Goal: Information Seeking & Learning: Check status

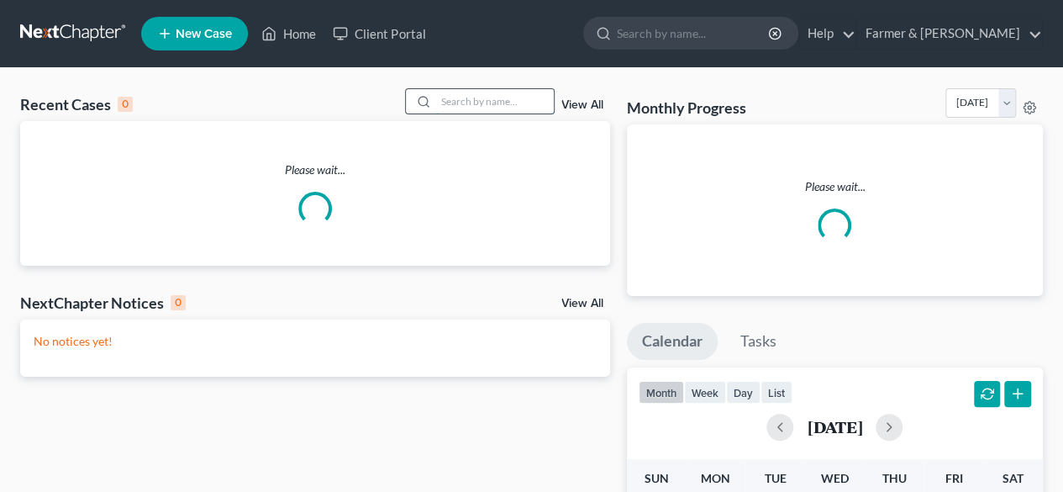
click at [474, 105] on input "search" at bounding box center [495, 101] width 118 height 24
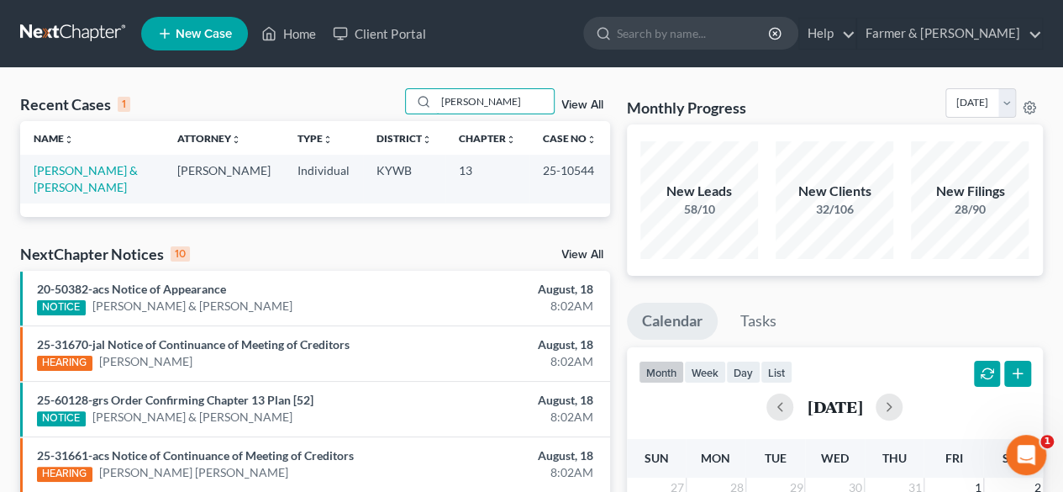
type input "cleary"
click at [92, 177] on td "Cleary, Jonathan & Tasha" at bounding box center [92, 179] width 144 height 48
click at [92, 172] on link "Cleary, Jonathan & Tasha" at bounding box center [86, 178] width 104 height 31
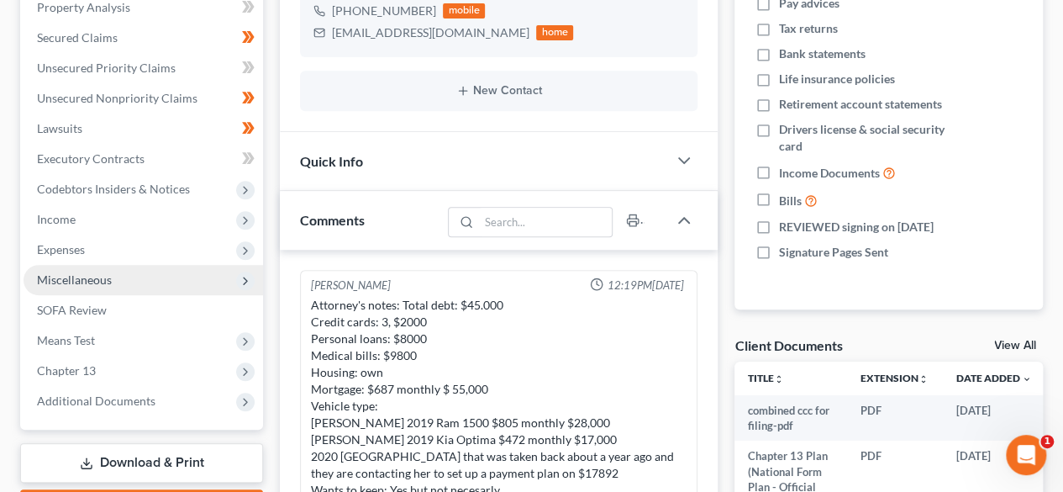
scroll to position [336, 0]
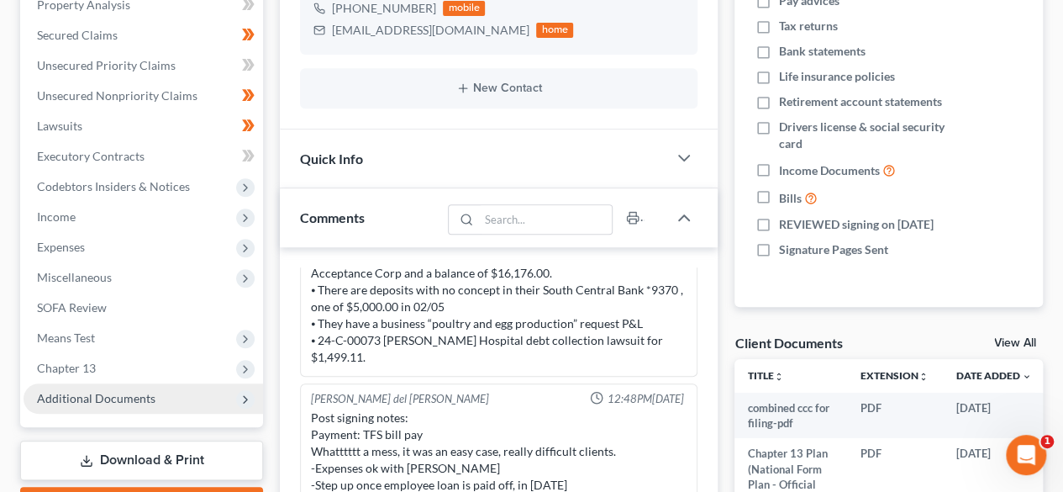
click at [149, 396] on span "Additional Documents" at bounding box center [96, 398] width 119 height 14
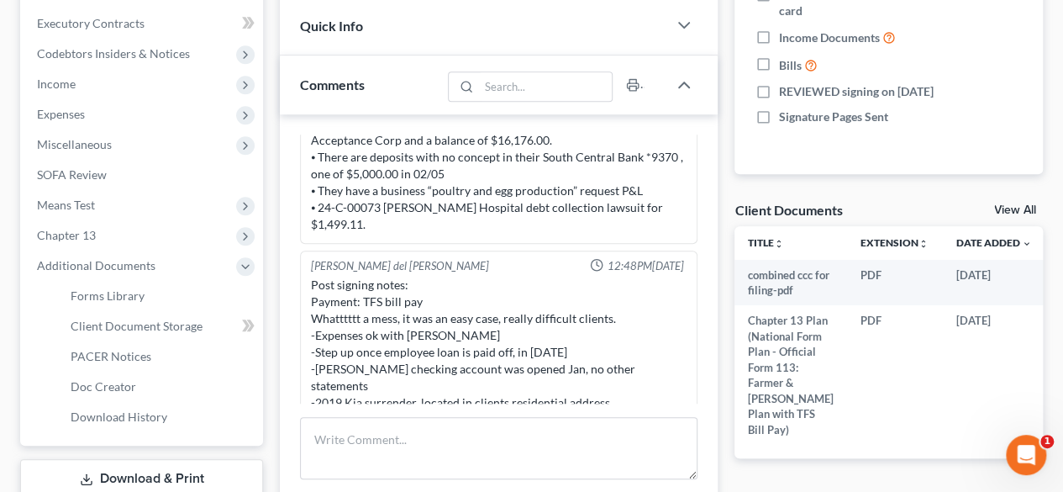
scroll to position [504, 0]
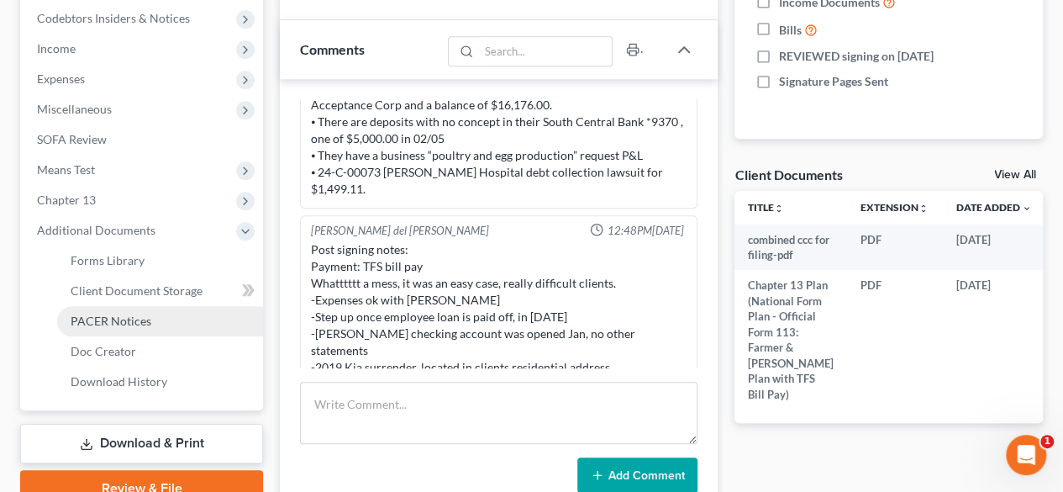
click at [136, 325] on span "PACER Notices" at bounding box center [111, 321] width 81 height 14
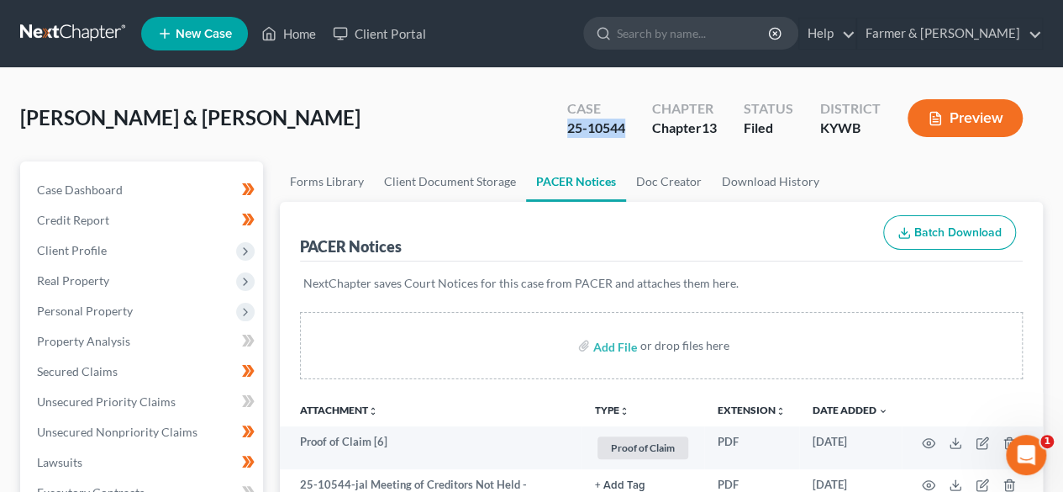
drag, startPoint x: 626, startPoint y: 127, endPoint x: 558, endPoint y: 129, distance: 68.1
click at [558, 129] on div "Case 25-10544" at bounding box center [596, 120] width 85 height 50
copy div "25-10544"
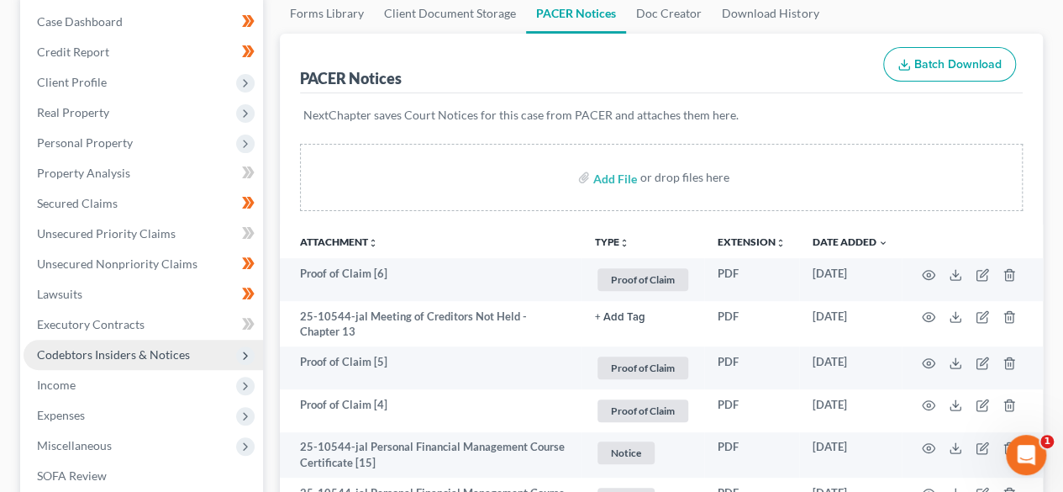
scroll to position [420, 0]
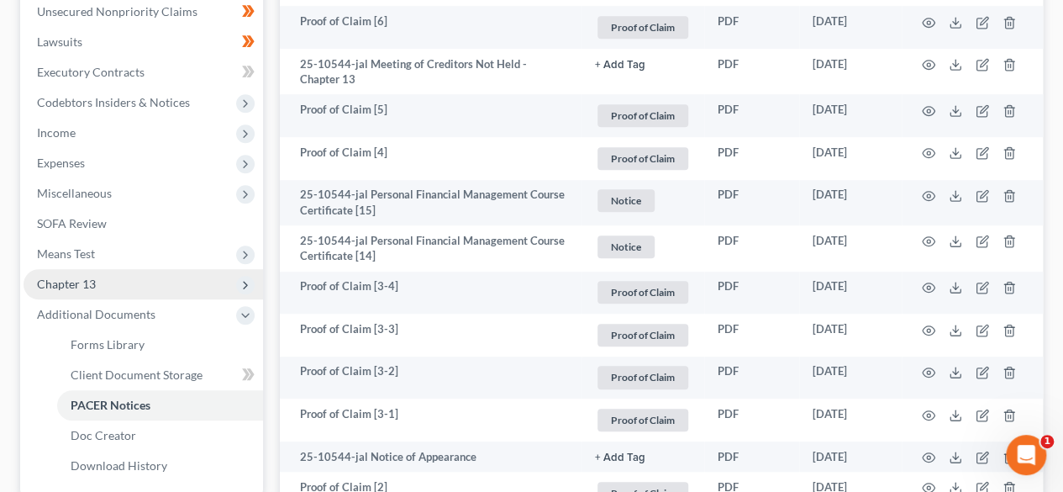
click at [113, 285] on span "Chapter 13" at bounding box center [144, 284] width 240 height 30
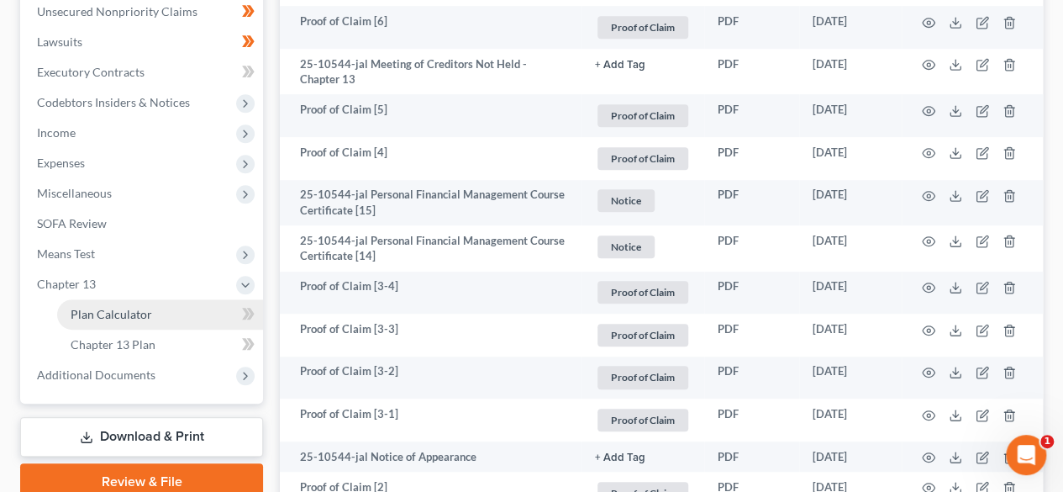
click at [161, 319] on link "Plan Calculator" at bounding box center [160, 314] width 206 height 30
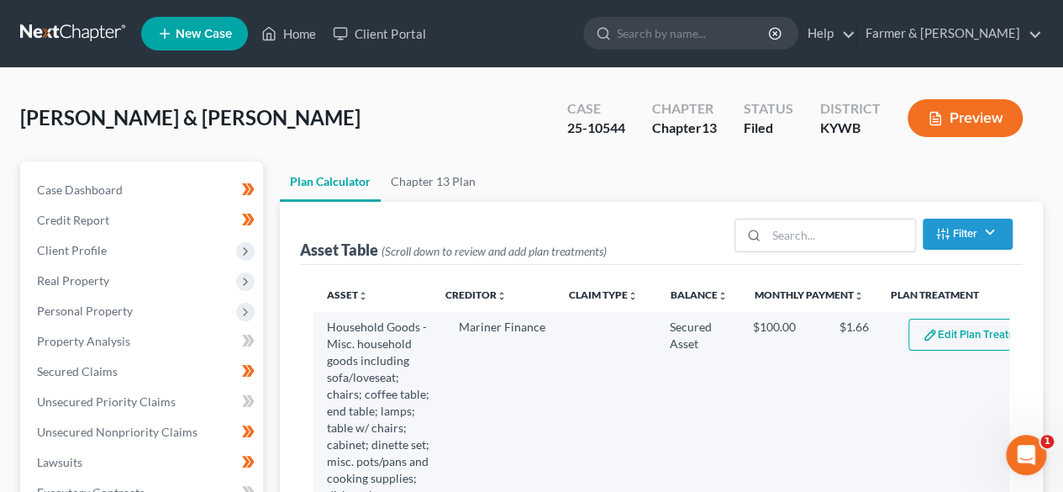
select select "59"
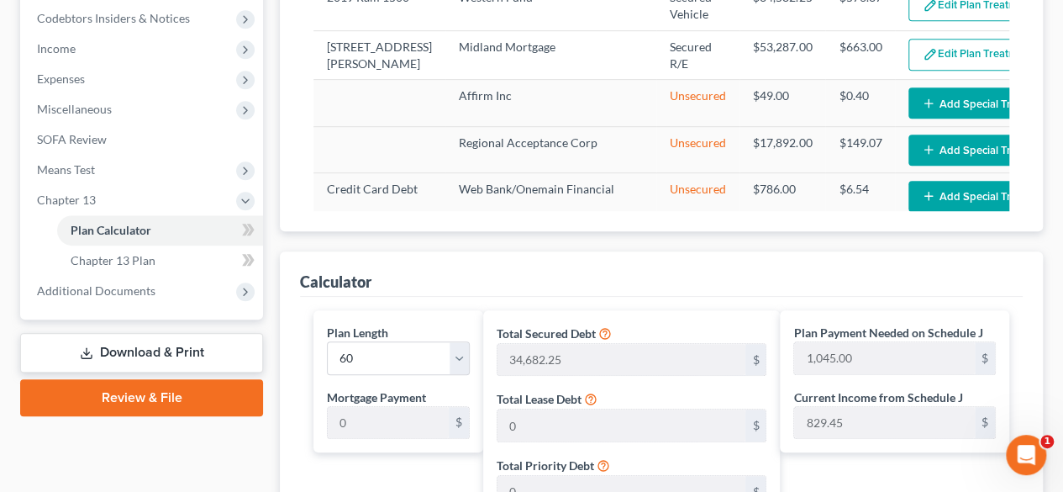
scroll to position [336, 0]
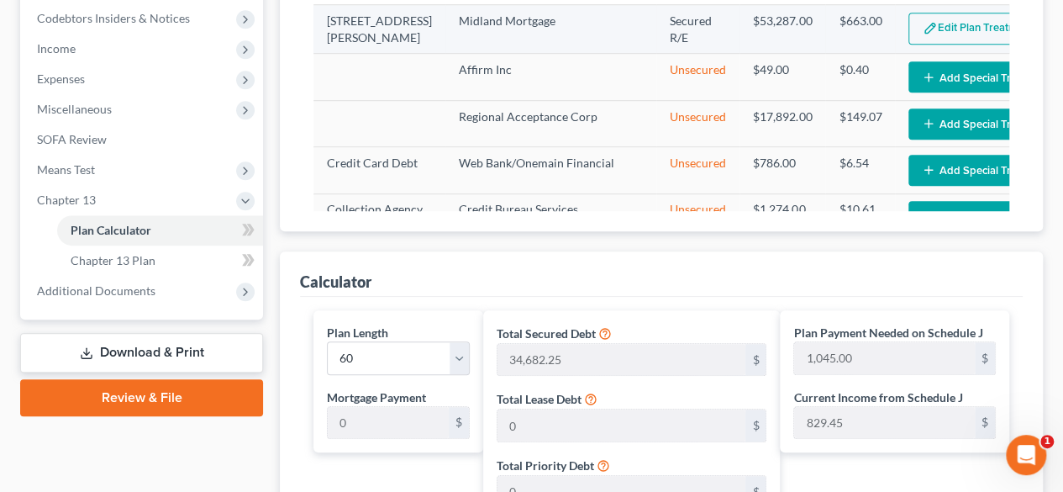
click at [909, 45] on button "Edit Plan Treatment" at bounding box center [978, 29] width 138 height 32
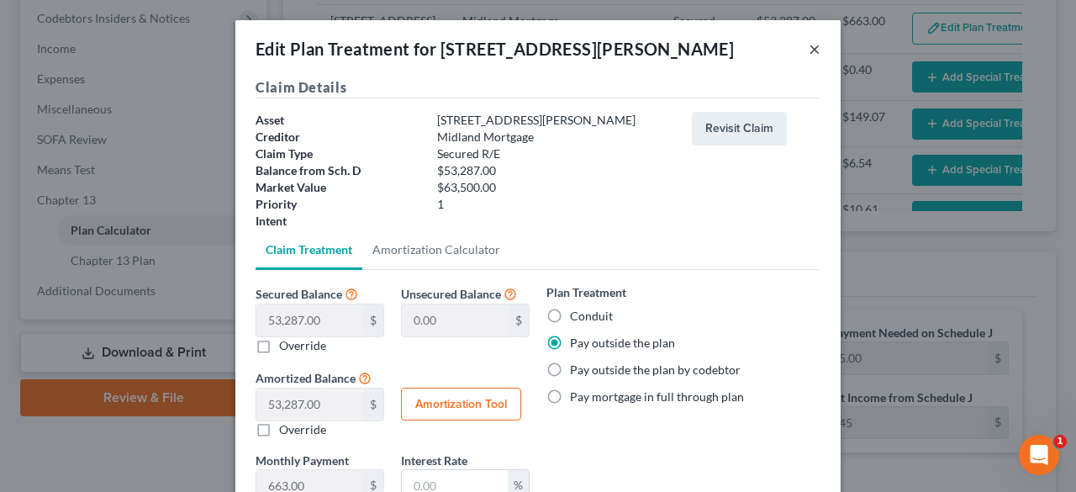
click at [809, 48] on button "×" at bounding box center [815, 49] width 12 height 20
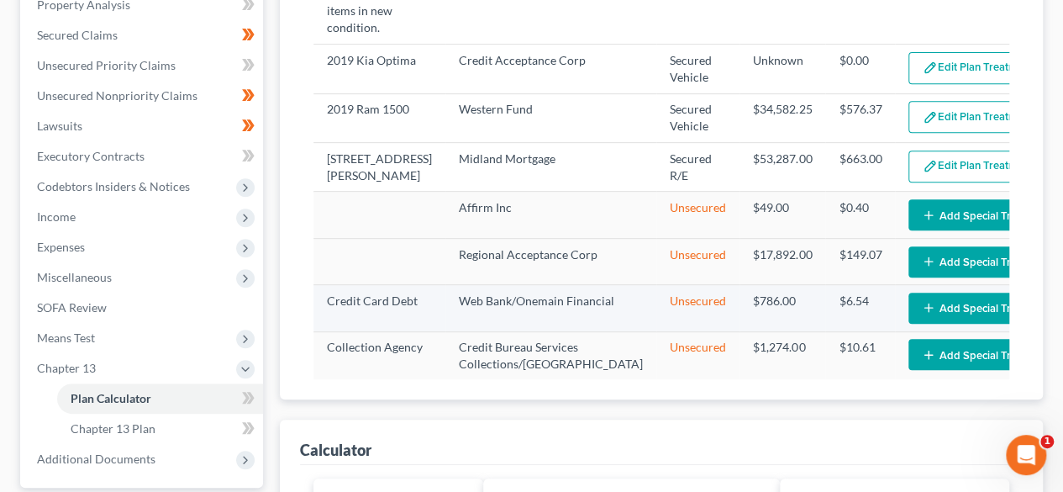
scroll to position [504, 0]
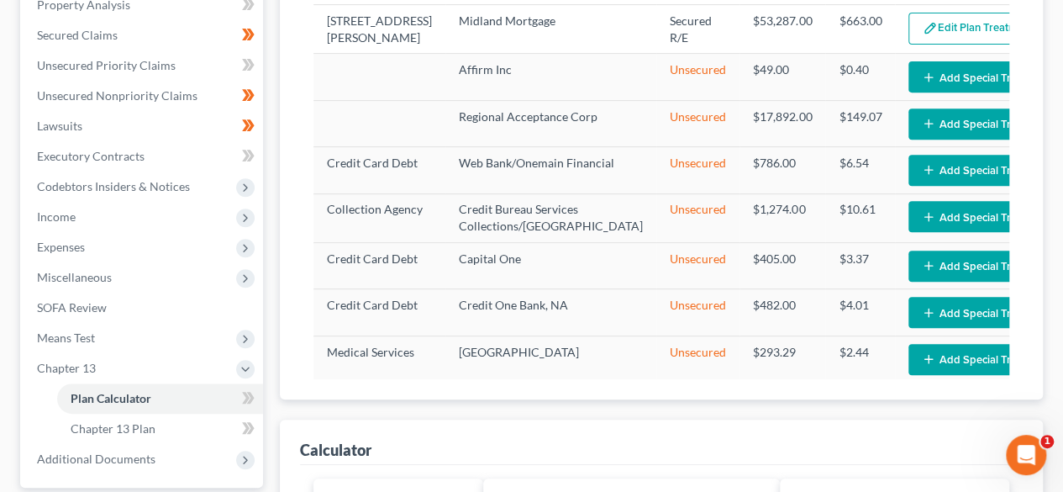
click at [289, 201] on div "Asset Table (Scroll down to review and add plan treatments) Filter Claim Type F…" at bounding box center [661, 133] width 763 height 534
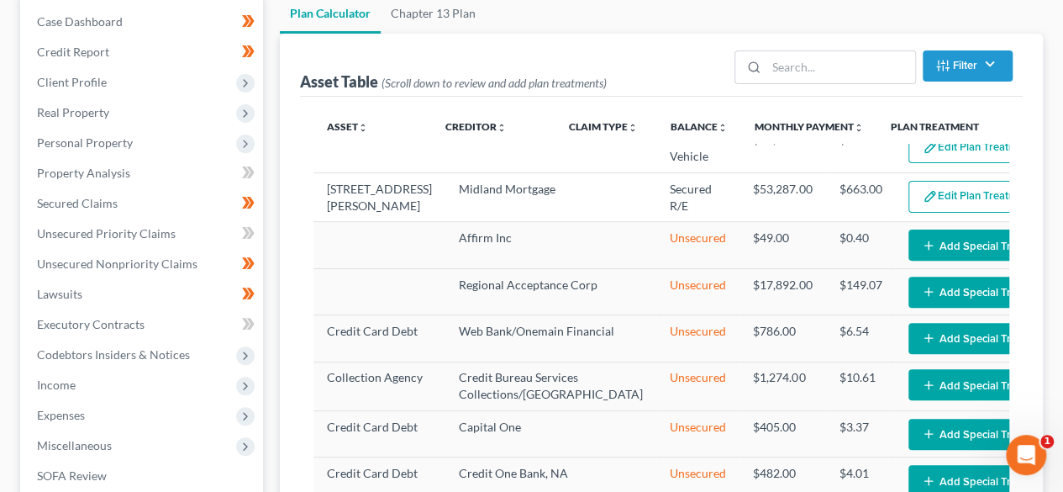
scroll to position [0, 0]
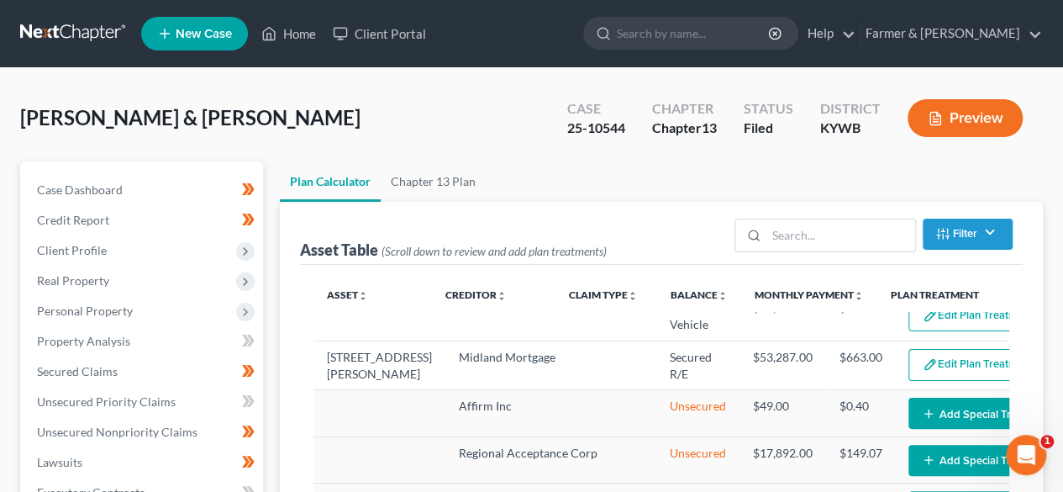
click at [410, 119] on div "Cleary, Jonathan & Tasha Upgraded Case 25-10544 Chapter Chapter 13 Status Filed…" at bounding box center [531, 124] width 1023 height 73
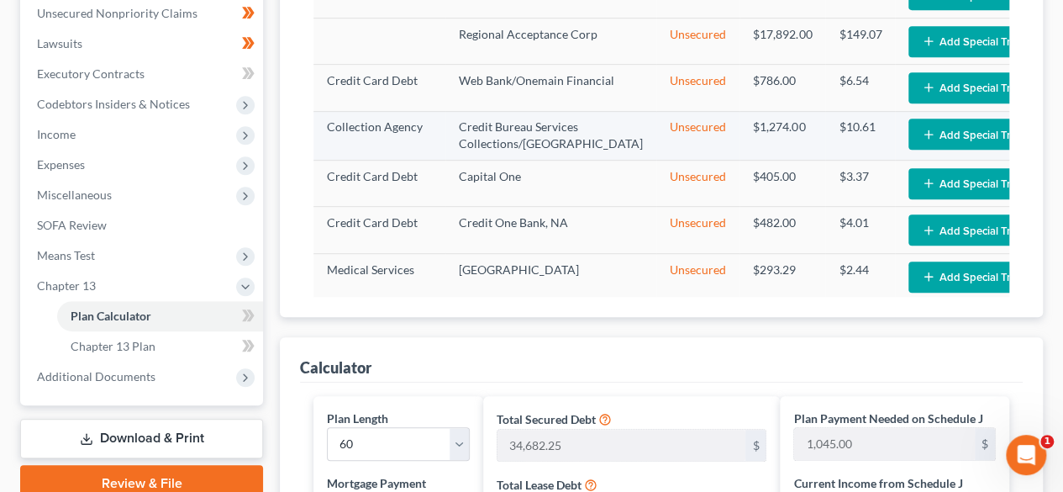
scroll to position [420, 0]
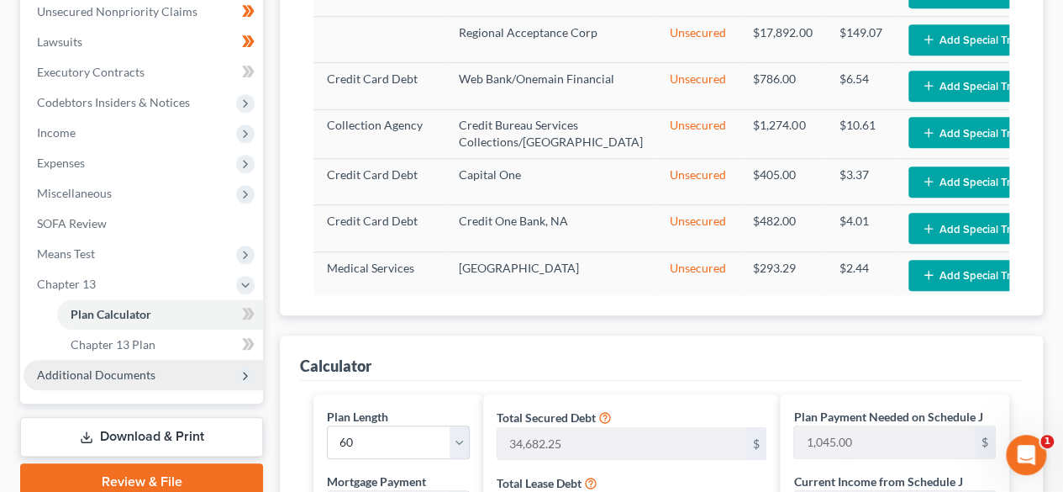
drag, startPoint x: 114, startPoint y: 378, endPoint x: 129, endPoint y: 374, distance: 14.9
click at [114, 377] on span "Additional Documents" at bounding box center [96, 374] width 119 height 14
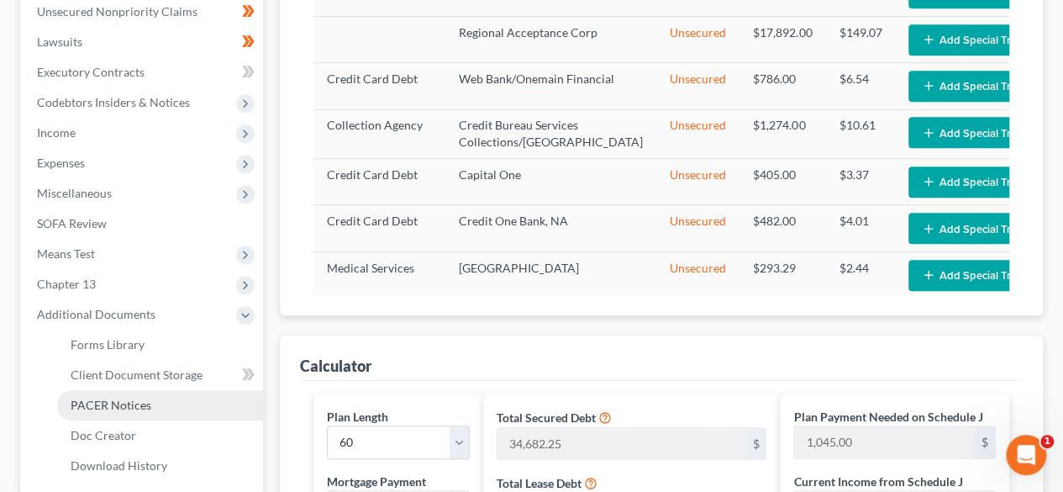
click at [124, 404] on span "PACER Notices" at bounding box center [111, 405] width 81 height 14
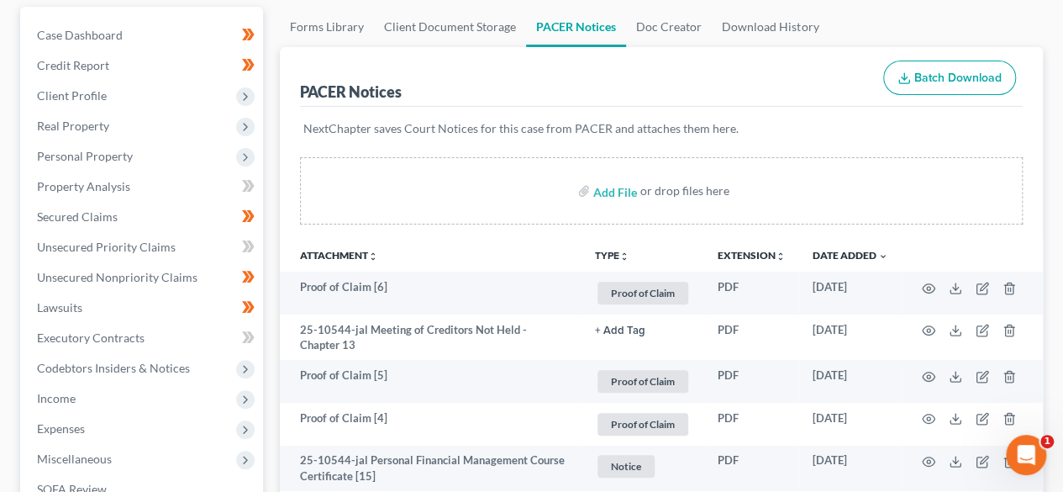
scroll to position [84, 0]
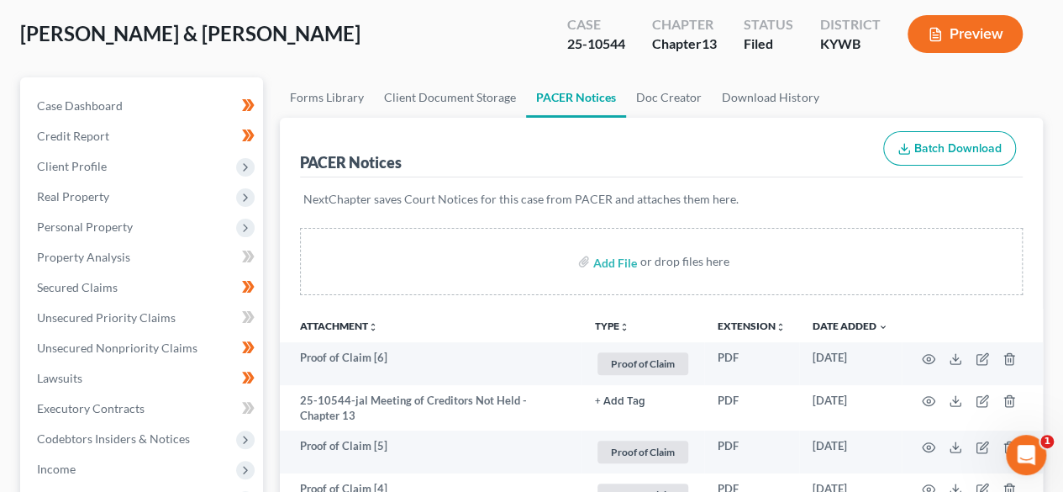
click at [309, 46] on div "Cleary, Jonathan & Tasha Upgraded Case 25-10544 Chapter Chapter 13 Status Filed…" at bounding box center [531, 40] width 1023 height 73
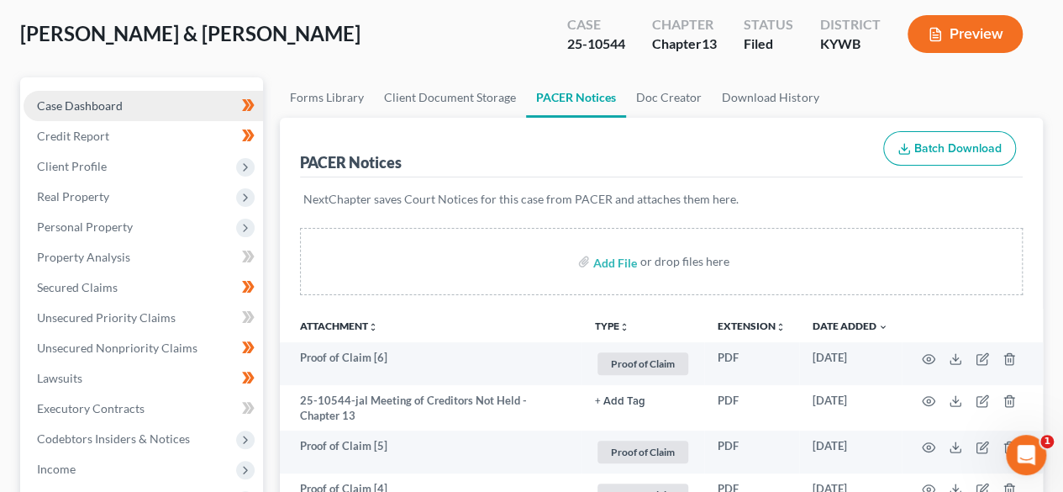
scroll to position [0, 0]
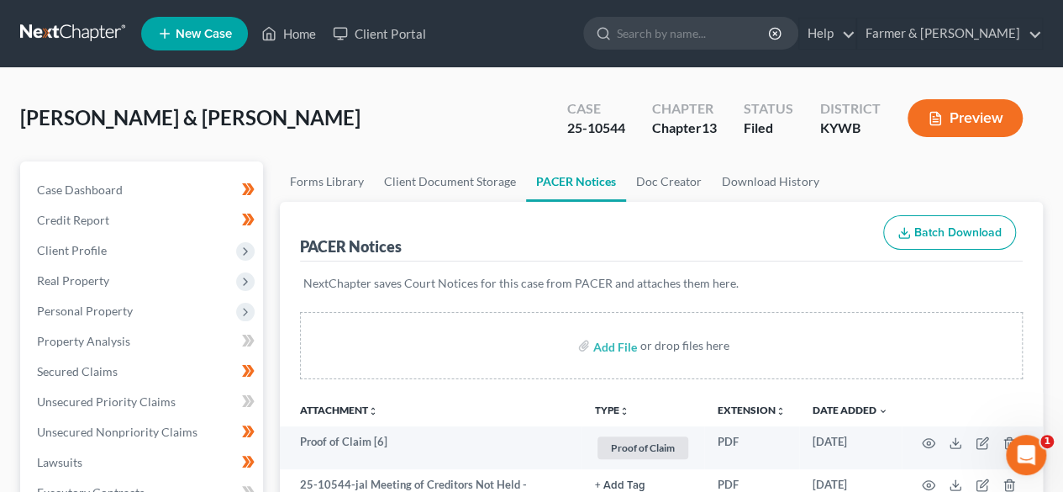
click at [82, 34] on link at bounding box center [74, 33] width 108 height 30
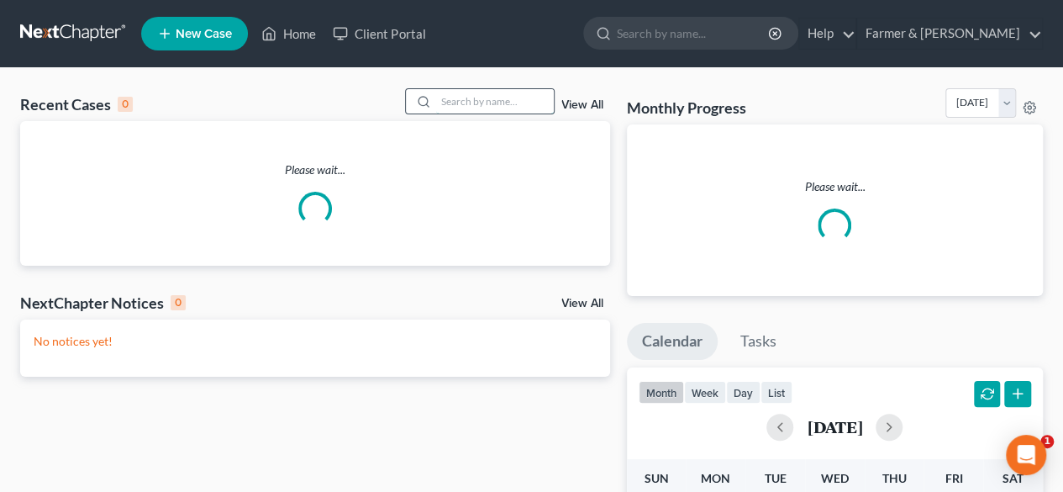
click at [467, 105] on input "search" at bounding box center [495, 101] width 118 height 24
paste input "25-10651"
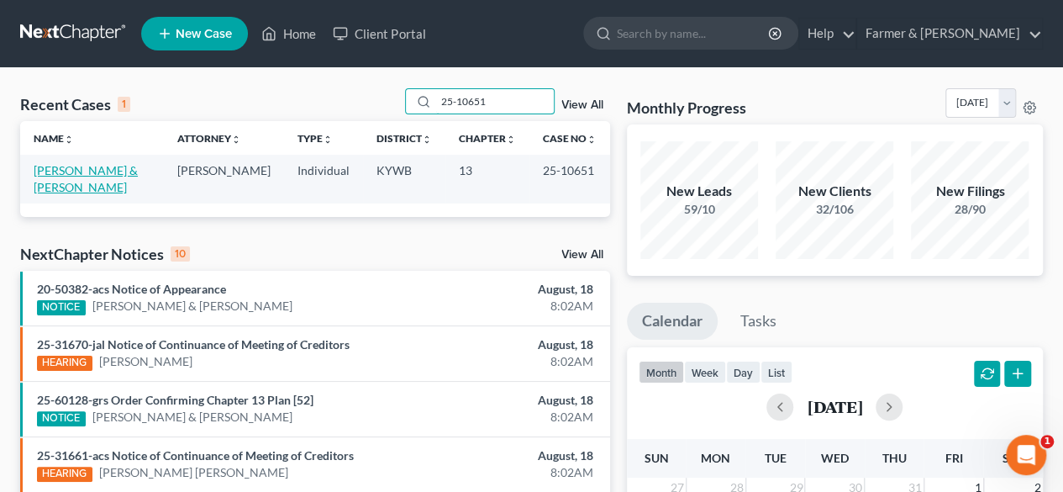
type input "25-10651"
click at [102, 173] on link "[PERSON_NAME] & [PERSON_NAME]" at bounding box center [86, 178] width 104 height 31
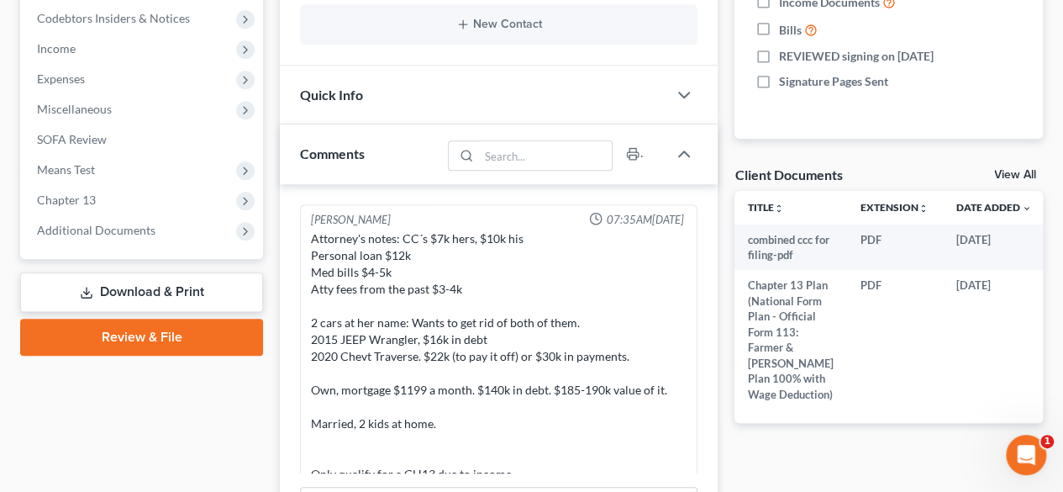
scroll to position [931, 0]
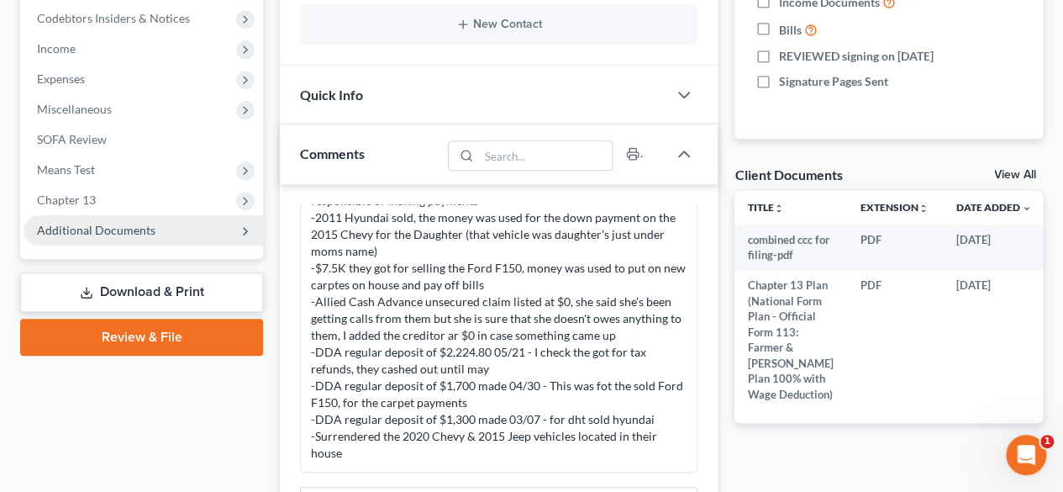
click at [89, 227] on span "Additional Documents" at bounding box center [96, 230] width 119 height 14
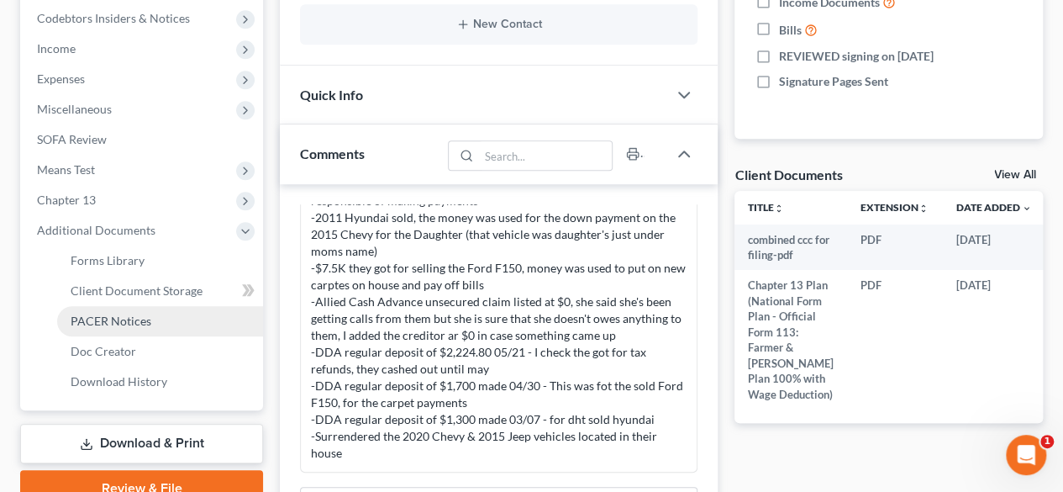
click at [124, 325] on span "PACER Notices" at bounding box center [111, 321] width 81 height 14
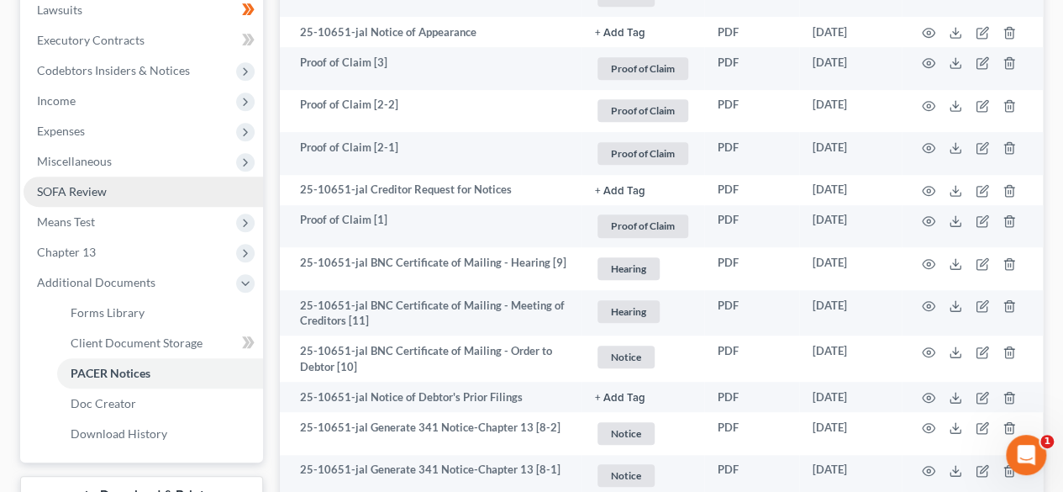
scroll to position [504, 0]
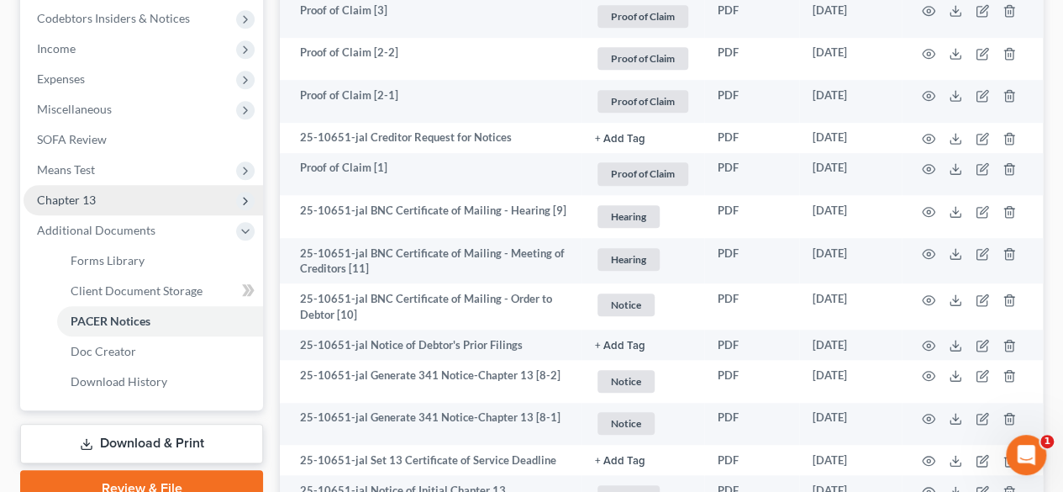
drag, startPoint x: 93, startPoint y: 192, endPoint x: 106, endPoint y: 192, distance: 12.6
click at [93, 192] on span "Chapter 13" at bounding box center [66, 199] width 59 height 14
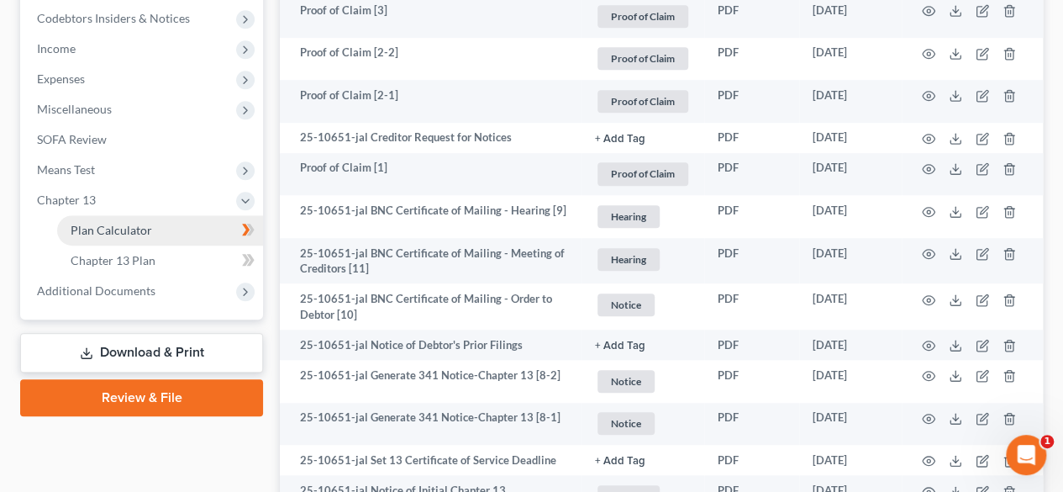
click at [128, 225] on span "Plan Calculator" at bounding box center [112, 230] width 82 height 14
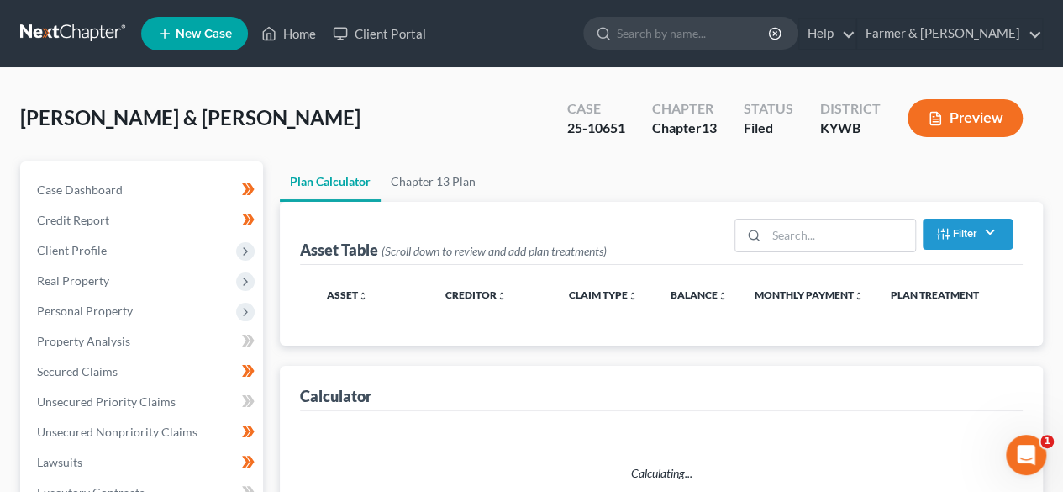
select select "59"
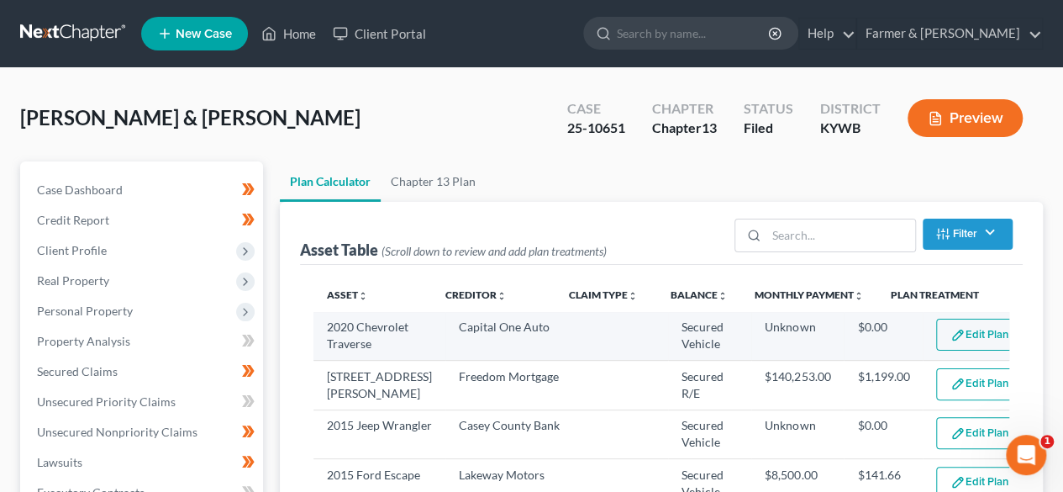
click at [936, 341] on button "Edit Plan Treatment" at bounding box center [1005, 335] width 138 height 32
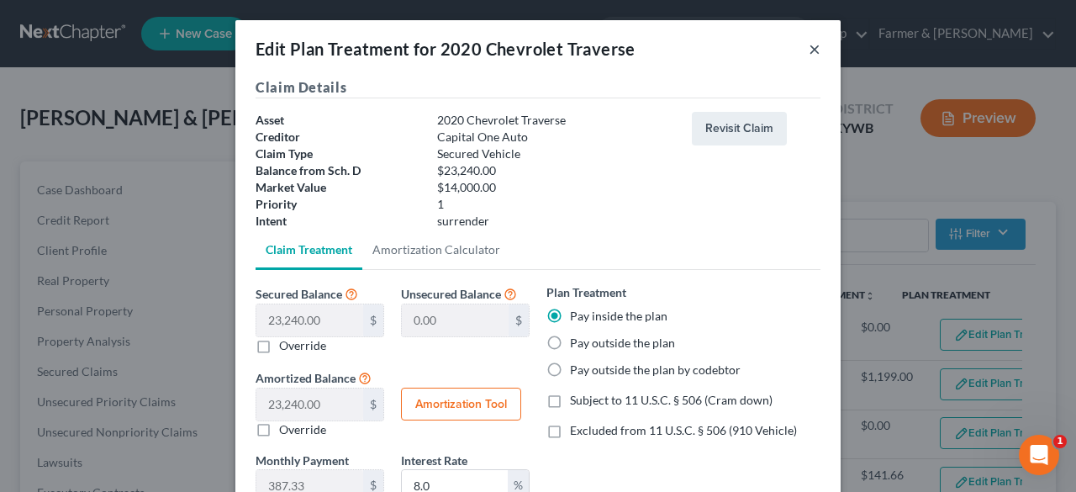
click at [809, 52] on button "×" at bounding box center [815, 49] width 12 height 20
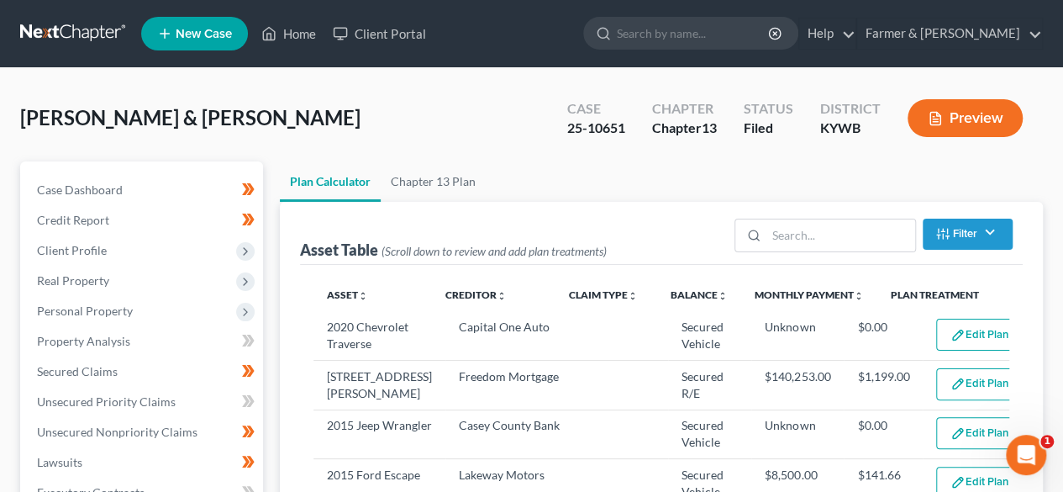
click at [88, 41] on link at bounding box center [74, 33] width 108 height 30
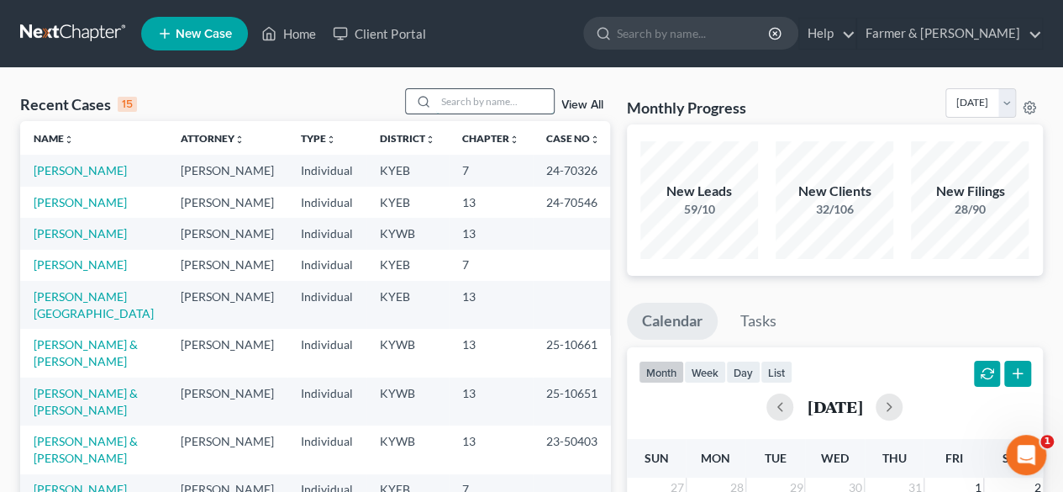
click at [469, 107] on input "search" at bounding box center [495, 101] width 118 height 24
paste input "20-10730"
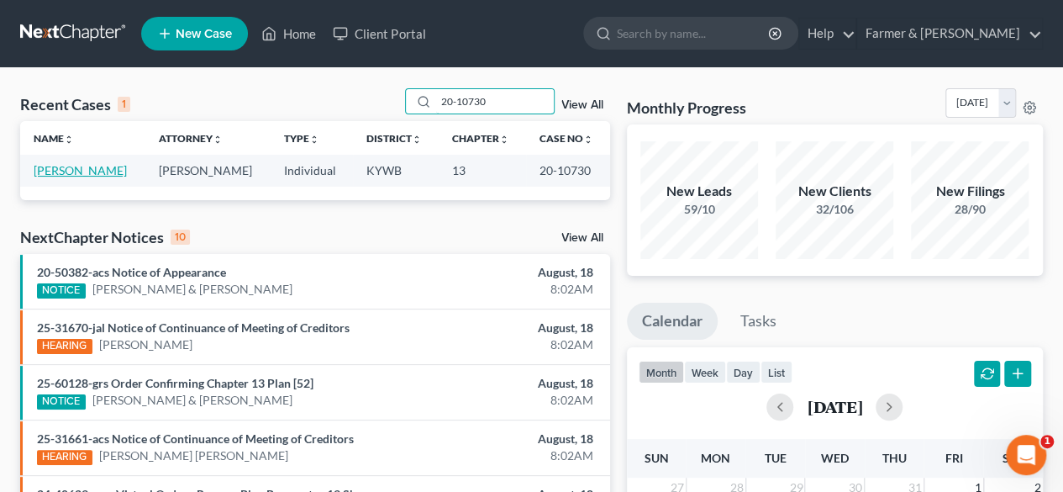
type input "20-10730"
click at [66, 166] on link "[PERSON_NAME]" at bounding box center [80, 170] width 93 height 14
click at [87, 169] on link "[PERSON_NAME]" at bounding box center [80, 170] width 93 height 14
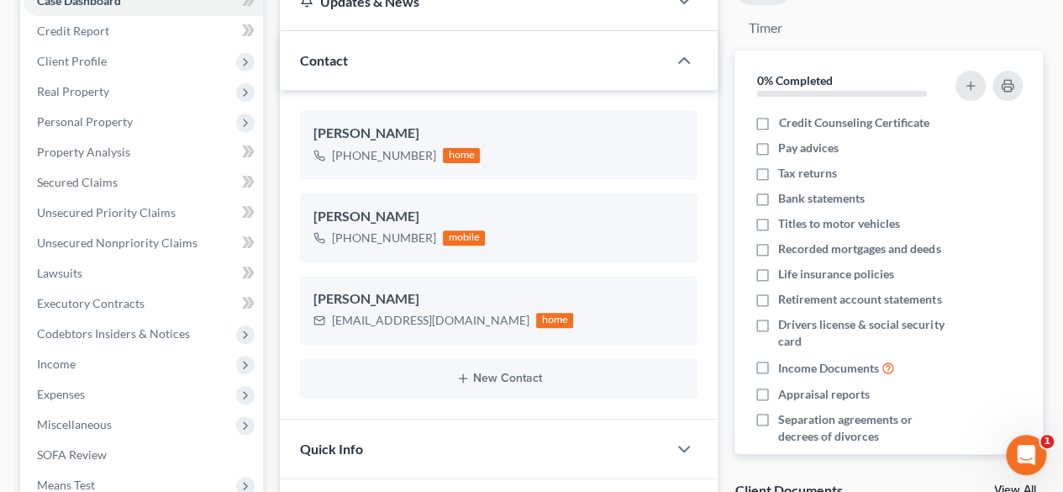
scroll to position [570, 0]
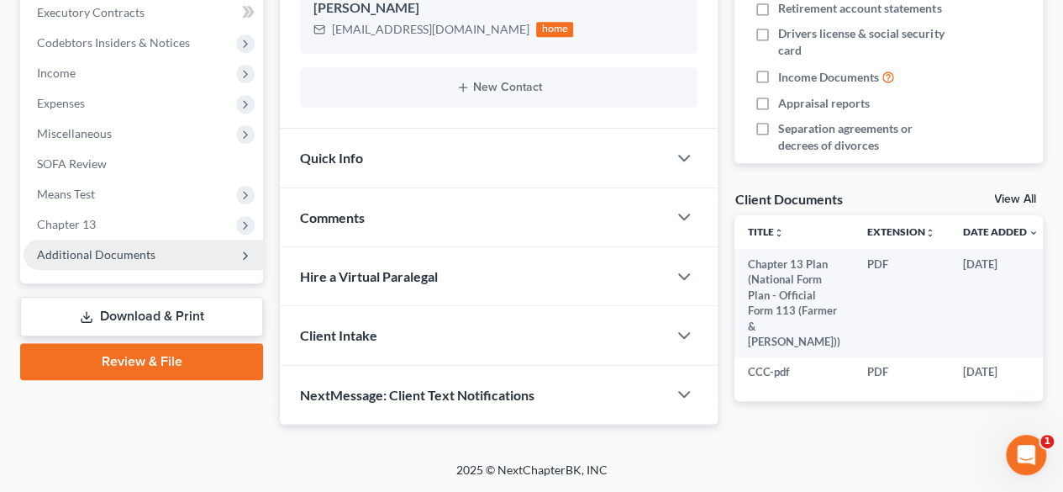
click at [123, 247] on span "Additional Documents" at bounding box center [96, 254] width 119 height 14
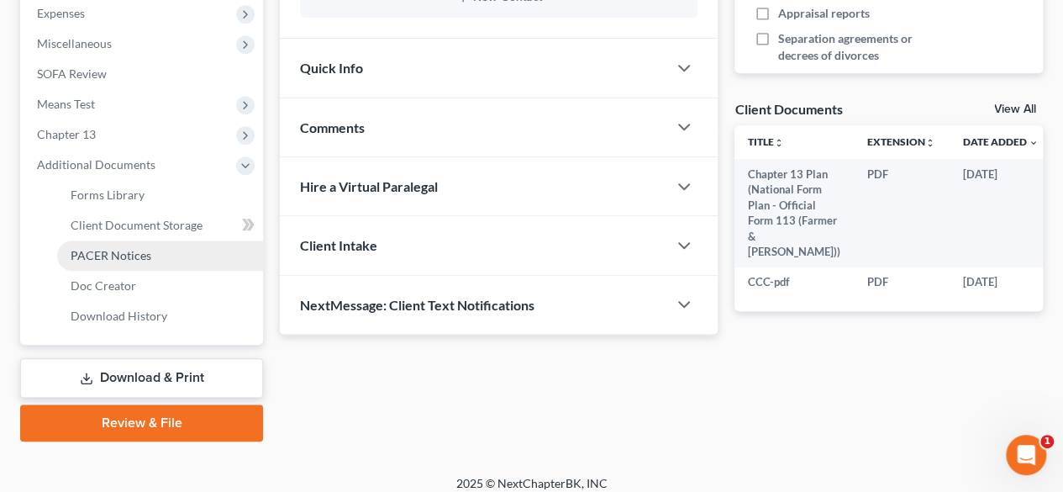
click at [134, 255] on span "PACER Notices" at bounding box center [111, 255] width 81 height 14
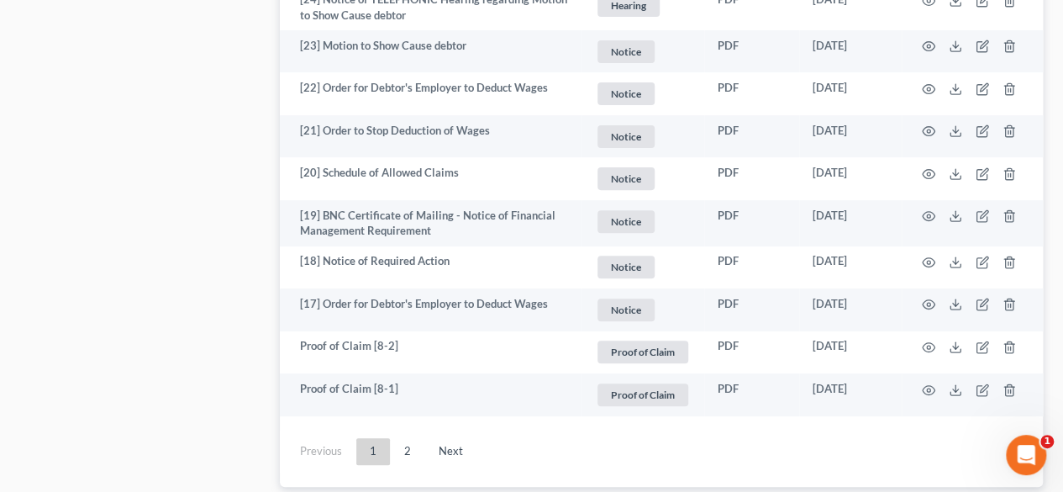
scroll to position [3486, 0]
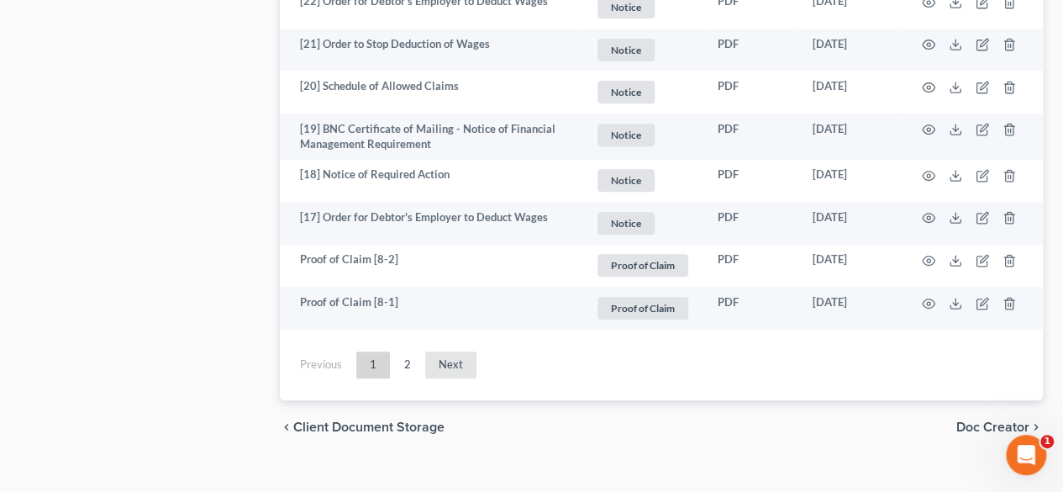
drag, startPoint x: 446, startPoint y: 345, endPoint x: 467, endPoint y: 322, distance: 31.5
click at [446, 351] on link "Next" at bounding box center [450, 364] width 51 height 27
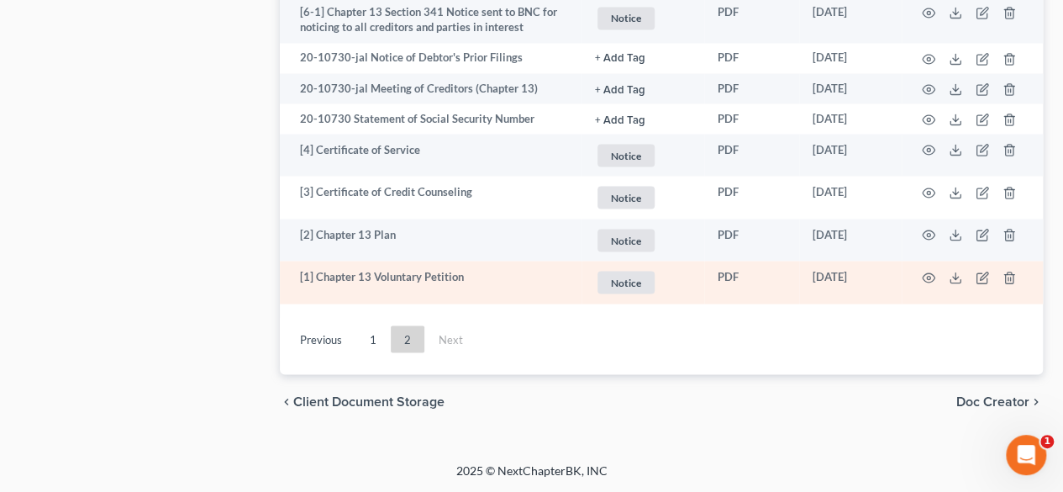
scroll to position [1520, 0]
drag, startPoint x: 864, startPoint y: 282, endPoint x: 805, endPoint y: 285, distance: 58.9
click at [805, 285] on td "09/10/2020" at bounding box center [850, 283] width 103 height 43
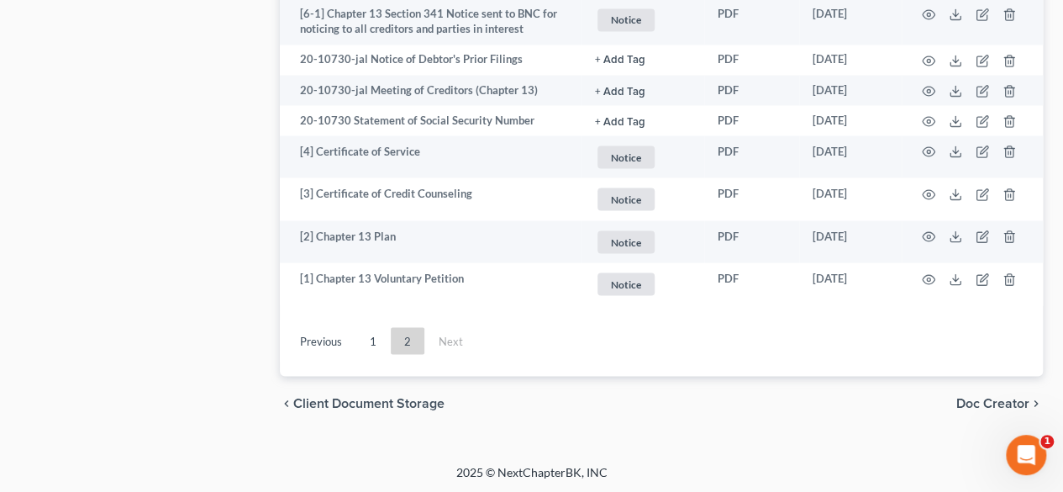
click at [901, 362] on div "Previous 1 2 Next" at bounding box center [661, 347] width 763 height 57
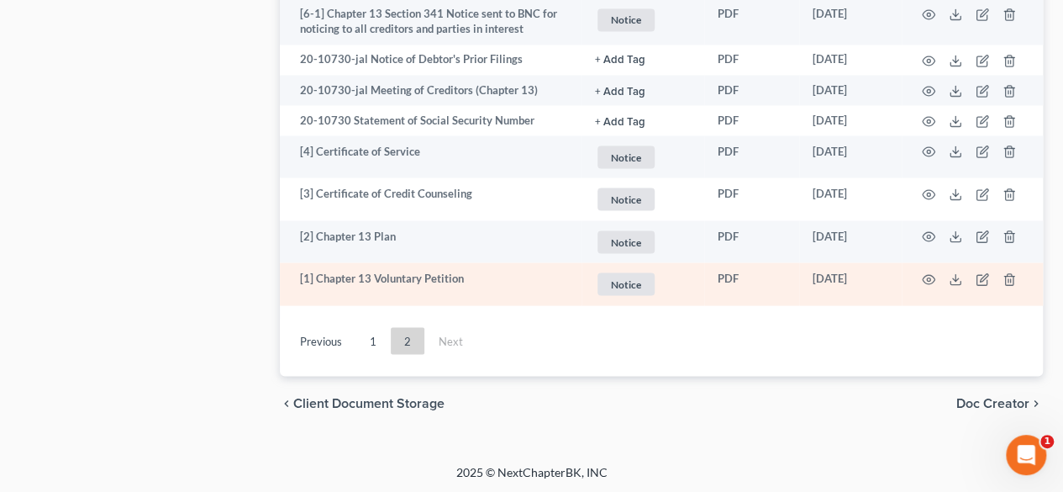
drag, startPoint x: 800, startPoint y: 277, endPoint x: 892, endPoint y: 282, distance: 91.8
click at [892, 282] on td "09/10/2020" at bounding box center [850, 283] width 103 height 43
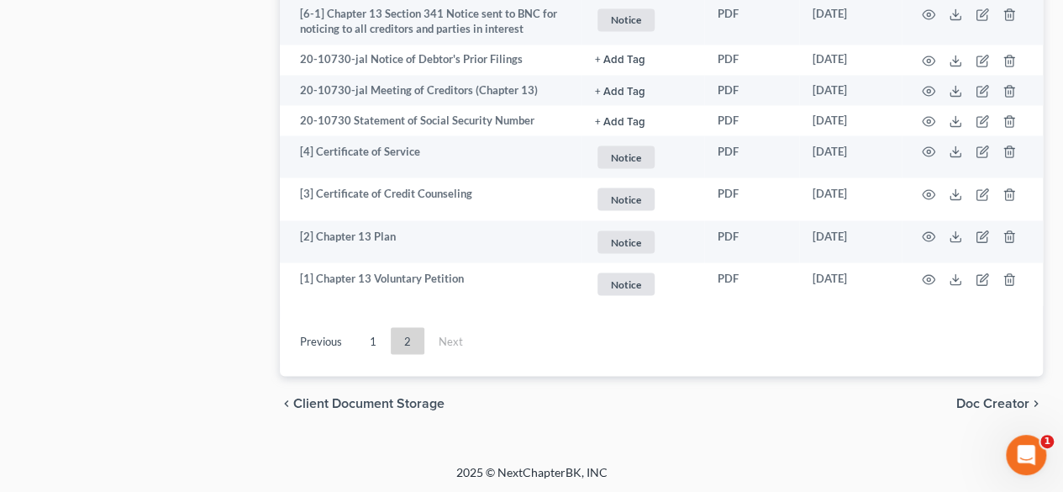
click at [869, 362] on div "Previous 1 2 Next" at bounding box center [661, 347] width 763 height 57
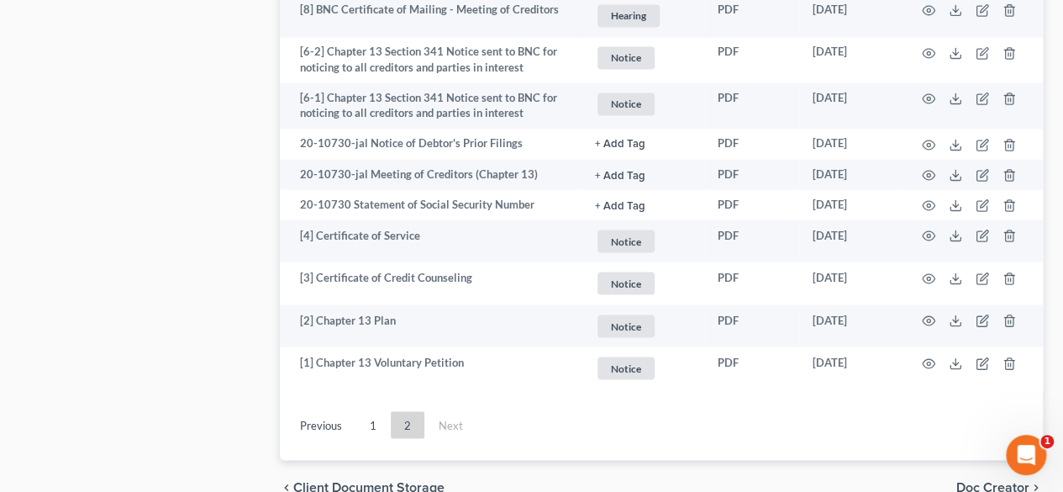
drag, startPoint x: 834, startPoint y: 424, endPoint x: 843, endPoint y: 422, distance: 9.6
click at [835, 423] on ul "Previous 1 2 Next" at bounding box center [661, 425] width 763 height 44
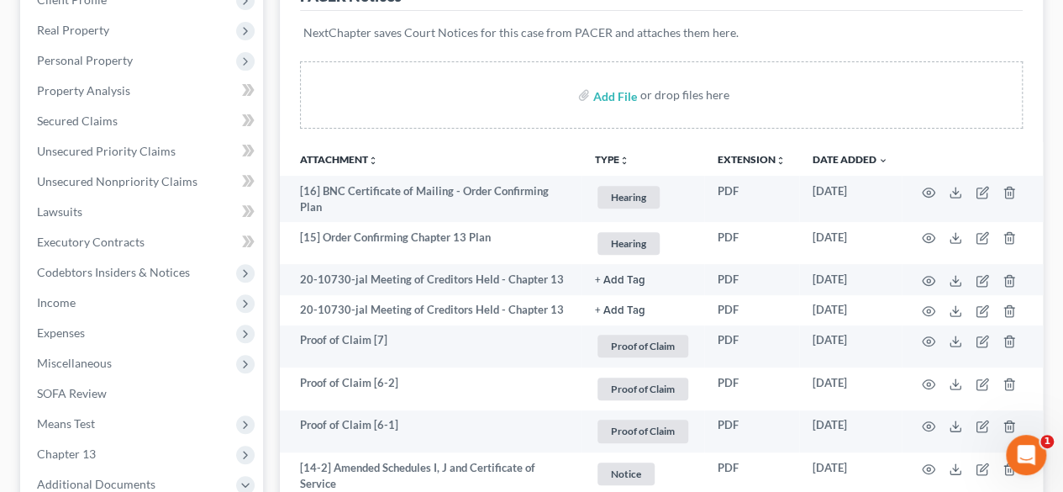
scroll to position [7, 0]
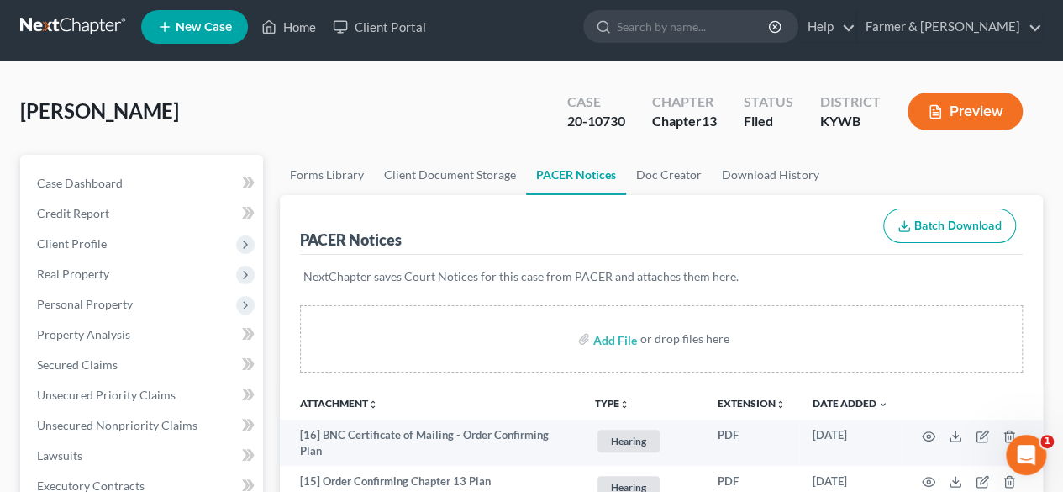
click at [67, 27] on link at bounding box center [74, 27] width 108 height 30
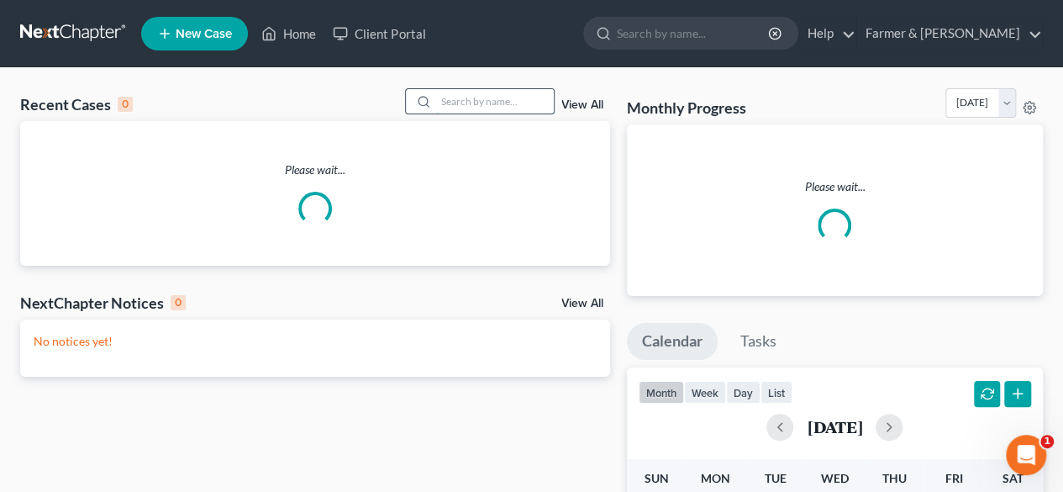
click at [465, 104] on input "search" at bounding box center [495, 101] width 118 height 24
paste input "25-50054"
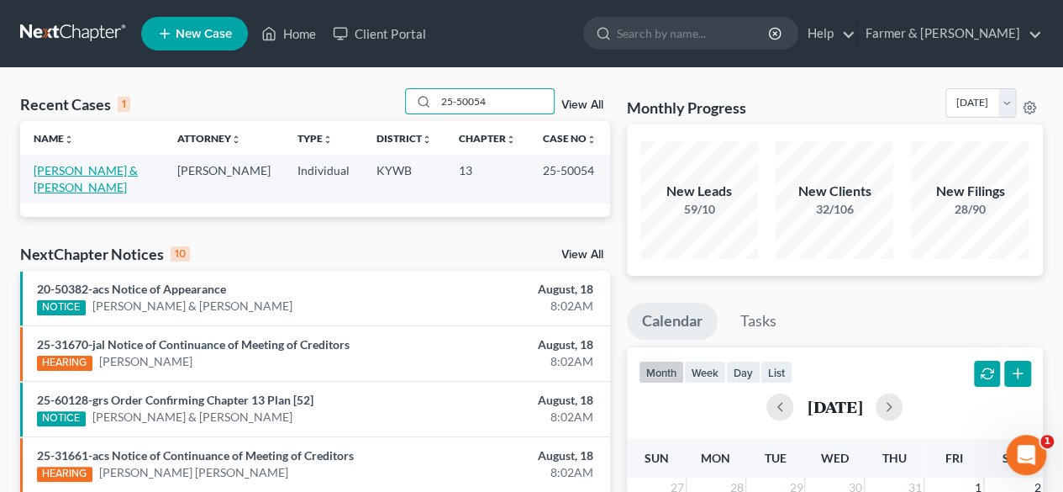
type input "25-50054"
click at [110, 167] on link "Brunson, Jordan & Kristin" at bounding box center [86, 178] width 104 height 31
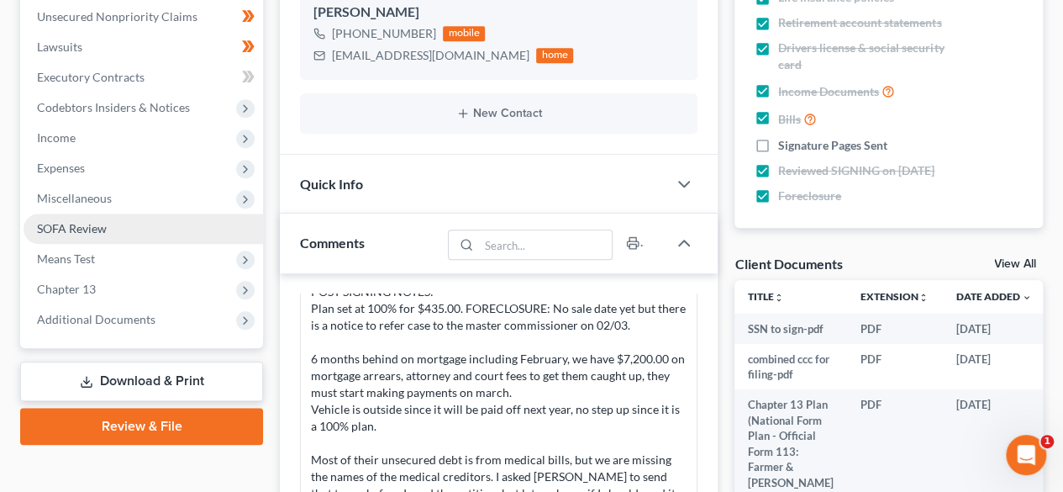
scroll to position [420, 0]
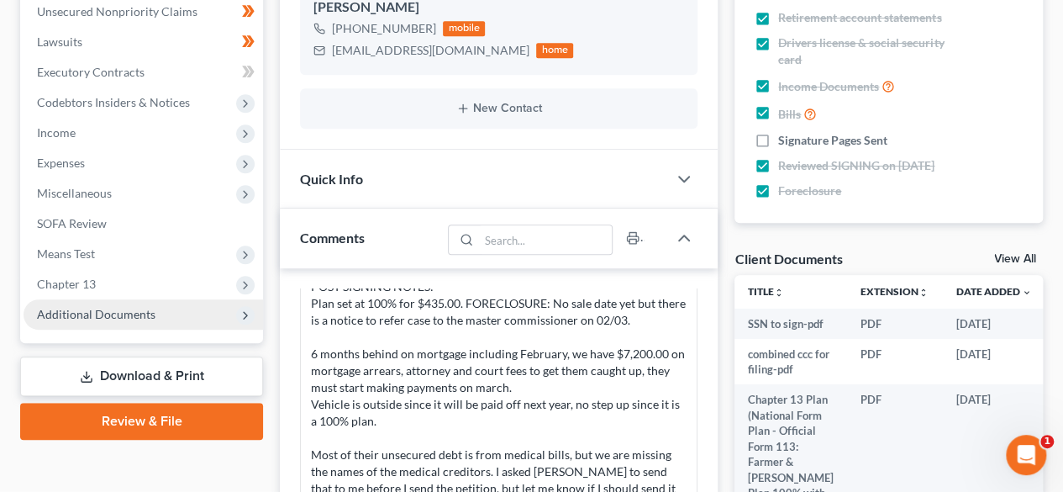
drag, startPoint x: 144, startPoint y: 312, endPoint x: 173, endPoint y: 305, distance: 30.2
click at [144, 312] on span "Additional Documents" at bounding box center [96, 314] width 119 height 14
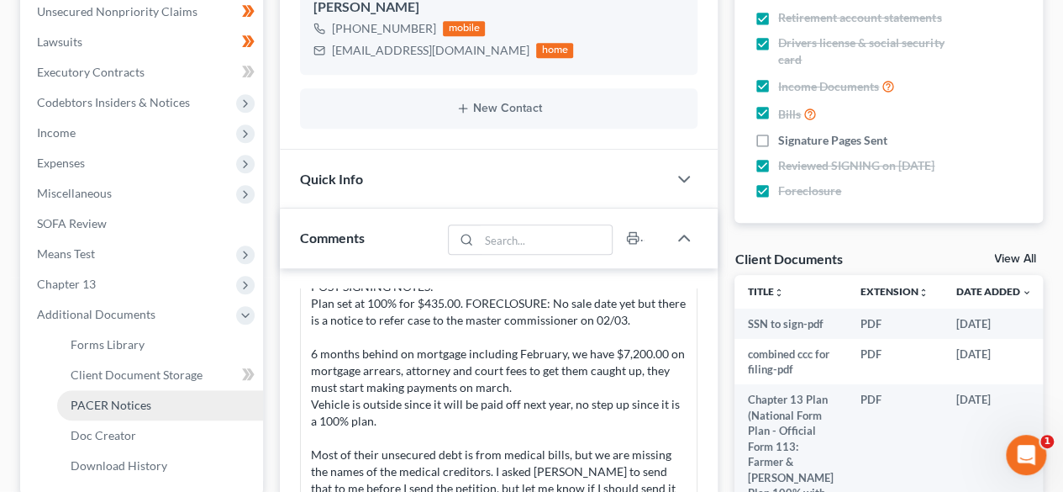
click at [137, 406] on span "PACER Notices" at bounding box center [111, 405] width 81 height 14
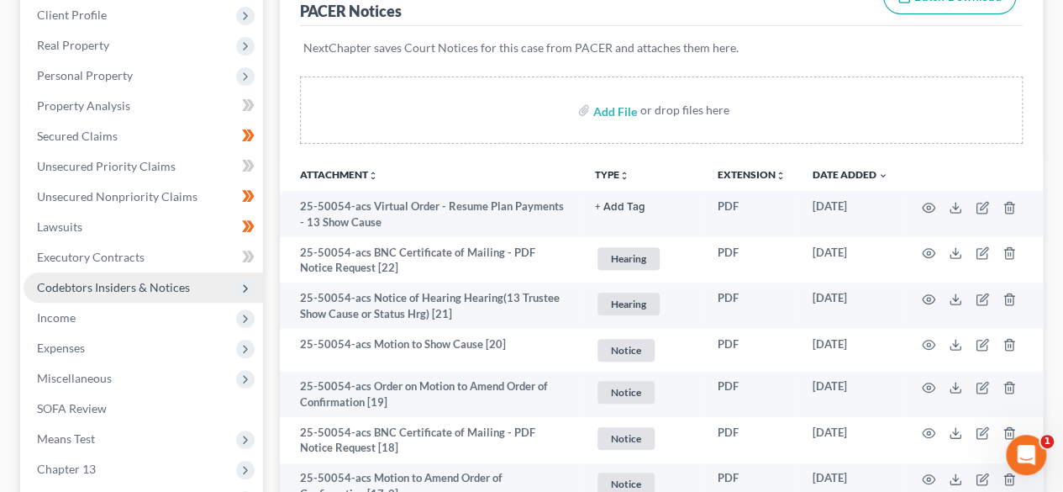
scroll to position [252, 0]
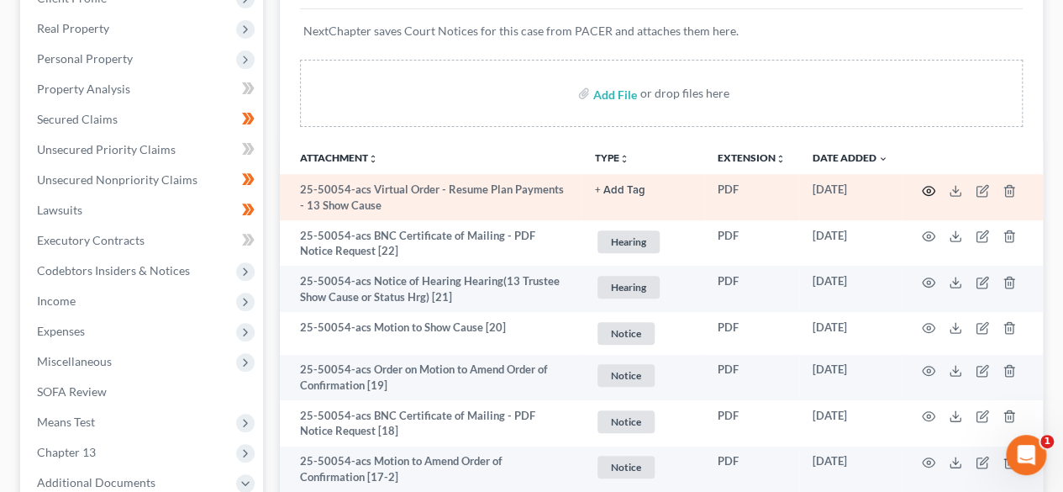
click at [925, 186] on icon "button" at bounding box center [929, 190] width 13 height 9
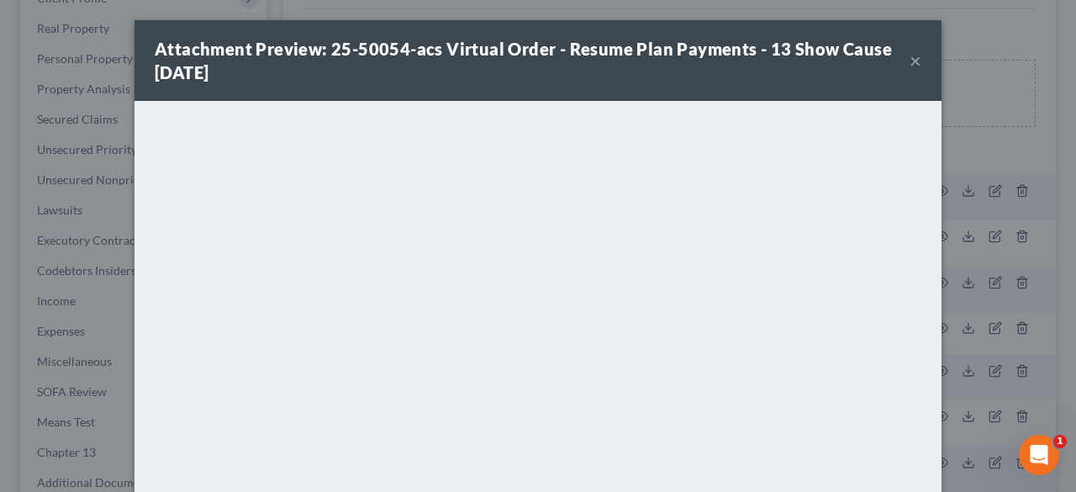
click at [914, 63] on button "×" at bounding box center [916, 60] width 12 height 20
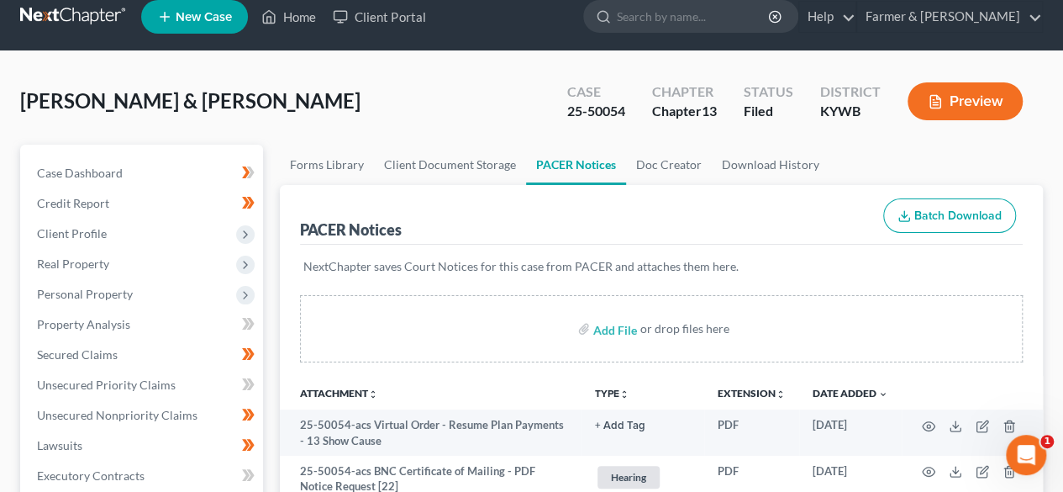
scroll to position [0, 0]
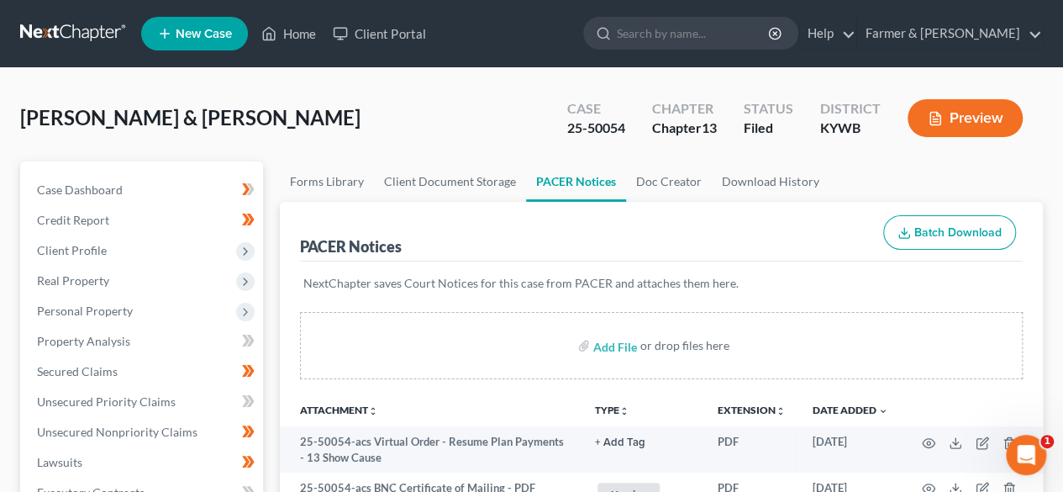
click at [57, 38] on link at bounding box center [74, 33] width 108 height 30
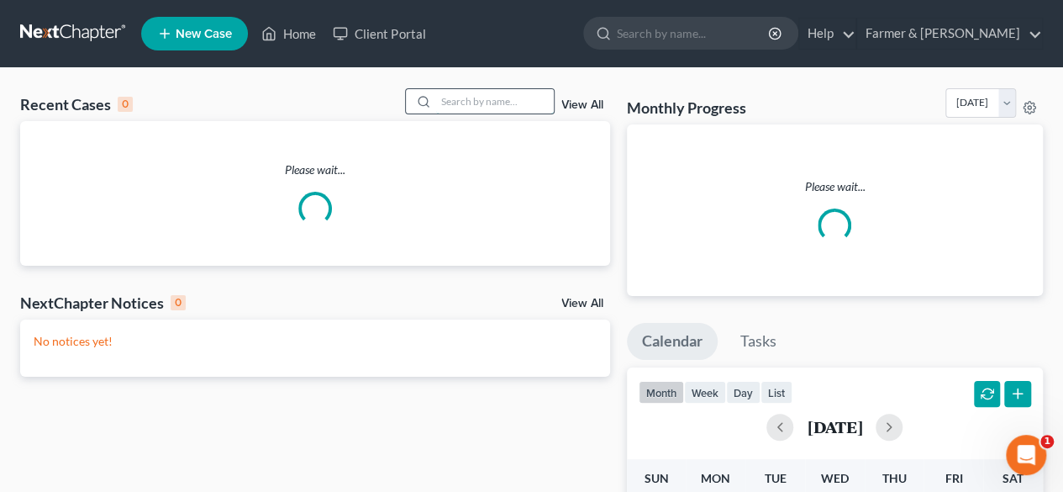
click at [451, 100] on input "search" at bounding box center [495, 101] width 118 height 24
paste input "24-60915"
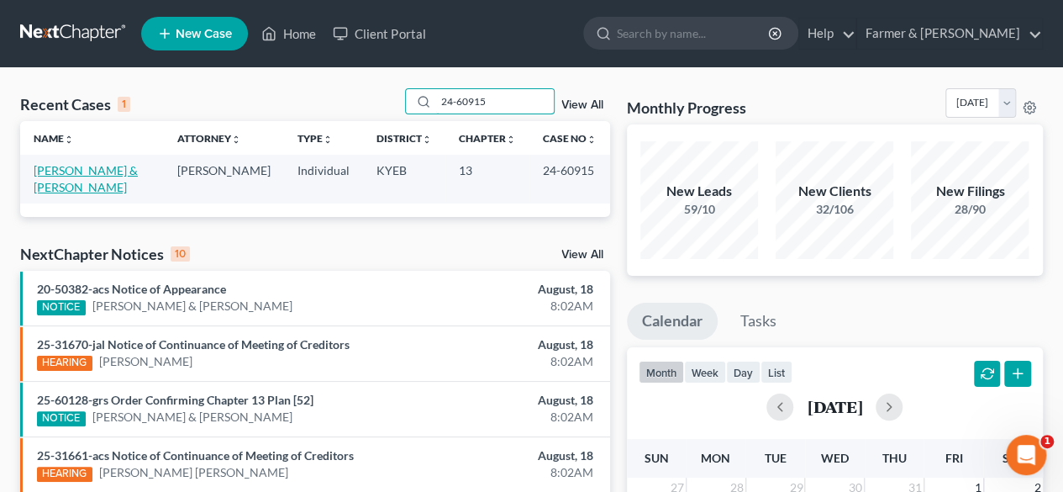
type input "24-60915"
click at [138, 169] on link "[PERSON_NAME] & [PERSON_NAME]" at bounding box center [86, 178] width 104 height 31
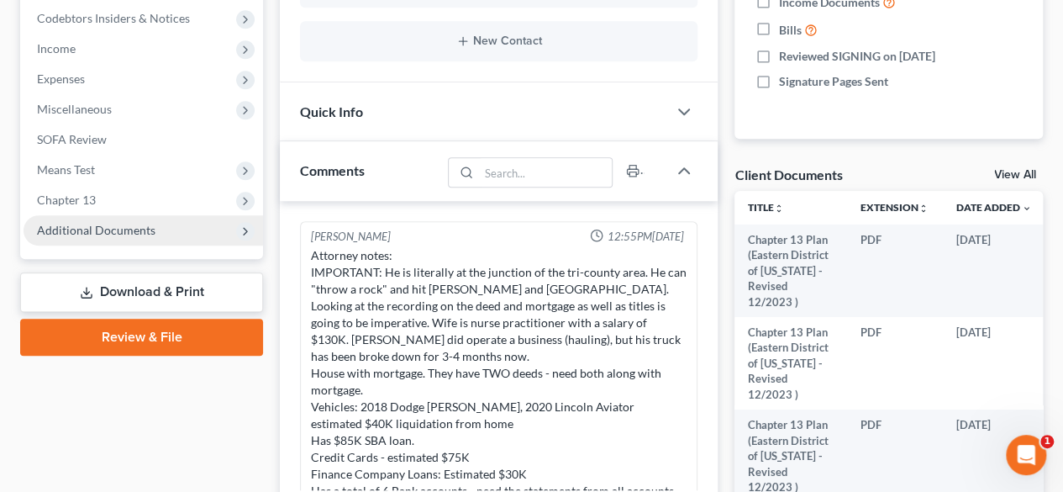
scroll to position [528, 0]
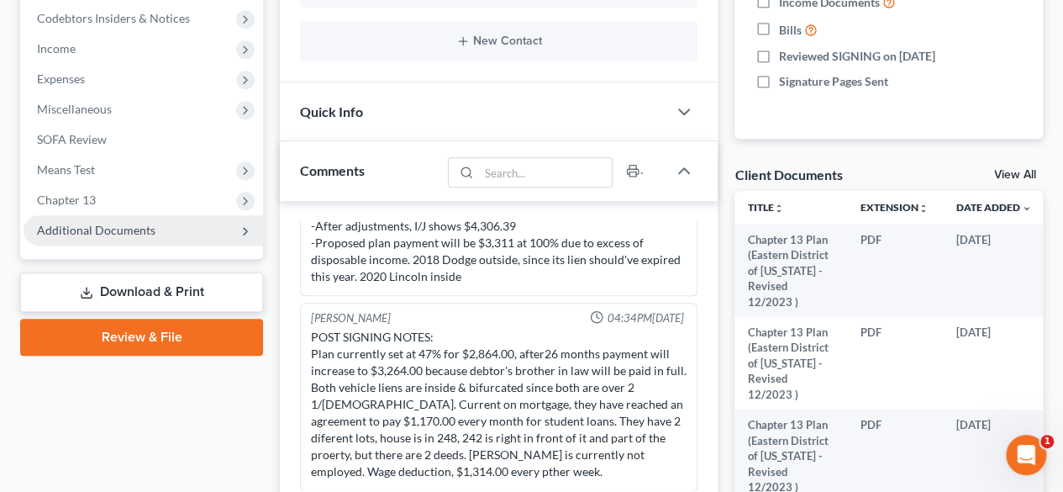
click at [108, 219] on span "Additional Documents" at bounding box center [144, 230] width 240 height 30
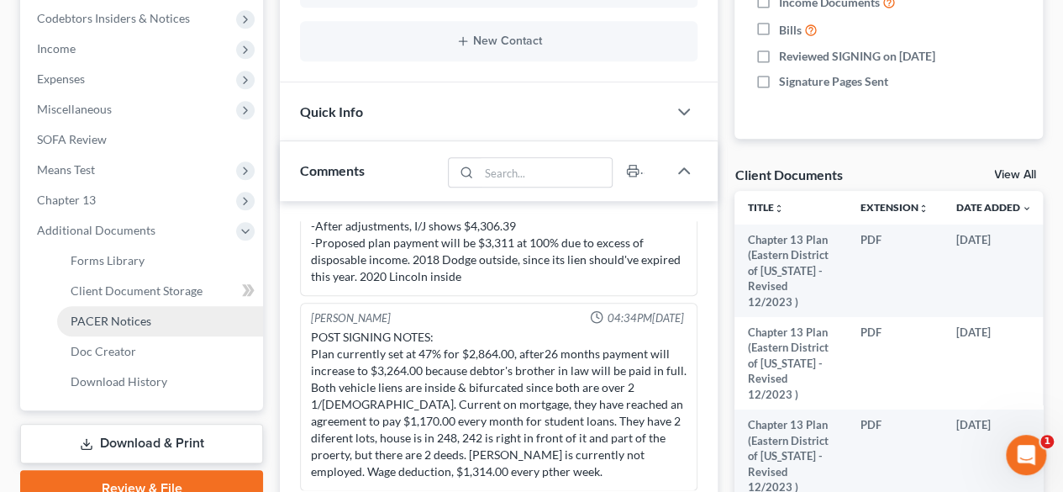
click at [117, 324] on span "PACER Notices" at bounding box center [111, 321] width 81 height 14
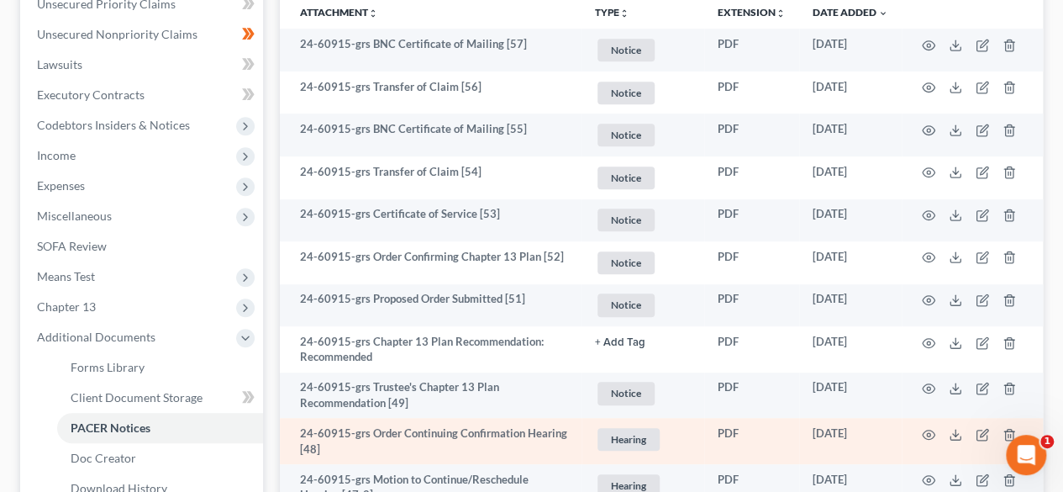
scroll to position [336, 0]
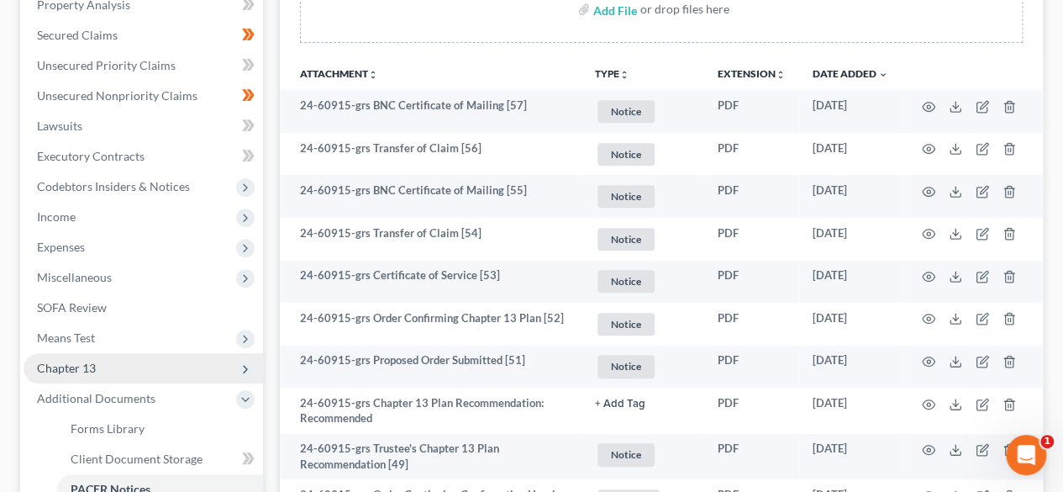
drag, startPoint x: 86, startPoint y: 369, endPoint x: 152, endPoint y: 361, distance: 66.9
click at [86, 369] on span "Chapter 13" at bounding box center [66, 368] width 59 height 14
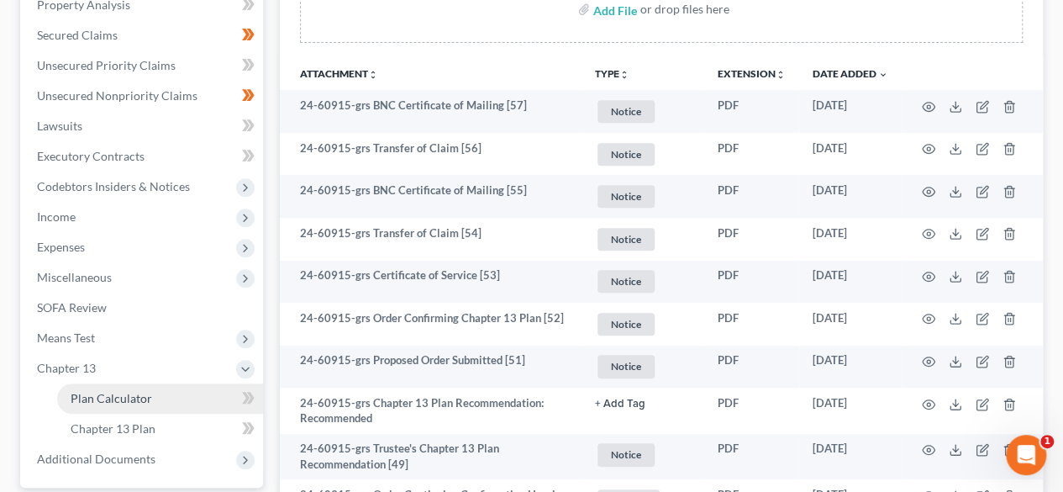
click at [124, 399] on span "Plan Calculator" at bounding box center [112, 398] width 82 height 14
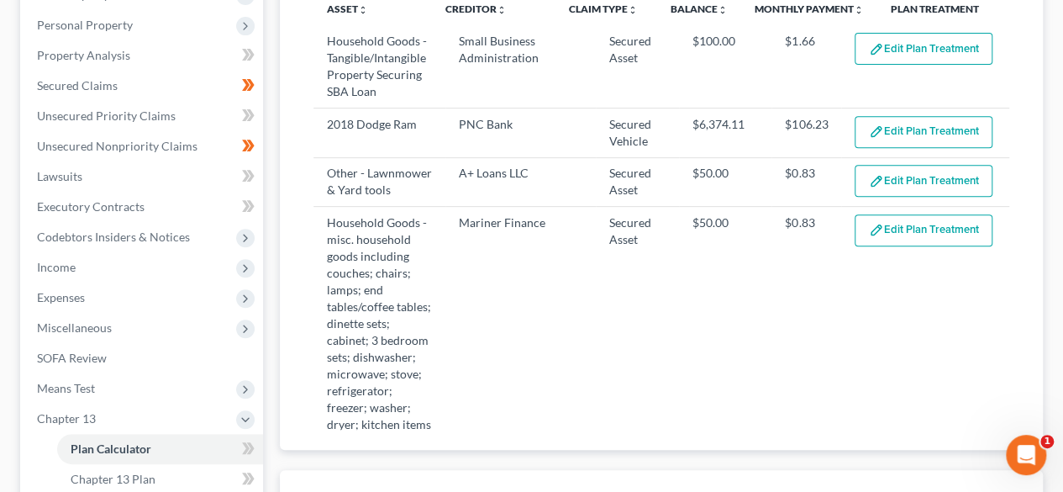
scroll to position [336, 0]
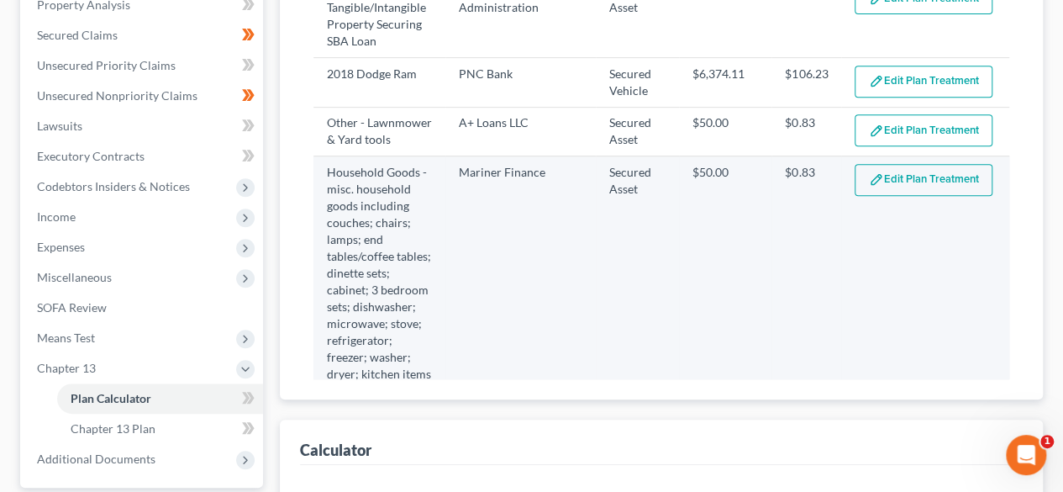
select select "59"
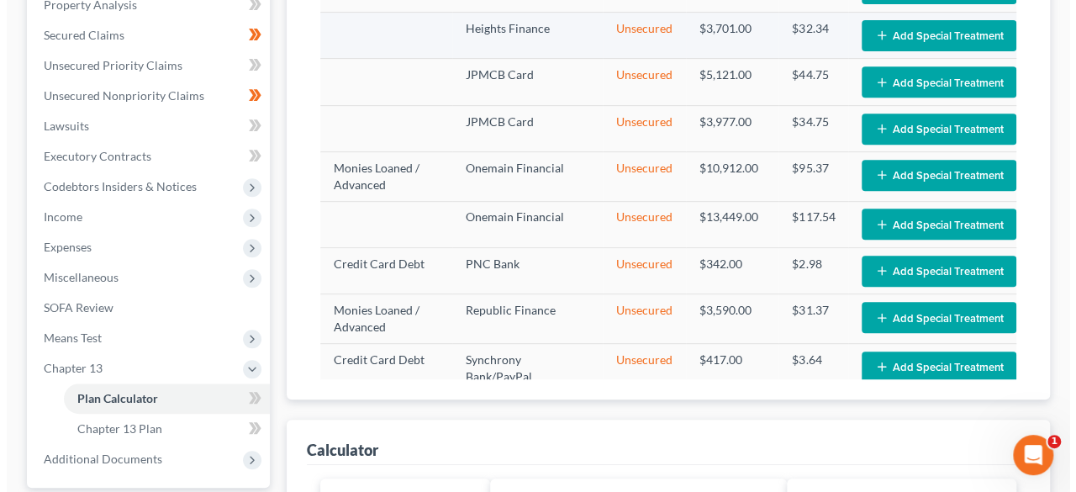
scroll to position [2101, 0]
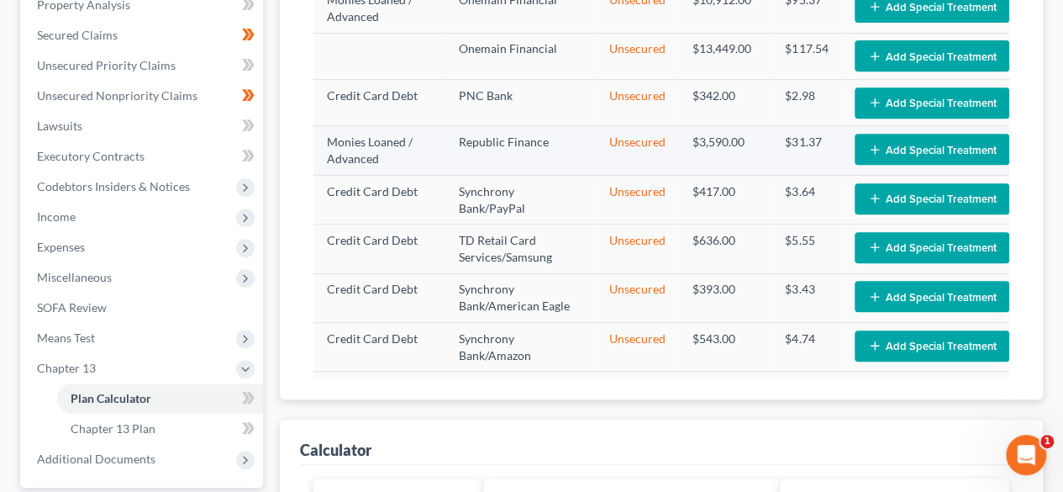
click at [868, 156] on icon "button" at bounding box center [874, 149] width 13 height 13
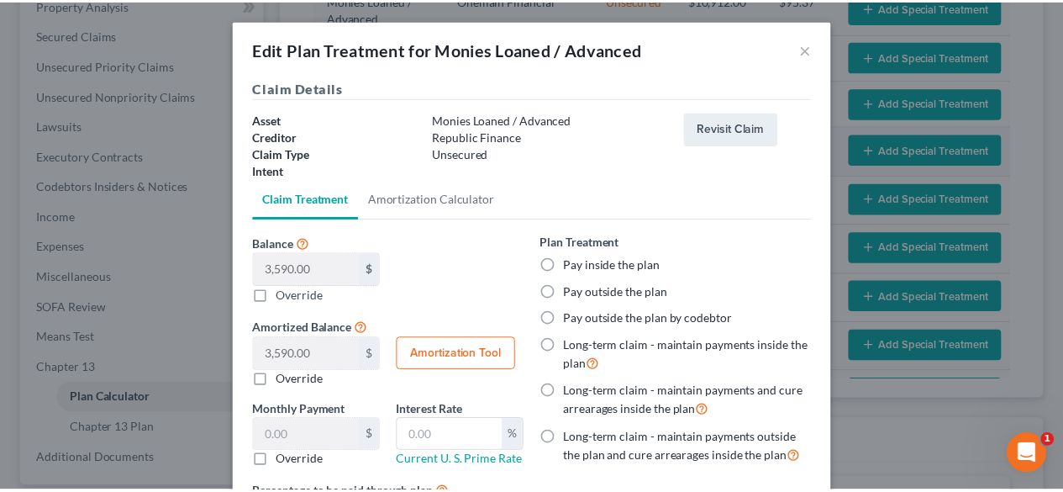
scroll to position [2085, 0]
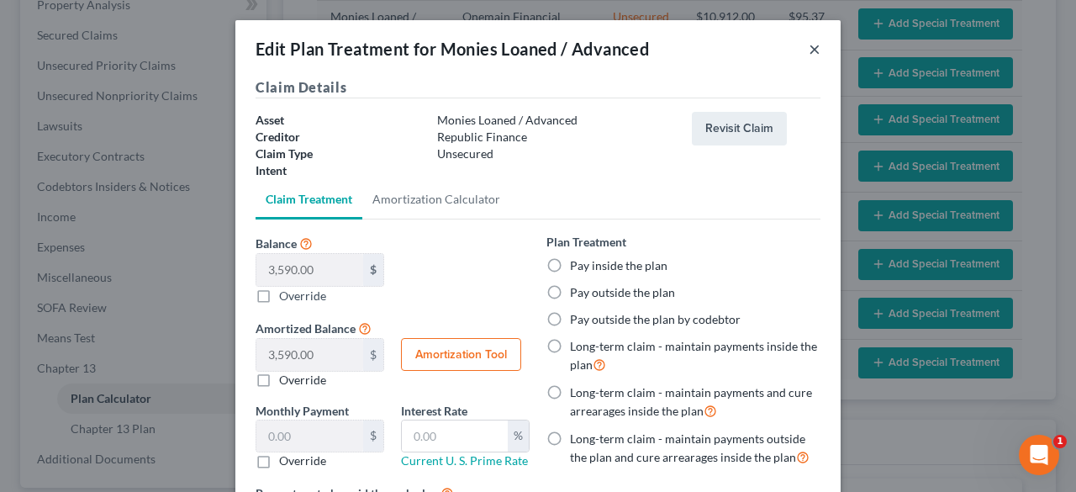
click at [811, 46] on button "×" at bounding box center [815, 49] width 12 height 20
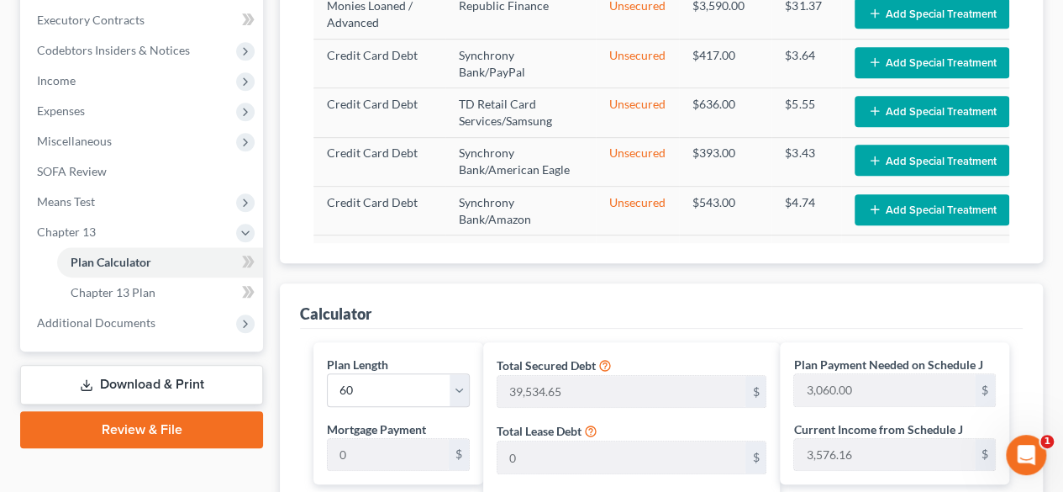
scroll to position [588, 0]
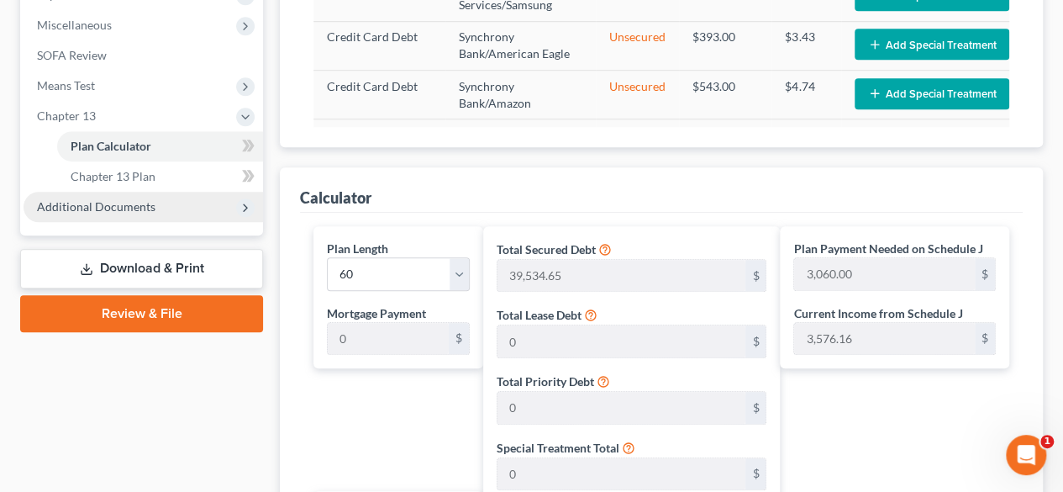
click at [134, 208] on span "Additional Documents" at bounding box center [96, 206] width 119 height 14
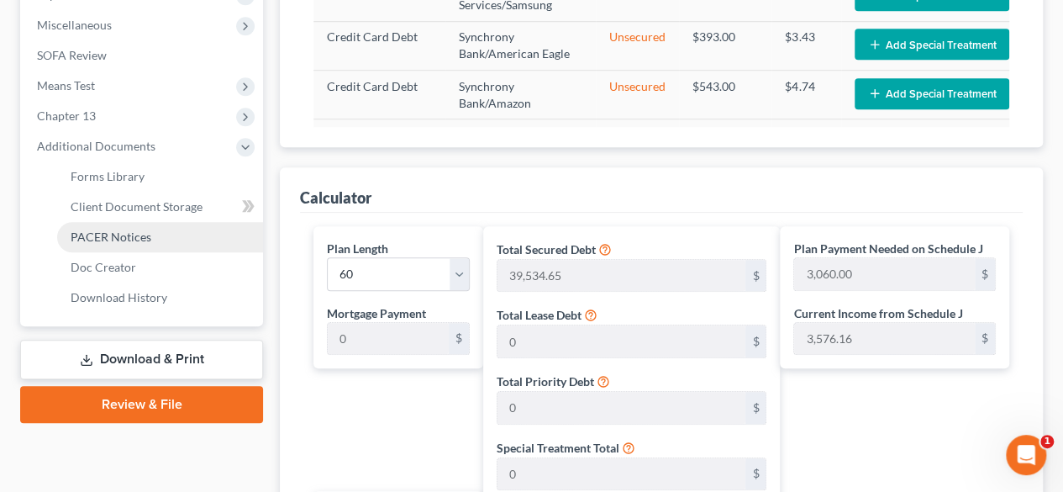
click at [131, 245] on link "PACER Notices" at bounding box center [160, 237] width 206 height 30
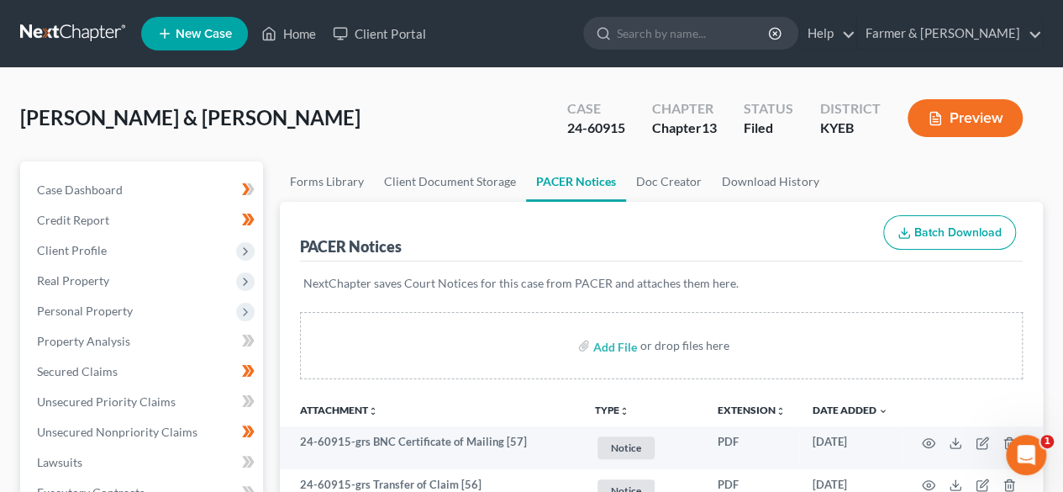
drag, startPoint x: 347, startPoint y: 119, endPoint x: 358, endPoint y: 119, distance: 10.9
click at [348, 119] on div "Daniels, Larry & Deborah Upgraded Case 24-60915 Chapter Chapter 13 Status Filed…" at bounding box center [531, 124] width 1023 height 73
click at [99, 28] on link at bounding box center [74, 33] width 108 height 30
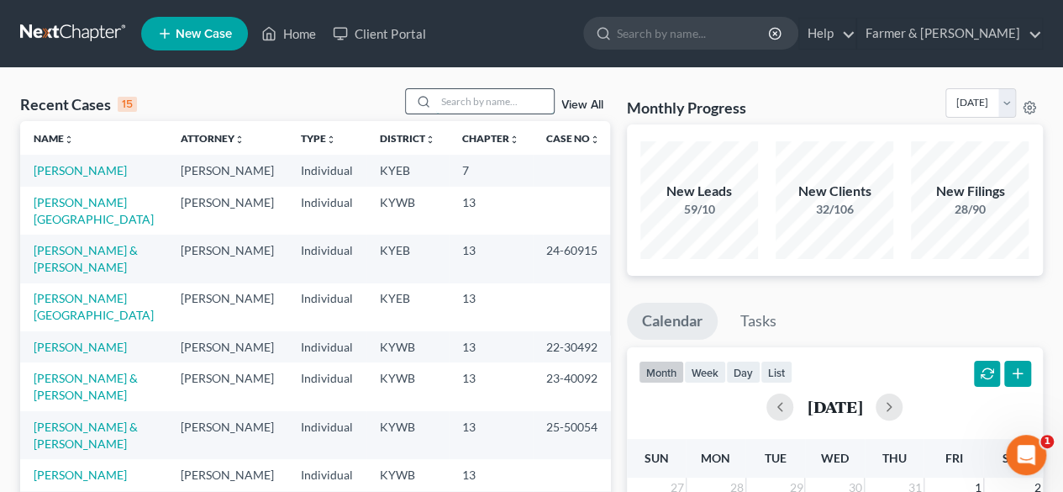
click at [487, 100] on input "search" at bounding box center [495, 101] width 118 height 24
paste input "25-50240"
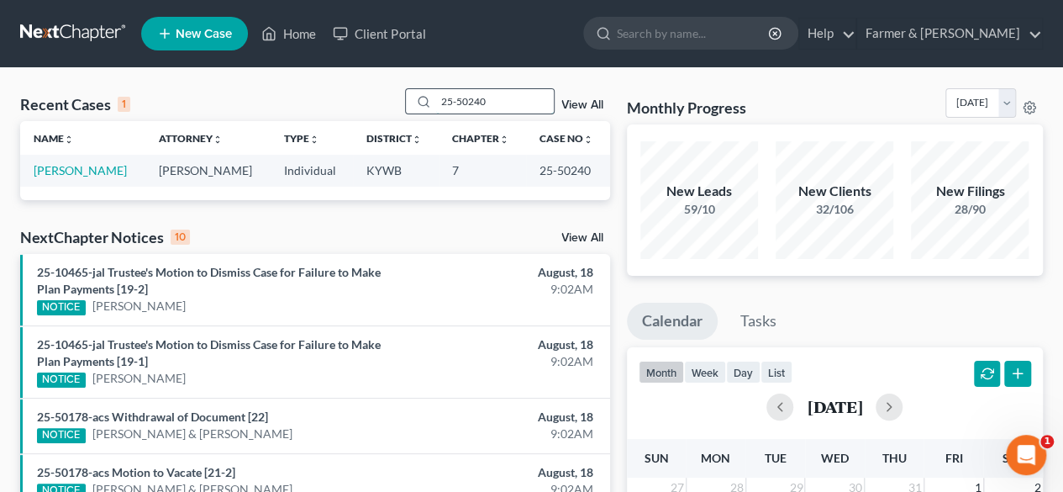
drag, startPoint x: 508, startPoint y: 101, endPoint x: 432, endPoint y: 103, distance: 75.7
click at [423, 102] on div "25-50240" at bounding box center [480, 101] width 150 height 26
paste input "2-30139"
type input "22-30139"
click at [71, 167] on link "Miller, Rita" at bounding box center [80, 170] width 93 height 14
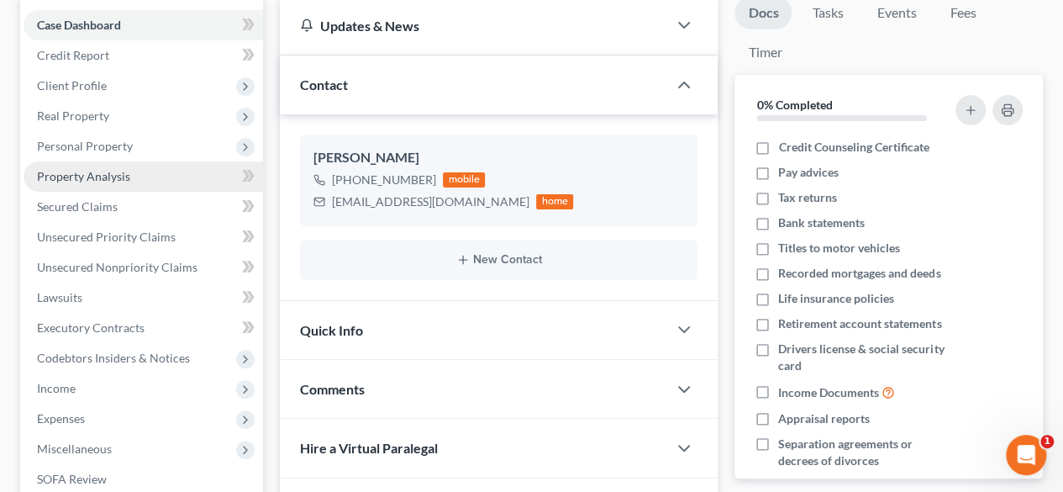
scroll to position [420, 0]
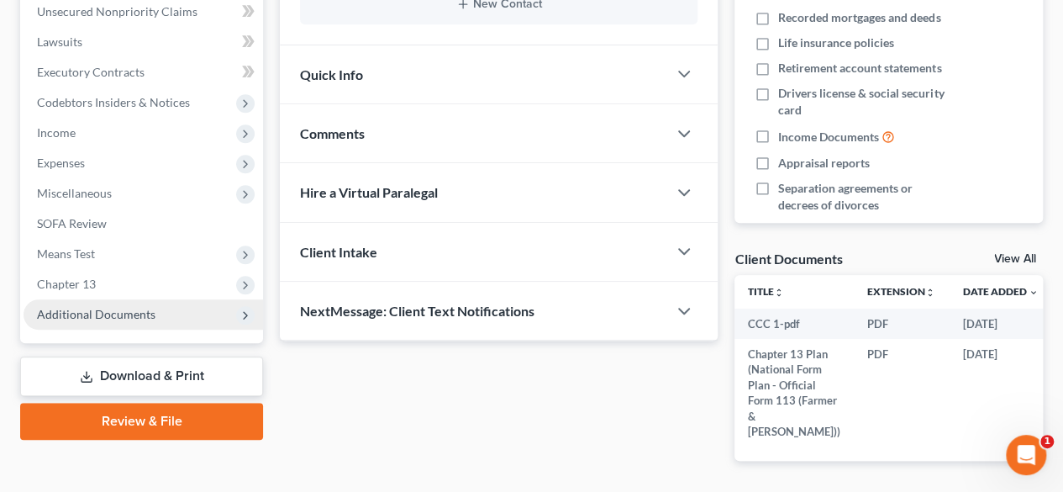
click at [92, 302] on span "Additional Documents" at bounding box center [144, 314] width 240 height 30
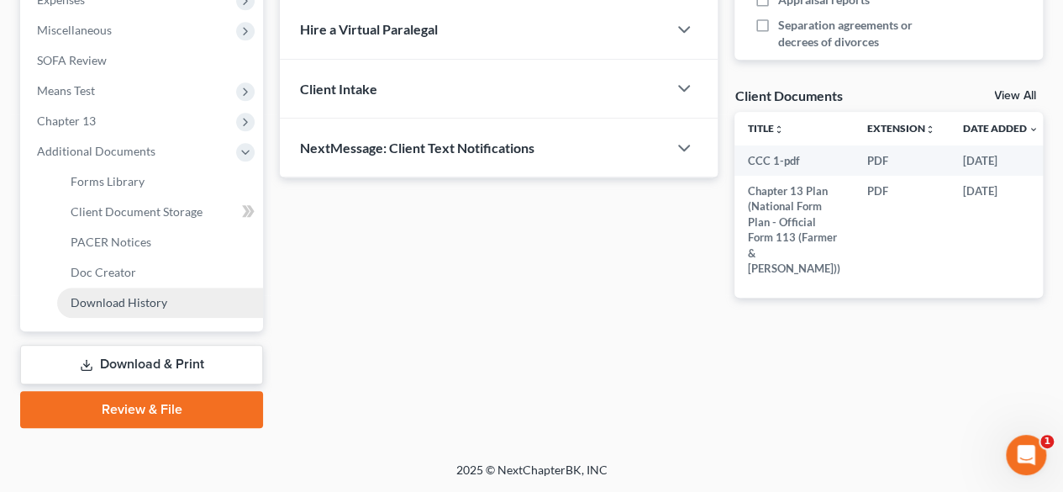
click at [111, 303] on span "Download History" at bounding box center [119, 302] width 97 height 14
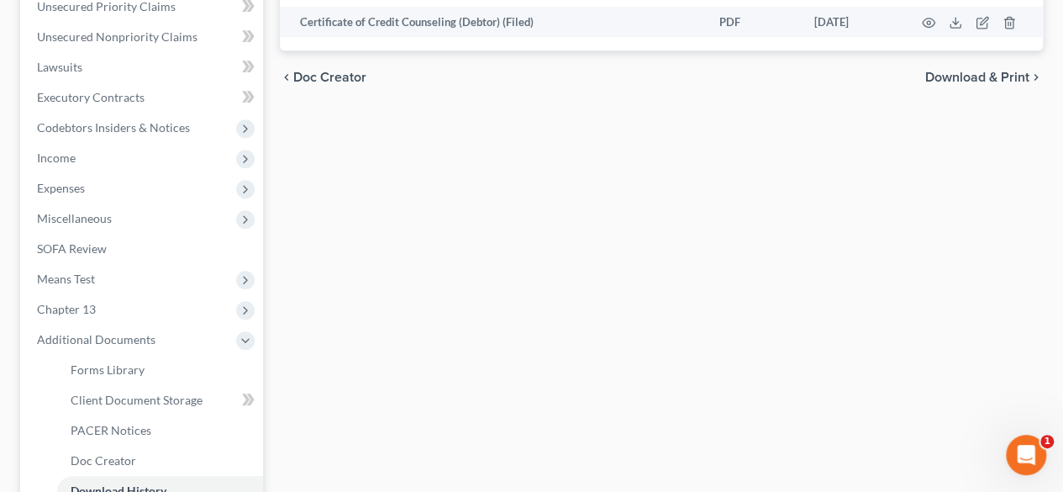
scroll to position [581, 0]
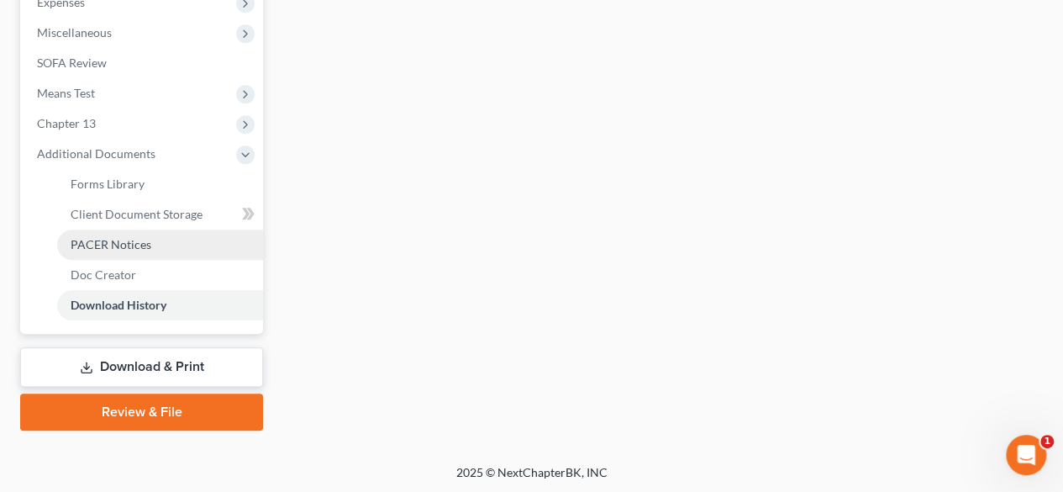
click at [134, 246] on span "PACER Notices" at bounding box center [111, 244] width 81 height 14
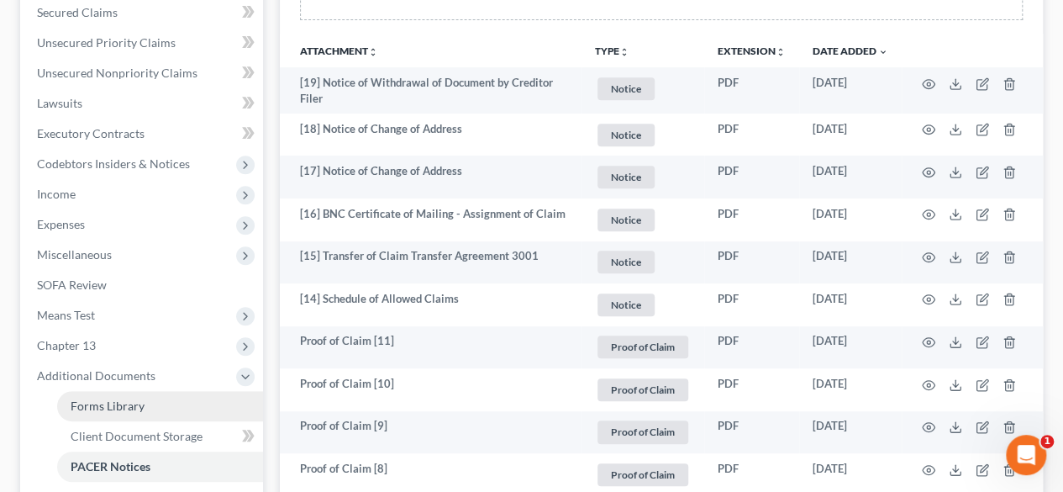
scroll to position [420, 0]
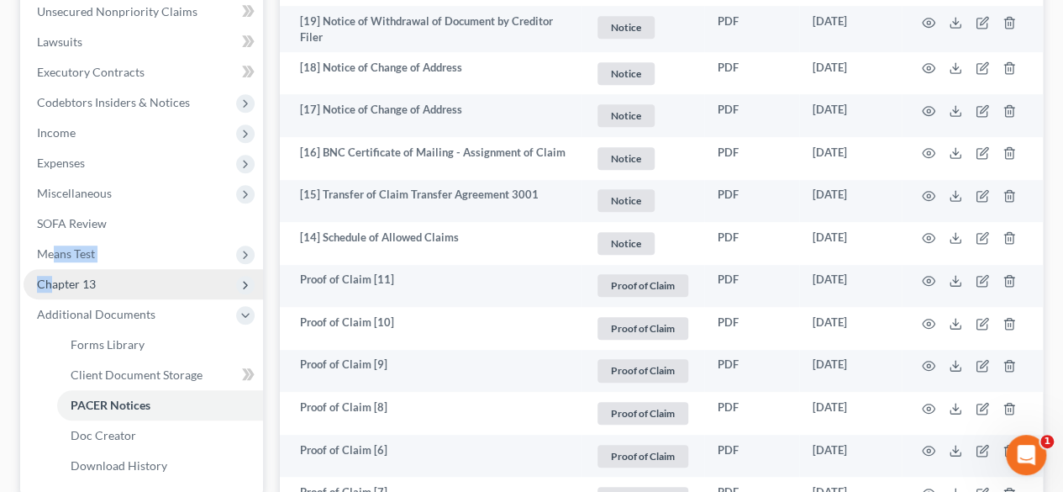
click at [51, 268] on ul "Case Dashboard Payments Invoices Payments Payments Credit Report Client Profile" at bounding box center [144, 118] width 240 height 726
click at [92, 282] on span "Chapter 13" at bounding box center [66, 284] width 59 height 14
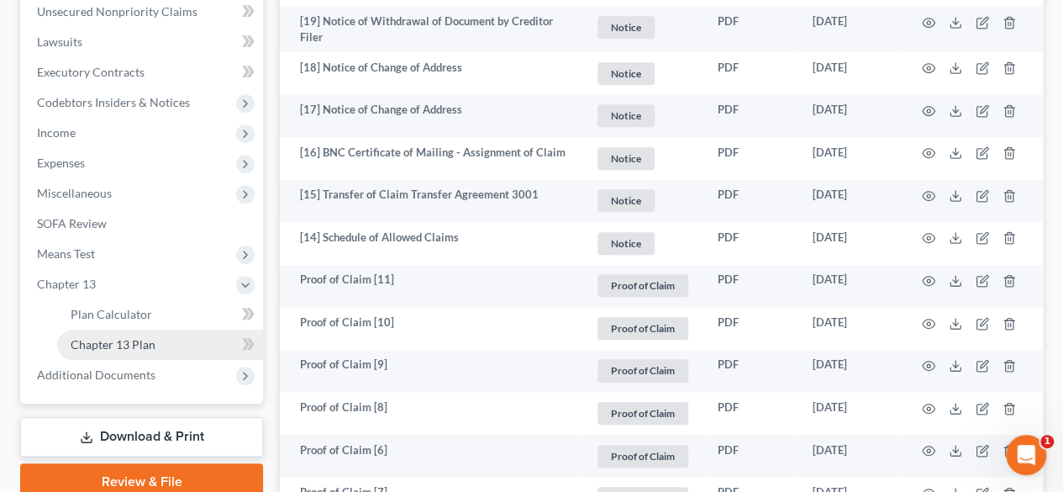
click at [136, 345] on span "Chapter 13 Plan" at bounding box center [113, 344] width 85 height 14
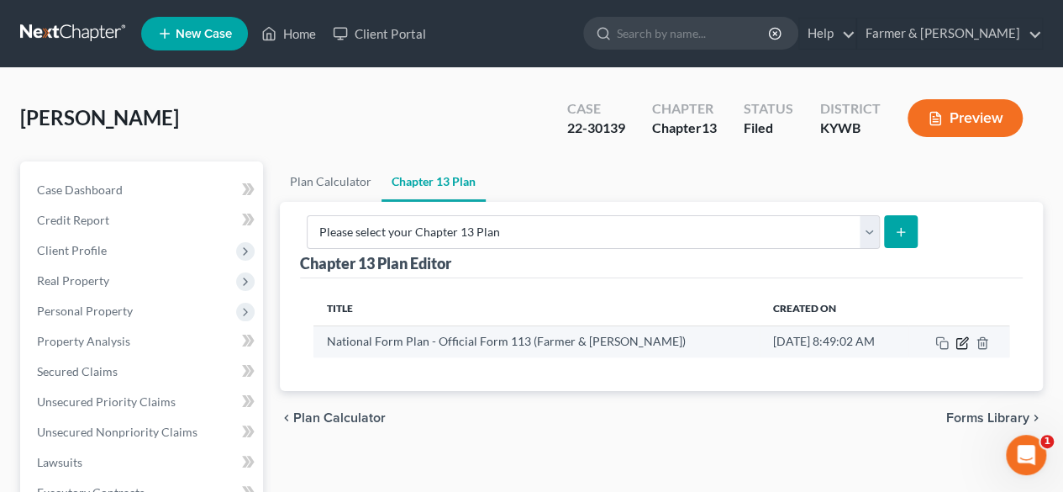
click at [963, 336] on icon "button" at bounding box center [962, 342] width 13 height 13
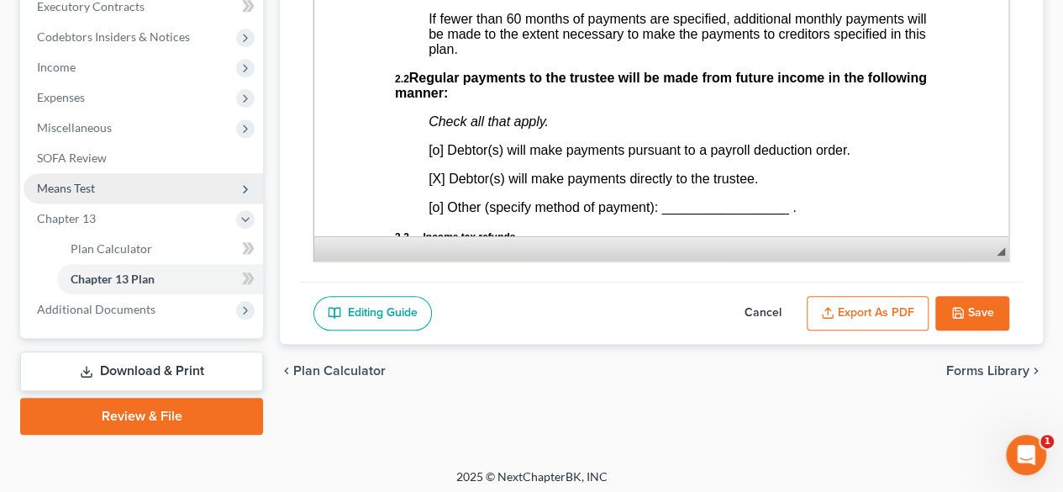
scroll to position [490, 0]
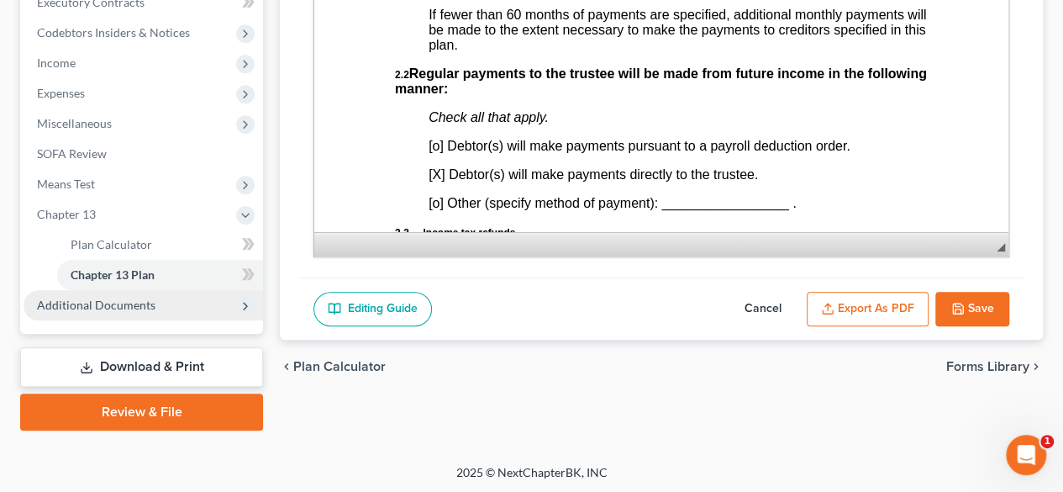
drag, startPoint x: 131, startPoint y: 311, endPoint x: 193, endPoint y: 292, distance: 65.1
click at [131, 310] on span "Additional Documents" at bounding box center [144, 305] width 240 height 30
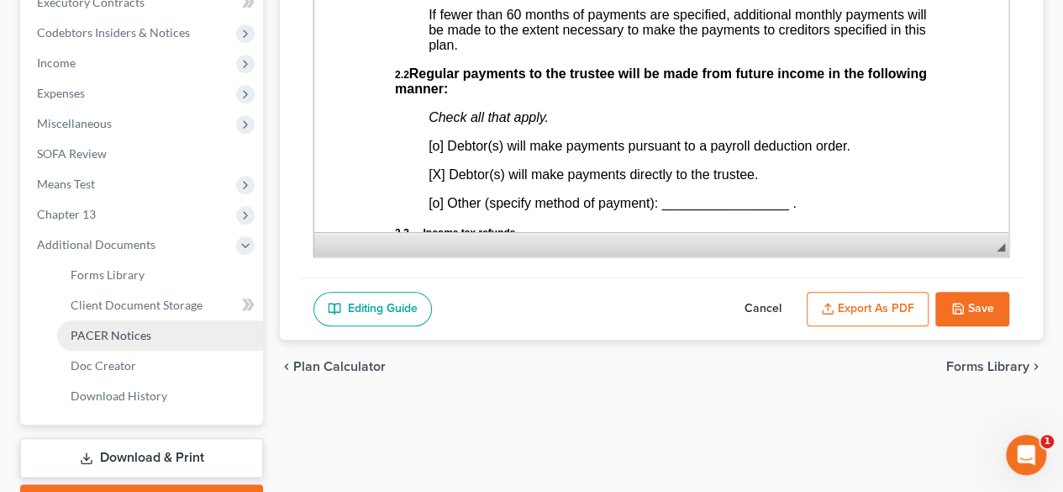
click at [141, 337] on span "PACER Notices" at bounding box center [111, 335] width 81 height 14
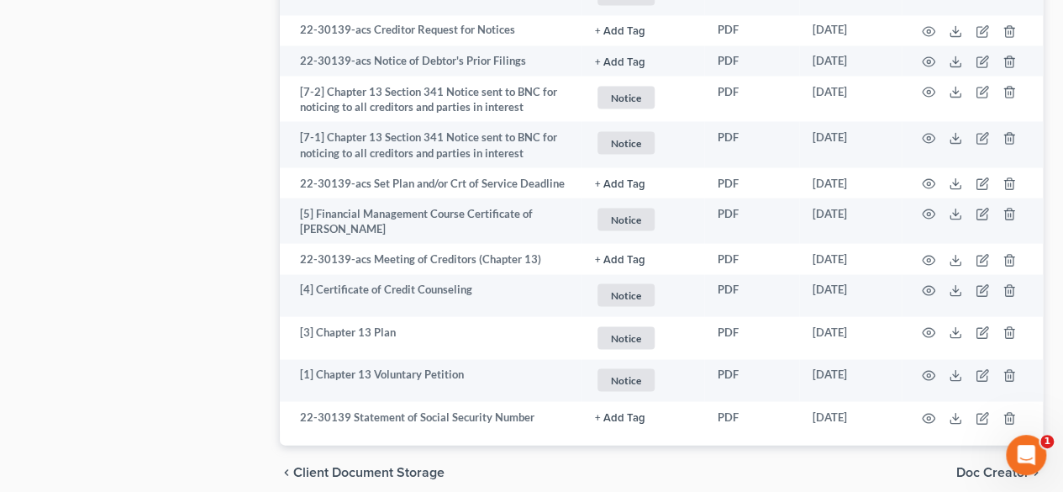
scroll to position [1622, 0]
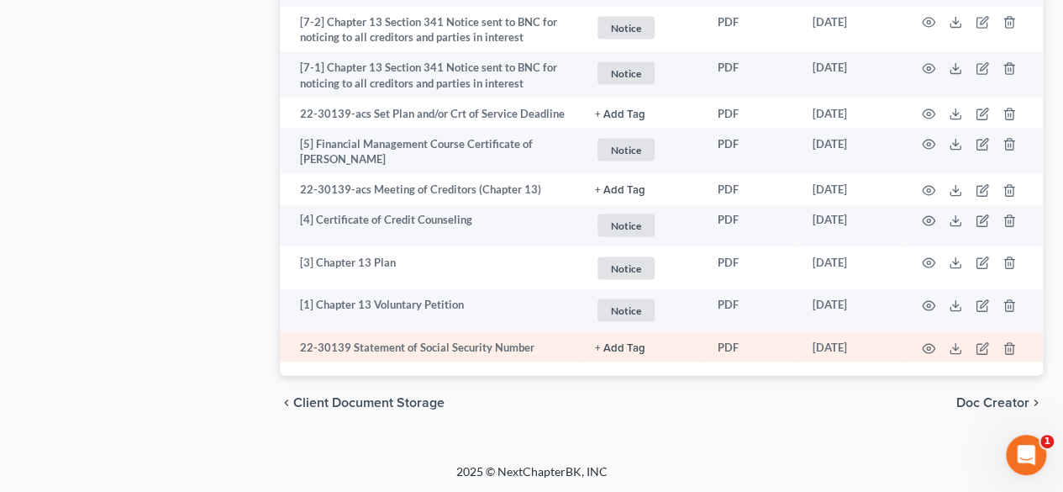
drag, startPoint x: 870, startPoint y: 344, endPoint x: 814, endPoint y: 348, distance: 56.5
click at [814, 348] on td "01/31/2022" at bounding box center [850, 347] width 103 height 30
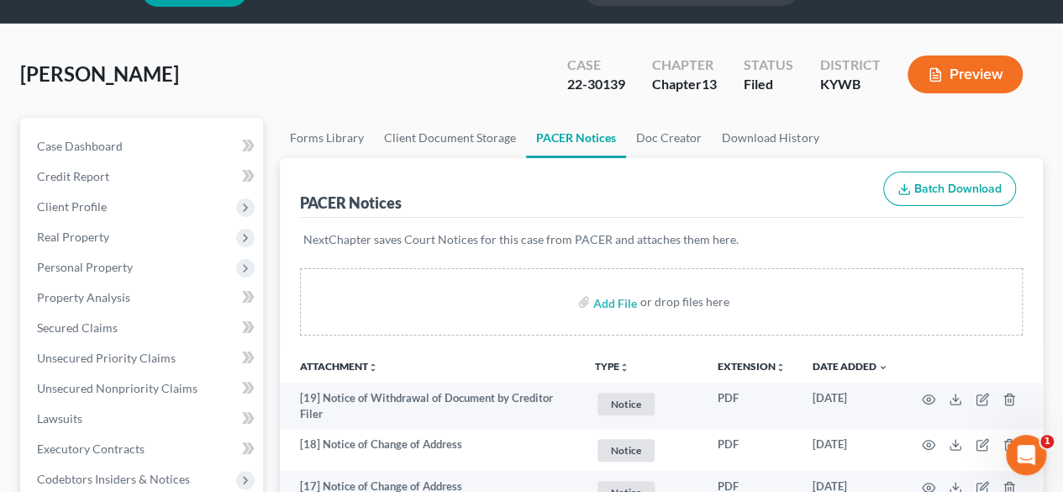
scroll to position [0, 0]
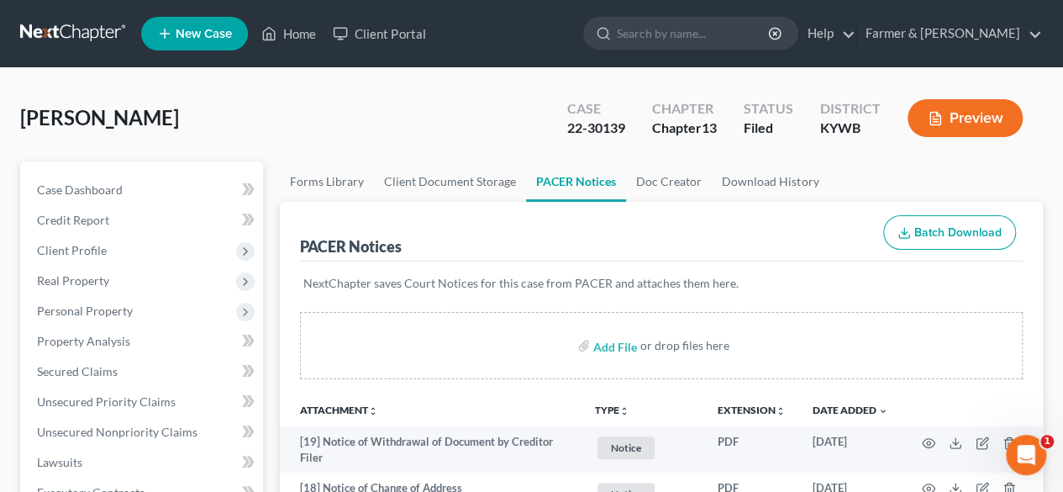
click at [79, 32] on link at bounding box center [74, 33] width 108 height 30
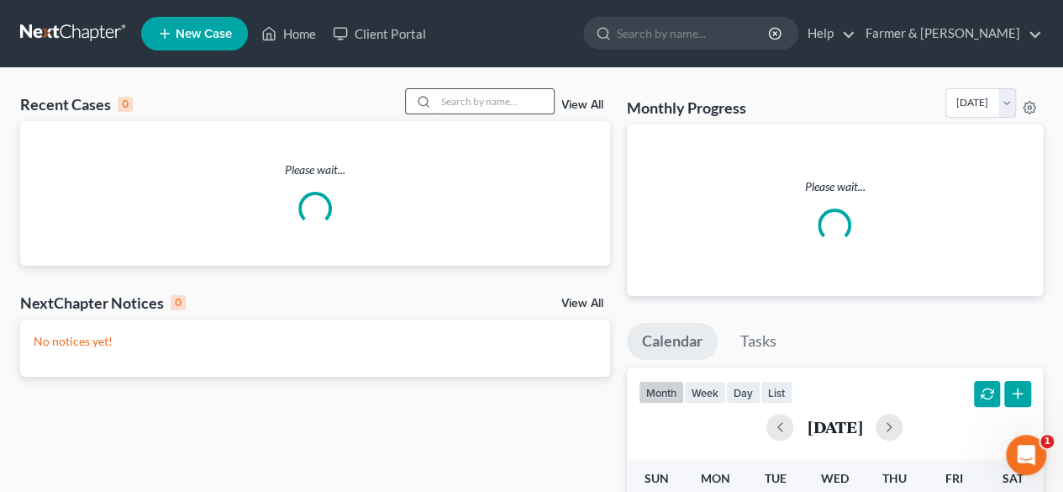
click at [476, 104] on input "search" at bounding box center [495, 101] width 118 height 24
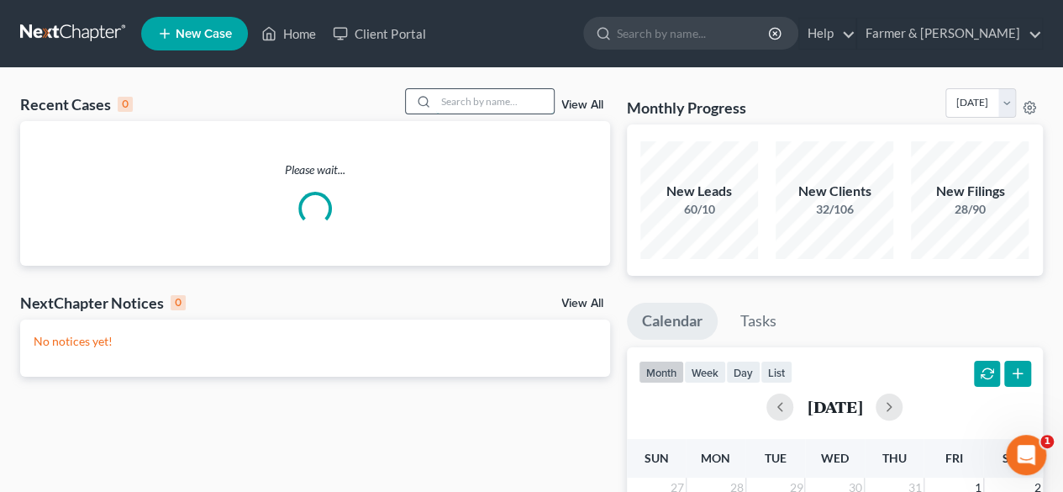
paste input "23-33034"
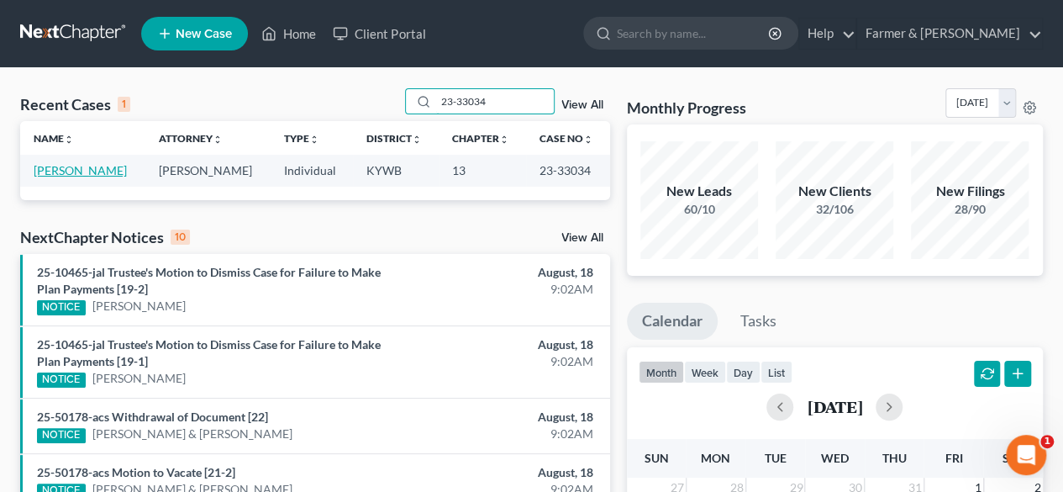
type input "23-33034"
click at [81, 175] on link "[PERSON_NAME]" at bounding box center [80, 170] width 93 height 14
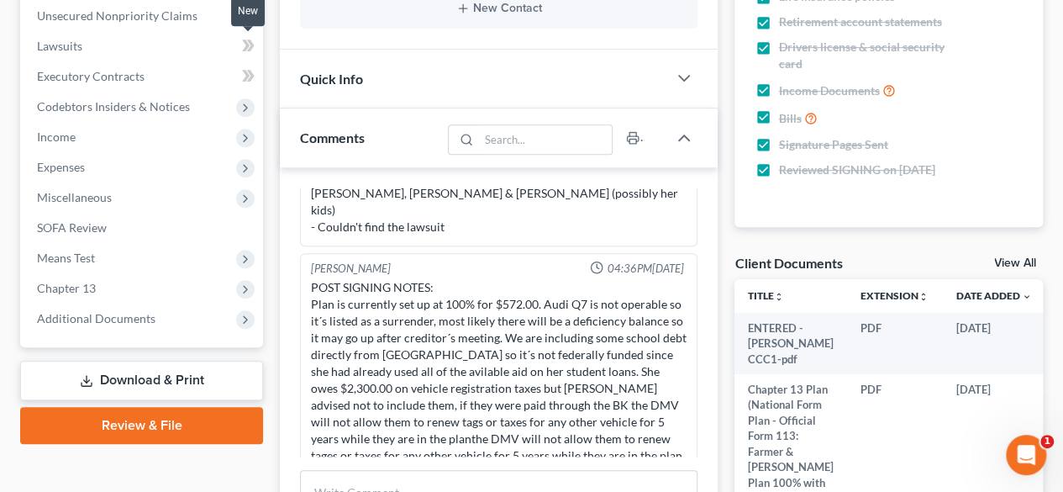
scroll to position [420, 0]
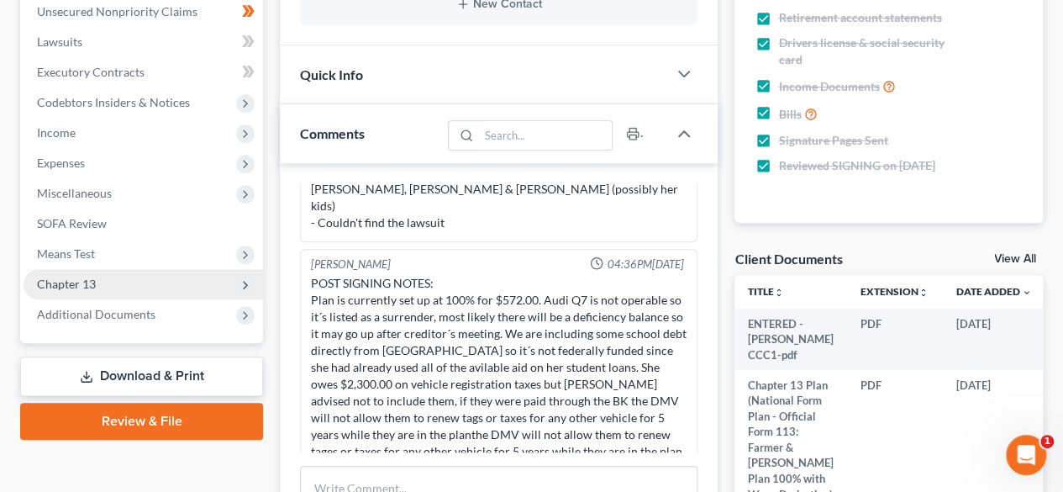
drag, startPoint x: 103, startPoint y: 305, endPoint x: 152, endPoint y: 295, distance: 50.6
click at [103, 305] on span "Additional Documents" at bounding box center [144, 314] width 240 height 30
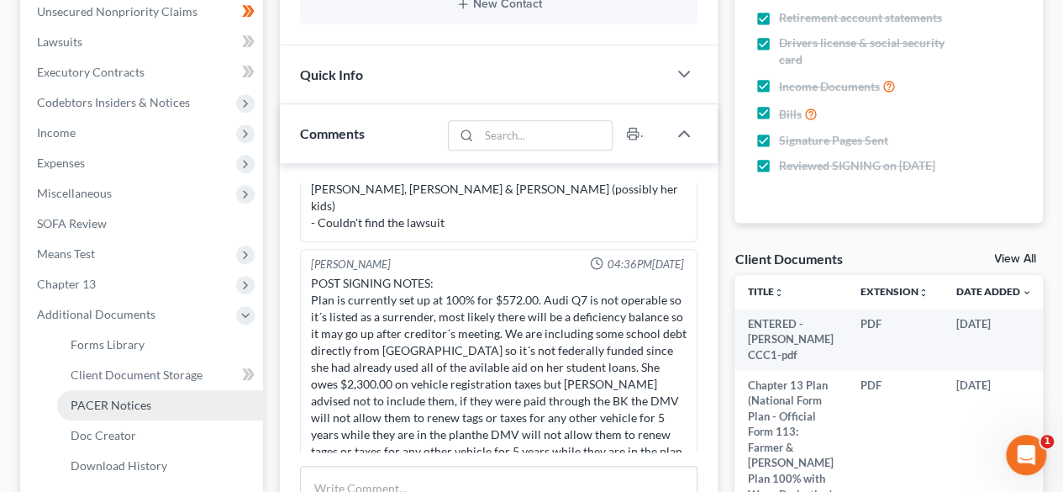
click at [141, 410] on span "PACER Notices" at bounding box center [111, 405] width 81 height 14
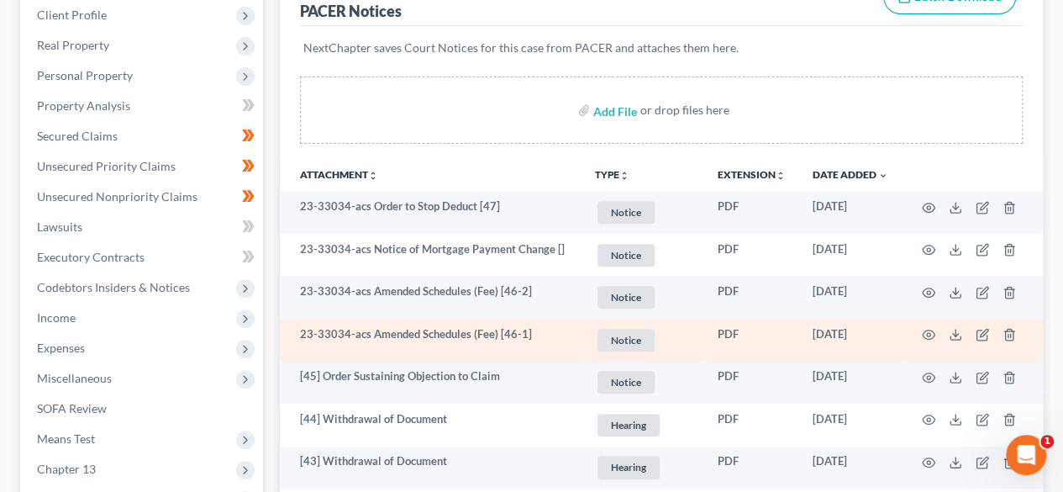
scroll to position [336, 0]
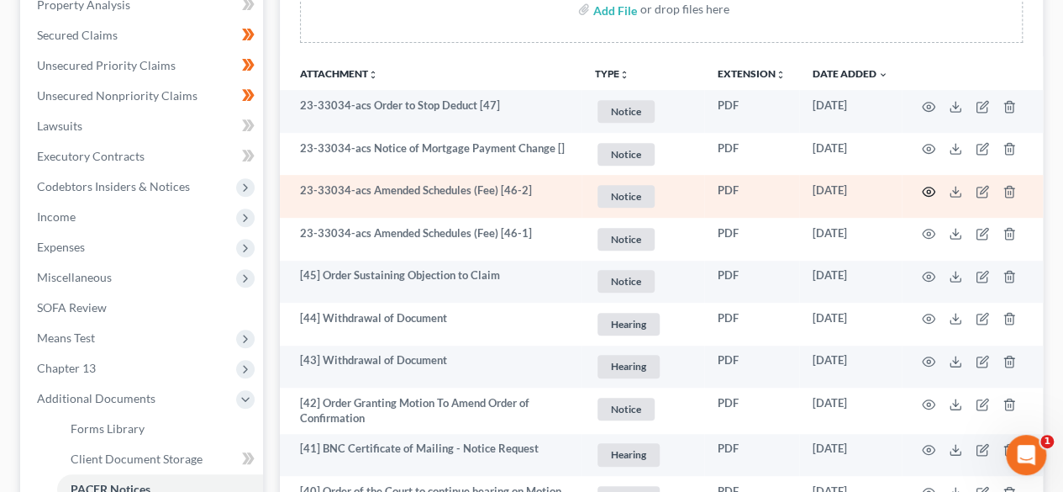
click at [928, 192] on circle "button" at bounding box center [928, 191] width 3 height 3
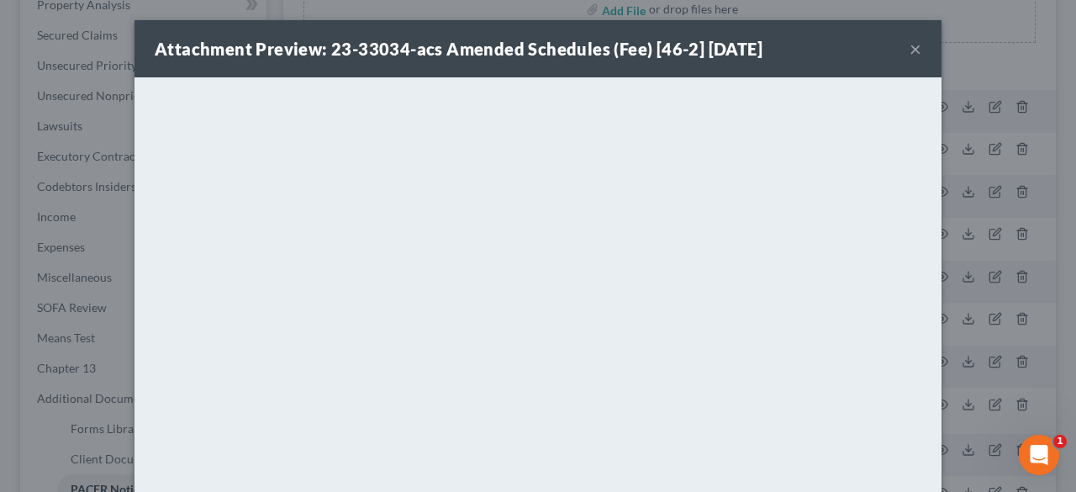
click at [910, 48] on button "×" at bounding box center [916, 49] width 12 height 20
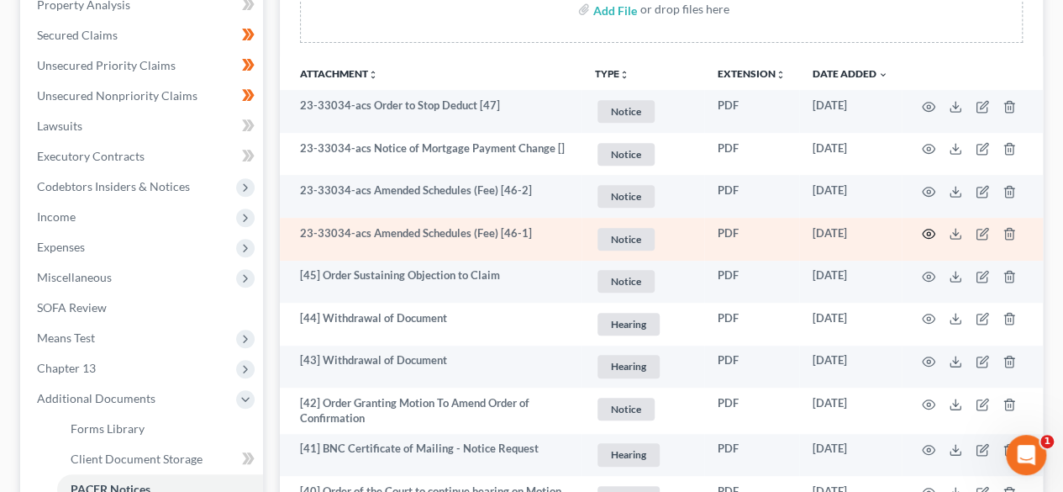
click at [923, 231] on icon "button" at bounding box center [929, 233] width 13 height 9
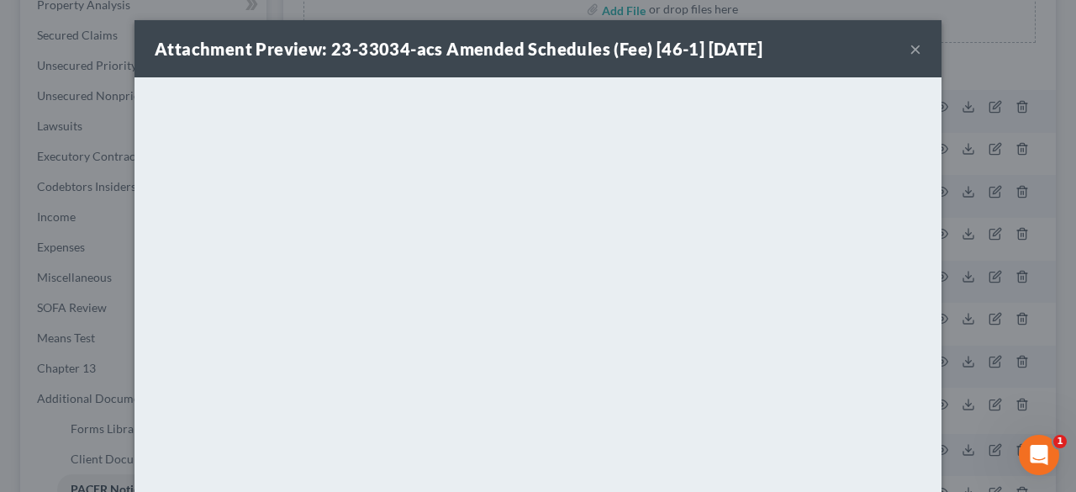
click at [910, 71] on div "Attachment Preview: 23-33034-acs Amended Schedules (Fee) [46-1] 03/25/2025 ×" at bounding box center [537, 48] width 807 height 57
click at [910, 49] on button "×" at bounding box center [916, 49] width 12 height 20
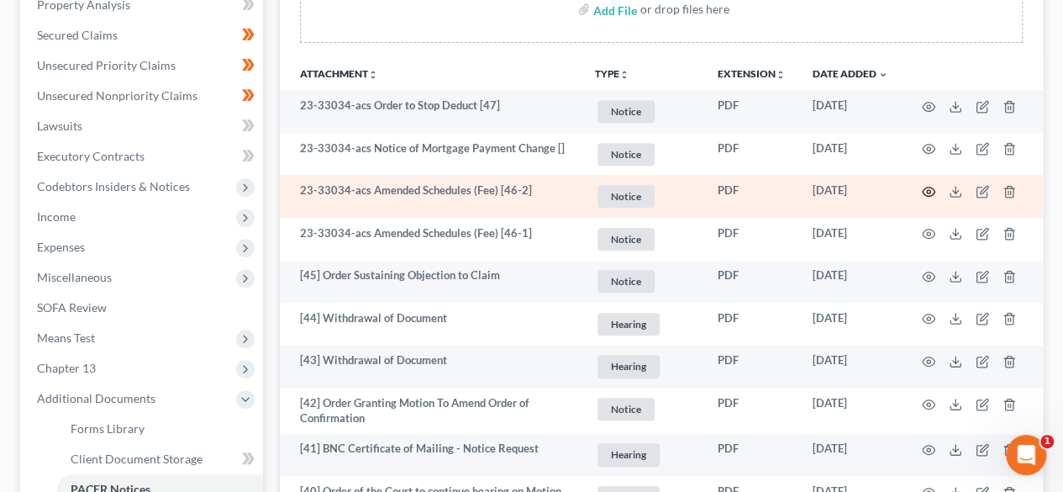
click at [929, 190] on circle "button" at bounding box center [928, 191] width 3 height 3
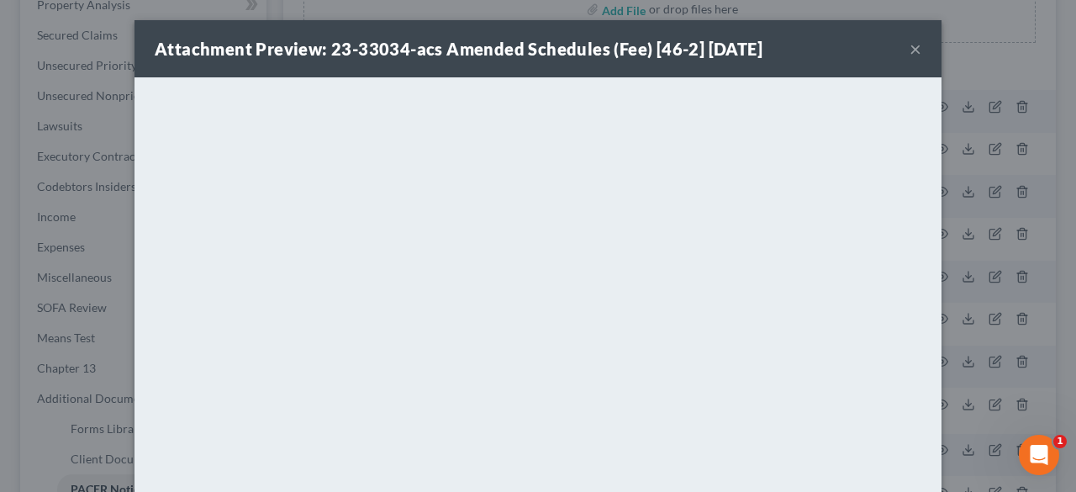
click at [910, 55] on button "×" at bounding box center [916, 49] width 12 height 20
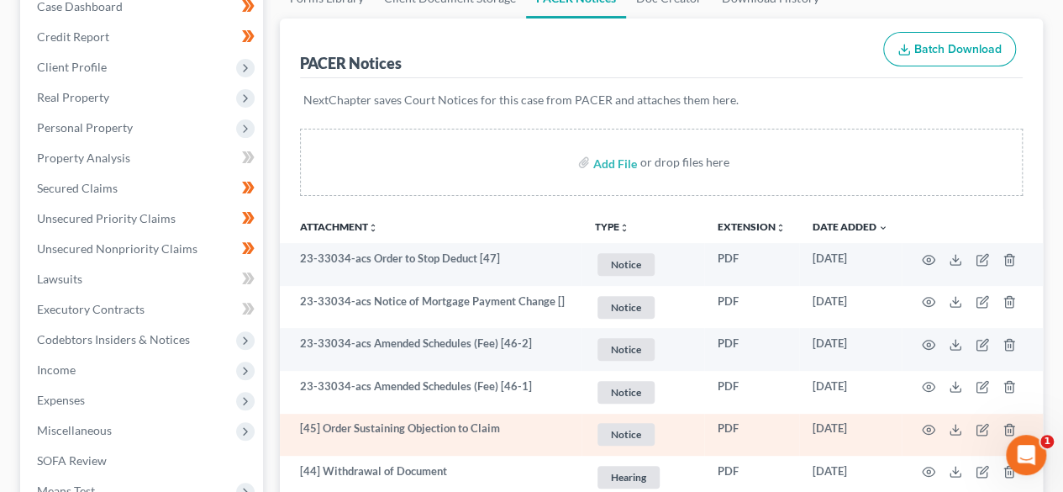
scroll to position [252, 0]
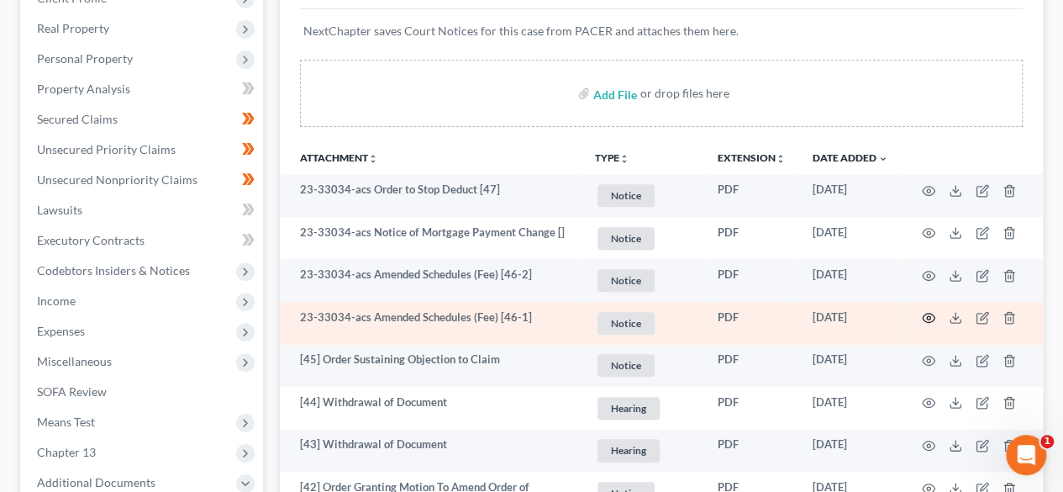
click at [924, 317] on icon "button" at bounding box center [928, 317] width 13 height 13
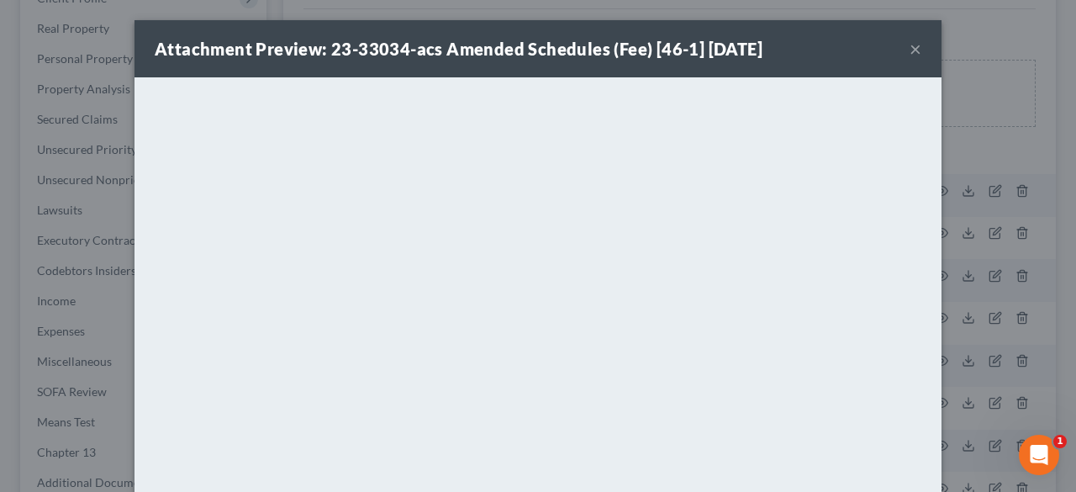
drag, startPoint x: 910, startPoint y: 46, endPoint x: 1056, endPoint y: 46, distance: 146.3
click at [910, 46] on button "×" at bounding box center [916, 49] width 12 height 20
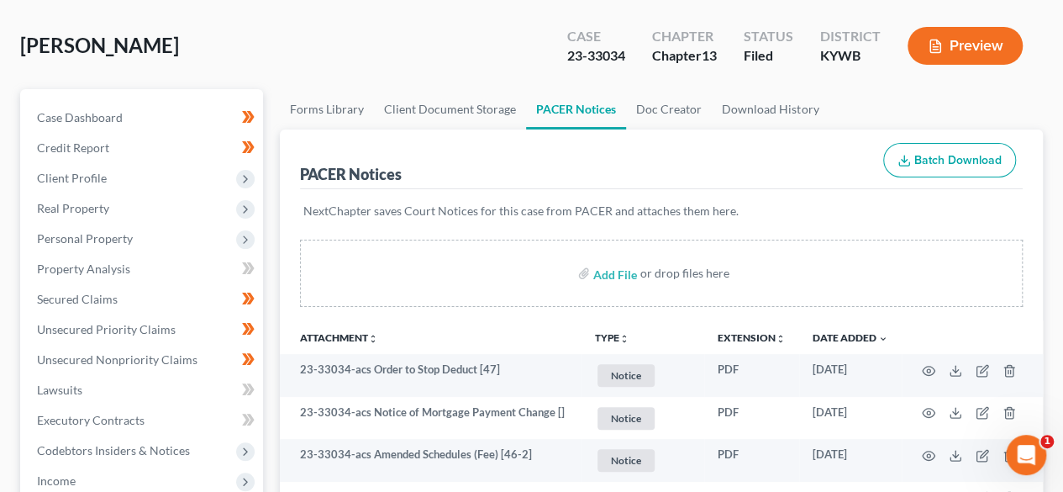
scroll to position [0, 0]
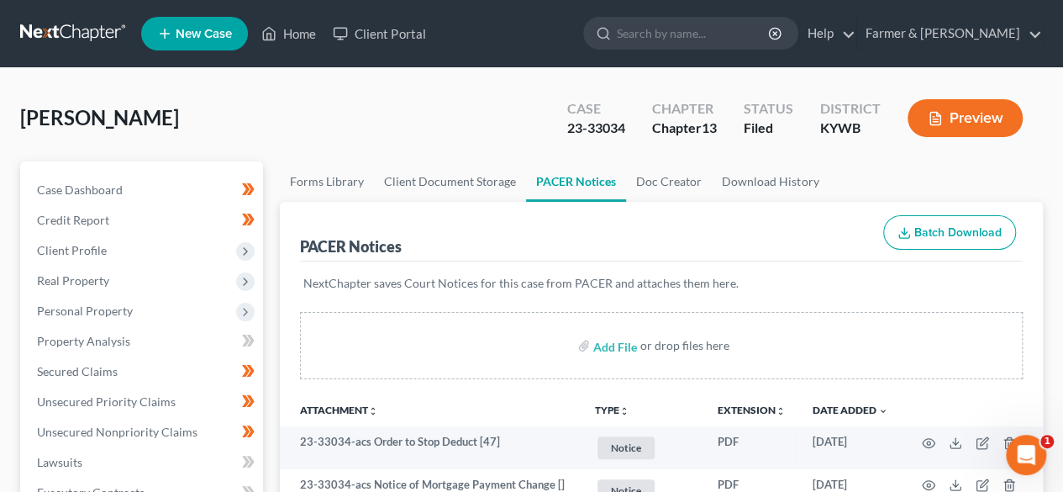
click at [440, 124] on div "Smith, Jessica Upgraded Case 23-33034 Chapter Chapter 13 Status Filed District …" at bounding box center [531, 124] width 1023 height 73
click at [301, 120] on div "Smith, Jessica Upgraded Case 23-33034 Chapter Chapter 13 Status Filed District …" at bounding box center [531, 124] width 1023 height 73
click at [127, 251] on span "Client Profile" at bounding box center [144, 250] width 240 height 30
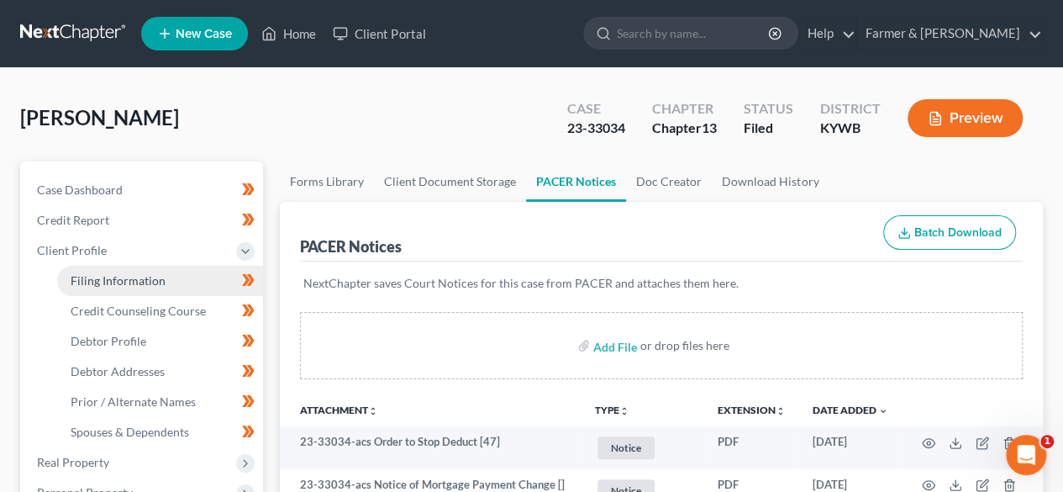
click at [165, 284] on link "Filing Information" at bounding box center [160, 281] width 206 height 30
select select "1"
select select "0"
select select "3"
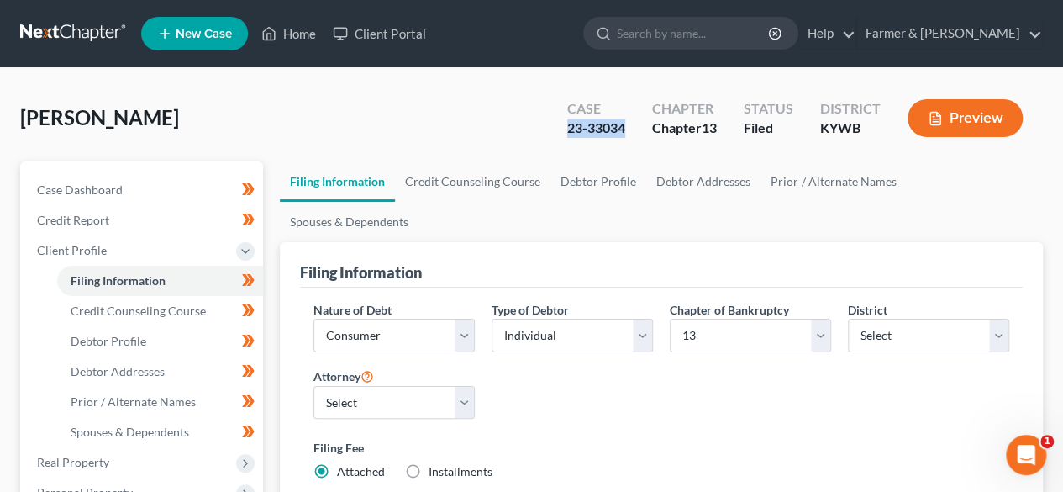
drag, startPoint x: 630, startPoint y: 134, endPoint x: 518, endPoint y: 135, distance: 112.6
click at [518, 135] on div "Smith, Jessica Upgraded Case 23-33034 Chapter Chapter 13 Status Filed District …" at bounding box center [531, 124] width 1023 height 73
copy div "23-33034"
click at [696, 37] on input "search" at bounding box center [694, 33] width 154 height 31
paste input "23-33034"
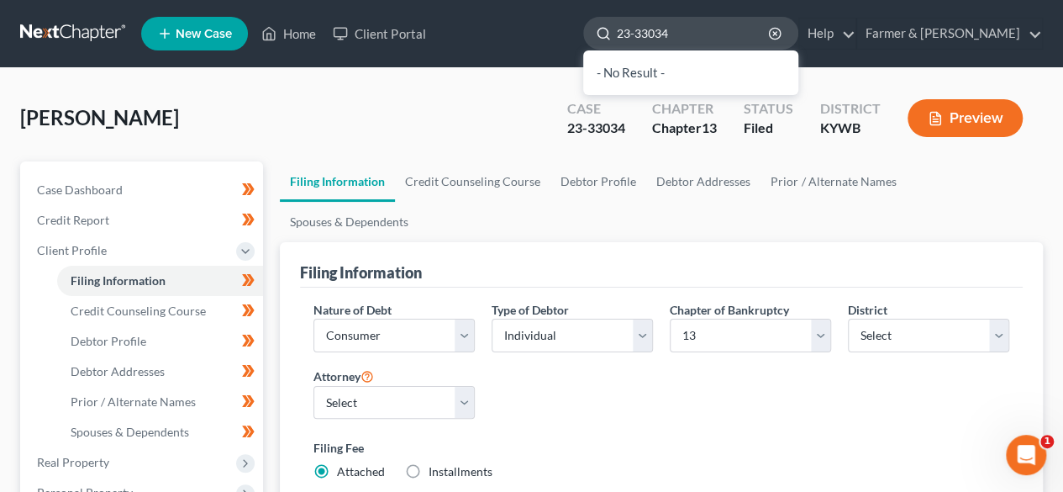
click at [701, 30] on input "23-33034" at bounding box center [694, 33] width 154 height 31
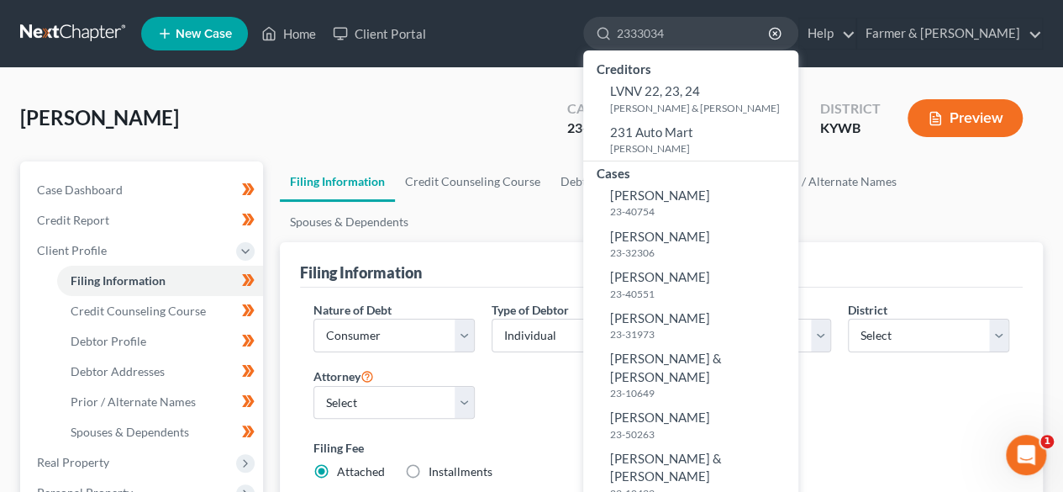
drag, startPoint x: 744, startPoint y: 33, endPoint x: 610, endPoint y: 36, distance: 133.7
click at [610, 36] on ul "New Case Home Client Portal 2333034 - No Result - Creditors LVNV 22, 23, 24 Coo…" at bounding box center [592, 34] width 902 height 44
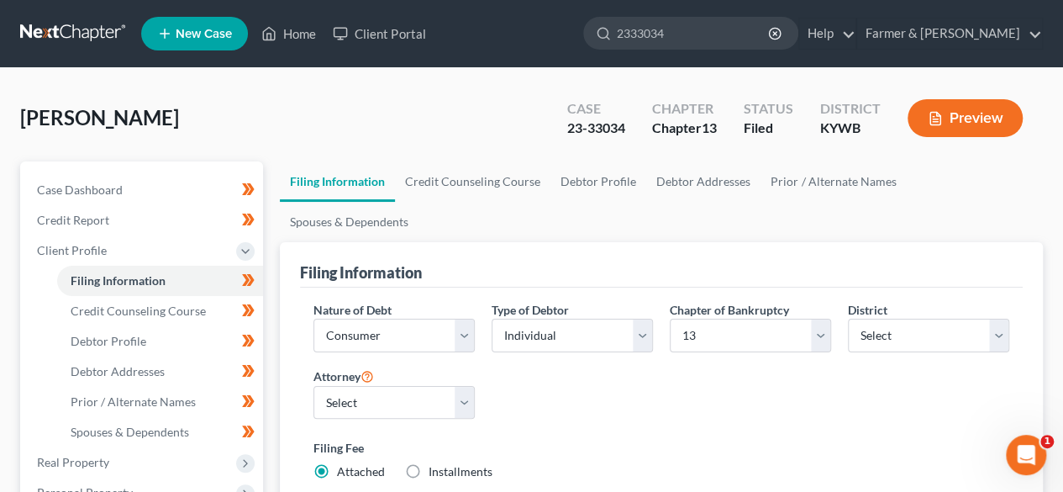
type input "2333034"
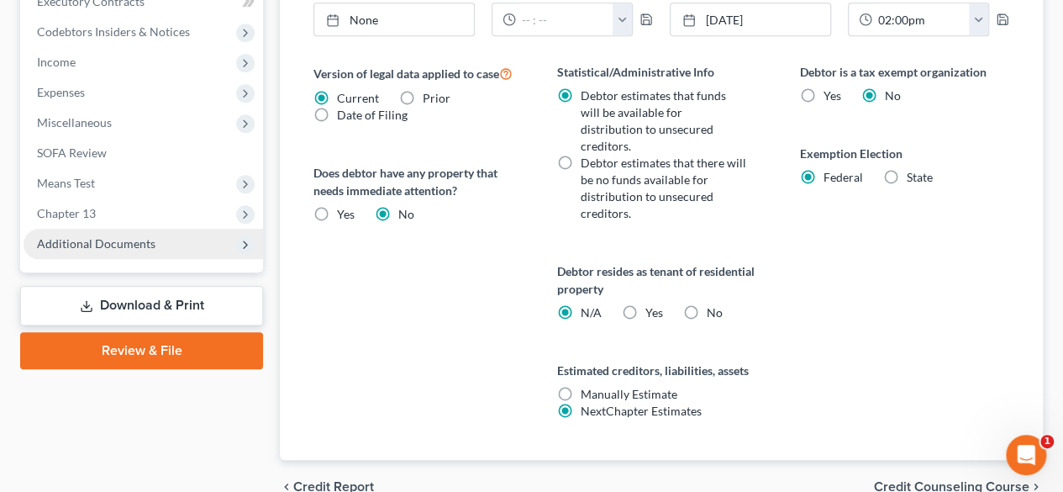
click at [129, 233] on span "Additional Documents" at bounding box center [144, 244] width 240 height 30
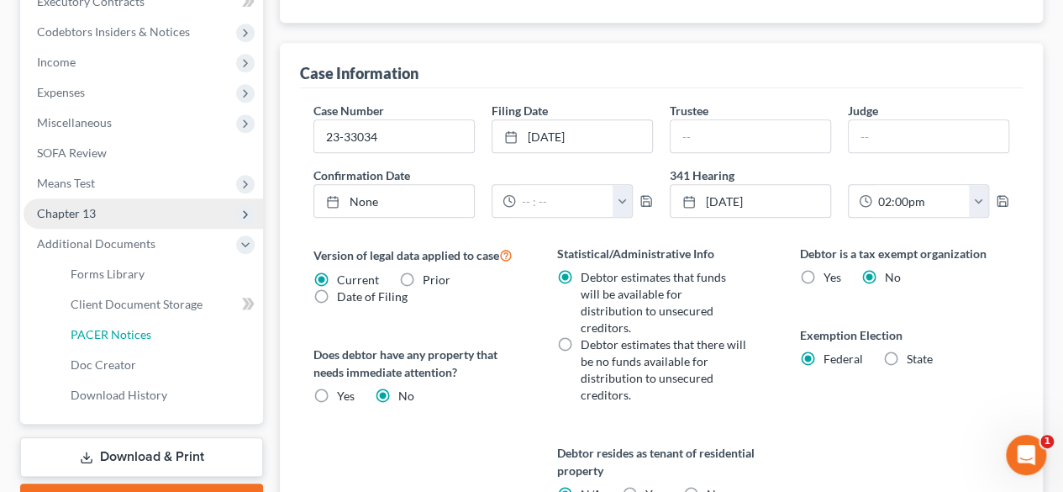
drag, startPoint x: 107, startPoint y: 334, endPoint x: 225, endPoint y: 223, distance: 162.4
click at [107, 333] on span "PACER Notices" at bounding box center [111, 334] width 81 height 14
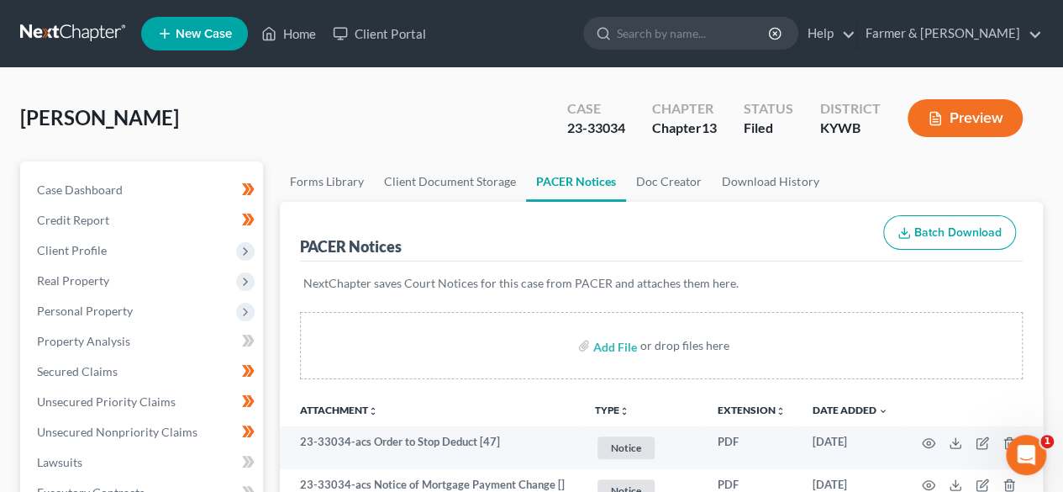
click at [431, 145] on div "Smith, Jessica Upgraded Case 23-33034 Chapter Chapter 13 Status Filed District …" at bounding box center [531, 124] width 1023 height 73
click at [446, 113] on div "Smith, Jessica Upgraded Case 23-33034 Chapter Chapter 13 Status Filed District …" at bounding box center [531, 124] width 1023 height 73
click at [286, 103] on div "Smith, Jessica Upgraded Case 23-33034 Chapter Chapter 13 Status Filed District …" at bounding box center [531, 124] width 1023 height 73
click at [268, 113] on div "Smith, Jessica Upgraded Case 23-33034 Chapter Chapter 13 Status Filed District …" at bounding box center [531, 124] width 1023 height 73
click at [279, 96] on div "Smith, Jessica Upgraded Case 23-33034 Chapter Chapter 13 Status Filed District …" at bounding box center [531, 124] width 1023 height 73
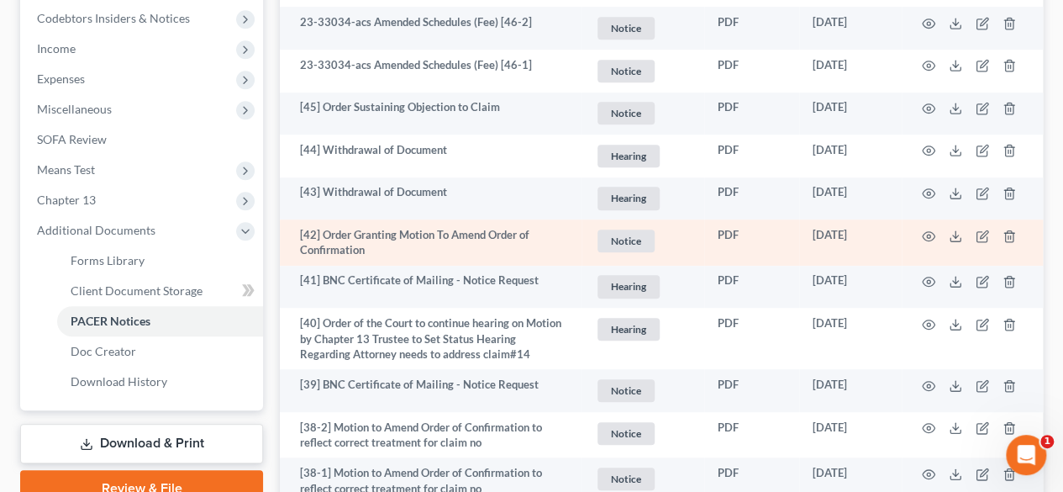
scroll to position [420, 0]
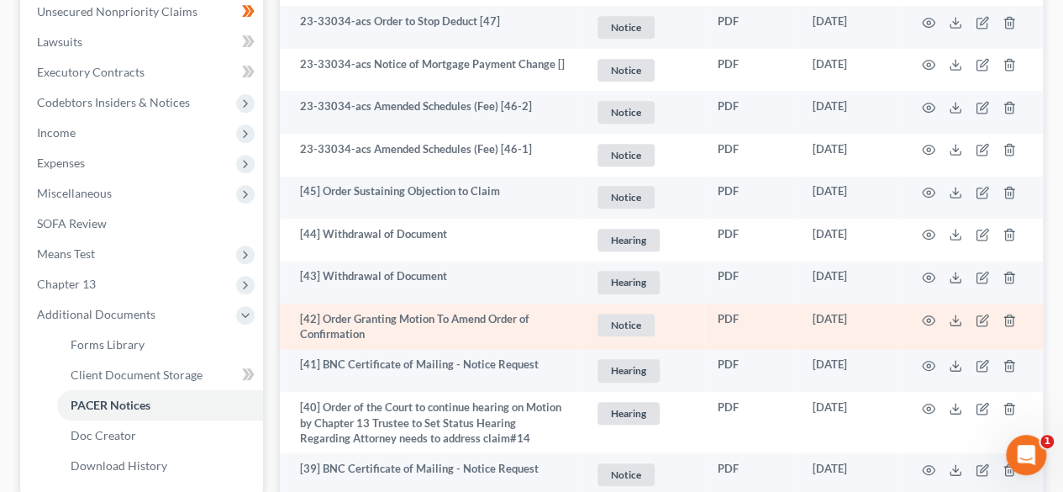
click at [294, 332] on td "[42] Order Granting Motion To Amend Order of Confirmation" at bounding box center [431, 326] width 302 height 46
click at [289, 327] on td "[42] Order Granting Motion To Amend Order of Confirmation" at bounding box center [431, 326] width 302 height 46
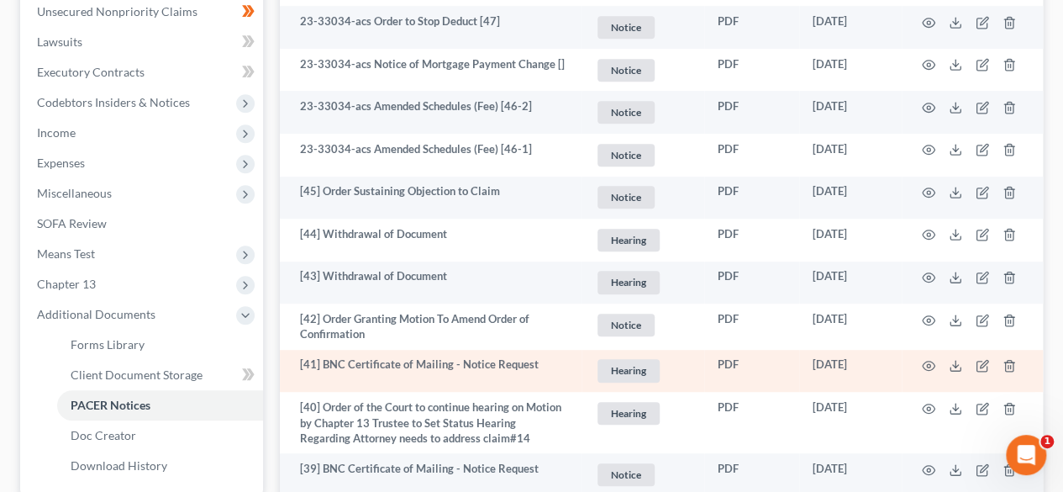
click at [289, 380] on td "[41] BNC Certificate of Mailing - Notice Request" at bounding box center [431, 371] width 302 height 43
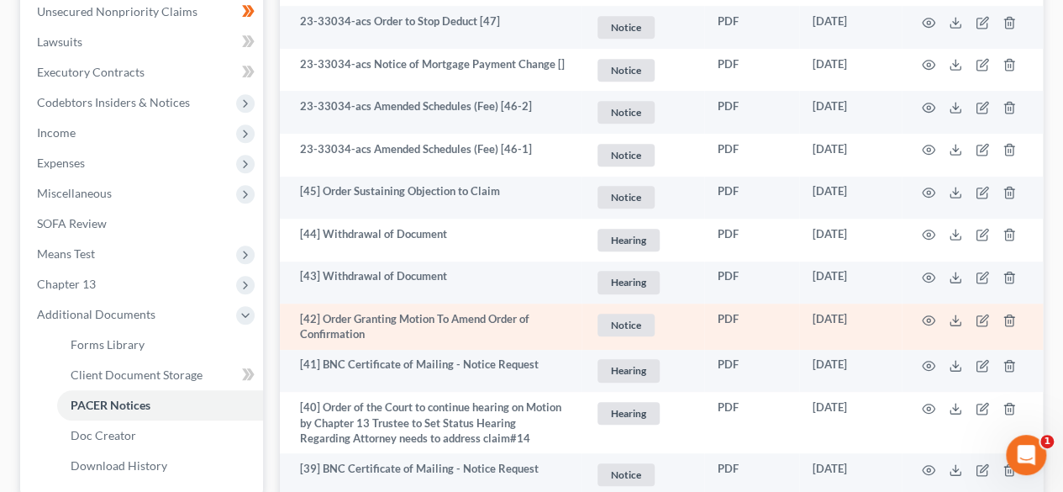
click at [284, 330] on td "[42] Order Granting Motion To Amend Order of Confirmation" at bounding box center [431, 326] width 302 height 46
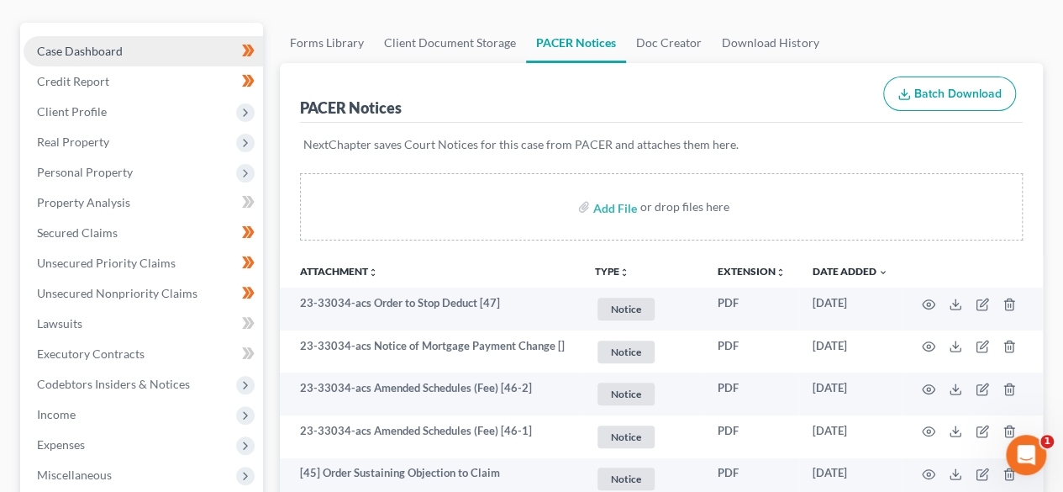
scroll to position [0, 0]
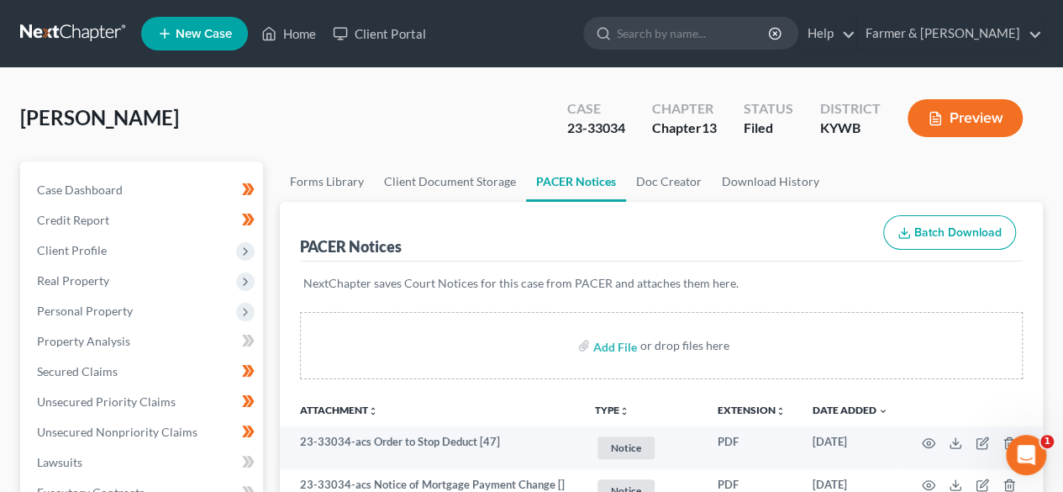
click at [75, 31] on link at bounding box center [74, 33] width 108 height 30
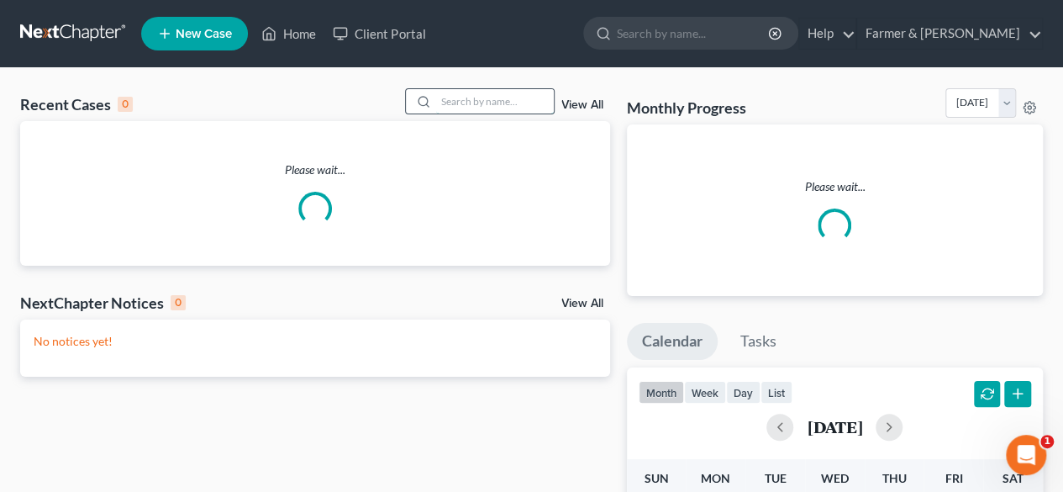
click at [462, 102] on input "search" at bounding box center [495, 101] width 118 height 24
paste input "25-31701"
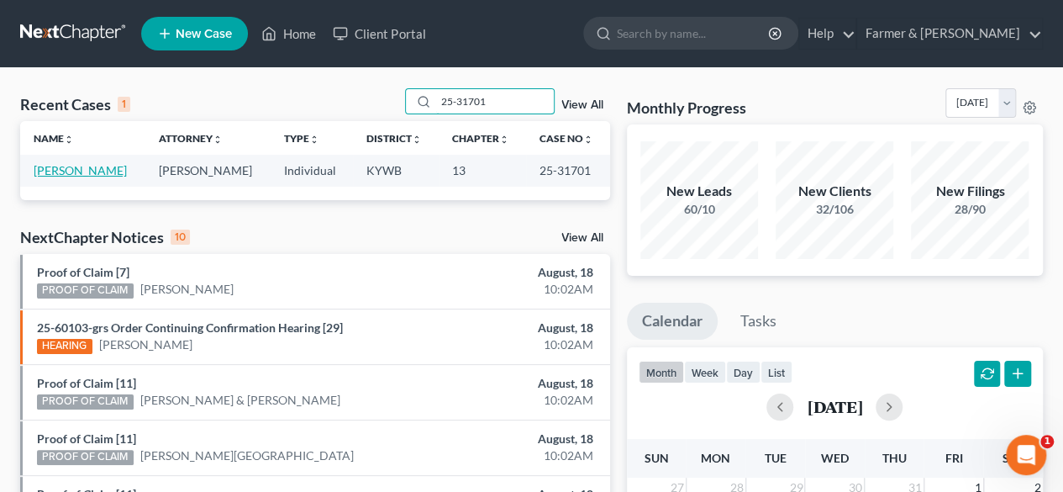
type input "25-31701"
click at [83, 176] on link "[PERSON_NAME]" at bounding box center [80, 170] width 93 height 14
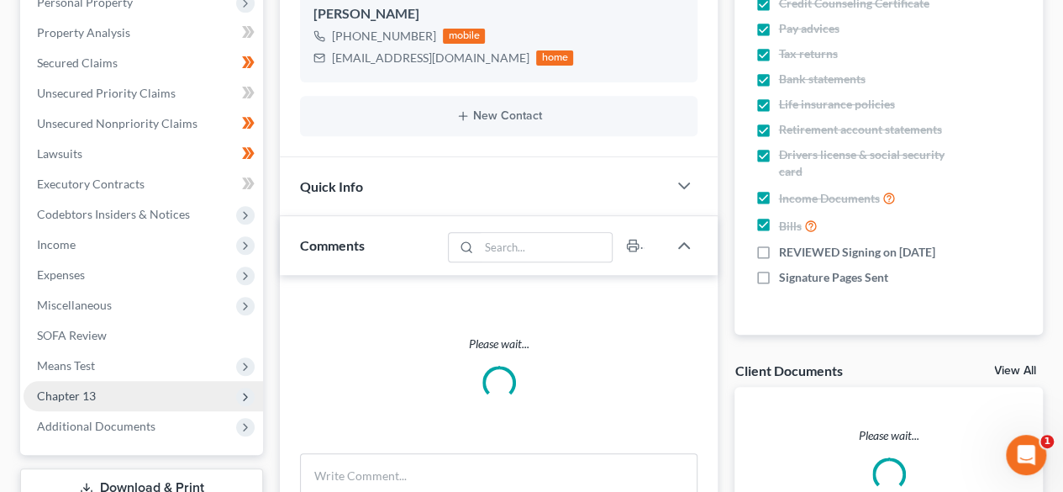
scroll to position [437, 0]
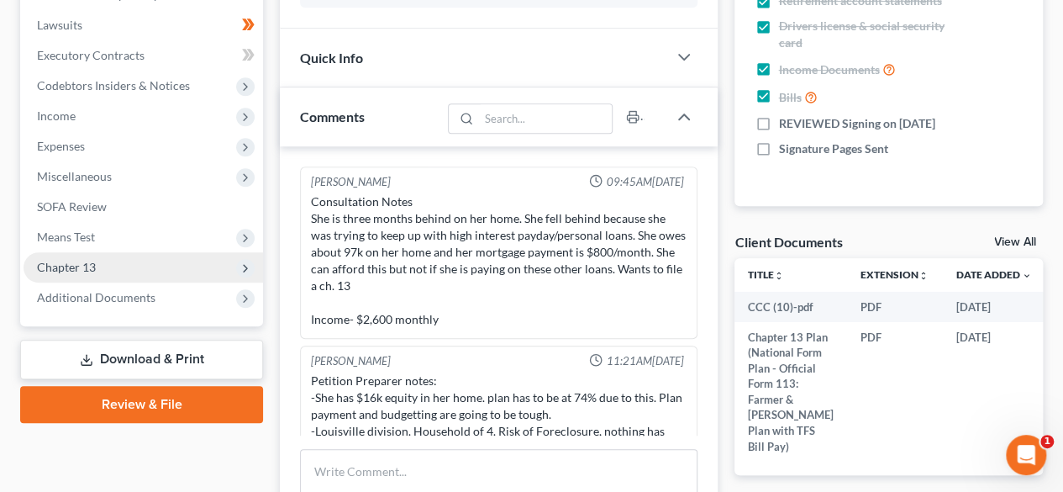
drag, startPoint x: 87, startPoint y: 292, endPoint x: 105, endPoint y: 276, distance: 23.8
click at [87, 291] on span "Additional Documents" at bounding box center [96, 297] width 119 height 14
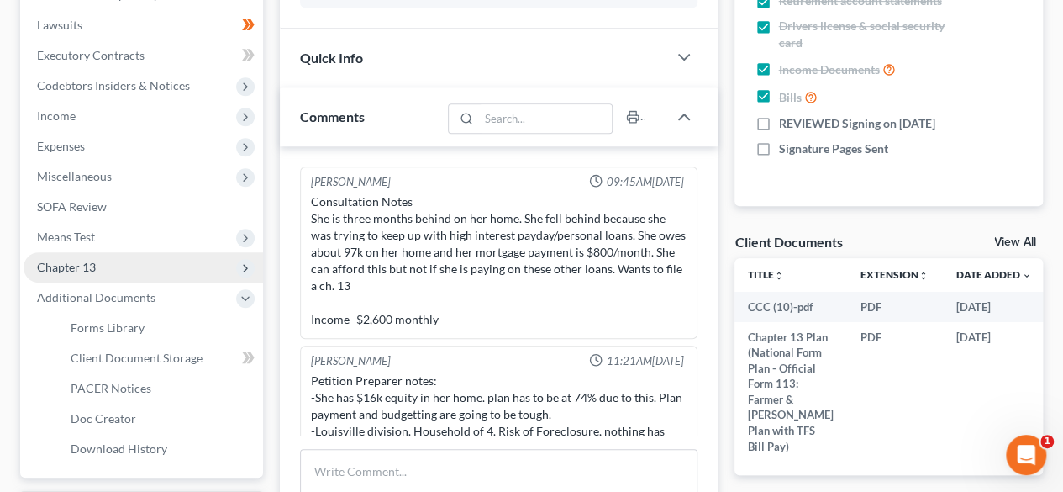
scroll to position [612, 0]
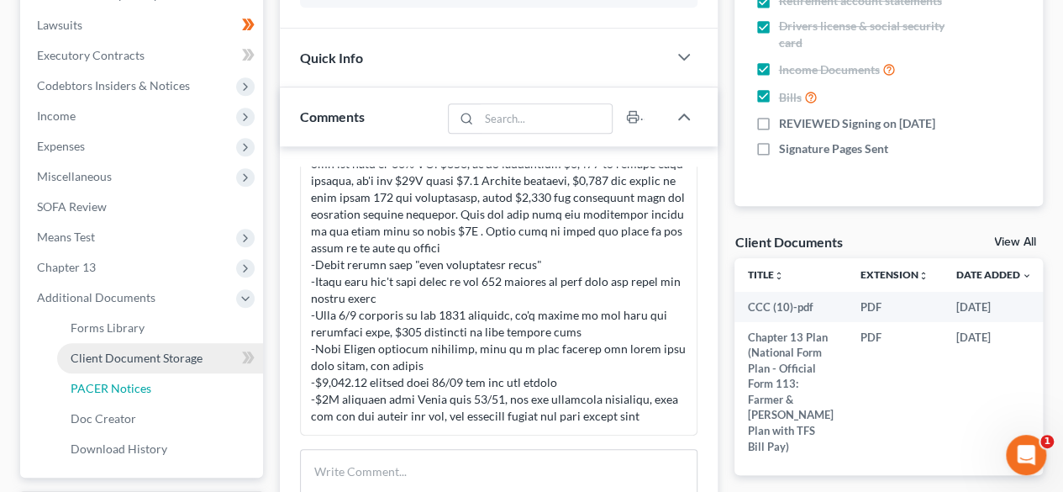
drag, startPoint x: 114, startPoint y: 382, endPoint x: 161, endPoint y: 356, distance: 53.5
click at [116, 382] on span "PACER Notices" at bounding box center [111, 388] width 81 height 14
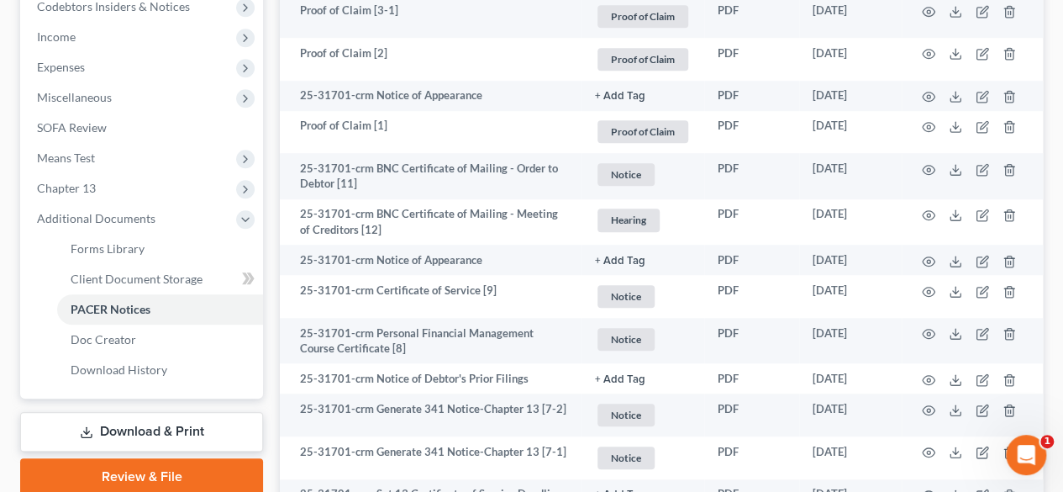
scroll to position [588, 0]
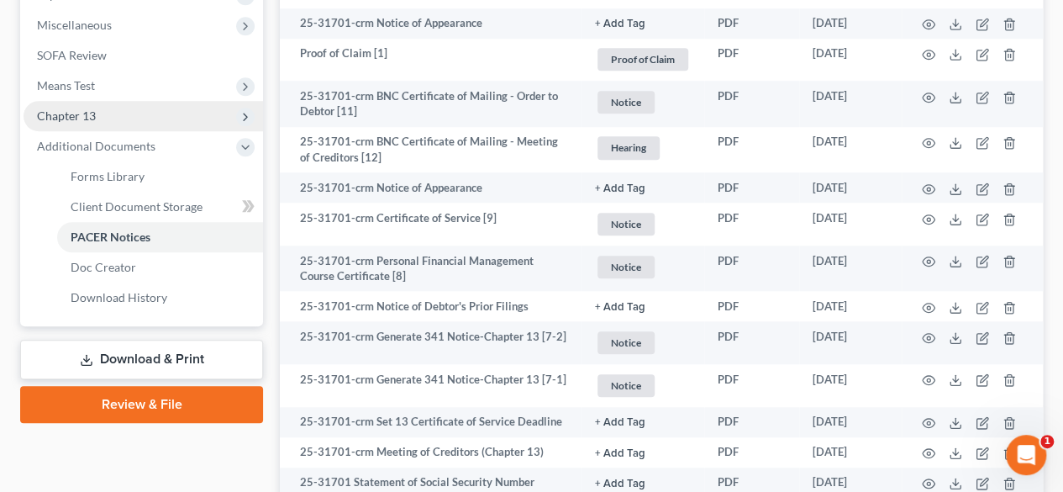
click at [92, 119] on span "Chapter 13" at bounding box center [66, 115] width 59 height 14
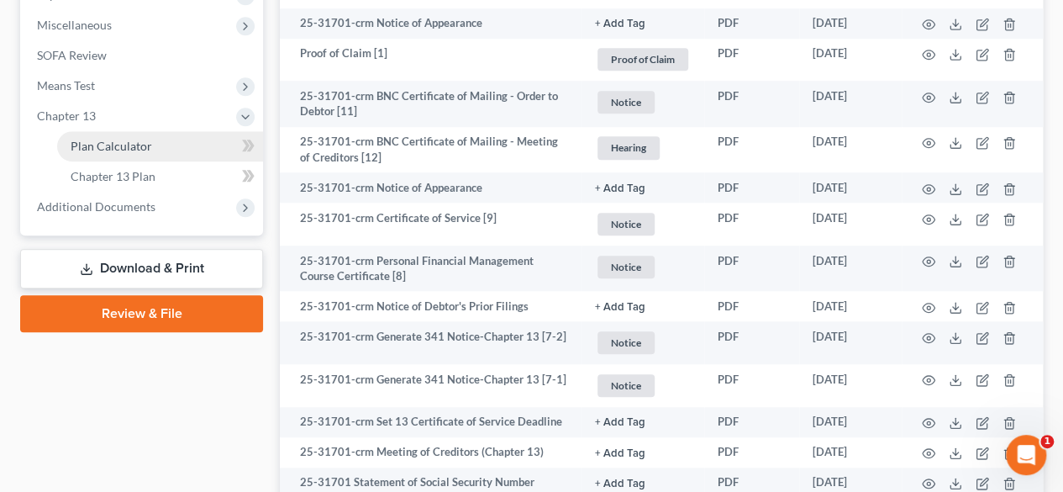
click at [125, 149] on span "Plan Calculator" at bounding box center [112, 146] width 82 height 14
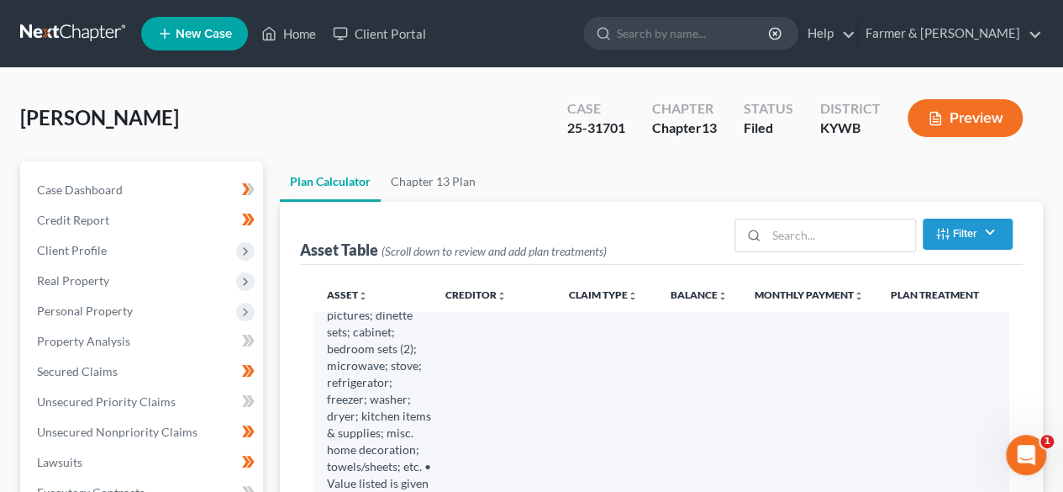
select select "59"
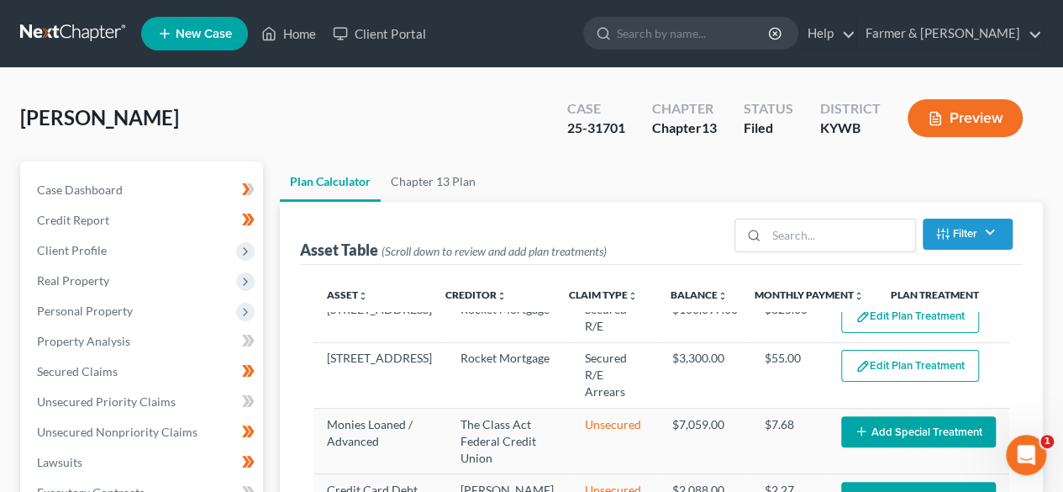
click at [89, 33] on link at bounding box center [74, 33] width 108 height 30
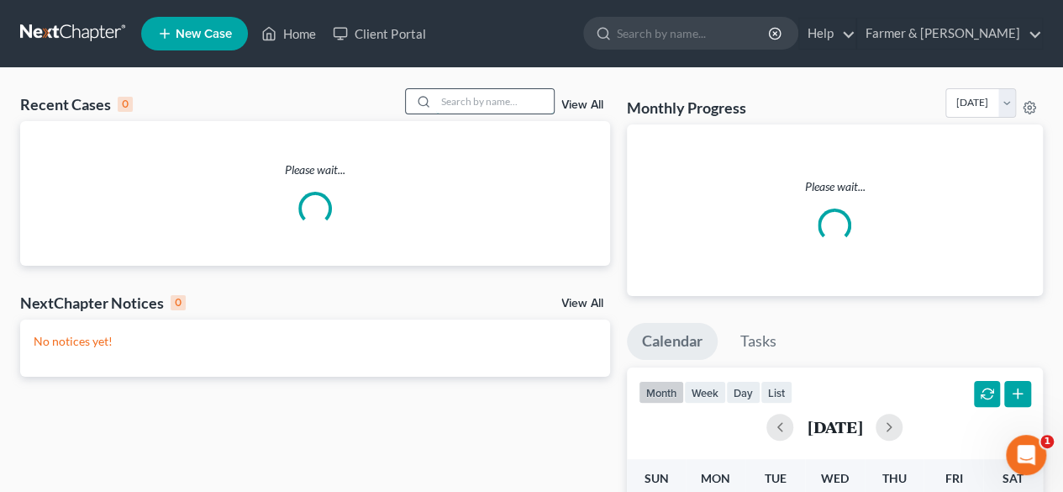
click at [490, 102] on input "search" at bounding box center [495, 101] width 118 height 24
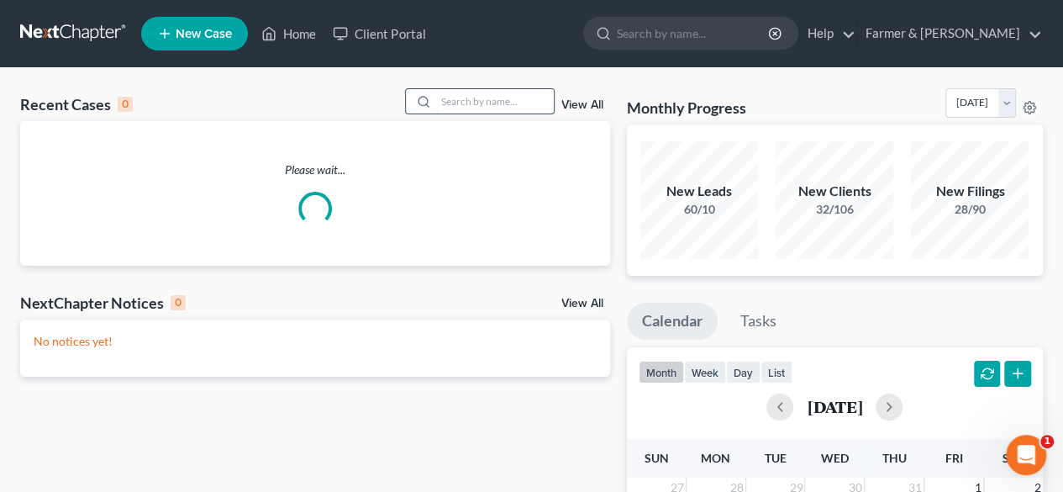
paste input "25-50334"
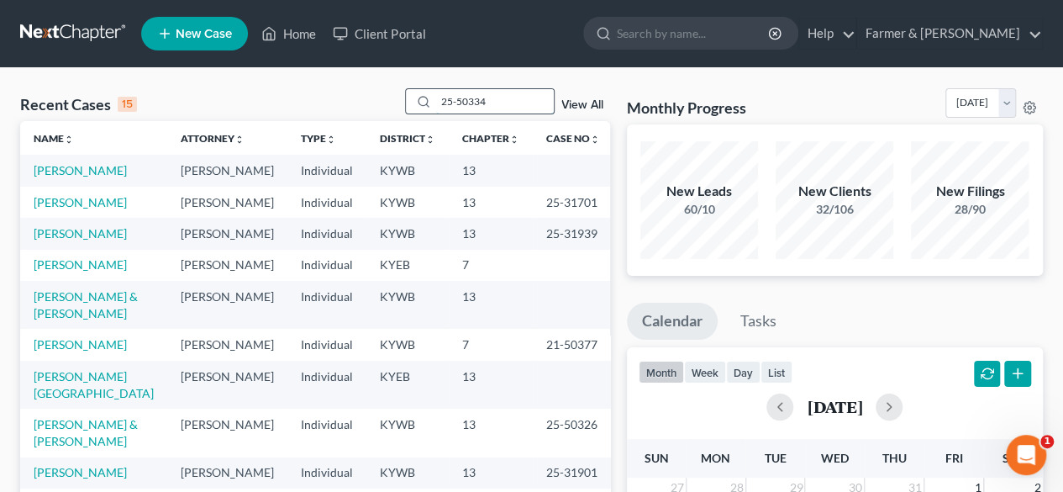
click at [520, 103] on input "25-50334" at bounding box center [495, 101] width 118 height 24
drag, startPoint x: 520, startPoint y: 103, endPoint x: 470, endPoint y: 87, distance: 52.9
click at [414, 100] on div "25-50334" at bounding box center [480, 101] width 150 height 26
paste input "015"
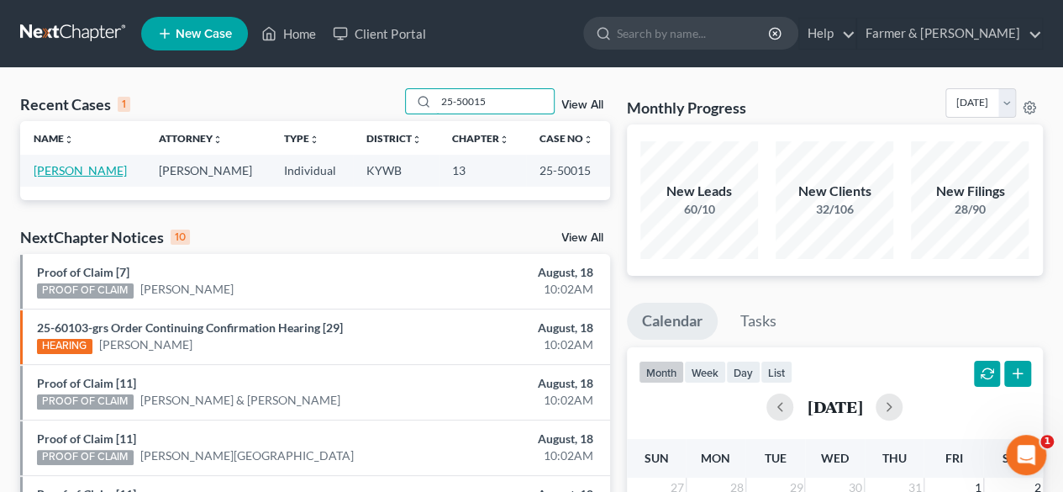
type input "25-50015"
drag, startPoint x: 75, startPoint y: 172, endPoint x: 87, endPoint y: 167, distance: 13.6
click at [76, 171] on link "Wix, Anthony" at bounding box center [80, 170] width 93 height 14
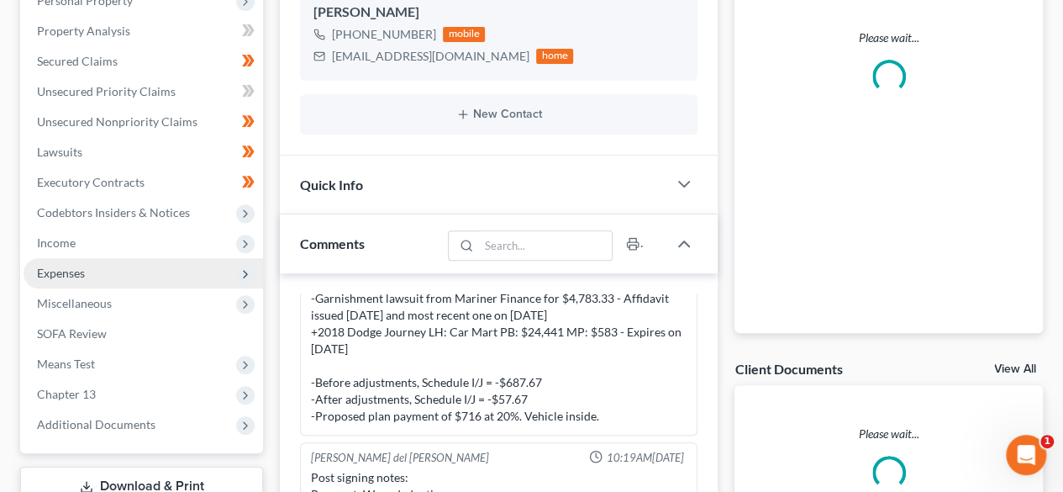
scroll to position [336, 0]
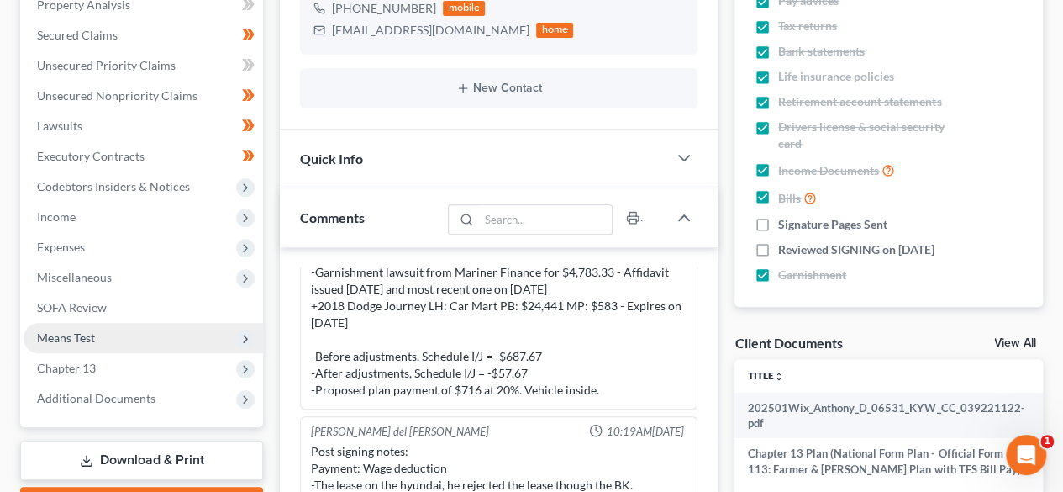
drag, startPoint x: 84, startPoint y: 364, endPoint x: 120, endPoint y: 338, distance: 44.6
click at [87, 363] on span "Chapter 13" at bounding box center [66, 368] width 59 height 14
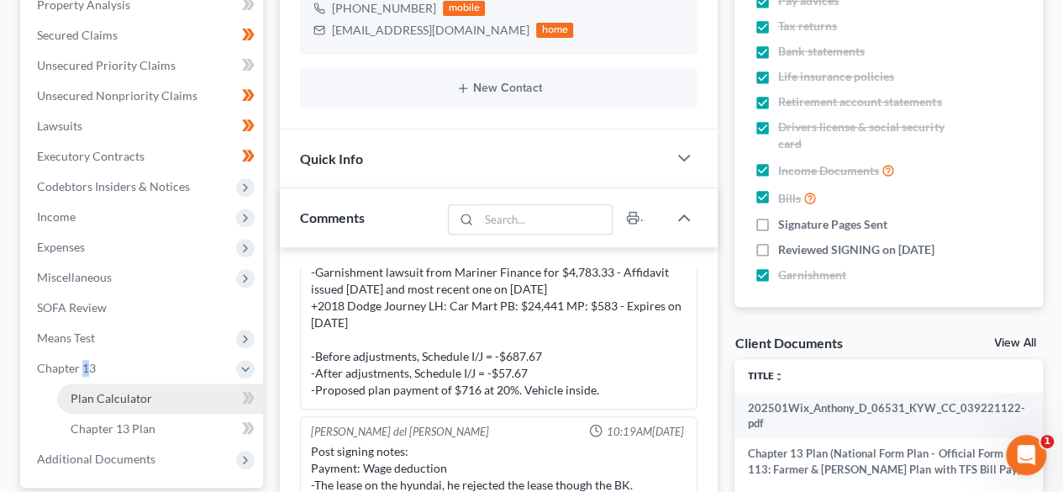
click at [109, 401] on span "Plan Calculator" at bounding box center [112, 398] width 82 height 14
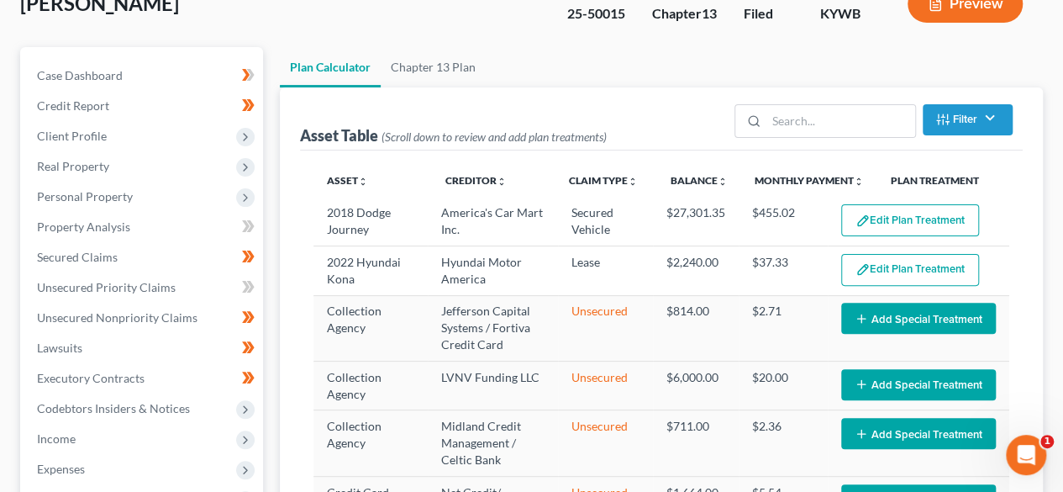
scroll to position [168, 0]
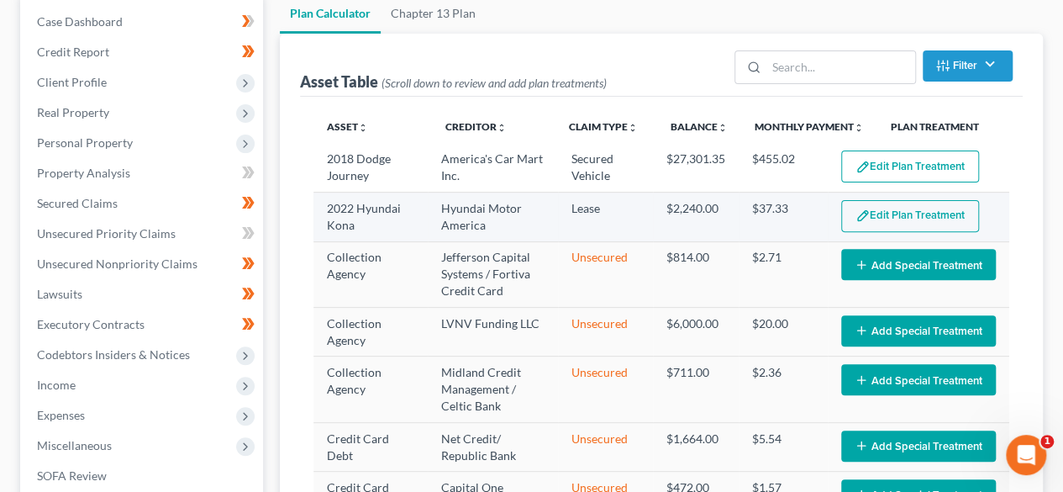
select select "59"
click at [879, 223] on button "Edit Plan Treatment" at bounding box center [910, 216] width 138 height 32
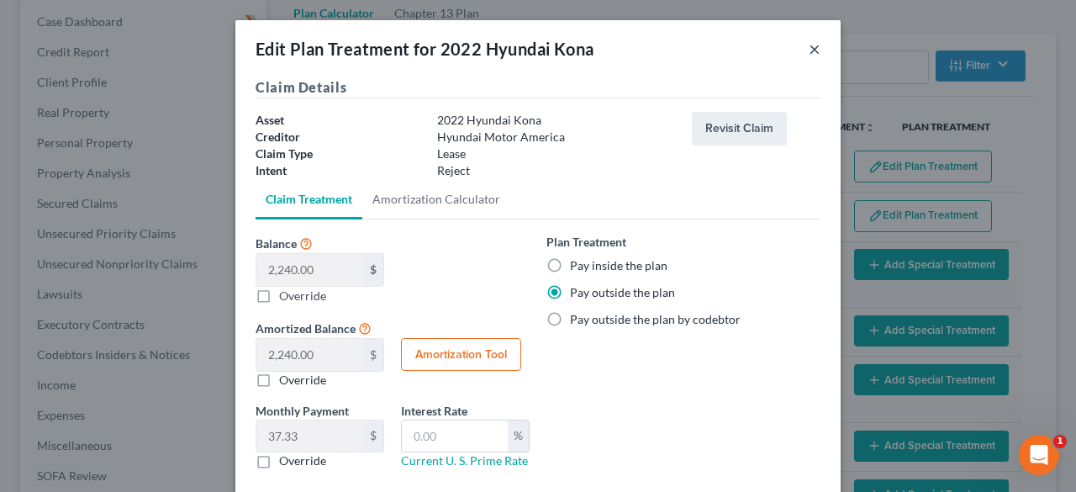
click at [810, 45] on button "×" at bounding box center [815, 49] width 12 height 20
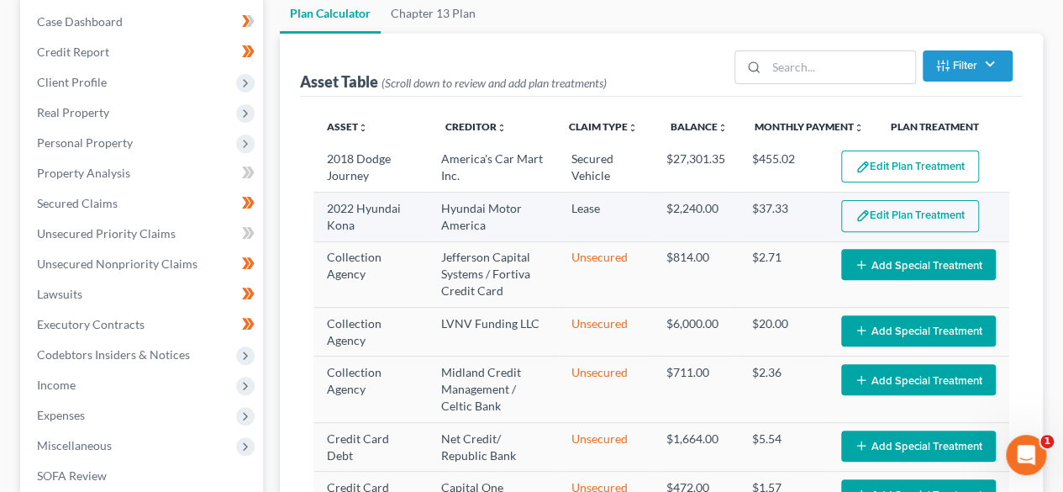
click at [911, 218] on button "Edit Plan Treatment" at bounding box center [910, 216] width 138 height 32
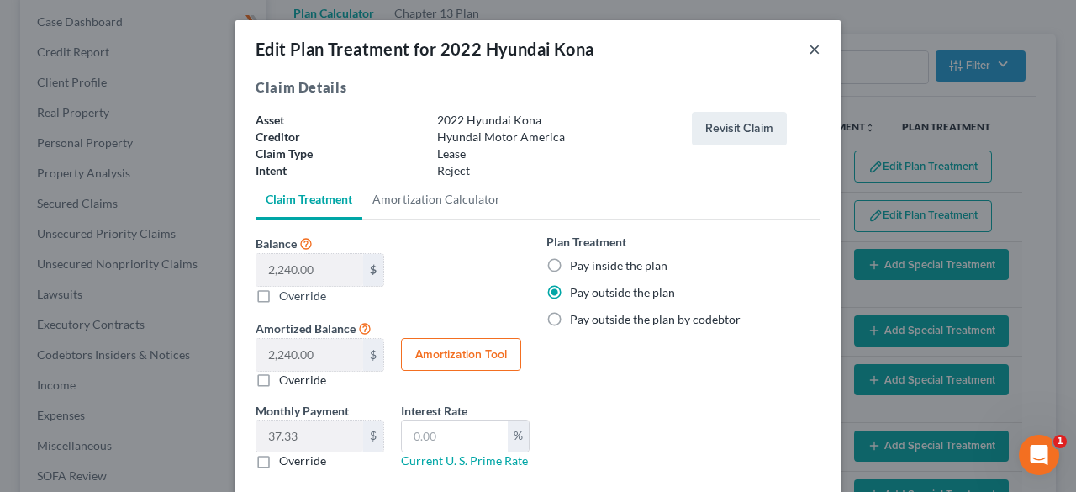
drag, startPoint x: 809, startPoint y: 48, endPoint x: 922, endPoint y: 87, distance: 120.2
click at [809, 48] on button "×" at bounding box center [815, 49] width 12 height 20
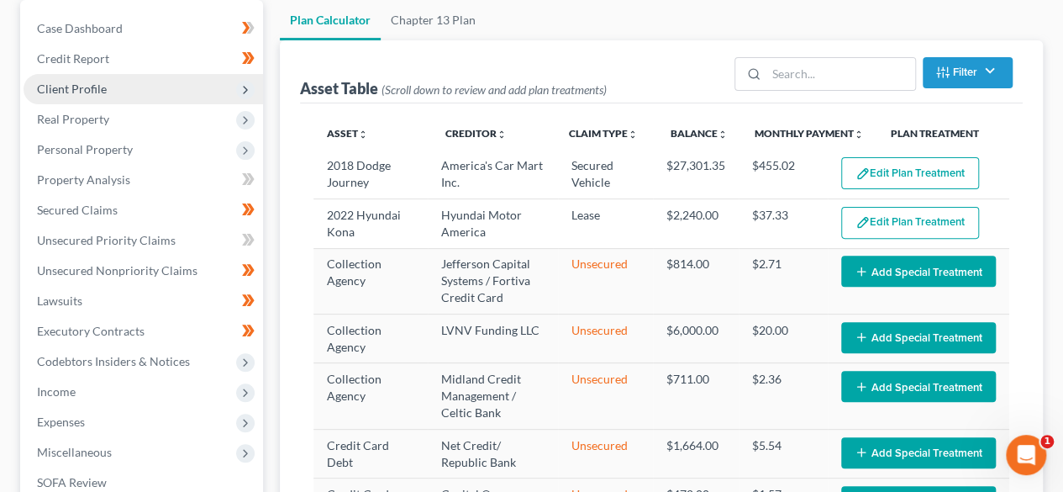
scroll to position [0, 0]
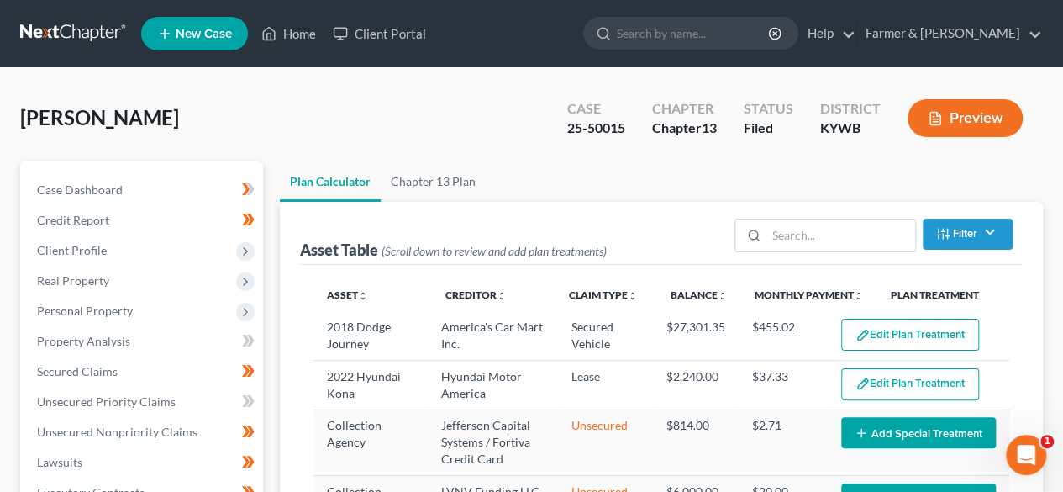
click at [75, 25] on link at bounding box center [74, 33] width 108 height 30
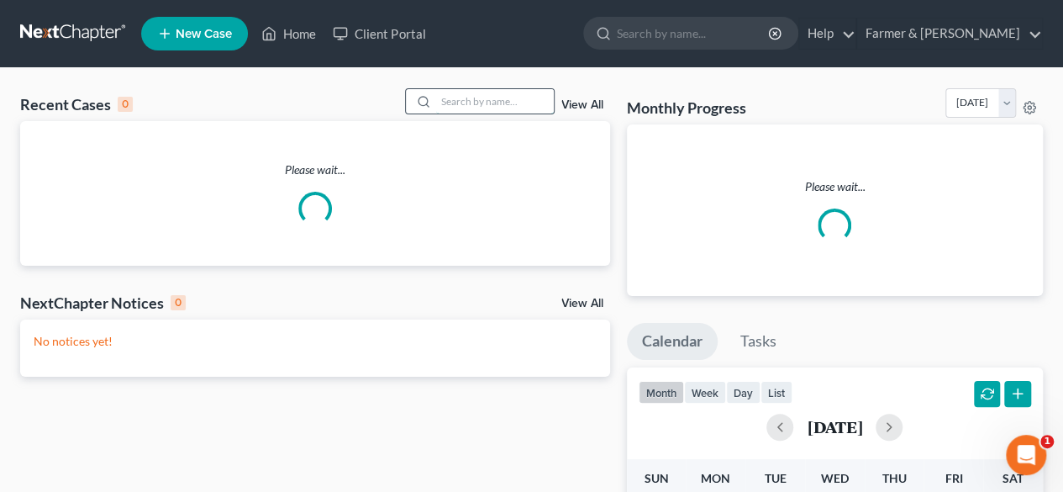
click at [445, 103] on input "search" at bounding box center [495, 101] width 118 height 24
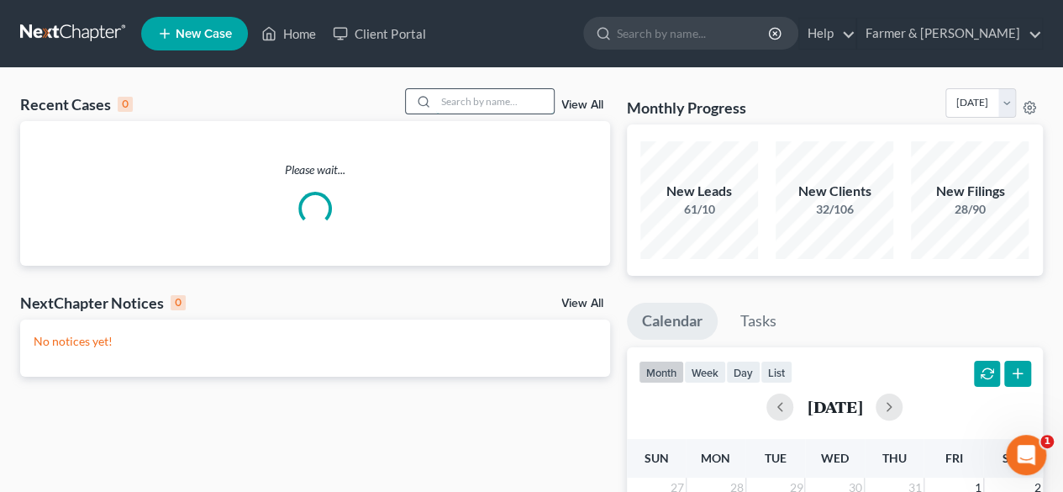
paste input "24-50302"
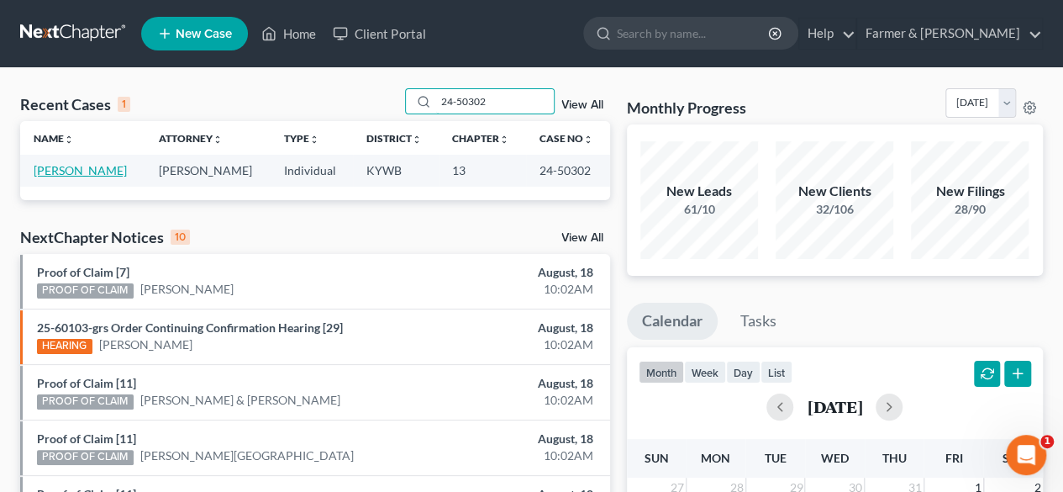
type input "24-50302"
click at [91, 171] on link "[PERSON_NAME]" at bounding box center [80, 170] width 93 height 14
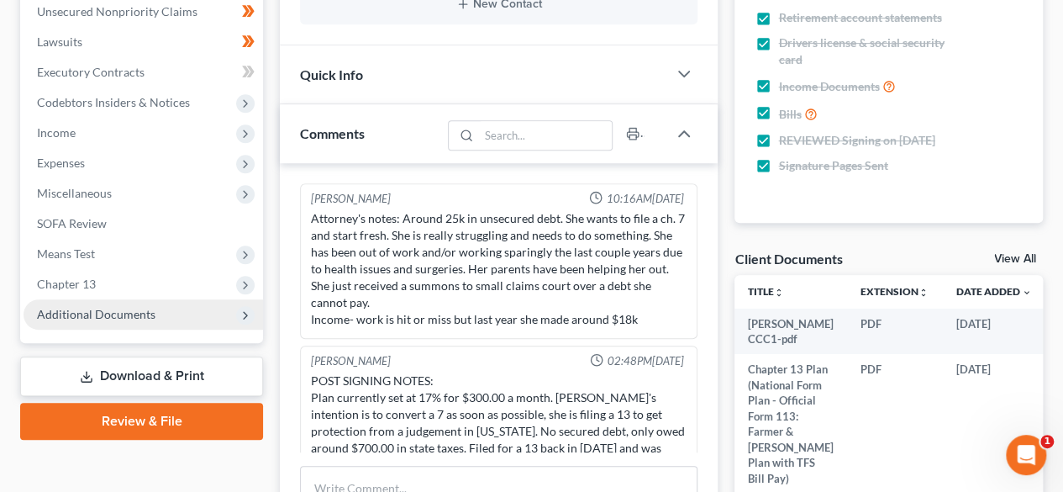
scroll to position [141, 0]
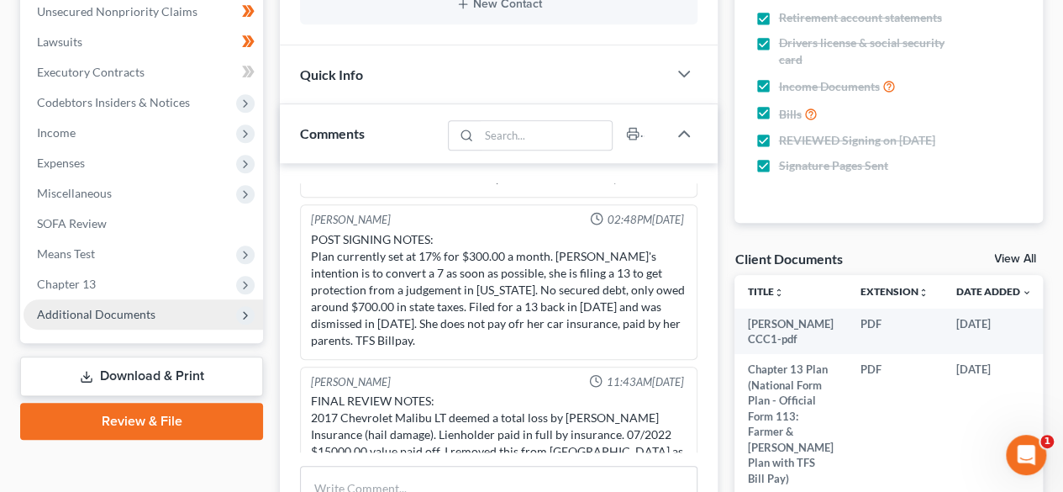
click at [123, 307] on span "Additional Documents" at bounding box center [96, 314] width 119 height 14
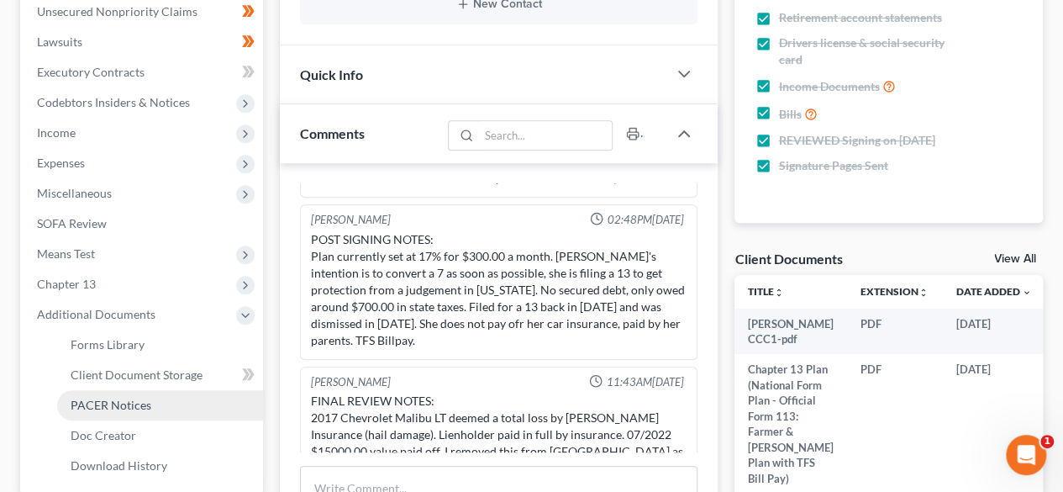
click at [140, 409] on span "PACER Notices" at bounding box center [111, 405] width 81 height 14
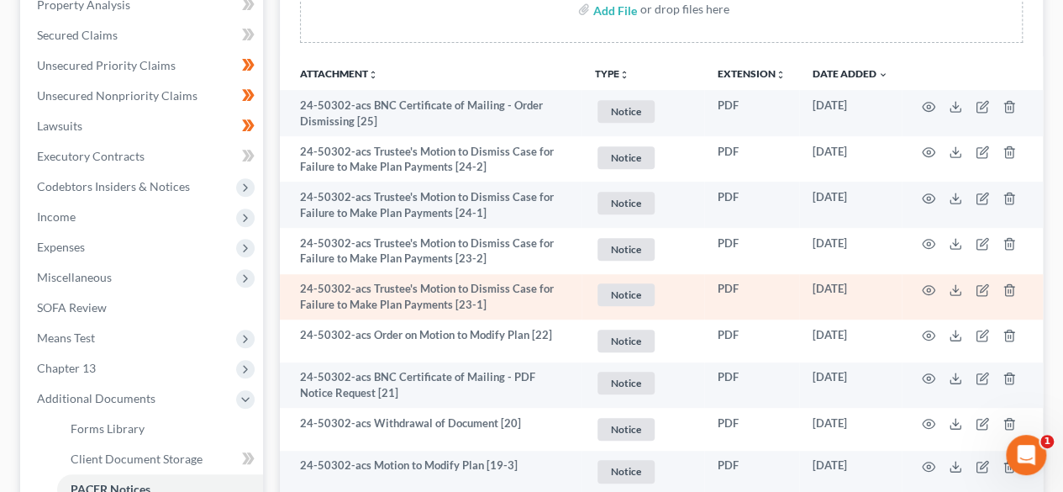
scroll to position [420, 0]
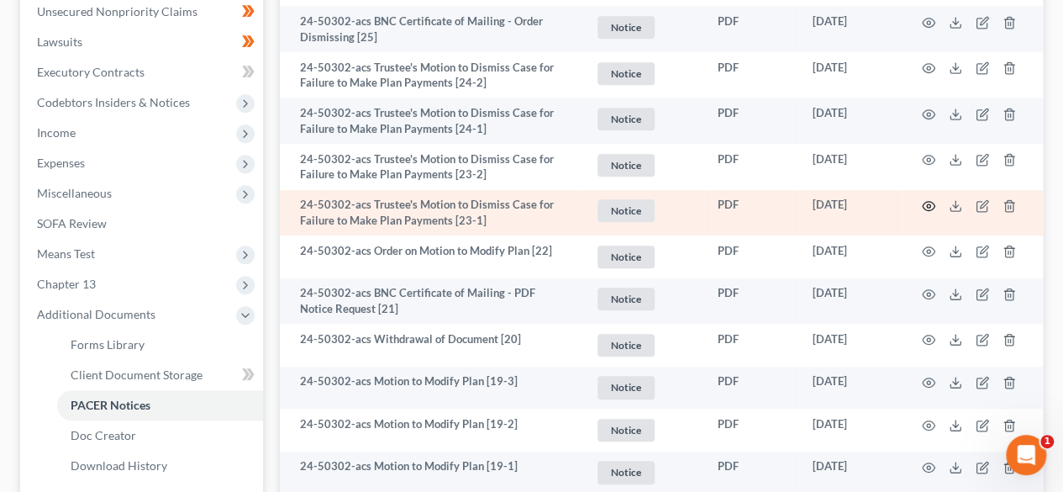
click at [927, 204] on circle "button" at bounding box center [928, 205] width 3 height 3
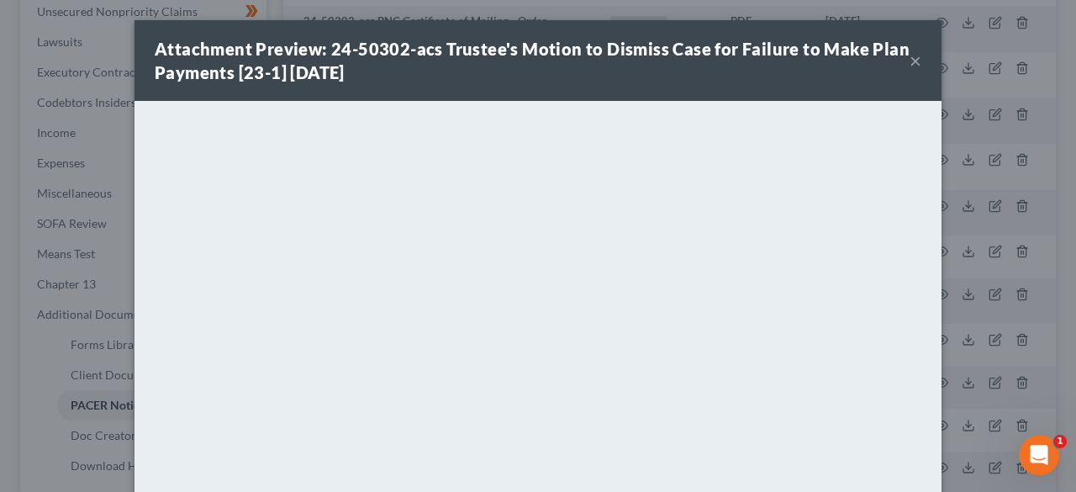
click at [910, 59] on button "×" at bounding box center [916, 60] width 12 height 20
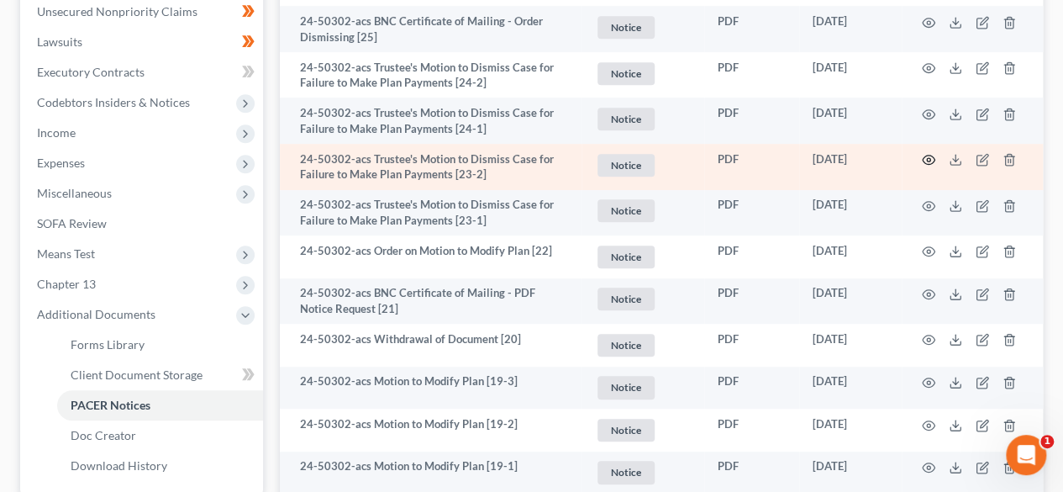
click at [930, 159] on circle "button" at bounding box center [928, 159] width 3 height 3
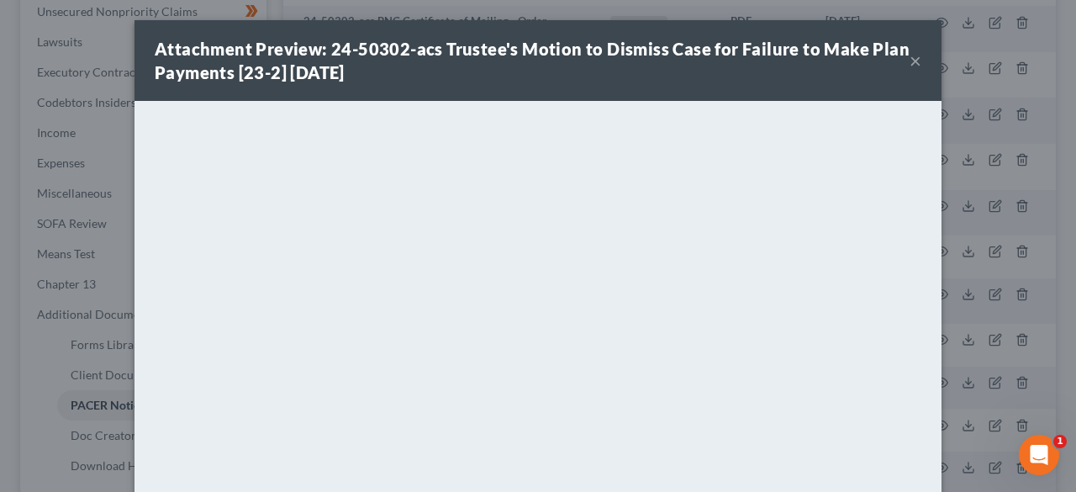
click at [910, 63] on button "×" at bounding box center [916, 60] width 12 height 20
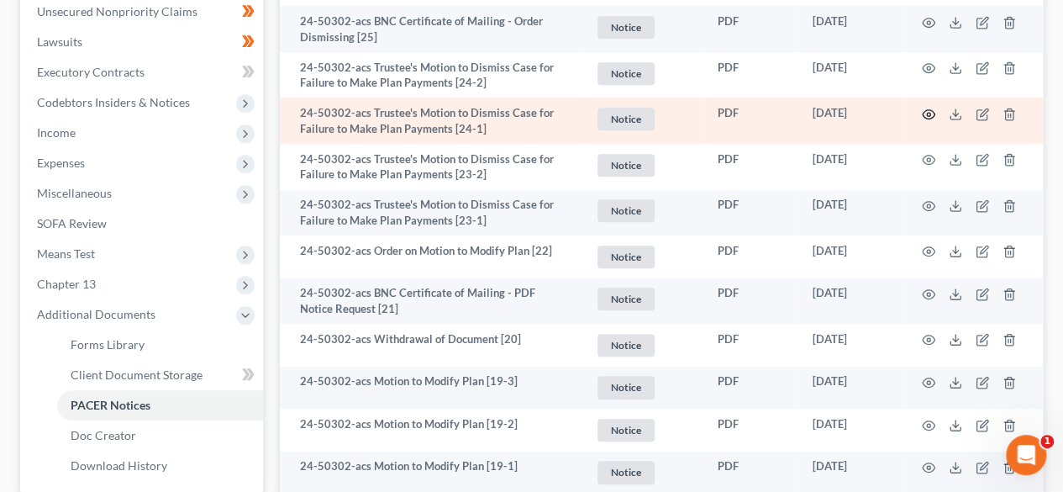
click at [926, 115] on icon "button" at bounding box center [928, 114] width 13 height 13
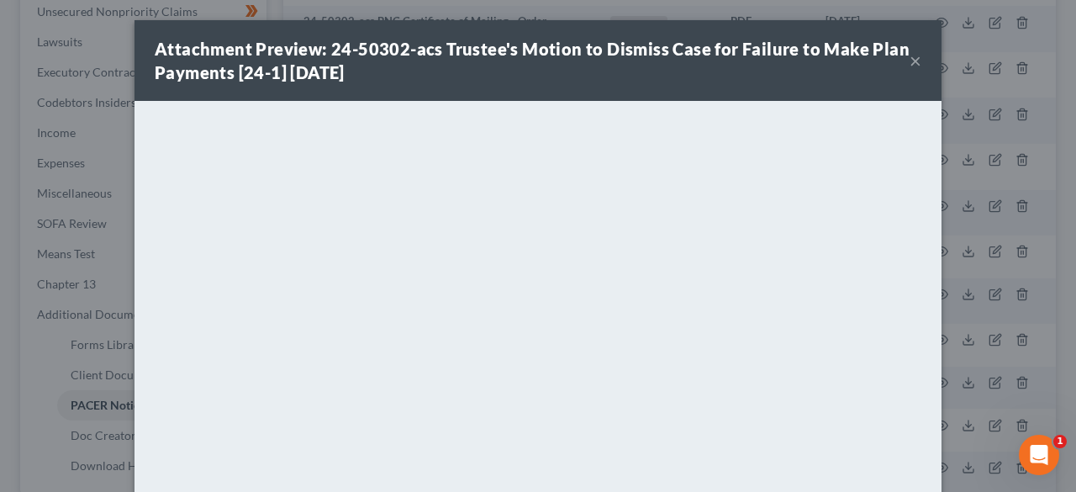
click at [913, 56] on button "×" at bounding box center [916, 60] width 12 height 20
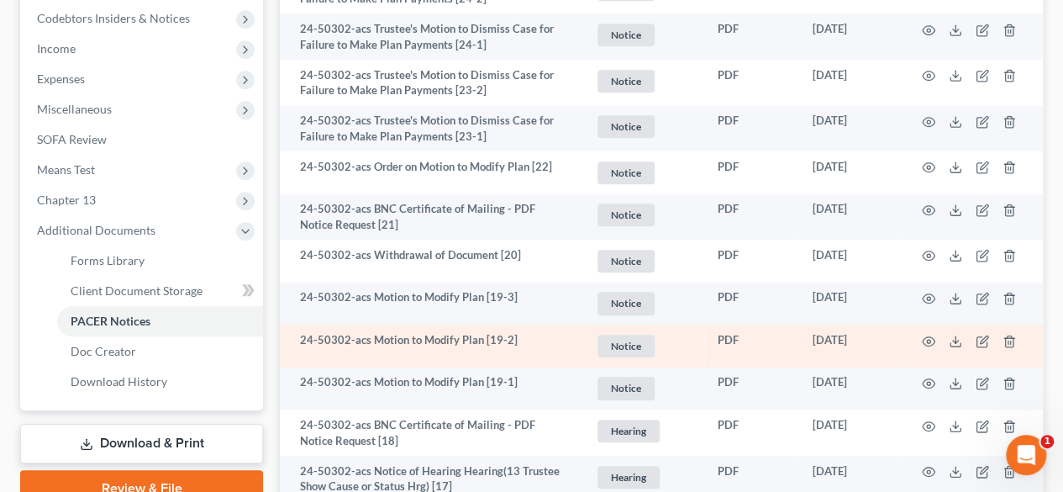
scroll to position [588, 0]
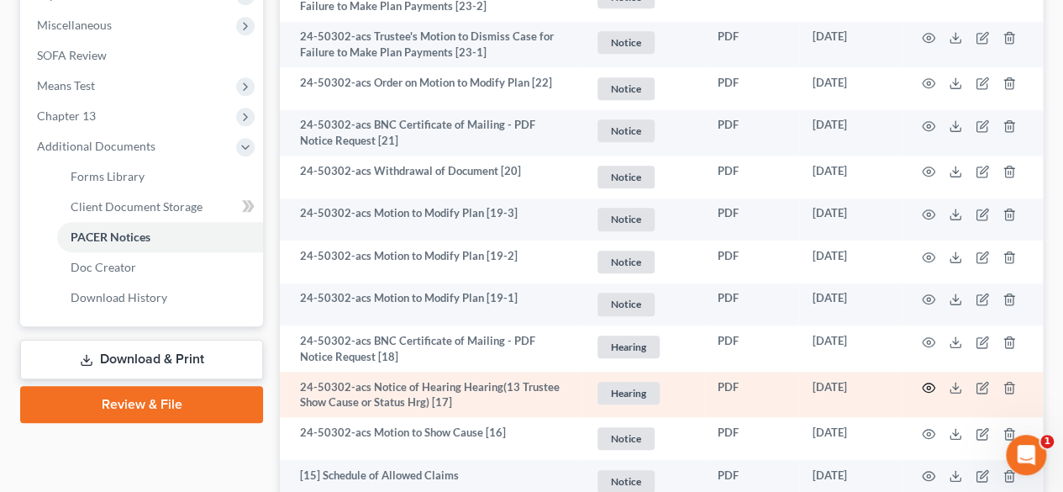
click at [922, 387] on icon "button" at bounding box center [928, 387] width 13 height 13
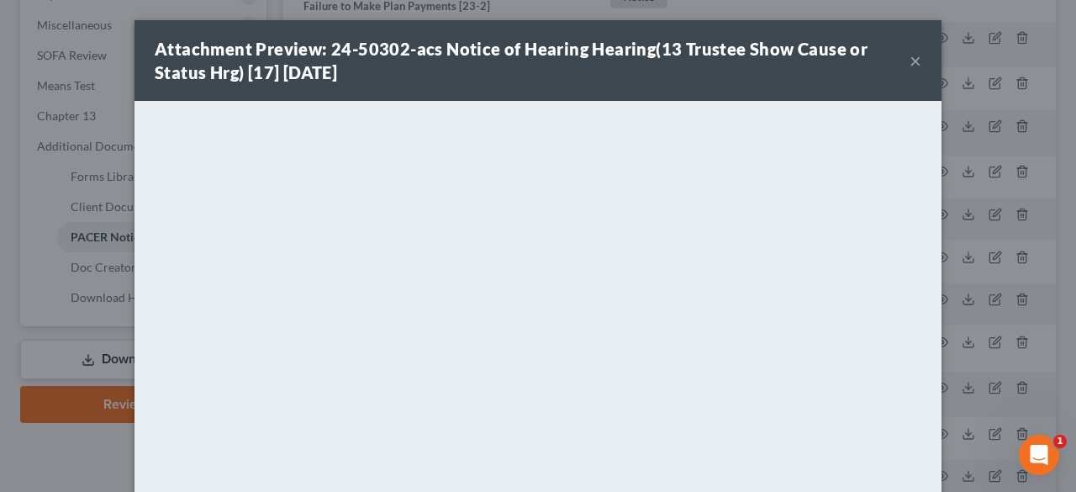
click at [910, 61] on button "×" at bounding box center [916, 60] width 12 height 20
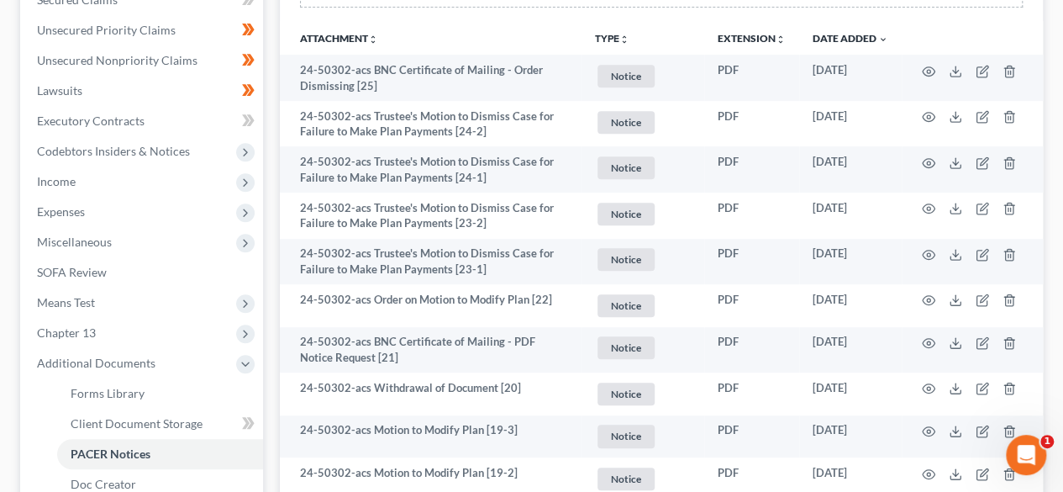
scroll to position [336, 0]
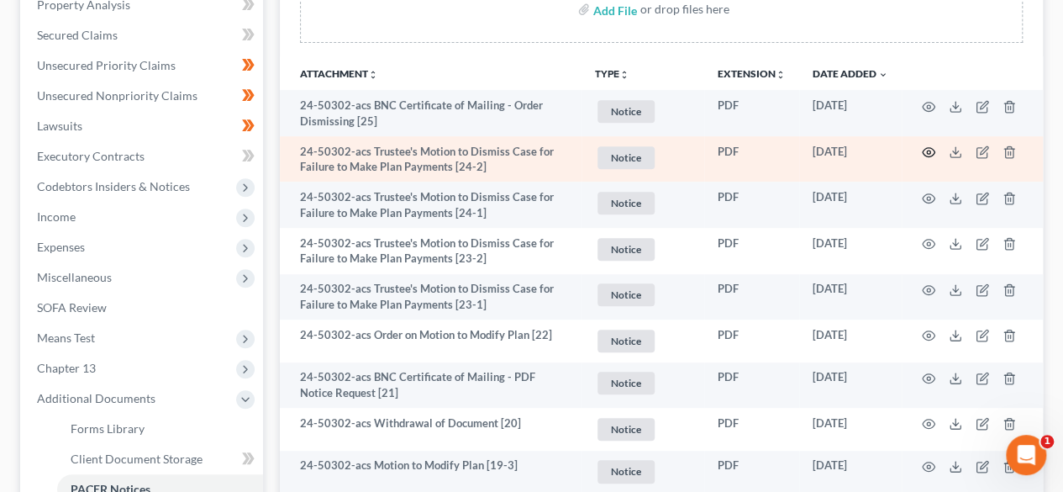
click at [928, 152] on circle "button" at bounding box center [928, 151] width 3 height 3
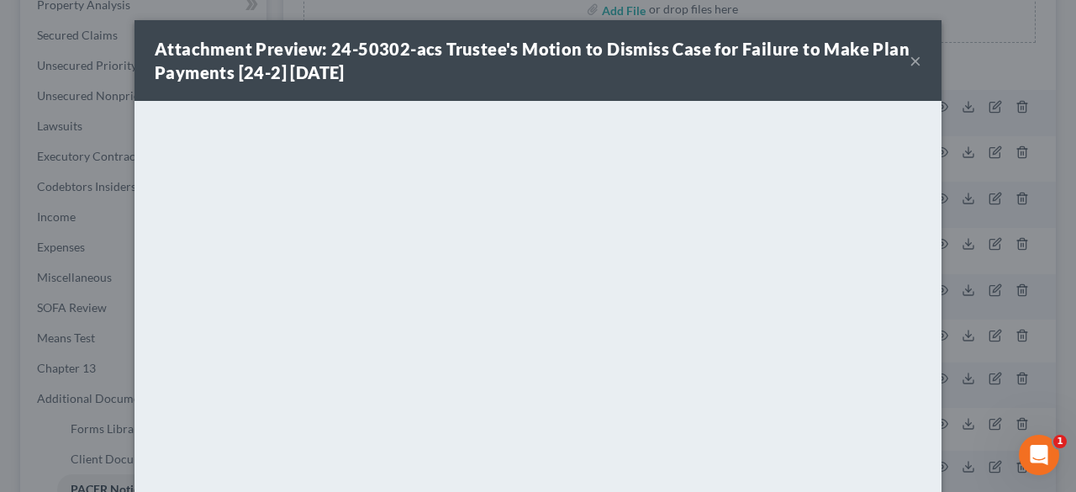
drag, startPoint x: 904, startPoint y: 65, endPoint x: 891, endPoint y: 83, distance: 22.4
click at [910, 65] on button "×" at bounding box center [916, 60] width 12 height 20
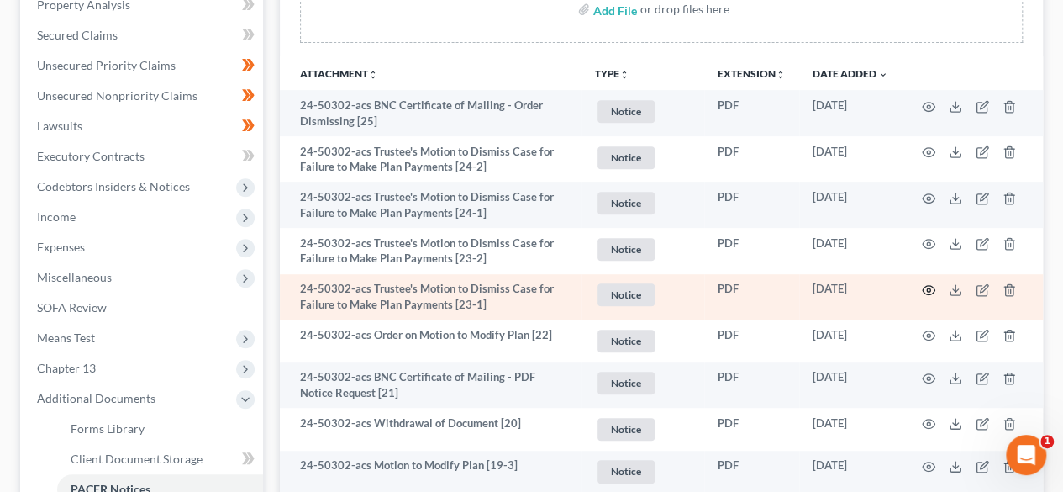
click at [928, 291] on icon "button" at bounding box center [928, 289] width 13 height 13
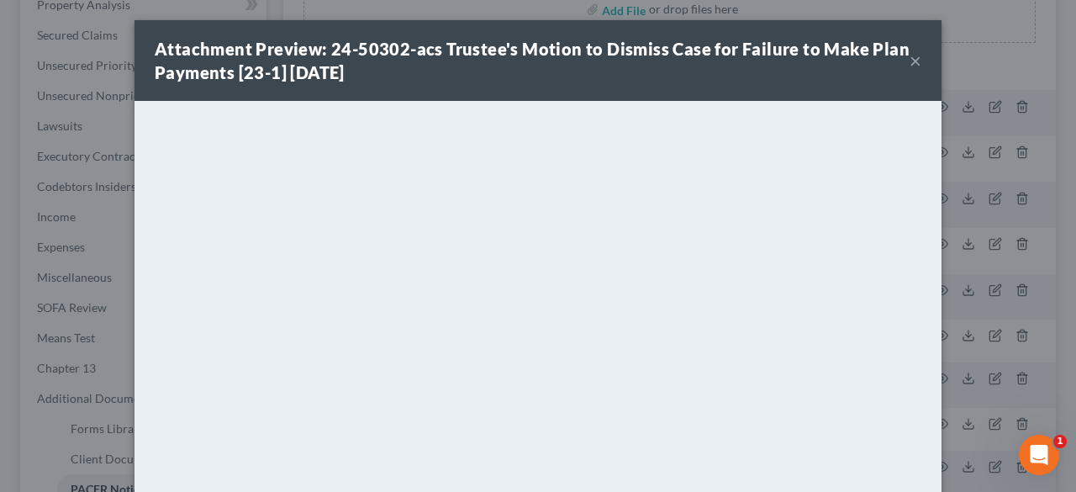
click at [910, 58] on button "×" at bounding box center [916, 60] width 12 height 20
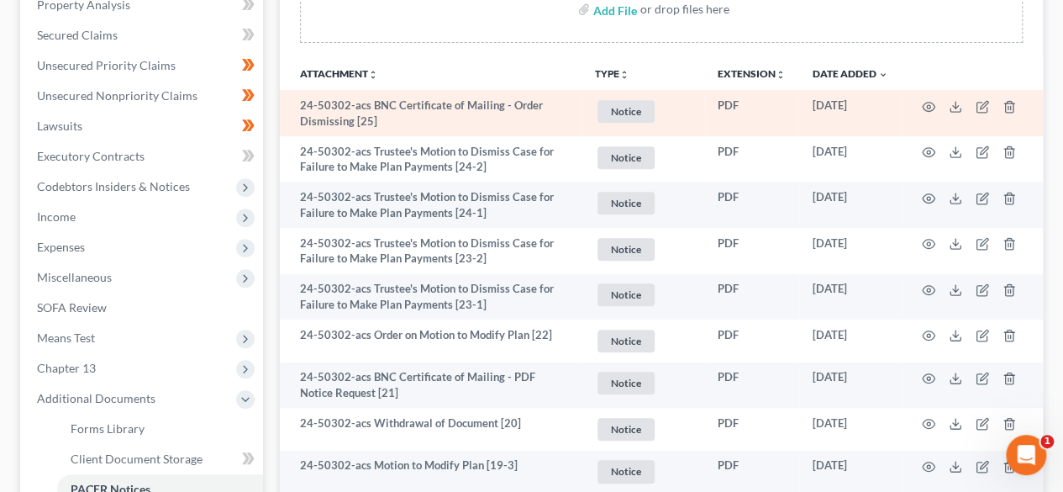
click at [476, 114] on td "24-50302-acs BNC Certificate of Mailing - Order Dismissing [25]" at bounding box center [431, 113] width 302 height 46
click at [923, 105] on icon "button" at bounding box center [928, 106] width 13 height 13
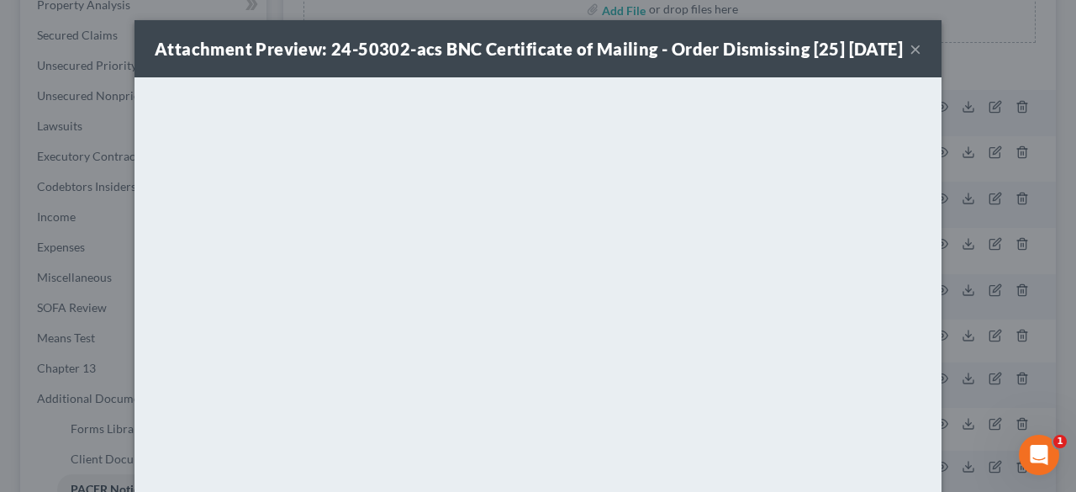
click at [910, 59] on button "×" at bounding box center [916, 49] width 12 height 20
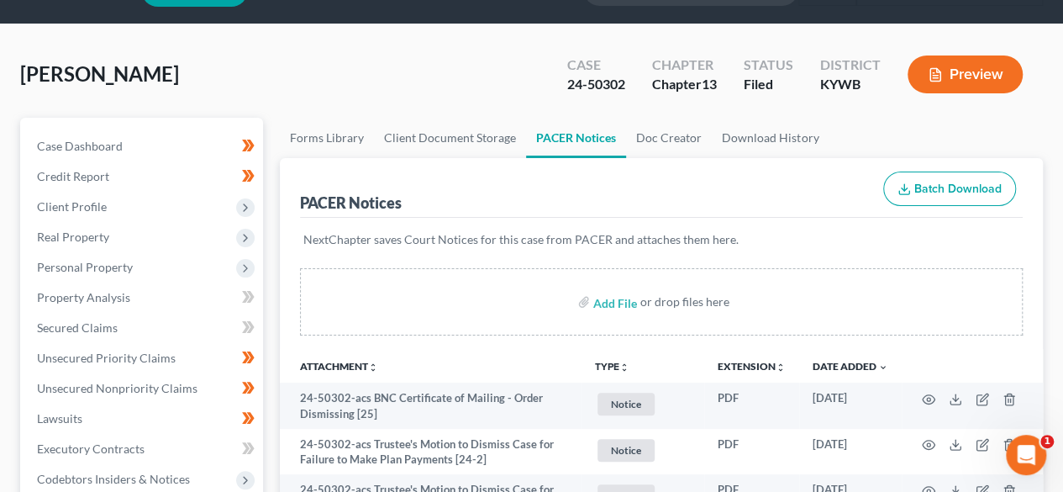
scroll to position [0, 0]
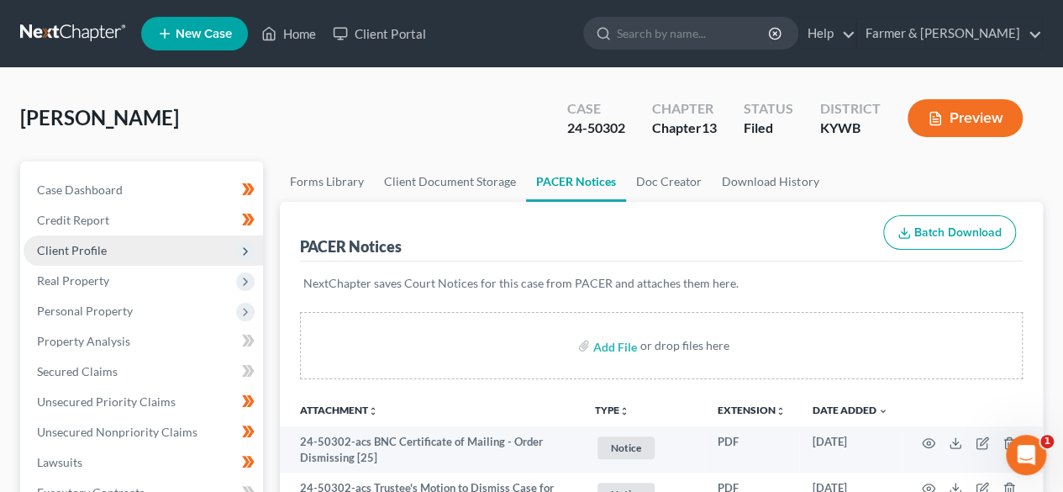
click at [79, 251] on span "Client Profile" at bounding box center [72, 250] width 70 height 14
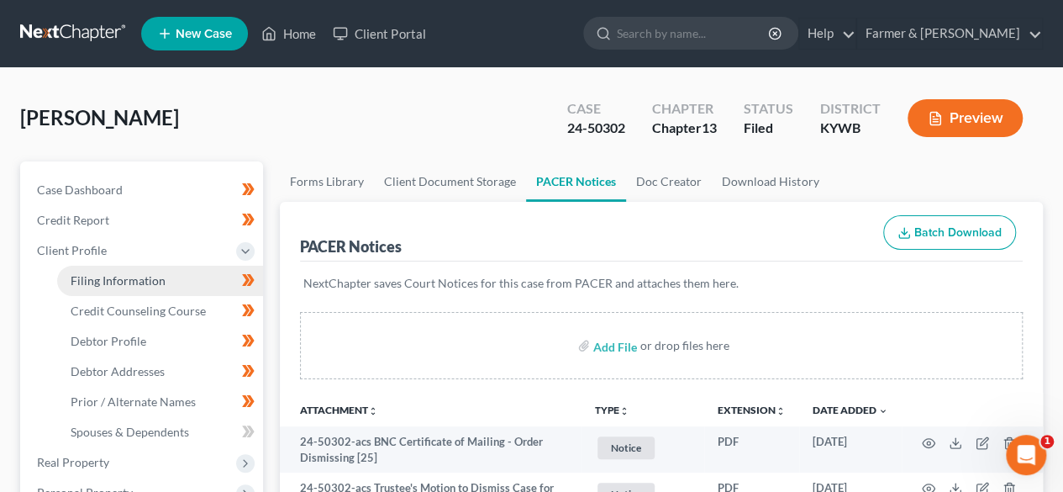
click at [145, 290] on link "Filing Information" at bounding box center [160, 281] width 206 height 30
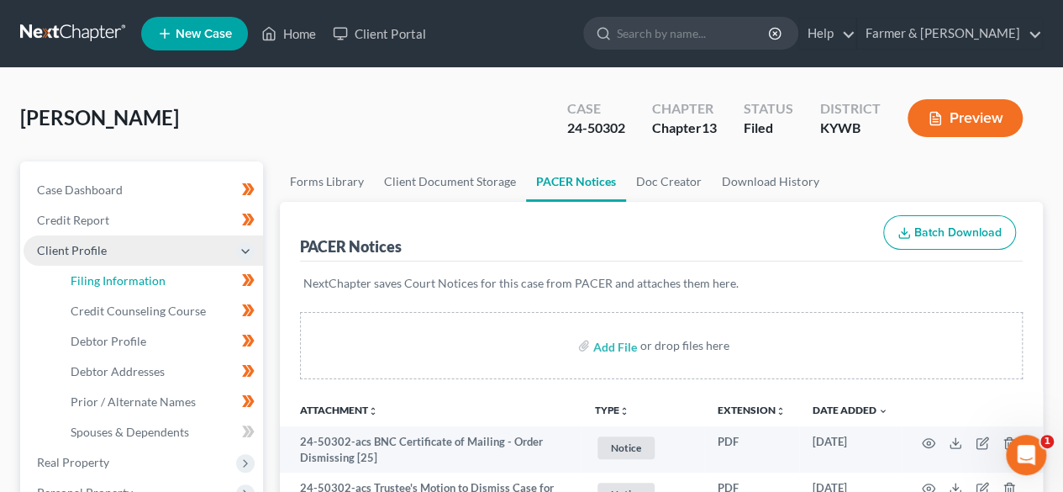
select select "1"
select select "0"
select select "3"
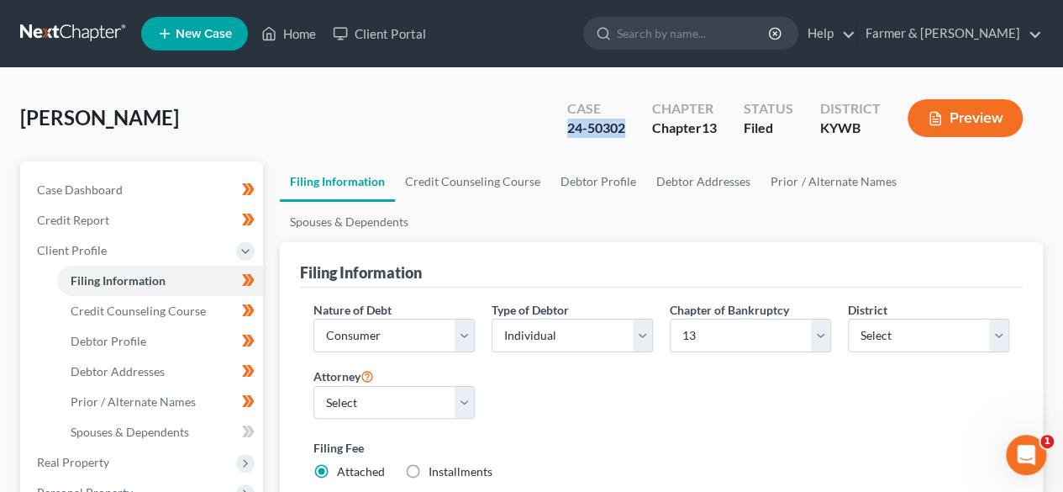
drag, startPoint x: 629, startPoint y: 124, endPoint x: 543, endPoint y: 129, distance: 85.9
click at [543, 129] on div "Witt, Stephanie Upgraded Case 24-50302 Chapter Chapter 13 Status Filed District…" at bounding box center [531, 124] width 1023 height 73
copy div "24-50302"
click at [722, 41] on input "search" at bounding box center [694, 33] width 154 height 31
paste input "24-50302"
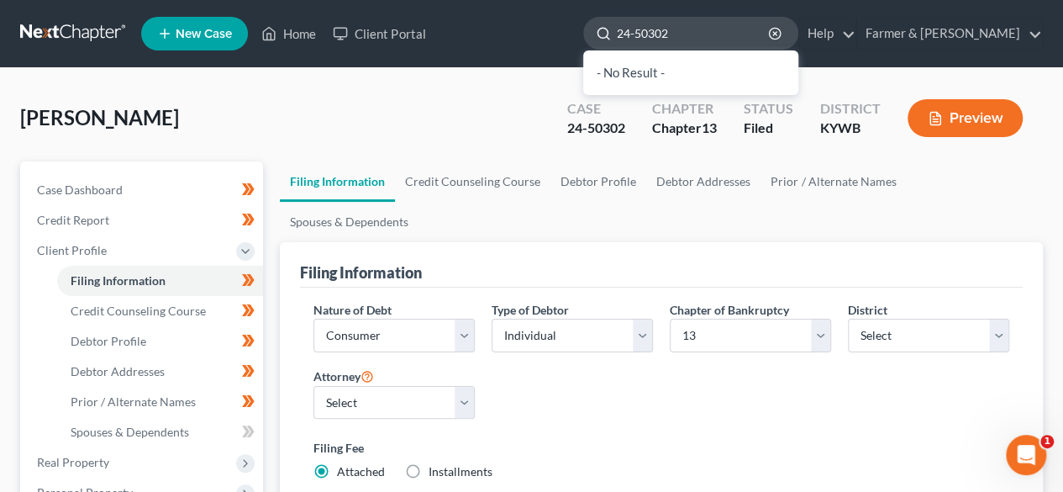
click at [698, 34] on input "24-50302" at bounding box center [694, 33] width 154 height 31
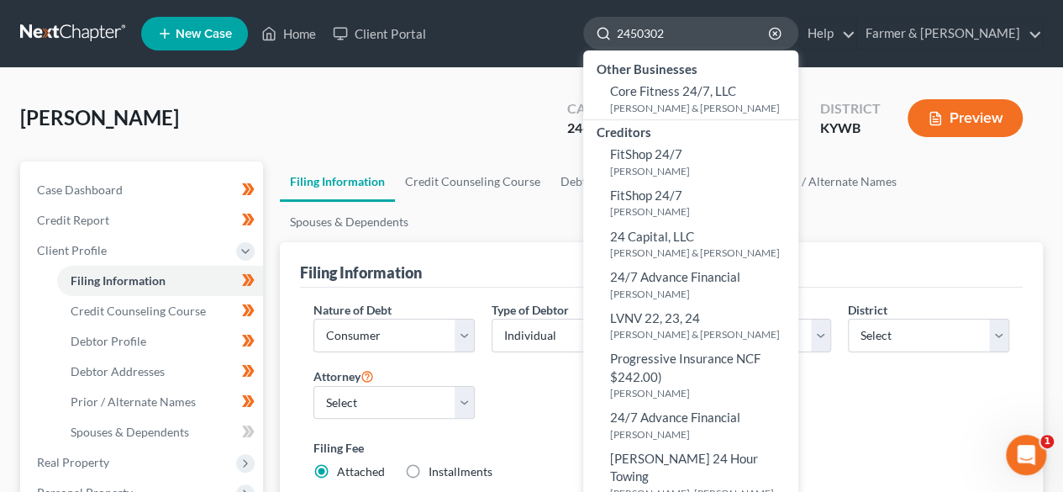
drag, startPoint x: 742, startPoint y: 30, endPoint x: 661, endPoint y: 41, distance: 82.3
click at [661, 41] on div "2450302" at bounding box center [690, 33] width 215 height 33
type input "2450302"
click at [452, 103] on div "Witt, Stephanie Upgraded Case 24-50302 Chapter Chapter 13 Status Filed District…" at bounding box center [531, 124] width 1023 height 73
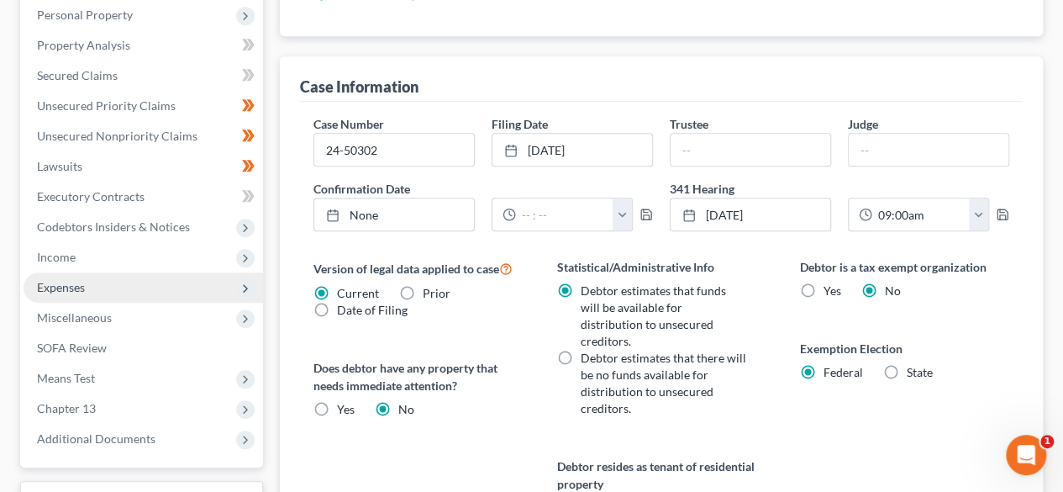
scroll to position [504, 0]
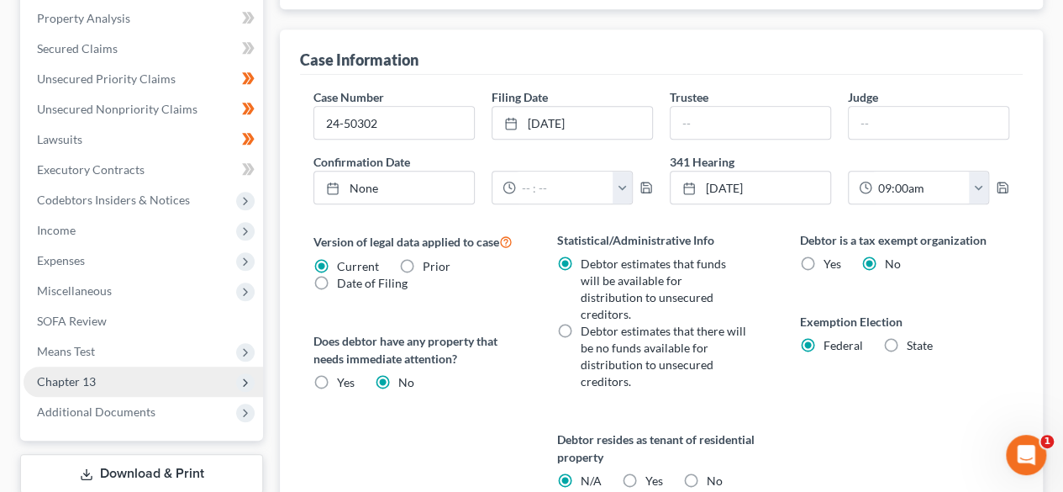
click at [105, 377] on span "Chapter 13" at bounding box center [144, 381] width 240 height 30
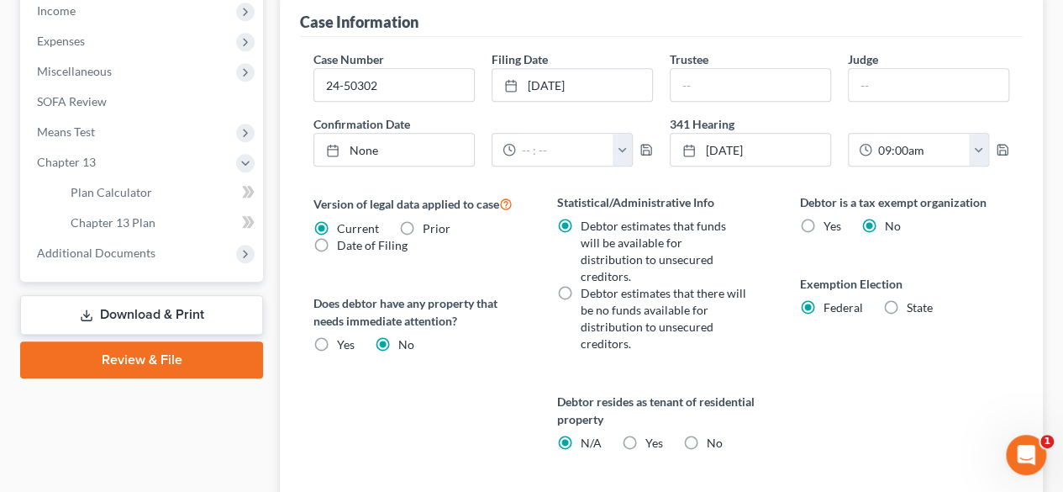
scroll to position [659, 0]
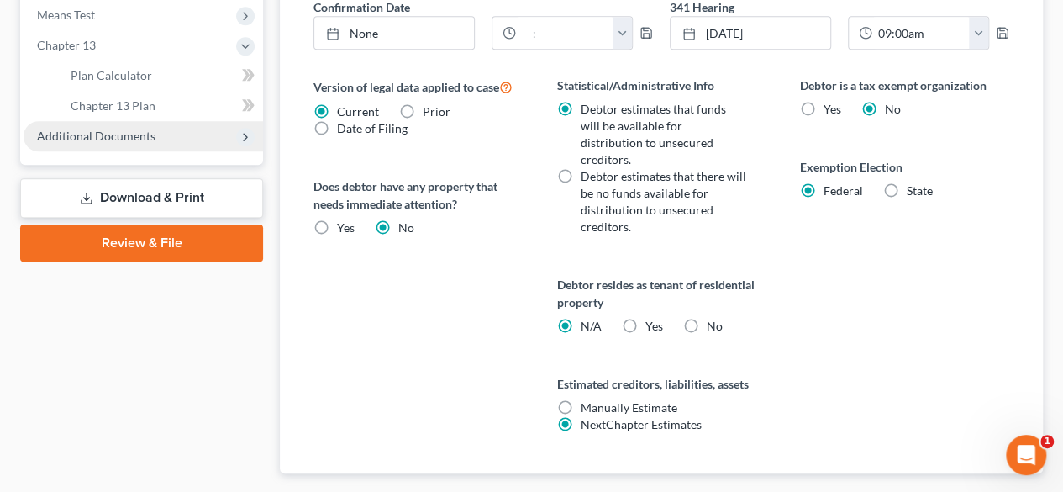
click at [112, 144] on span "Additional Documents" at bounding box center [144, 136] width 240 height 30
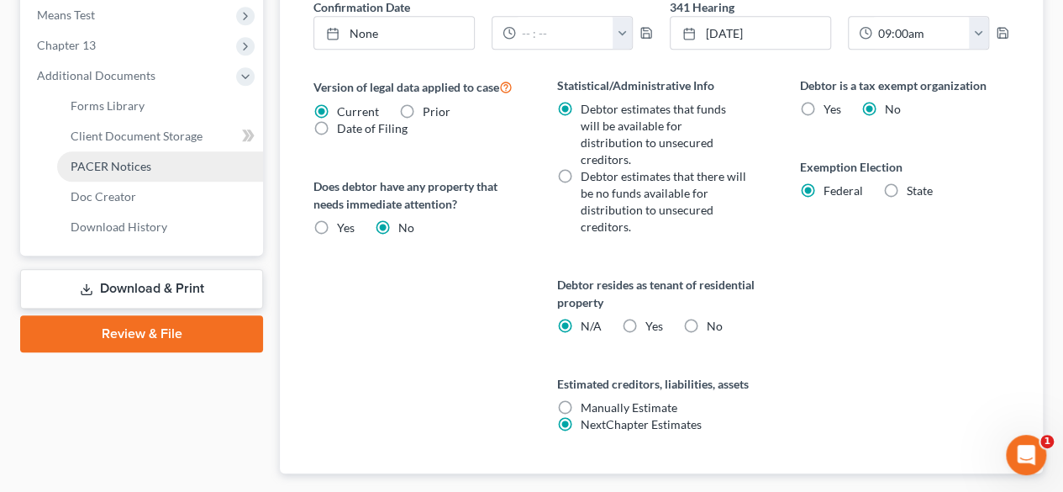
click at [118, 172] on span "PACER Notices" at bounding box center [111, 166] width 81 height 14
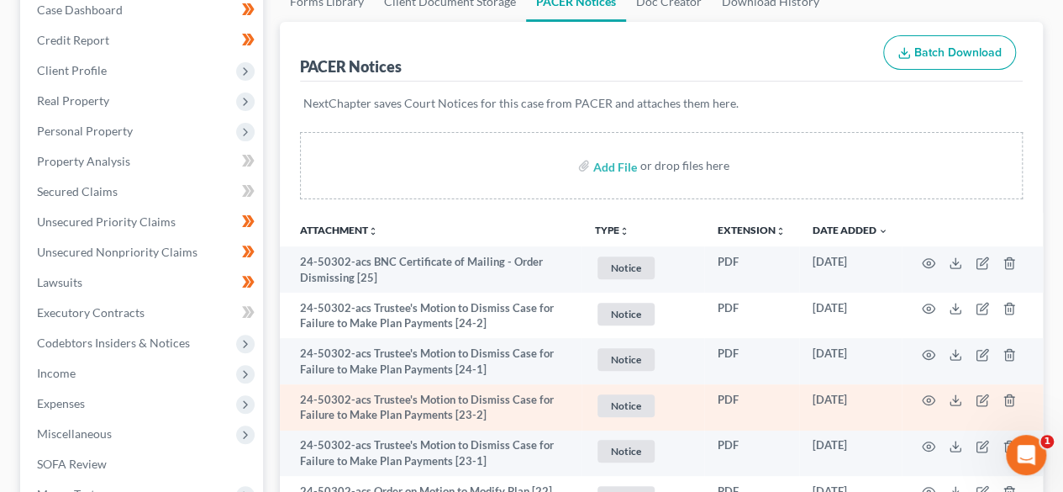
scroll to position [252, 0]
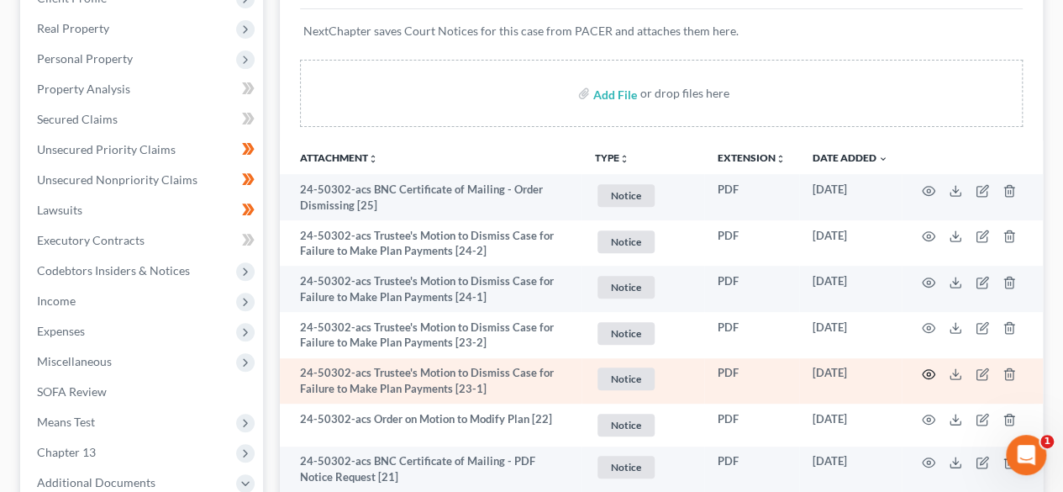
click at [926, 377] on icon "button" at bounding box center [928, 373] width 13 height 13
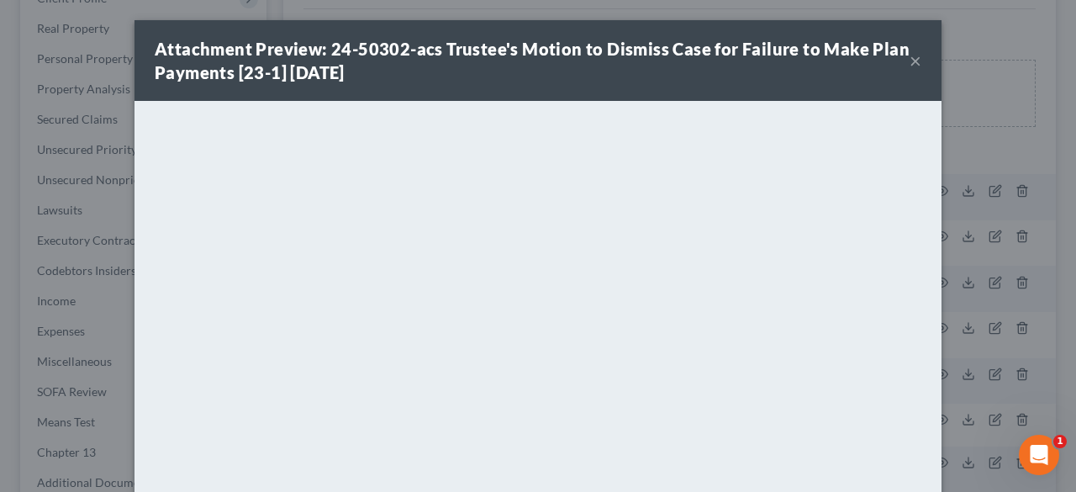
click at [910, 61] on button "×" at bounding box center [916, 60] width 12 height 20
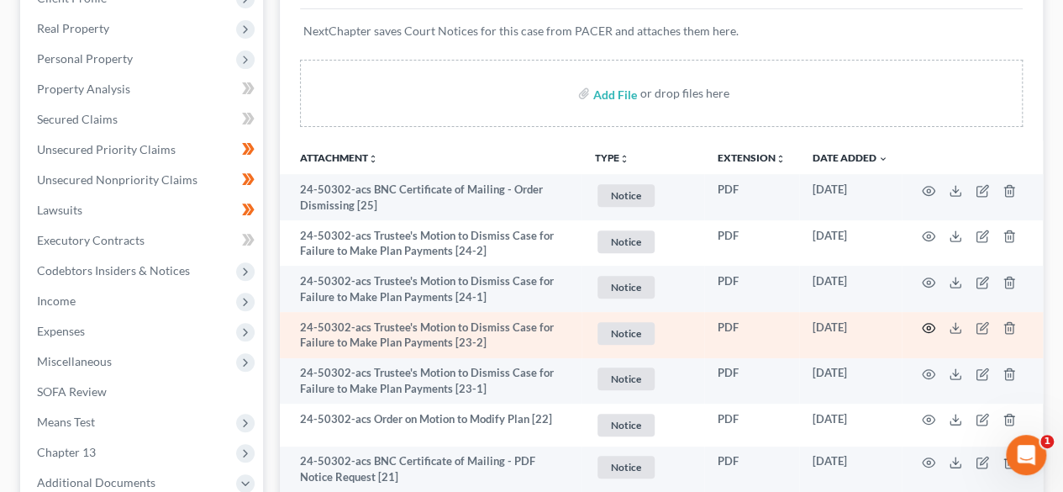
click at [926, 324] on icon "button" at bounding box center [928, 327] width 13 height 13
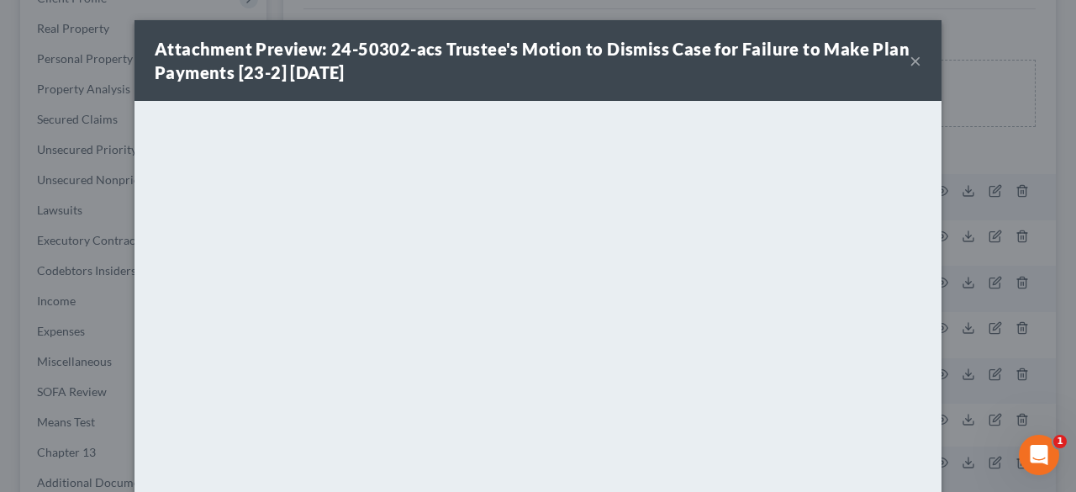
click at [910, 60] on button "×" at bounding box center [916, 60] width 12 height 20
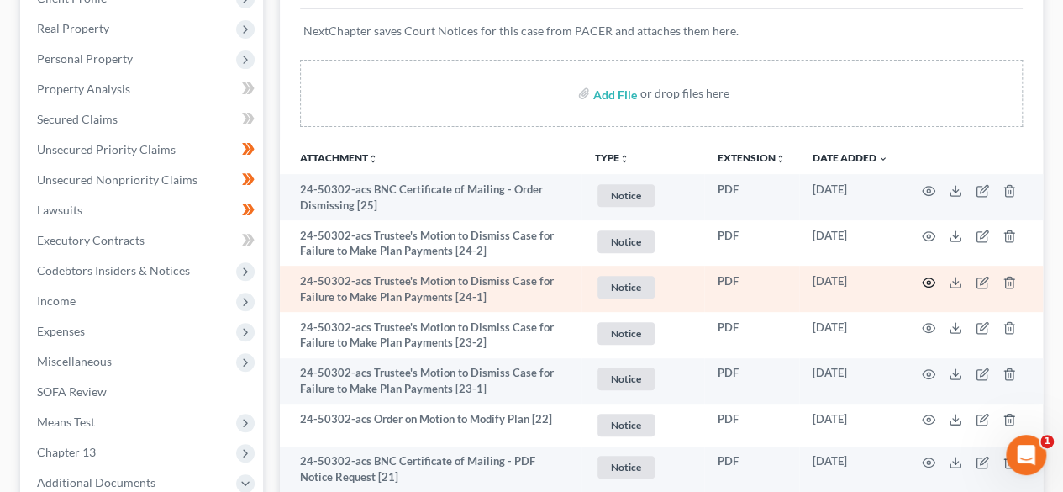
click at [926, 279] on icon "button" at bounding box center [928, 282] width 13 height 13
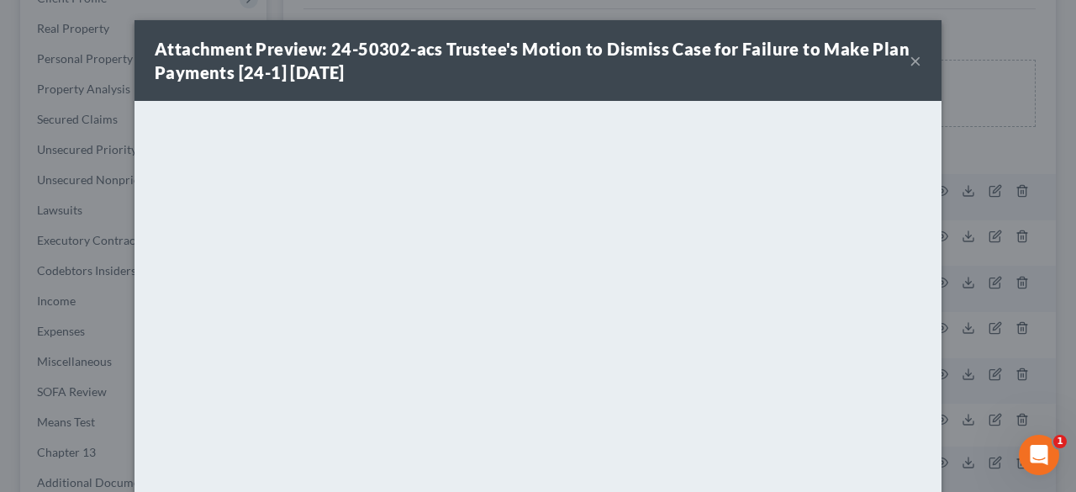
click at [911, 63] on button "×" at bounding box center [916, 60] width 12 height 20
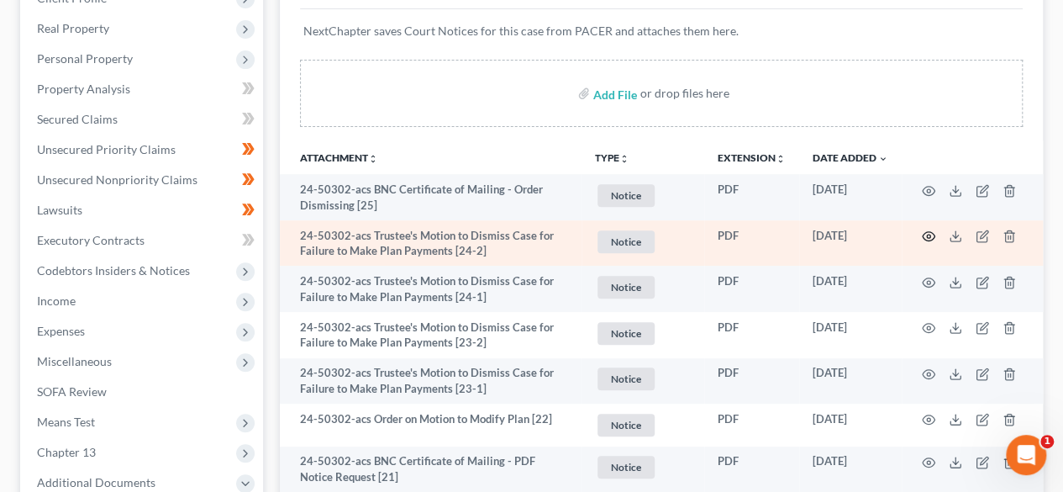
click at [928, 236] on circle "button" at bounding box center [928, 236] width 3 height 3
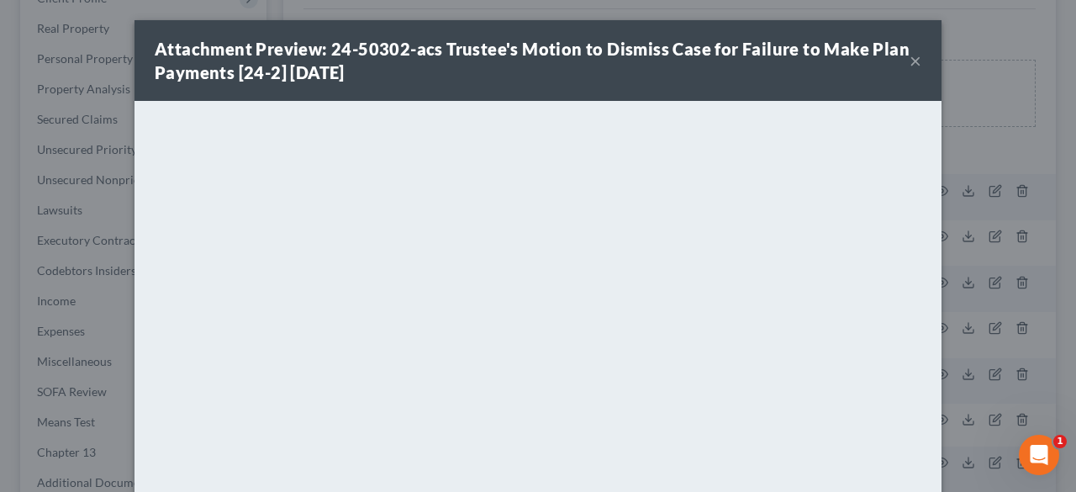
click at [910, 62] on button "×" at bounding box center [916, 60] width 12 height 20
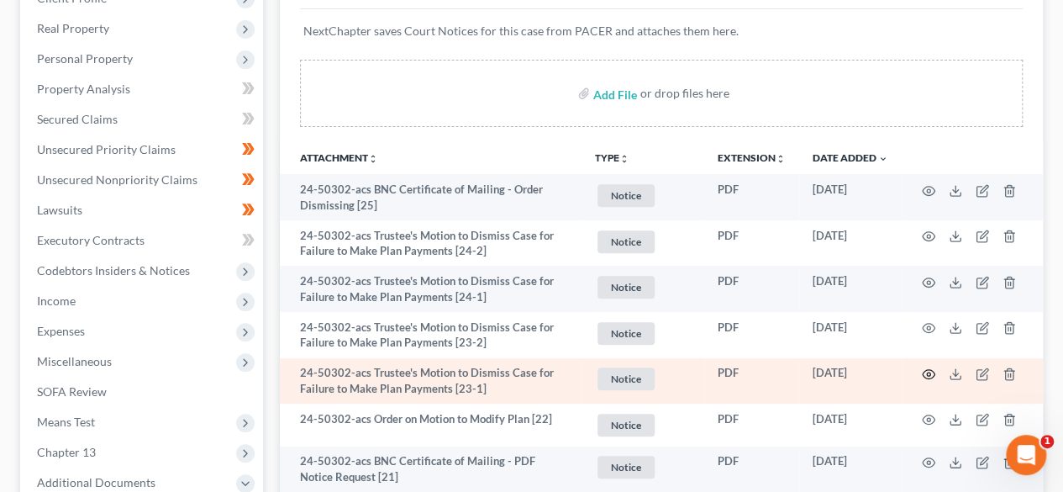
click at [931, 374] on icon "button" at bounding box center [928, 373] width 13 height 13
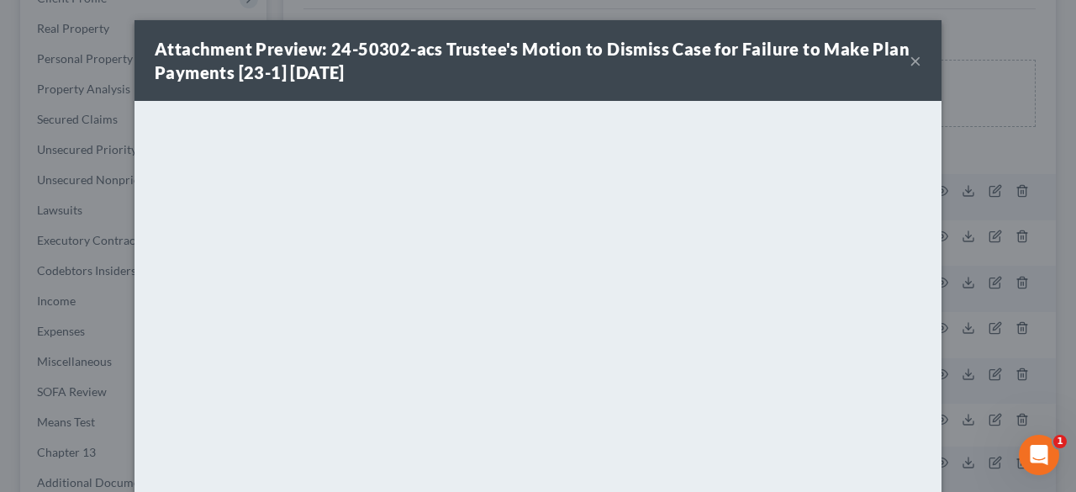
click at [910, 61] on button "×" at bounding box center [916, 60] width 12 height 20
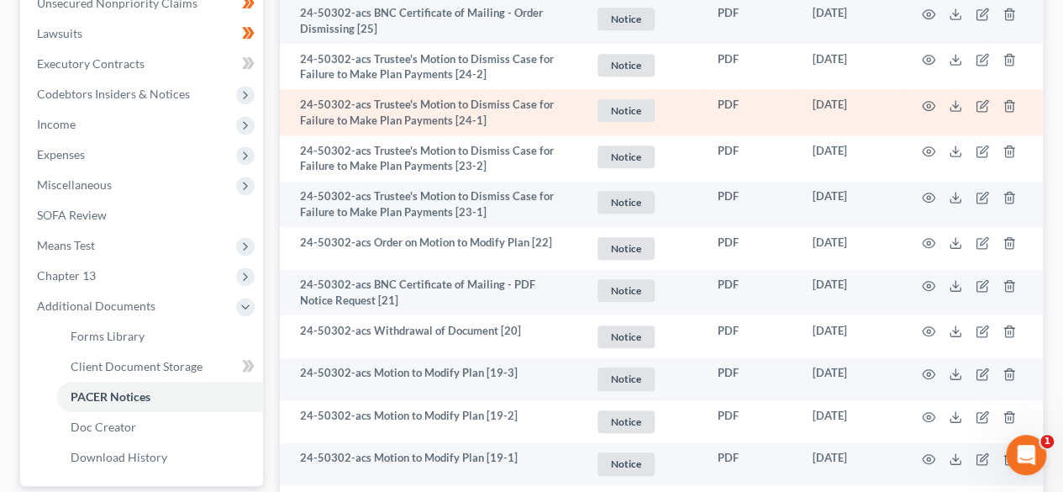
scroll to position [504, 0]
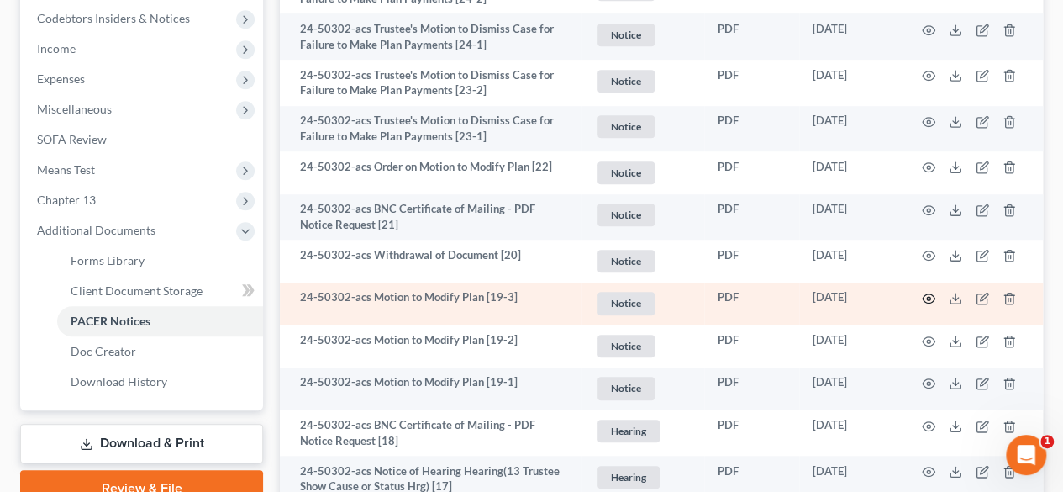
click at [929, 297] on icon "button" at bounding box center [928, 298] width 13 height 13
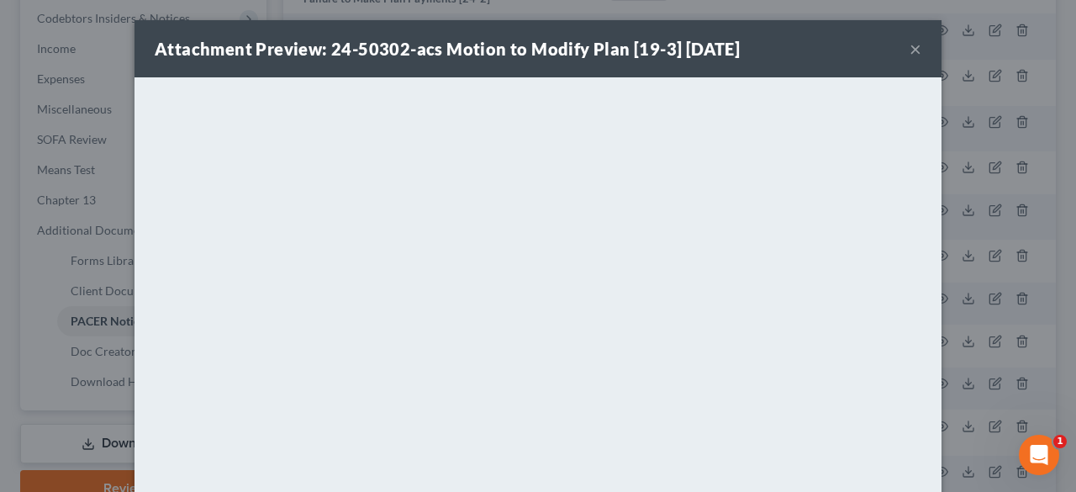
click at [910, 48] on button "×" at bounding box center [916, 49] width 12 height 20
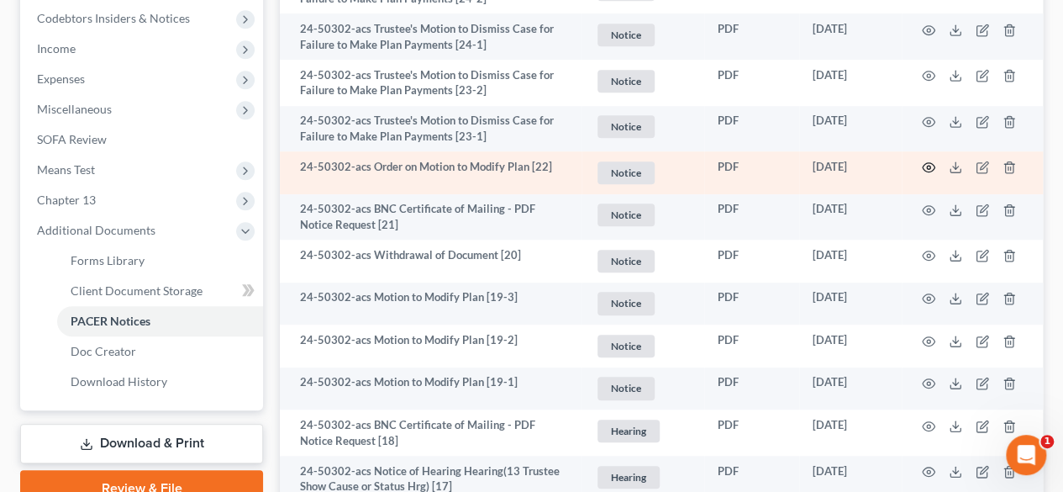
click at [931, 163] on icon "button" at bounding box center [928, 167] width 13 height 13
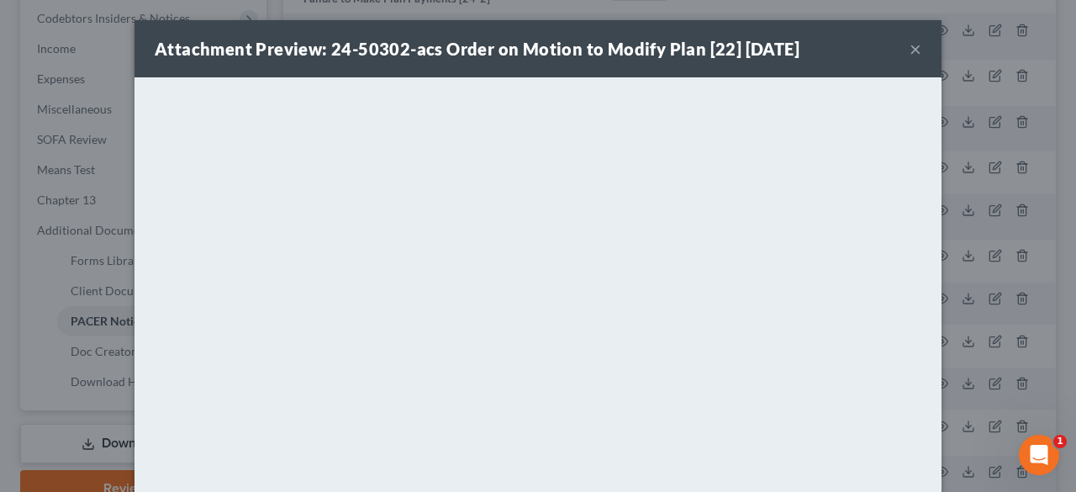
click at [910, 45] on button "×" at bounding box center [916, 49] width 12 height 20
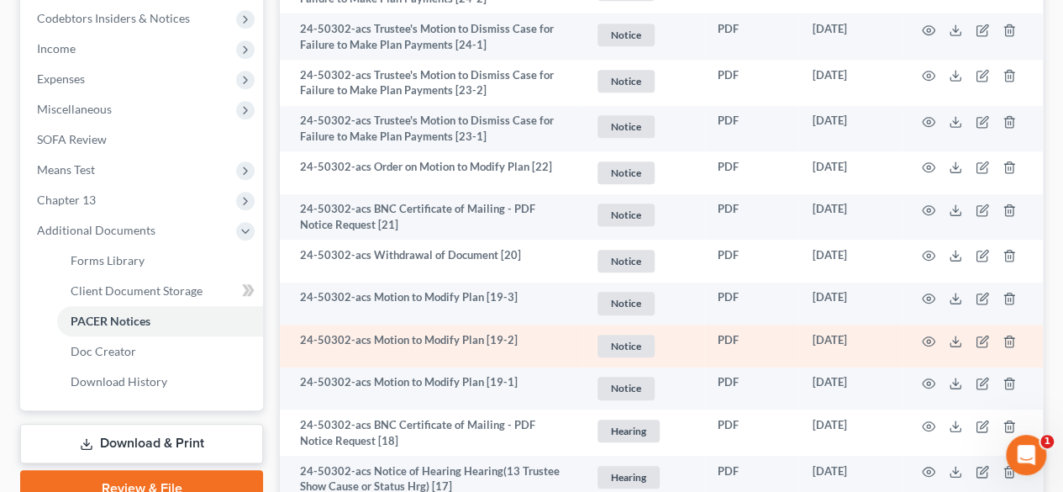
scroll to position [672, 0]
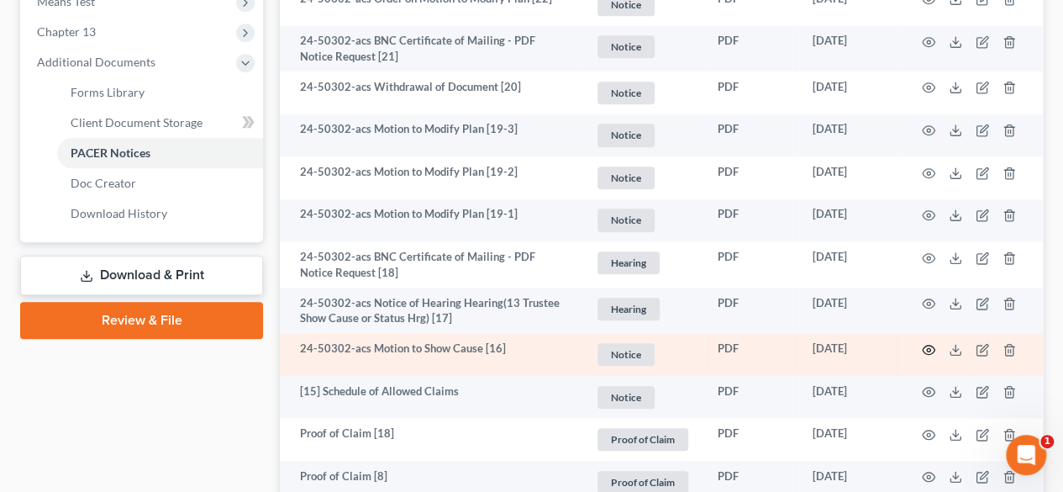
click at [930, 348] on circle "button" at bounding box center [928, 349] width 3 height 3
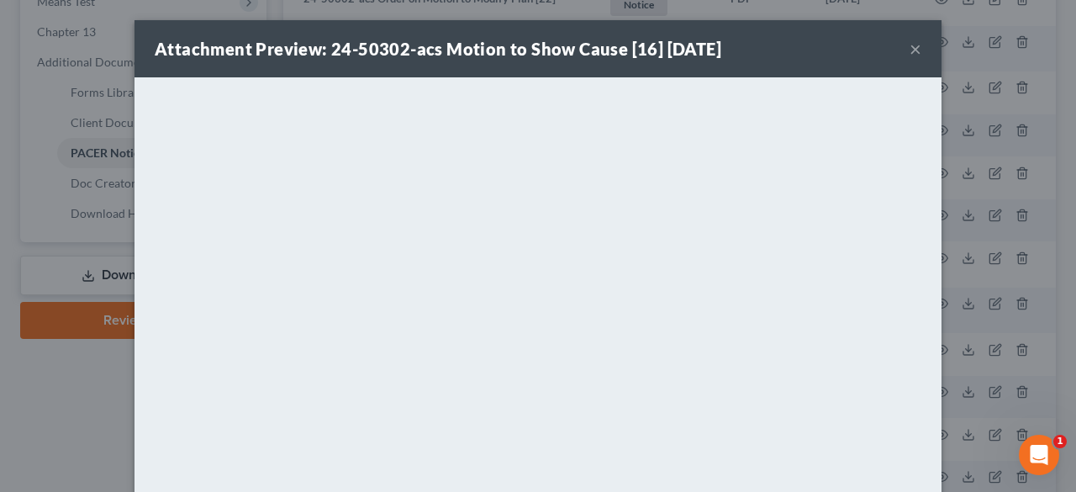
click at [910, 51] on button "×" at bounding box center [916, 49] width 12 height 20
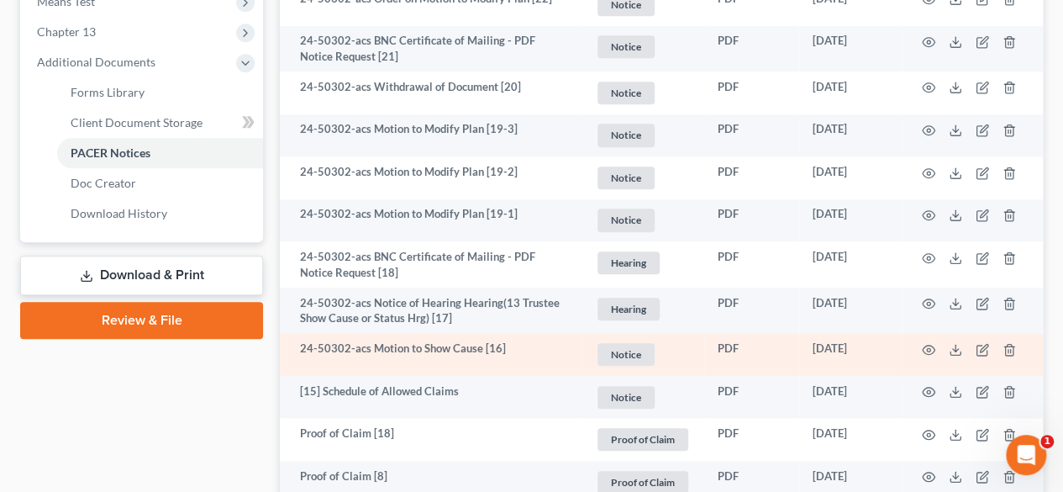
click at [510, 354] on td "24-50302-acs Motion to Show Cause [16]" at bounding box center [431, 354] width 302 height 43
click at [933, 344] on icon "button" at bounding box center [928, 349] width 13 height 13
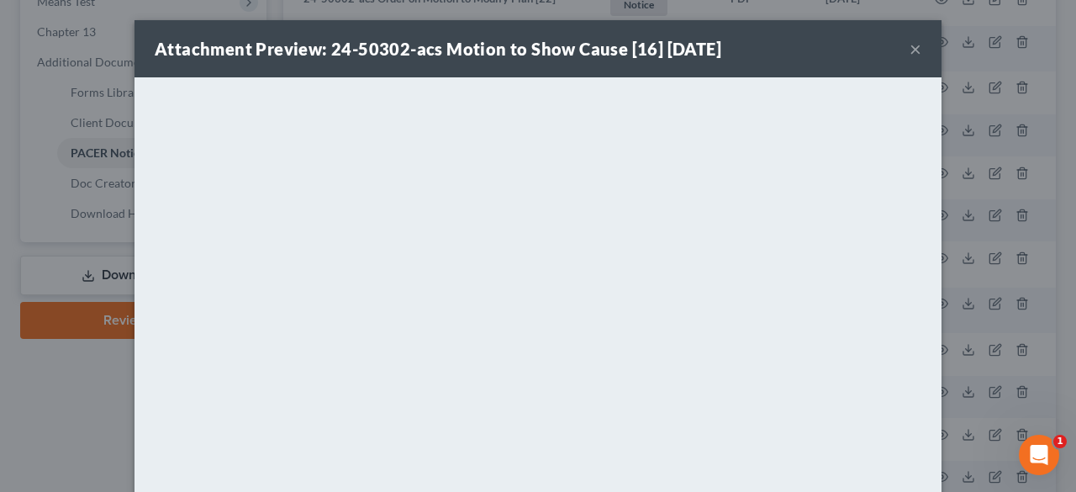
click at [911, 50] on button "×" at bounding box center [916, 49] width 12 height 20
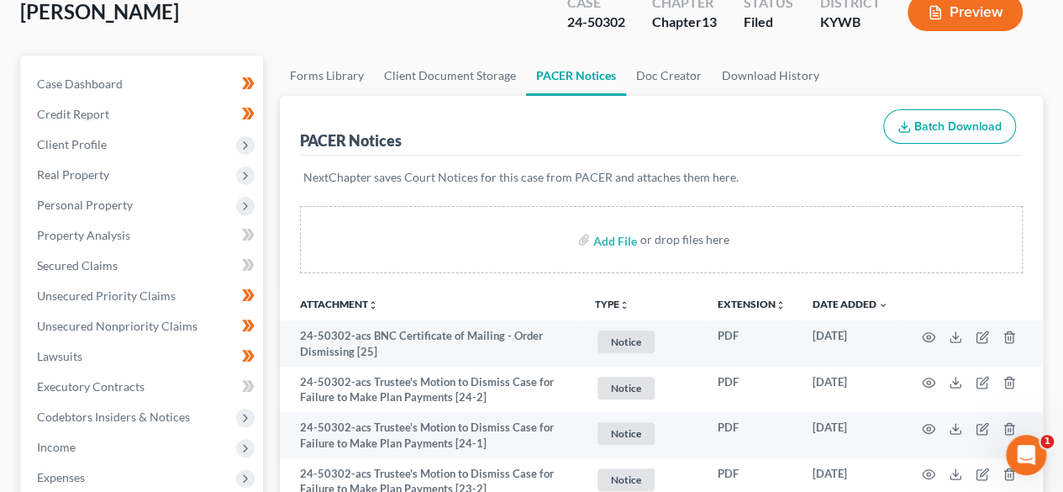
scroll to position [0, 0]
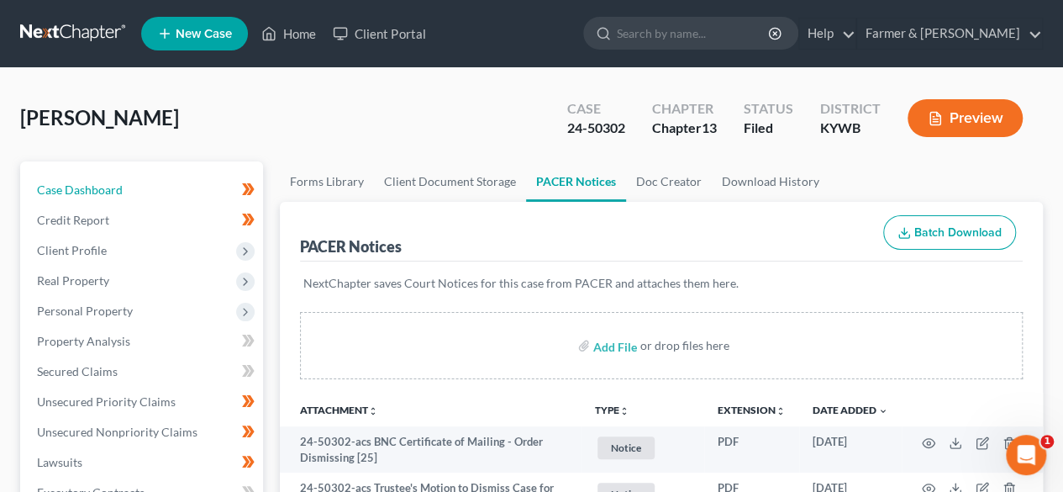
drag, startPoint x: 72, startPoint y: 186, endPoint x: 333, endPoint y: 130, distance: 266.4
click at [72, 186] on span "Case Dashboard" at bounding box center [80, 189] width 86 height 14
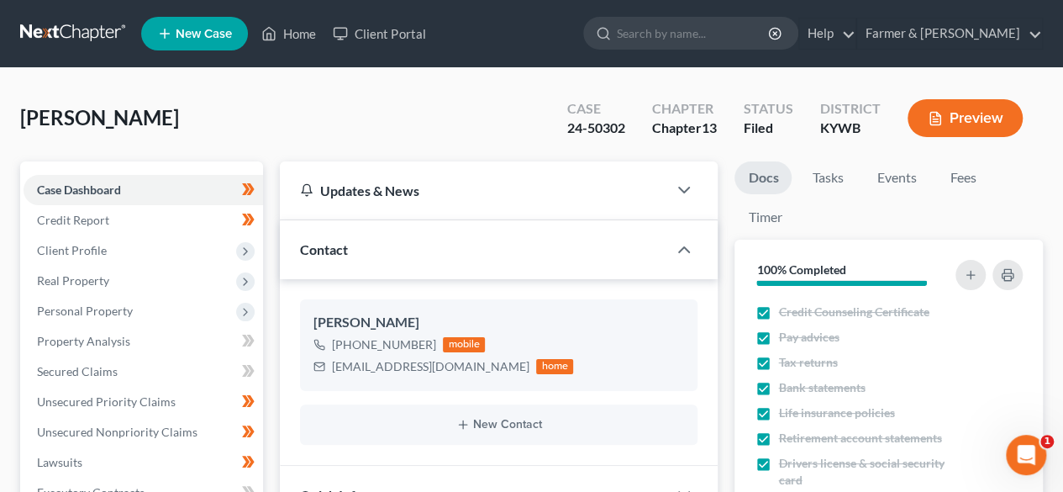
drag, startPoint x: 316, startPoint y: 113, endPoint x: 486, endPoint y: 113, distance: 169.8
click at [316, 113] on div "Witt, Stephanie Upgraded Case 24-50302 Chapter Chapter 13 Status Filed District…" at bounding box center [531, 124] width 1023 height 73
click at [55, 34] on link at bounding box center [74, 33] width 108 height 30
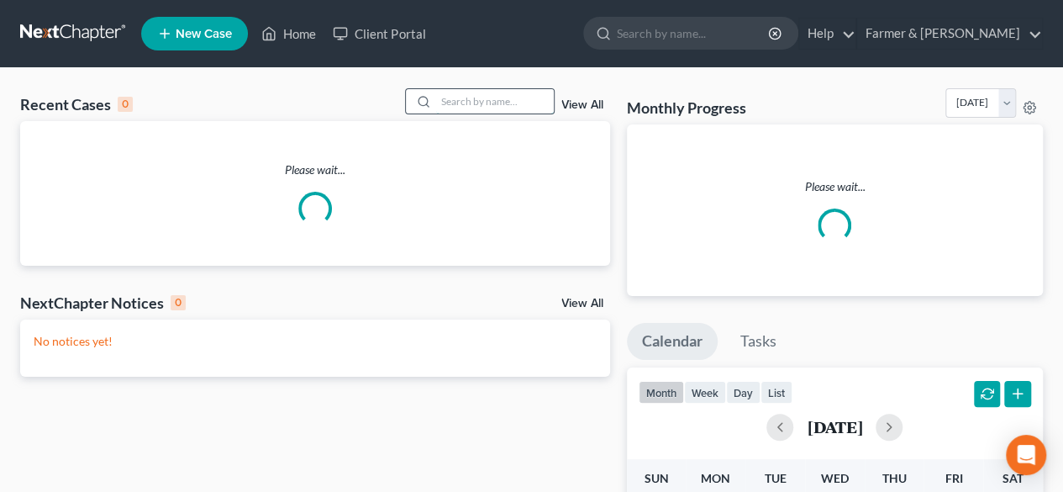
click at [472, 103] on input "search" at bounding box center [495, 101] width 118 height 24
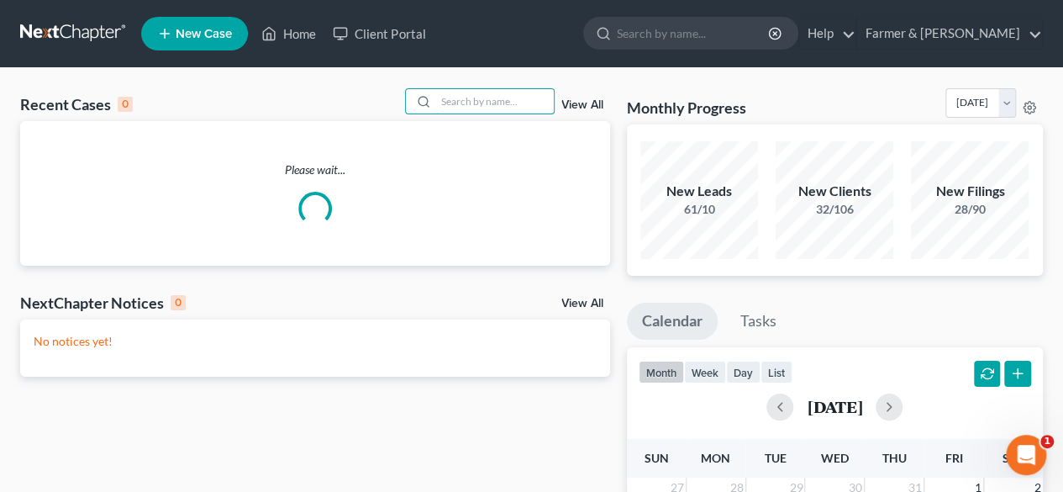
paste input "25-50202"
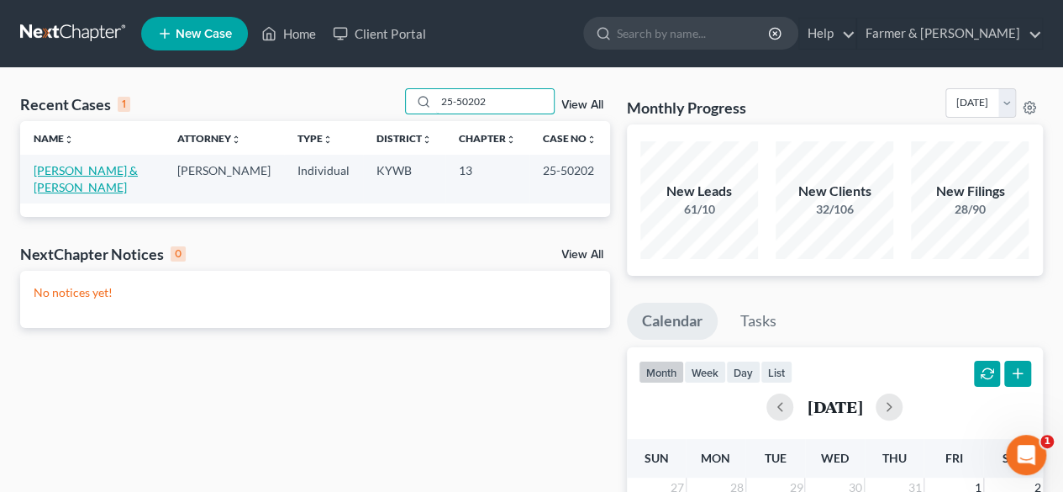
type input "25-50202"
drag, startPoint x: 89, startPoint y: 168, endPoint x: 294, endPoint y: 102, distance: 215.6
click at [89, 168] on link "[PERSON_NAME] & [PERSON_NAME]" at bounding box center [86, 178] width 104 height 31
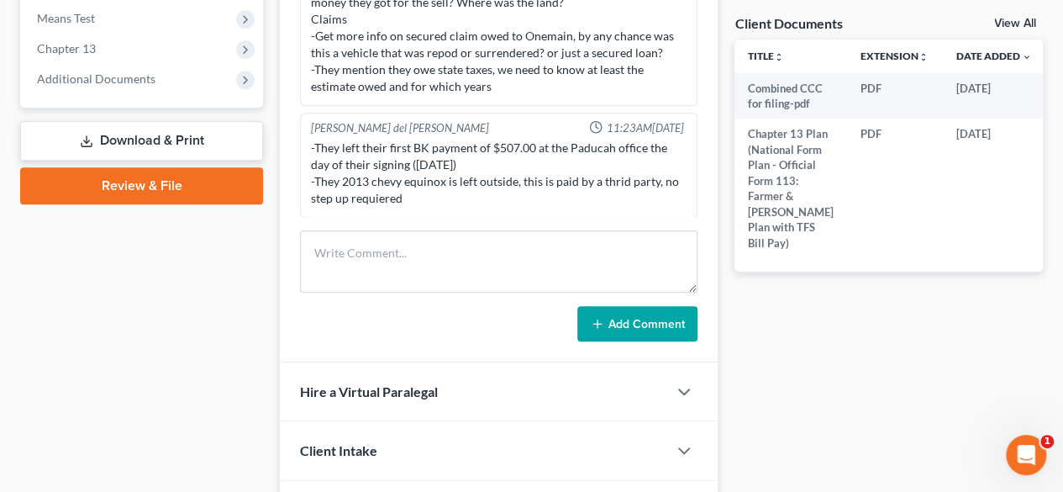
scroll to position [588, 0]
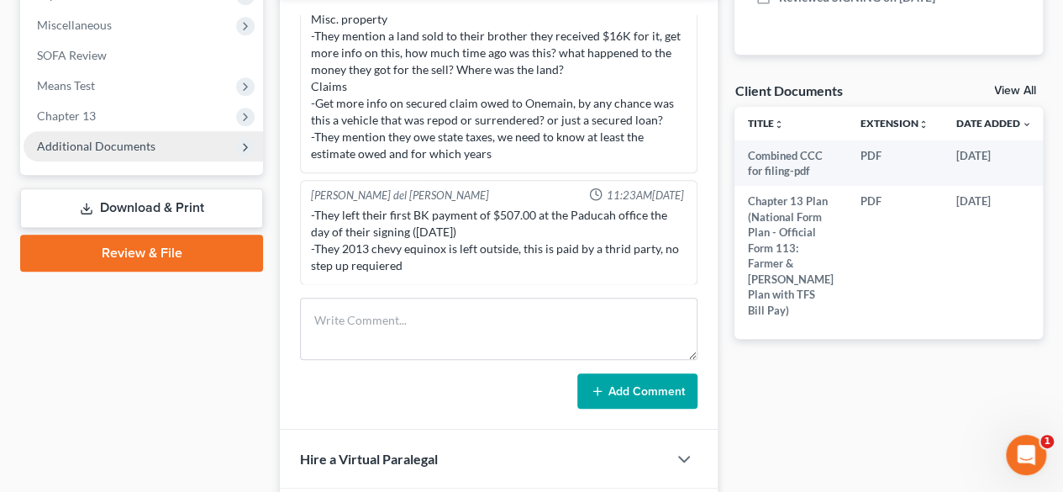
click at [128, 154] on span "Additional Documents" at bounding box center [144, 146] width 240 height 30
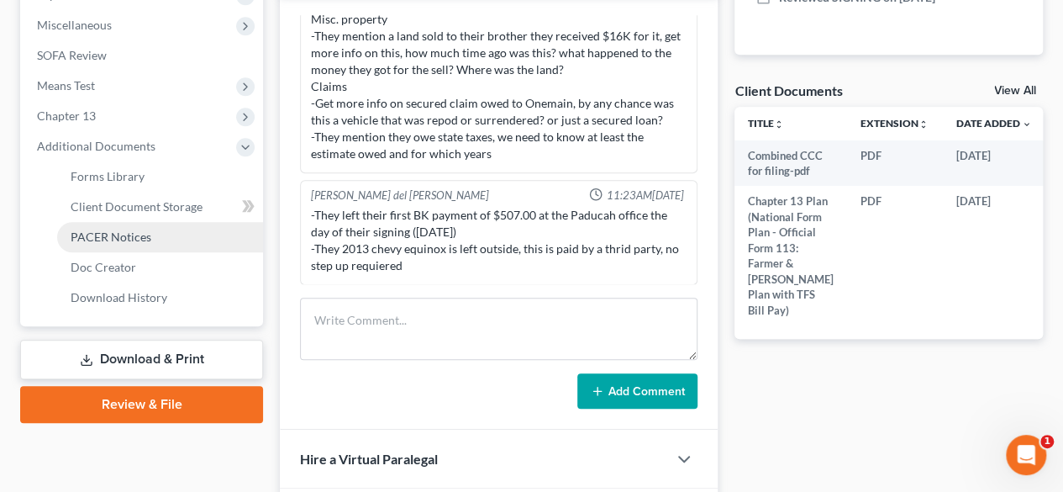
click at [132, 226] on link "PACER Notices" at bounding box center [160, 237] width 206 height 30
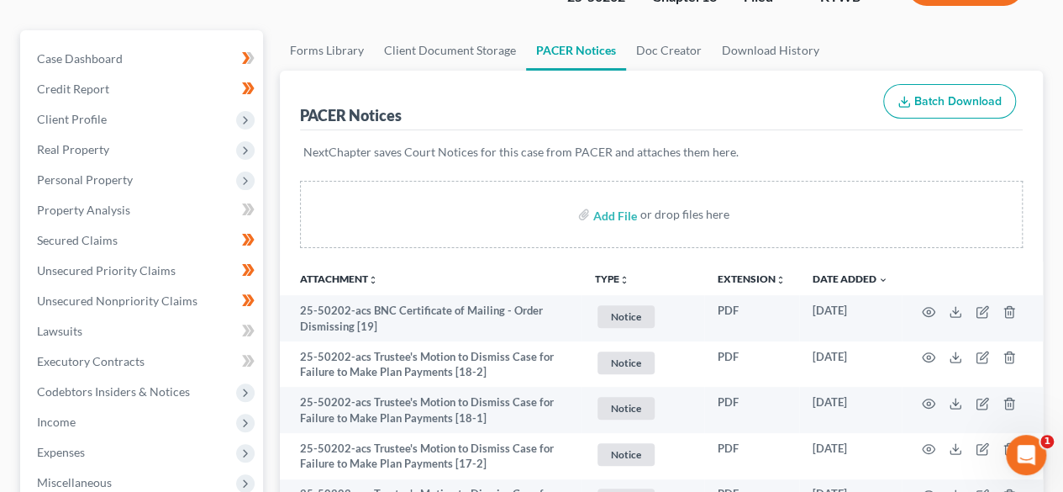
scroll to position [168, 0]
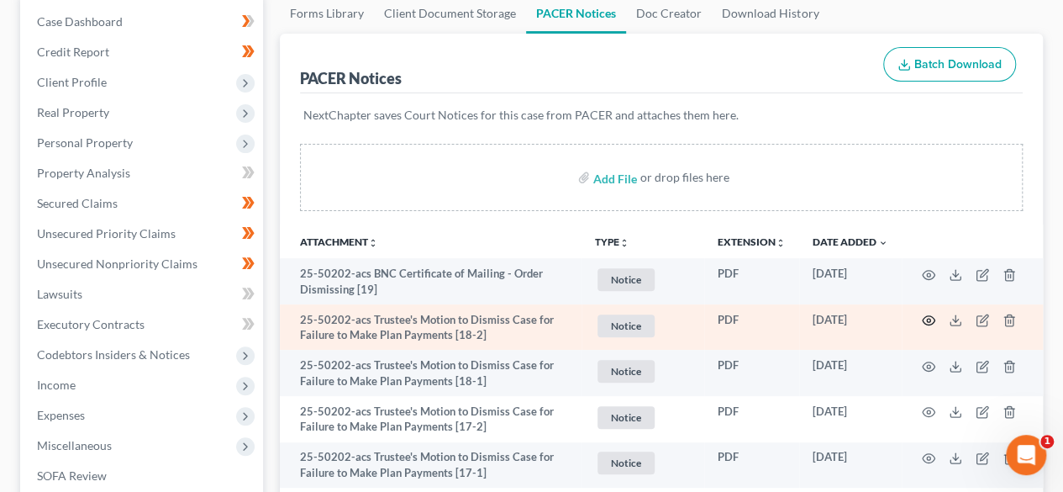
click at [929, 319] on icon "button" at bounding box center [928, 320] width 13 height 13
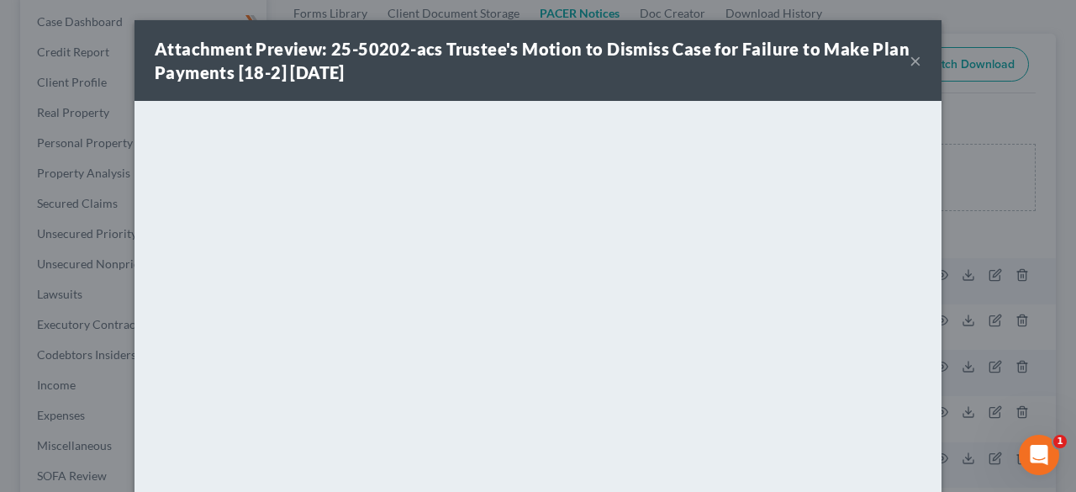
click at [910, 65] on button "×" at bounding box center [916, 60] width 12 height 20
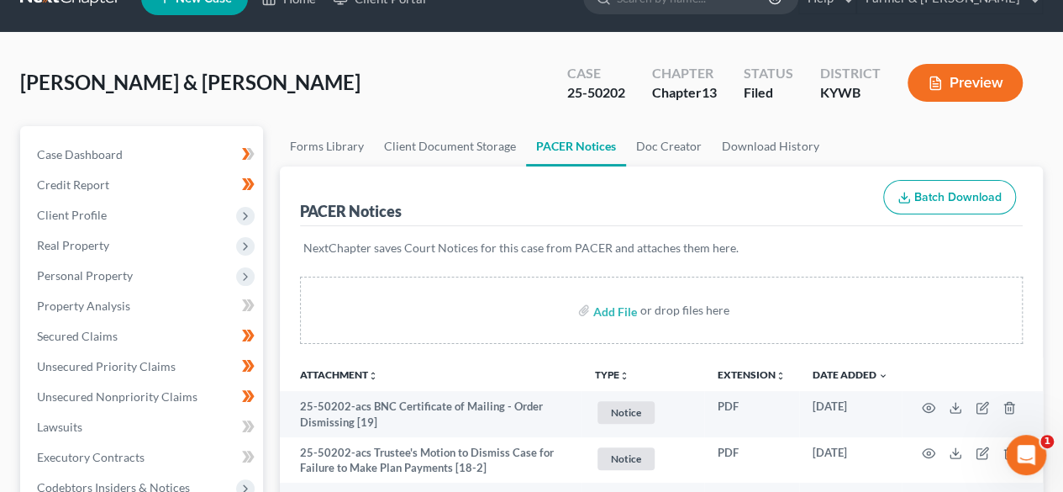
scroll to position [0, 0]
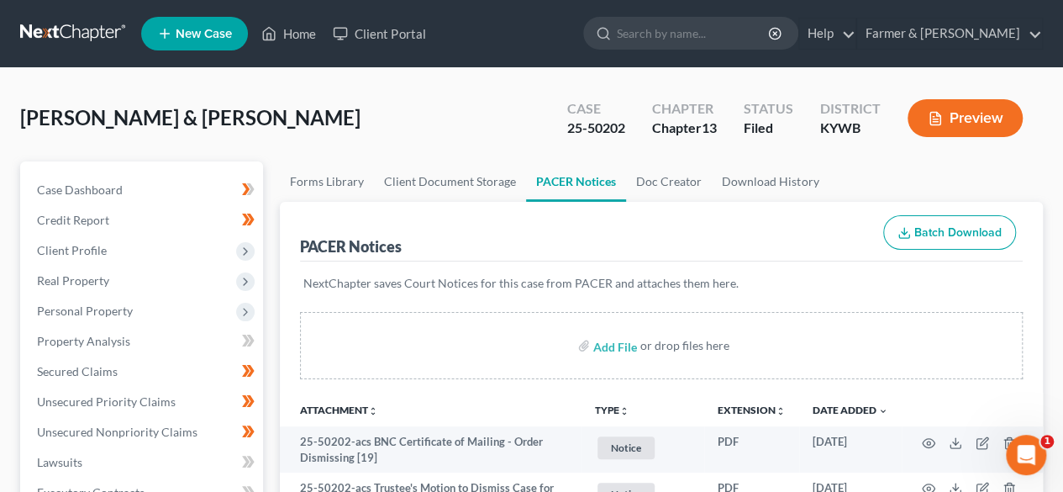
click at [72, 43] on link at bounding box center [74, 33] width 108 height 30
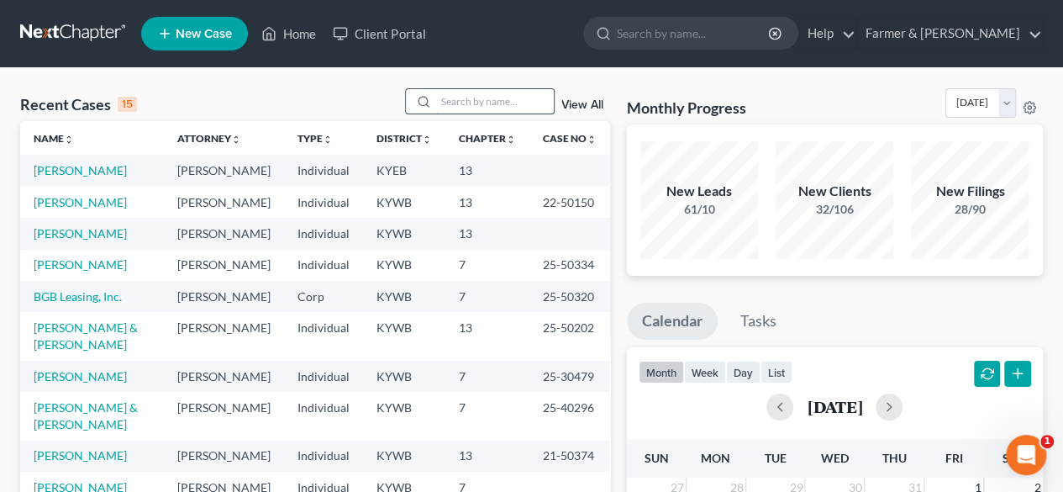
click at [457, 103] on input "search" at bounding box center [495, 101] width 118 height 24
click at [462, 100] on input "search" at bounding box center [495, 101] width 118 height 24
paste input "25-10477"
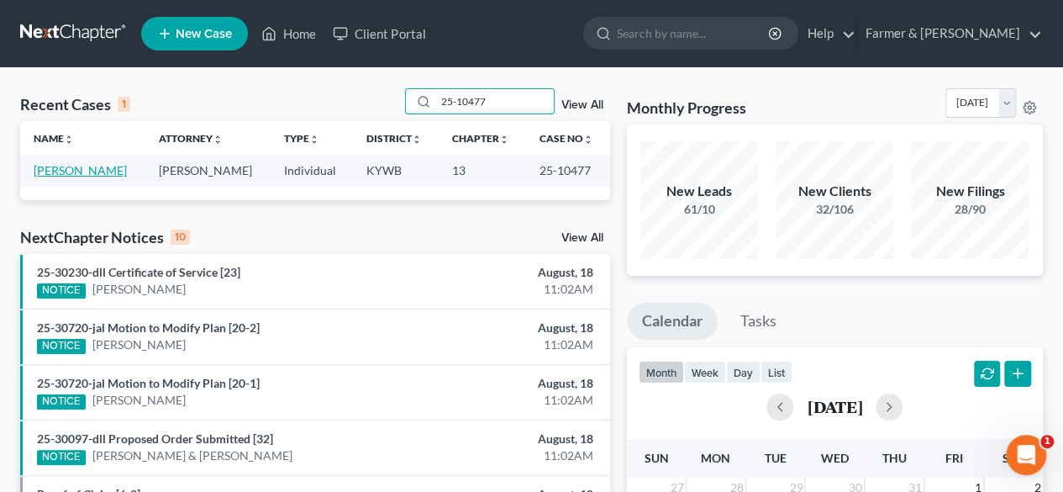
type input "25-10477"
click at [87, 172] on link "[PERSON_NAME]" at bounding box center [80, 170] width 93 height 14
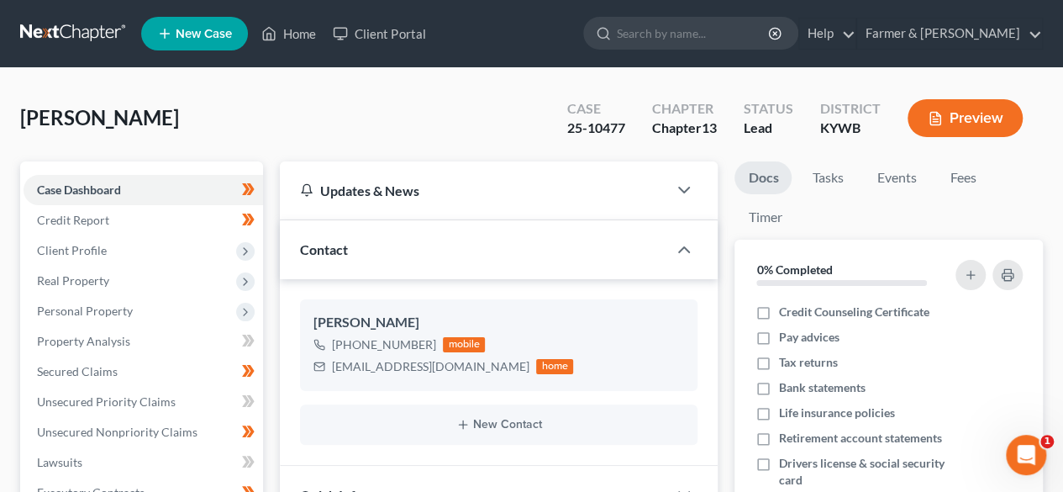
scroll to position [333, 0]
click at [127, 250] on span "Client Profile" at bounding box center [144, 250] width 240 height 30
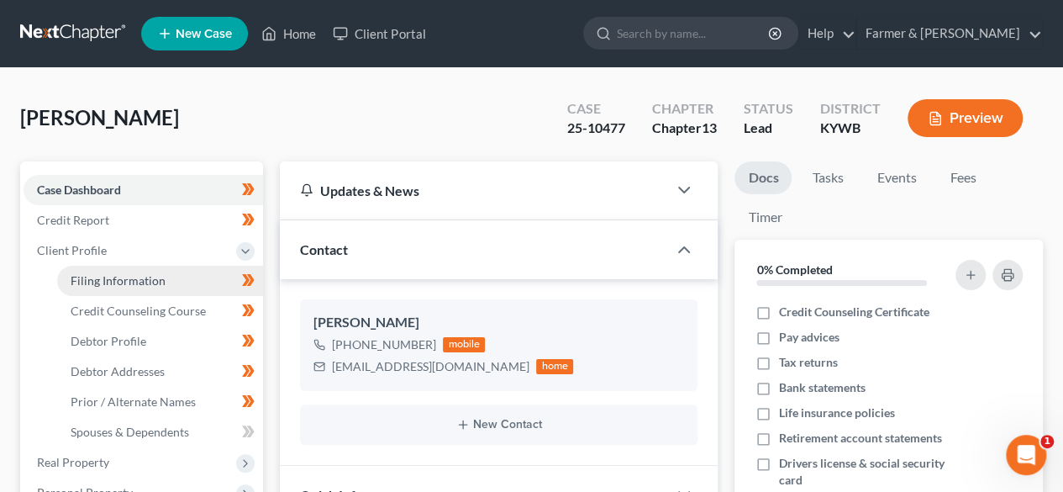
click at [134, 280] on span "Filing Information" at bounding box center [118, 280] width 95 height 14
select select "1"
select select "0"
select select "3"
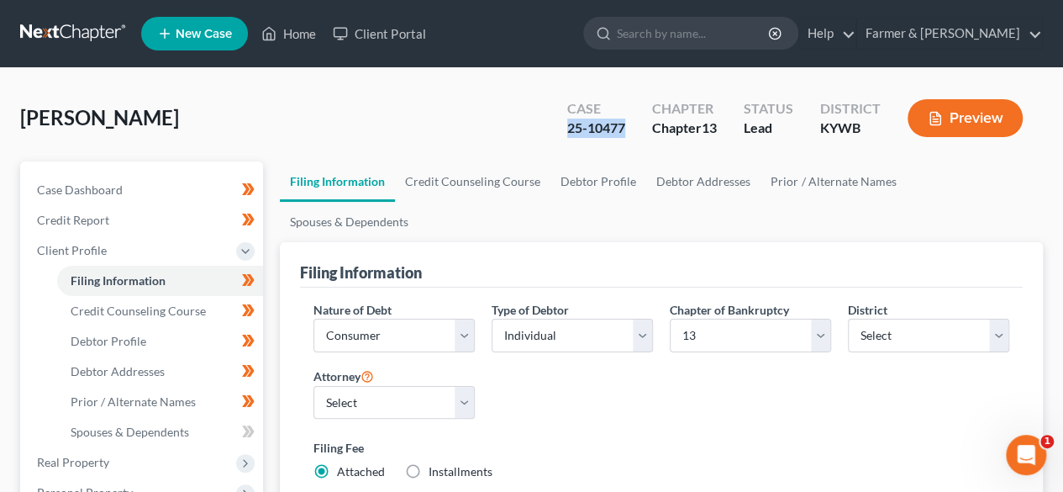
drag, startPoint x: 627, startPoint y: 129, endPoint x: 529, endPoint y: 139, distance: 98.9
click at [528, 139] on div "[PERSON_NAME] Upgraded Case 25-10477 Chapter Chapter 13 Status Lead District [G…" at bounding box center [531, 124] width 1023 height 73
copy div "25-10477"
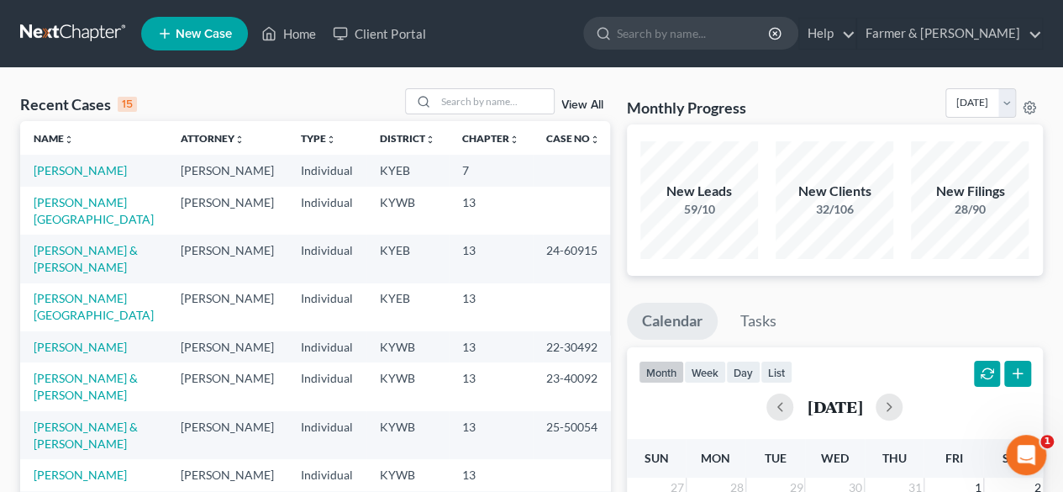
click at [554, 36] on ul "New Case Home Client Portal - No Result - See all results Or Press Enter... Hel…" at bounding box center [592, 34] width 902 height 44
click at [472, 103] on input "search" at bounding box center [495, 101] width 118 height 24
paste input "25-50218"
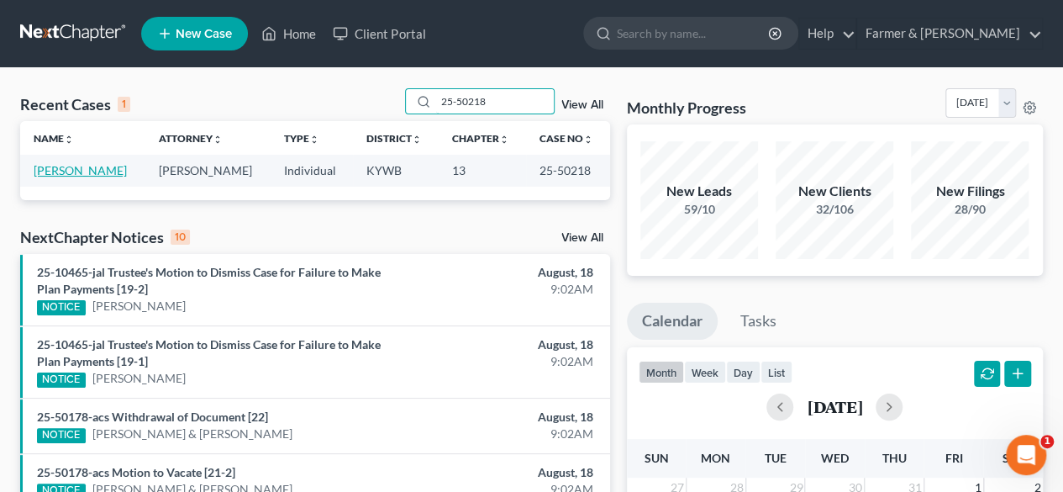
type input "25-50218"
click at [79, 172] on link "[PERSON_NAME]" at bounding box center [80, 170] width 93 height 14
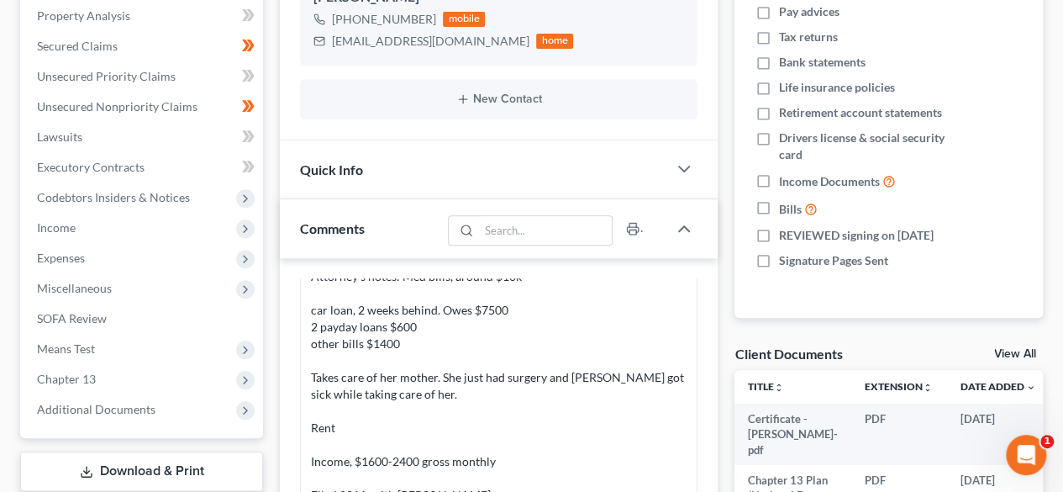
scroll to position [504, 0]
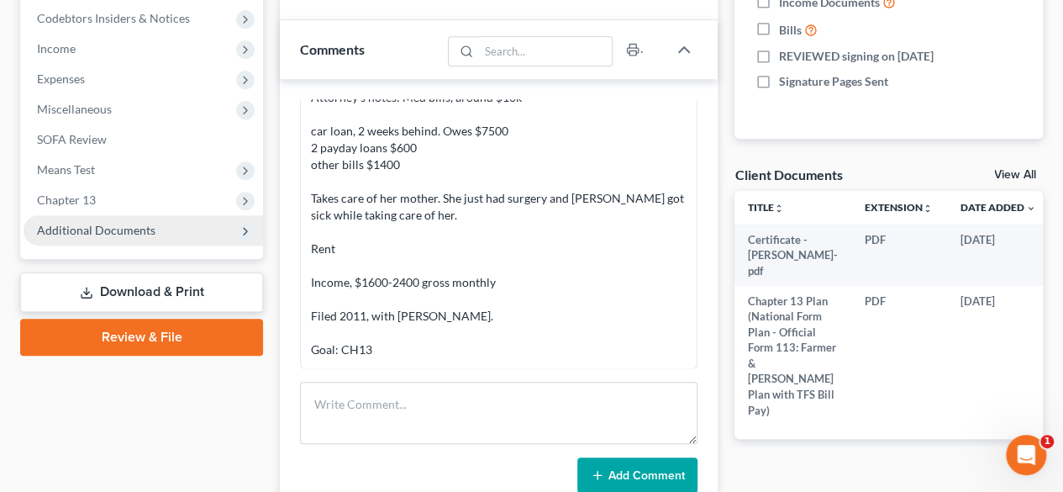
click at [132, 229] on span "Additional Documents" at bounding box center [96, 230] width 119 height 14
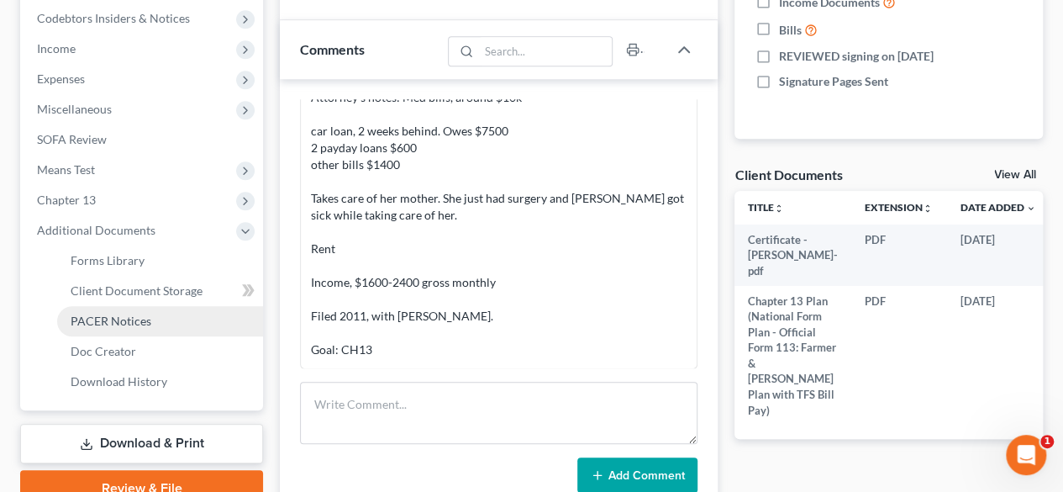
drag, startPoint x: 129, startPoint y: 318, endPoint x: 141, endPoint y: 308, distance: 15.5
click at [129, 319] on span "PACER Notices" at bounding box center [111, 321] width 81 height 14
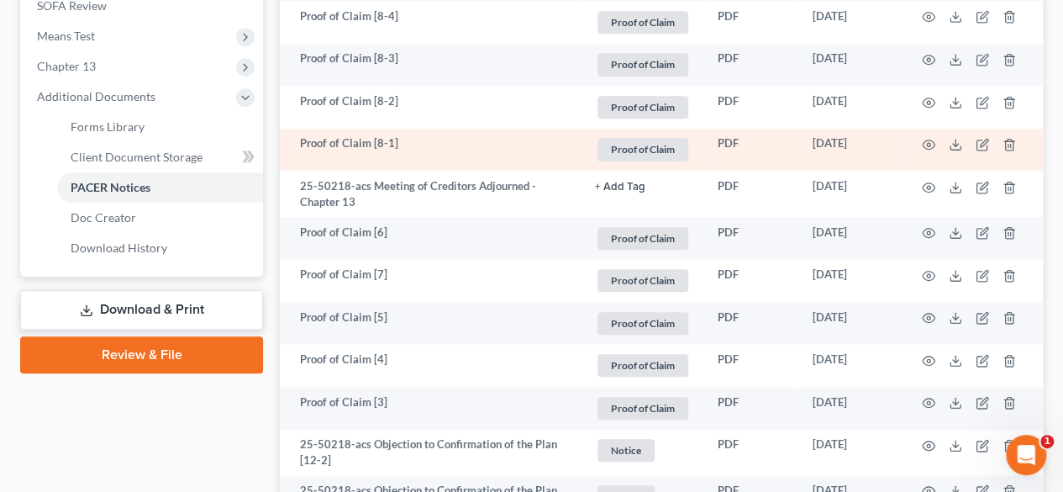
scroll to position [672, 0]
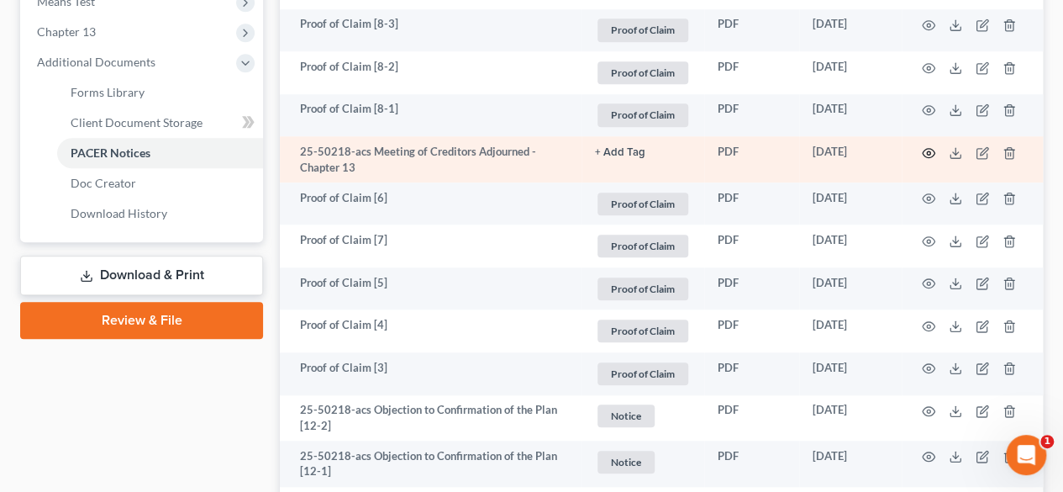
click at [926, 155] on icon "button" at bounding box center [929, 152] width 13 height 9
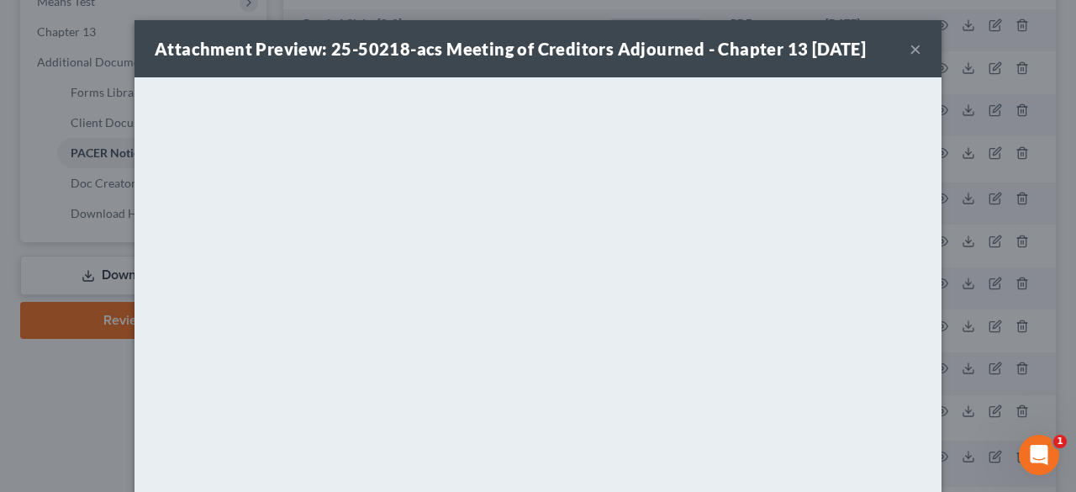
click at [910, 45] on button "×" at bounding box center [916, 49] width 12 height 20
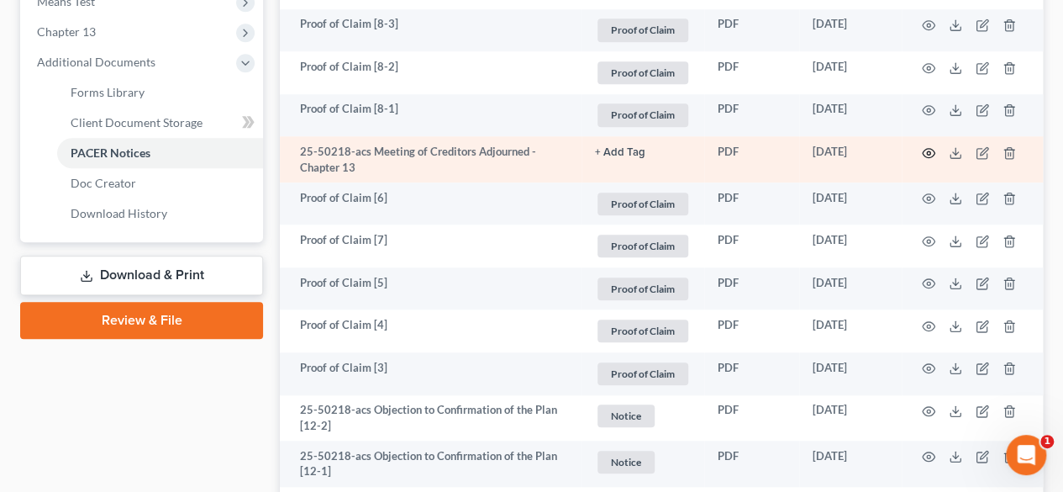
click at [927, 148] on icon "button" at bounding box center [928, 152] width 13 height 13
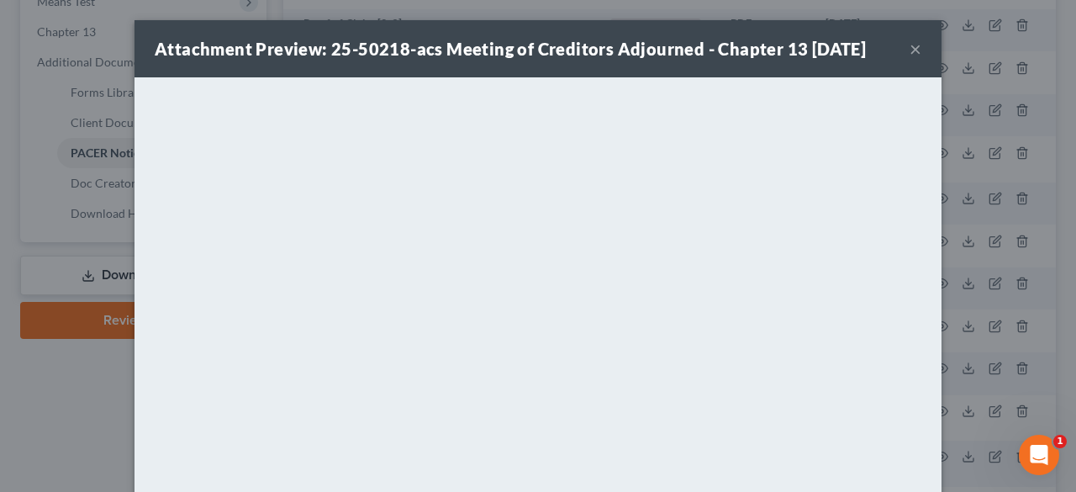
drag, startPoint x: 905, startPoint y: 50, endPoint x: 954, endPoint y: 85, distance: 59.7
click at [910, 53] on button "×" at bounding box center [916, 49] width 12 height 20
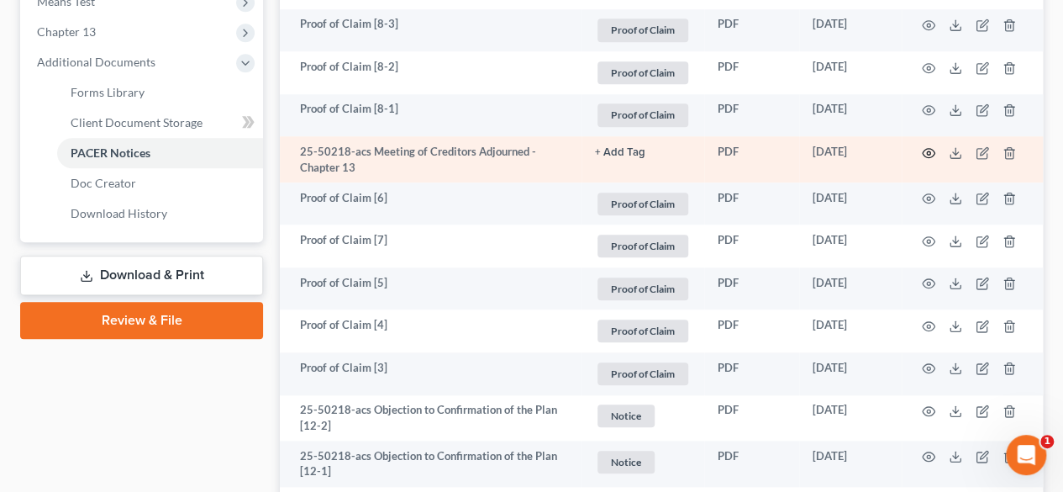
click at [930, 149] on icon "button" at bounding box center [928, 152] width 13 height 13
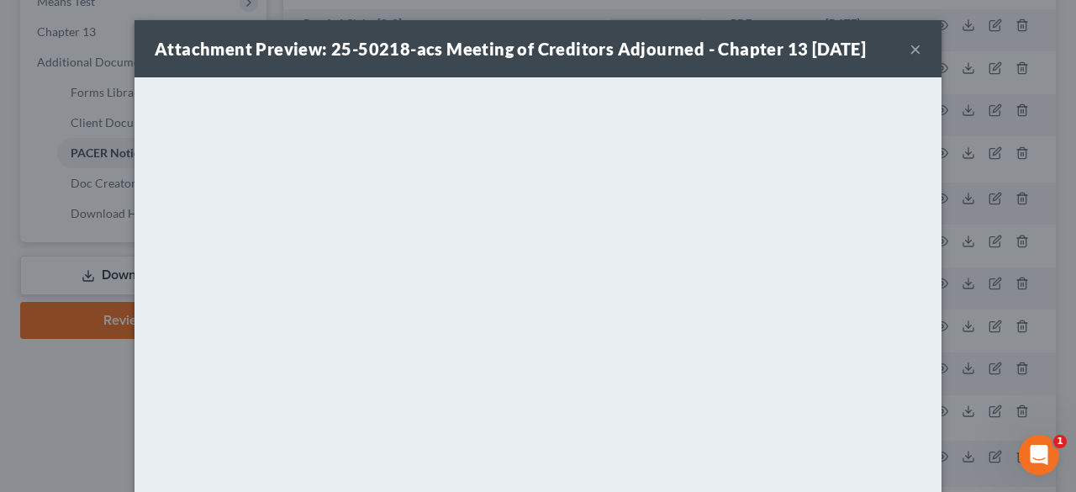
click at [913, 46] on button "×" at bounding box center [916, 49] width 12 height 20
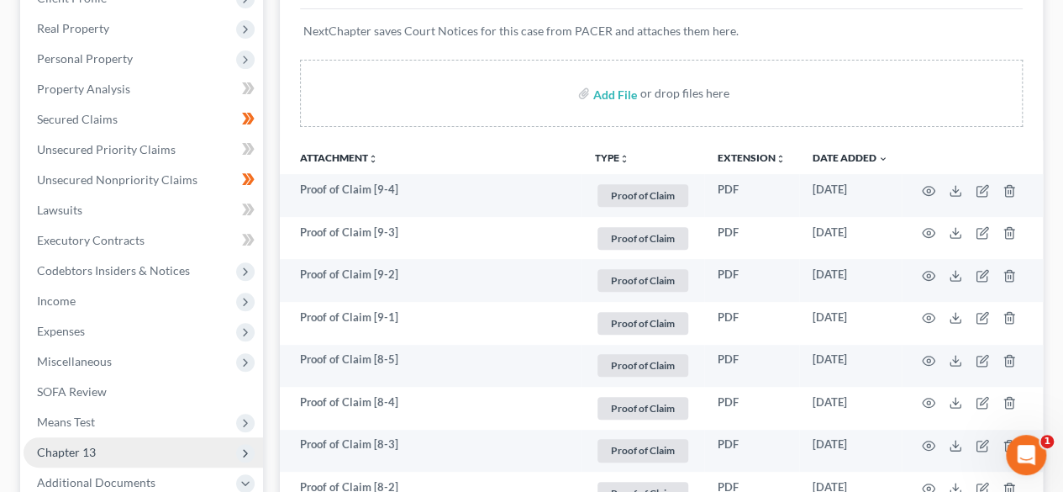
scroll to position [0, 0]
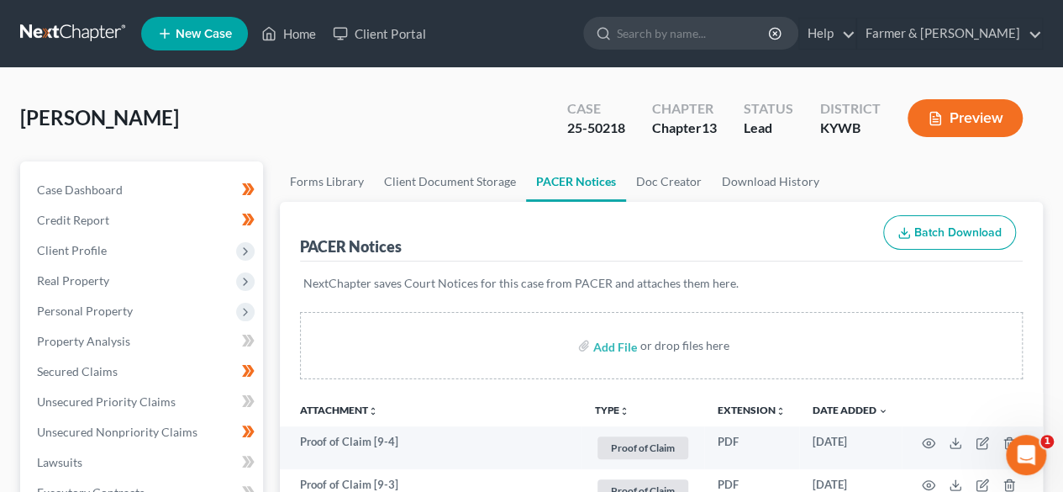
click at [77, 31] on link at bounding box center [74, 33] width 108 height 30
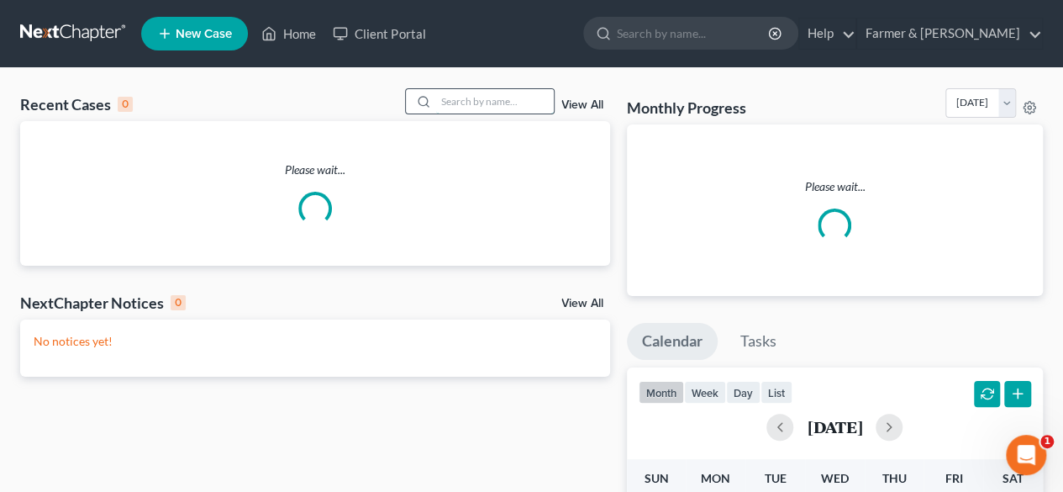
click at [473, 107] on input "search" at bounding box center [495, 101] width 118 height 24
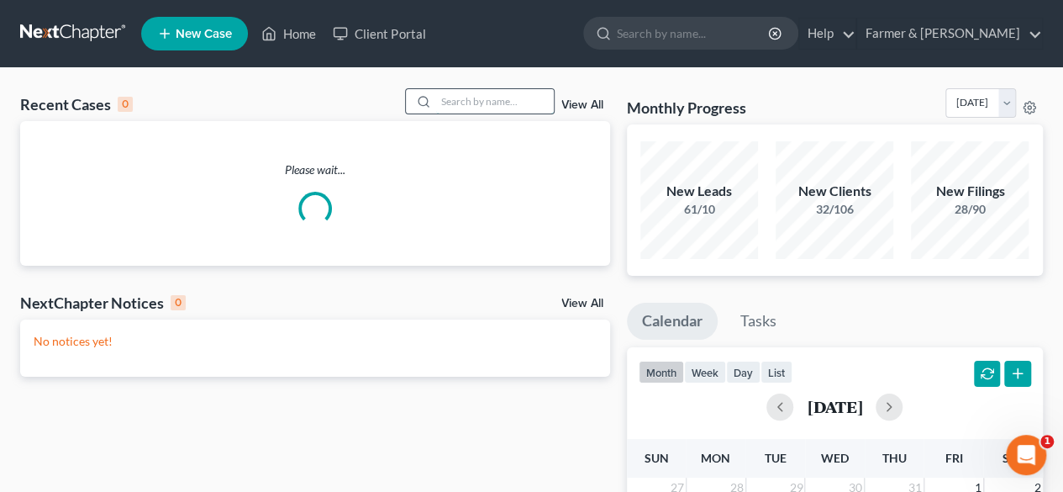
paste input "25-10544"
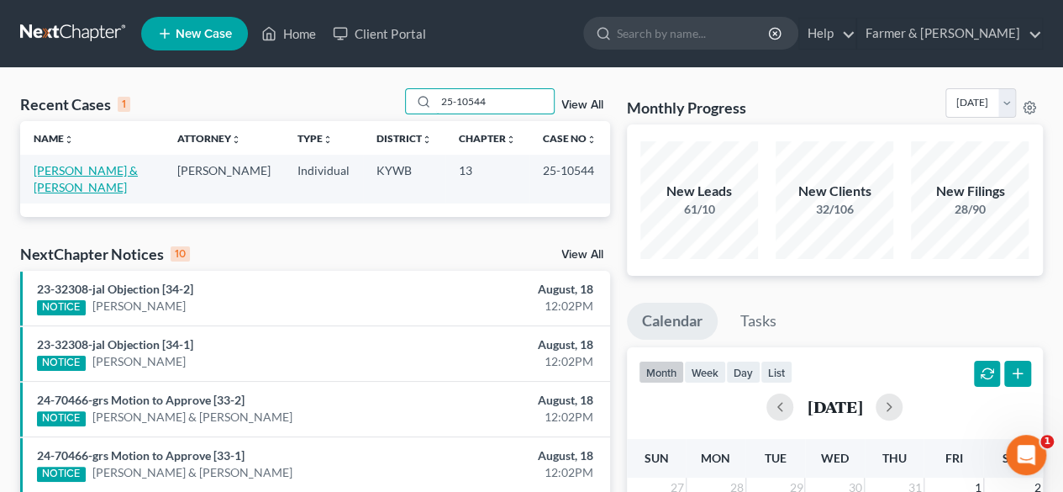
type input "25-10544"
click at [127, 171] on link "[PERSON_NAME] & [PERSON_NAME]" at bounding box center [86, 178] width 104 height 31
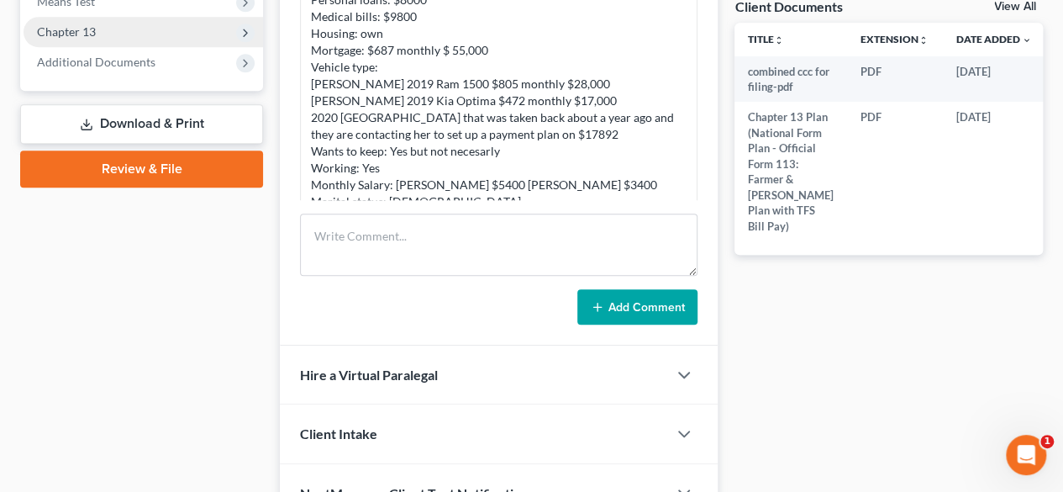
scroll to position [578, 0]
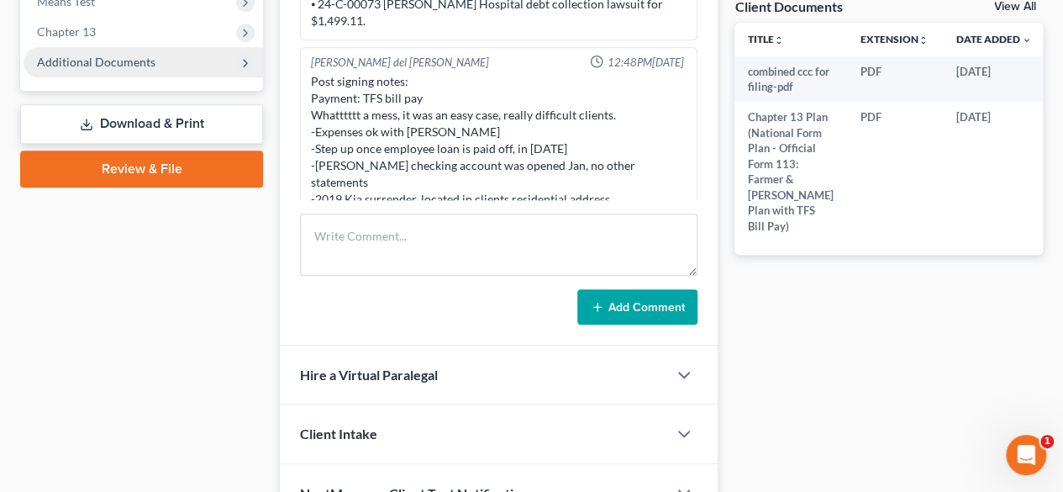
click at [111, 58] on span "Additional Documents" at bounding box center [96, 62] width 119 height 14
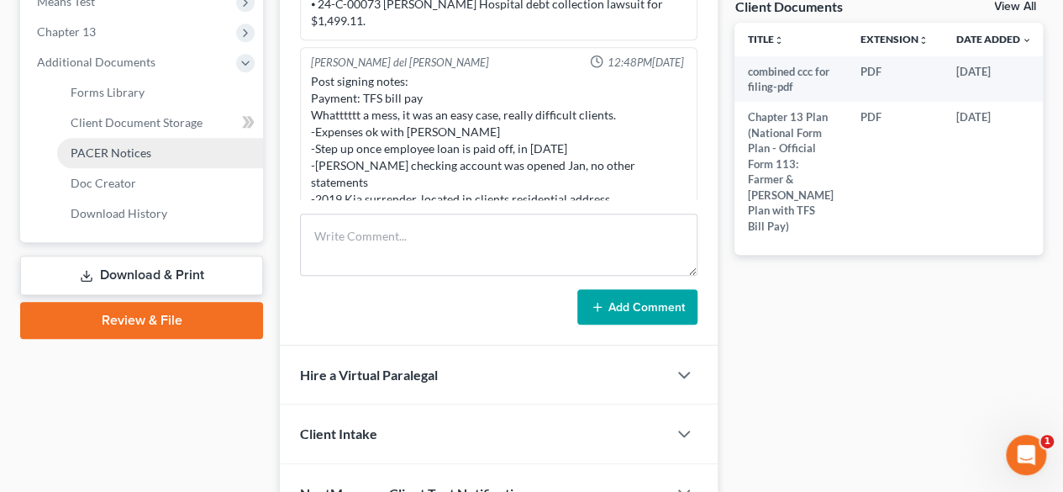
click at [126, 157] on span "PACER Notices" at bounding box center [111, 152] width 81 height 14
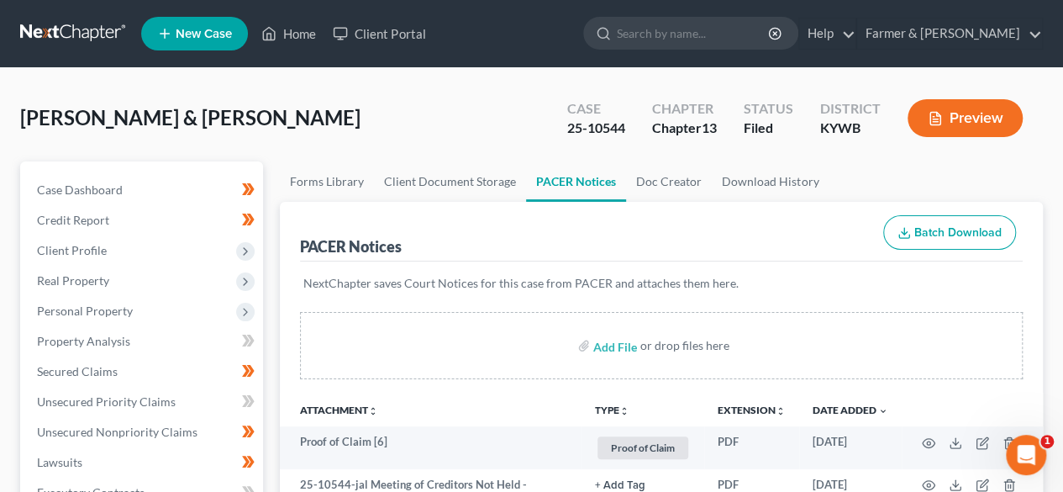
drag, startPoint x: 47, startPoint y: 25, endPoint x: 101, endPoint y: 17, distance: 54.4
click at [47, 25] on link at bounding box center [74, 33] width 108 height 30
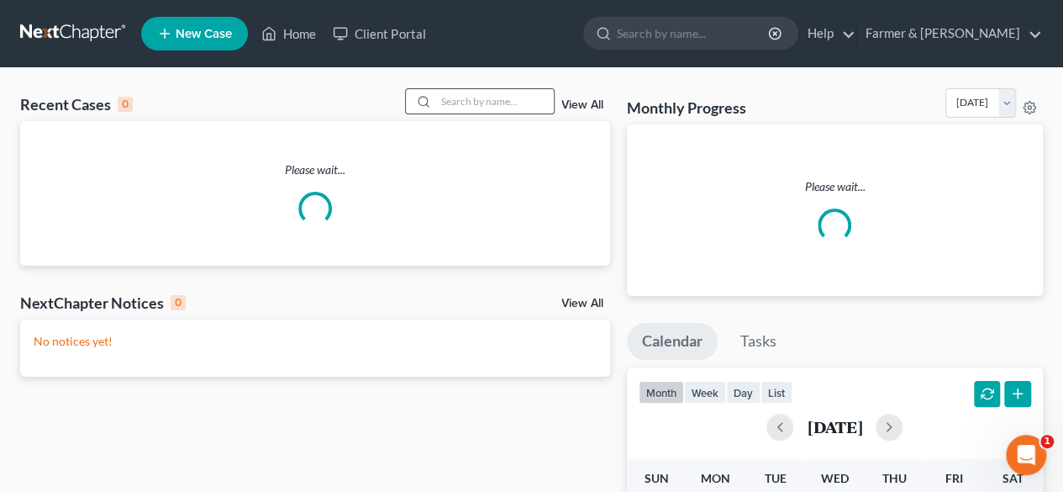
click at [488, 104] on input "search" at bounding box center [495, 101] width 118 height 24
paste input "25-31001"
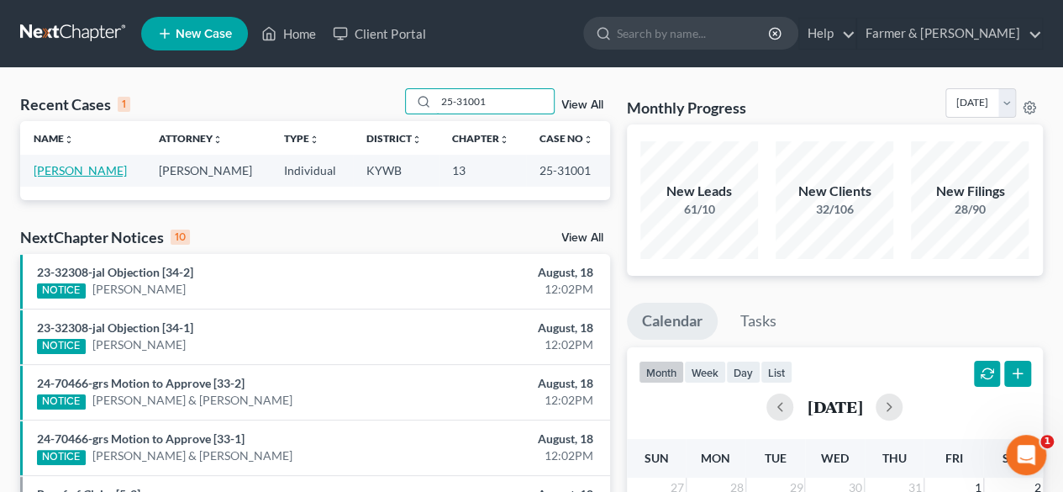
type input "25-31001"
click at [99, 170] on link "[PERSON_NAME]" at bounding box center [80, 170] width 93 height 14
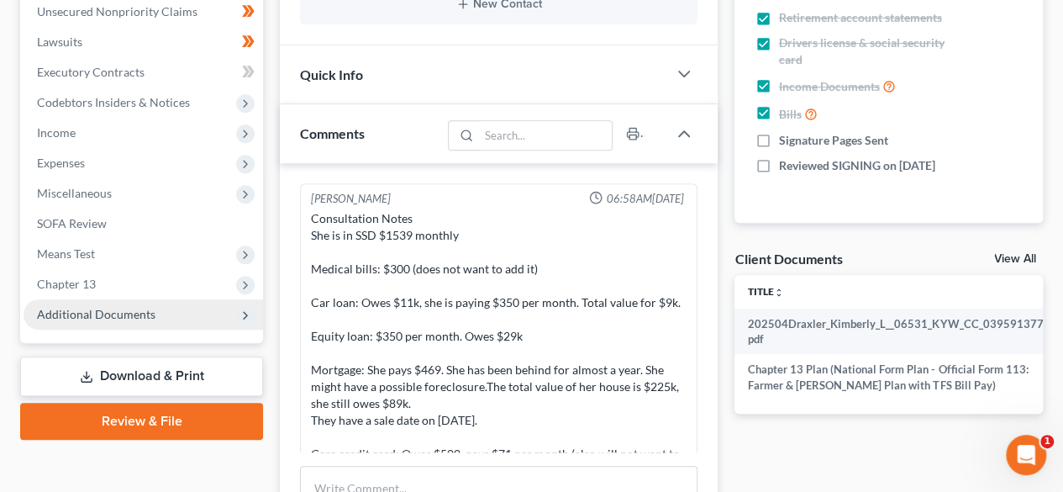
scroll to position [434, 0]
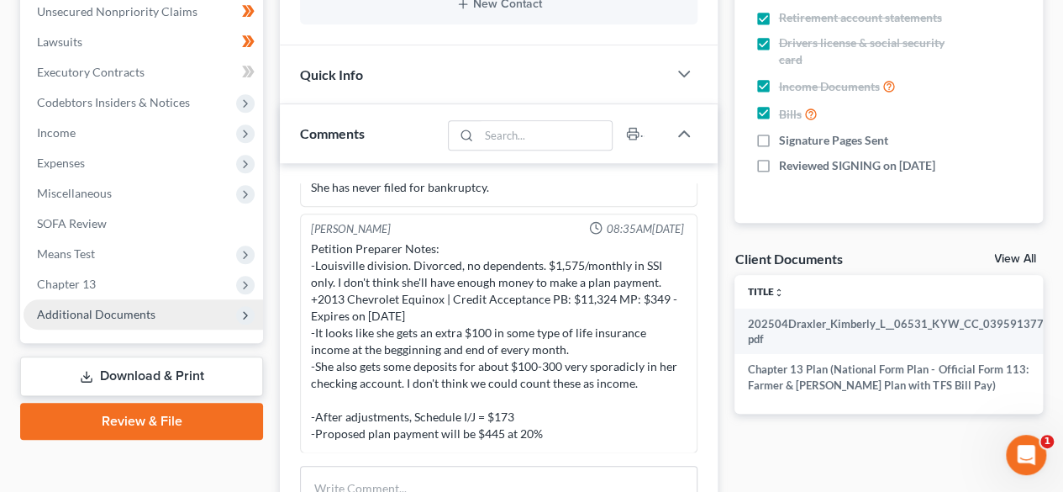
drag, startPoint x: 104, startPoint y: 314, endPoint x: 177, endPoint y: 300, distance: 73.5
click at [105, 314] on span "Additional Documents" at bounding box center [96, 314] width 119 height 14
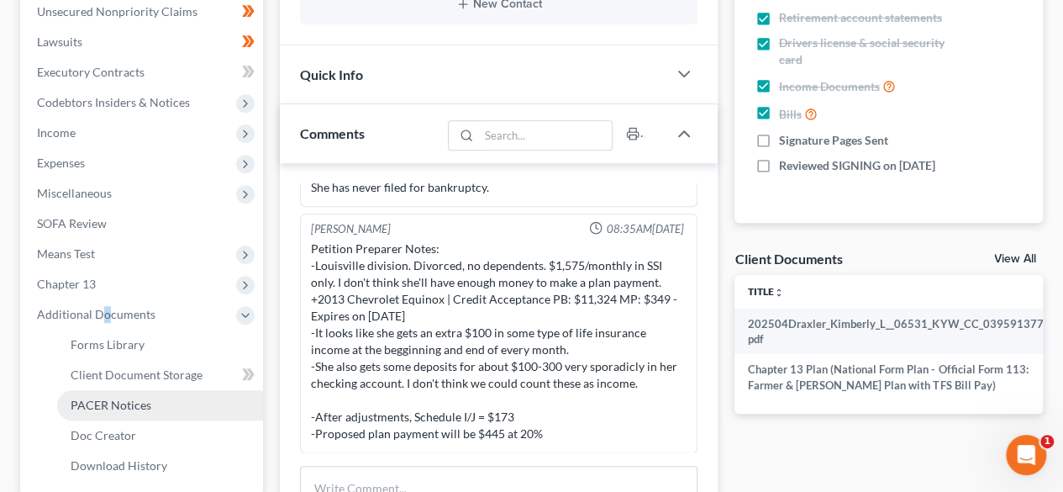
click at [126, 399] on span "PACER Notices" at bounding box center [111, 405] width 81 height 14
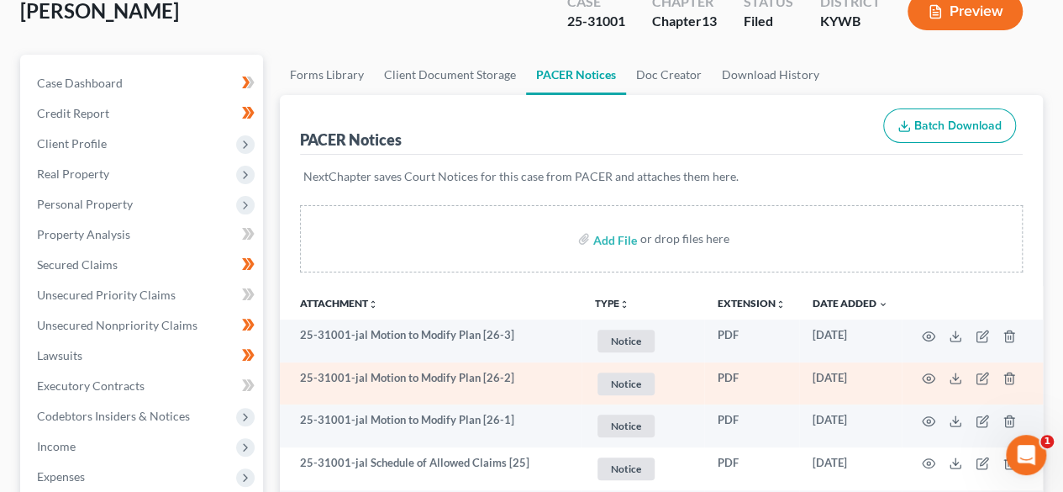
scroll to position [168, 0]
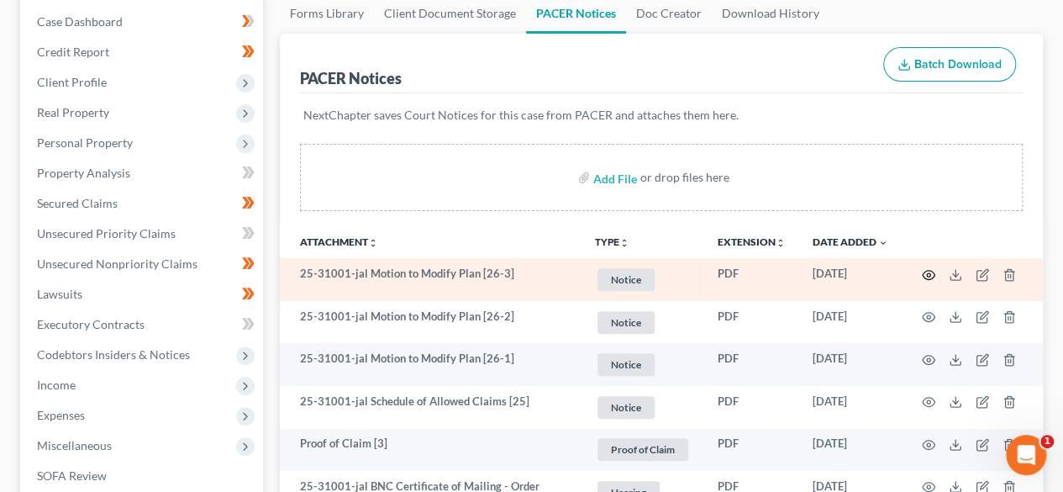
click at [927, 273] on circle "button" at bounding box center [928, 274] width 3 height 3
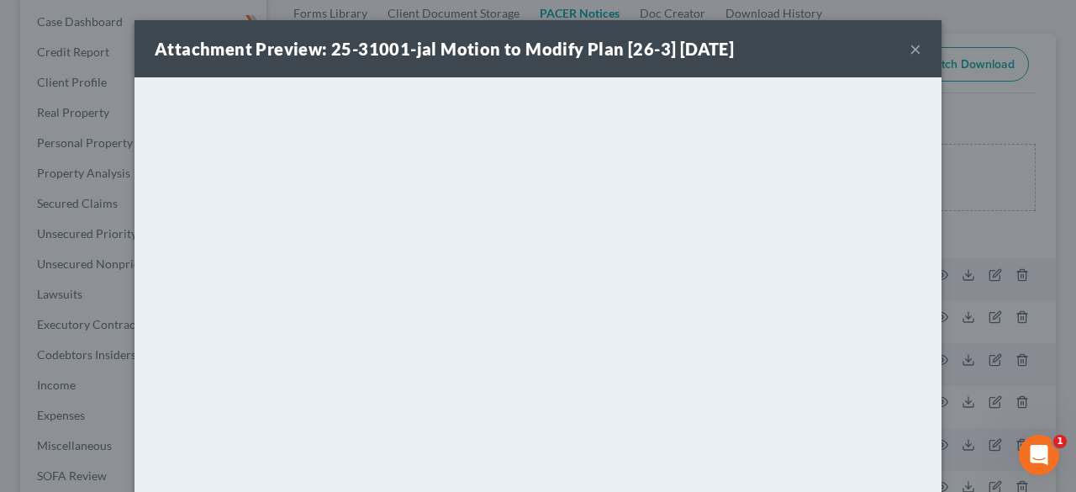
click at [910, 50] on button "×" at bounding box center [916, 49] width 12 height 20
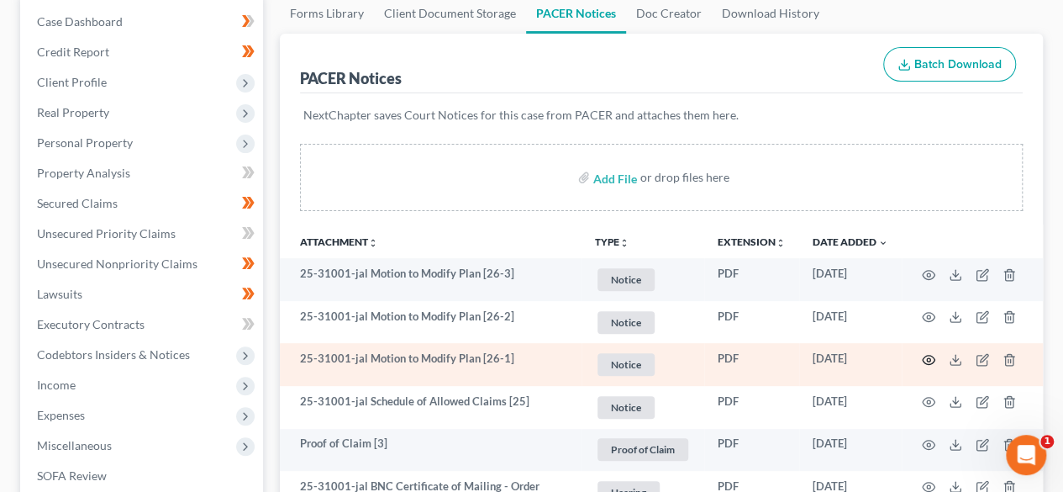
click at [927, 359] on circle "button" at bounding box center [928, 359] width 3 height 3
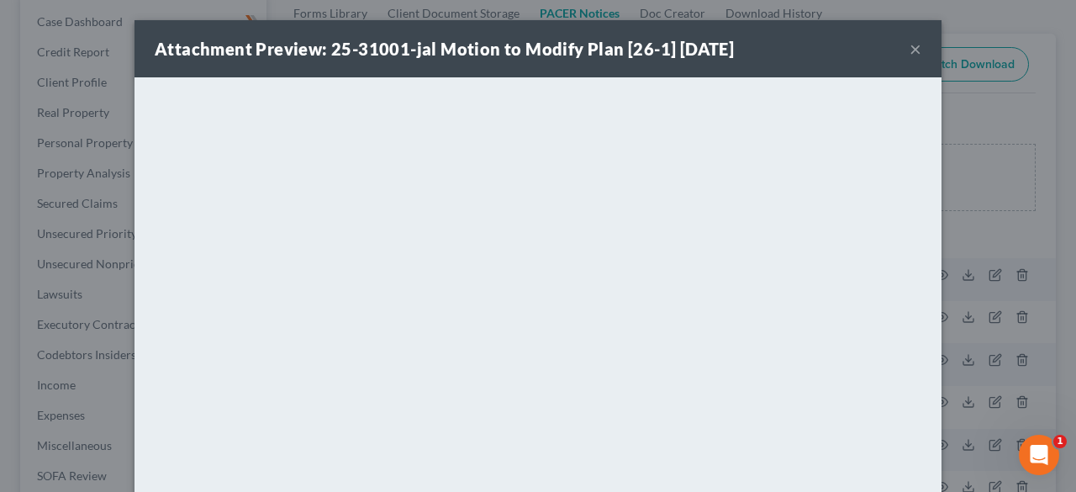
click at [915, 50] on div "Attachment Preview: 25-31001-jal Motion to Modify Plan [26-1] [DATE] ×" at bounding box center [537, 48] width 807 height 57
click at [913, 50] on button "×" at bounding box center [916, 49] width 12 height 20
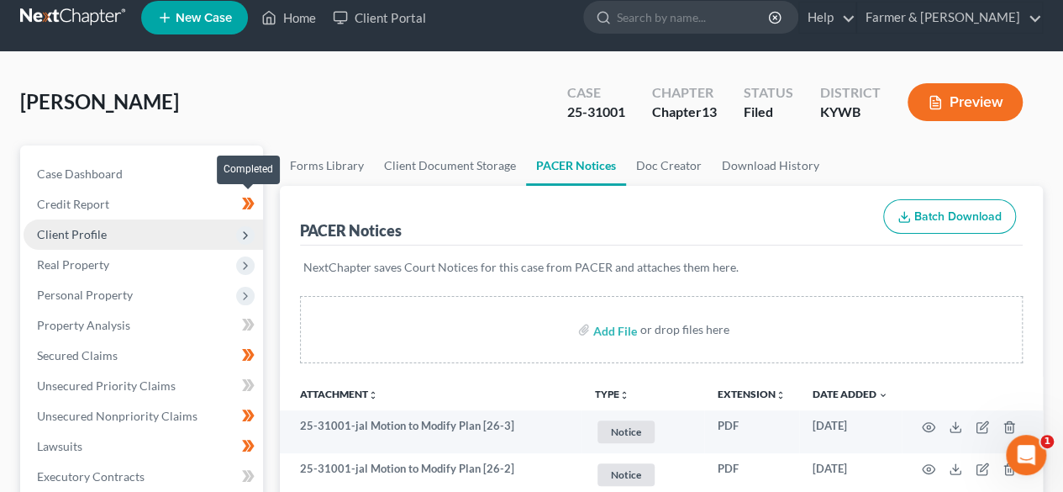
scroll to position [0, 0]
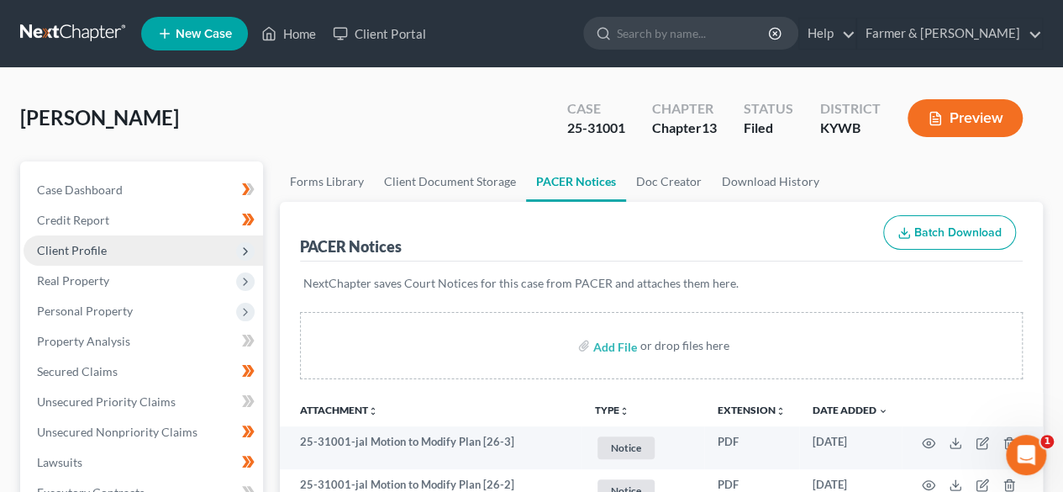
click at [102, 256] on span "Client Profile" at bounding box center [72, 250] width 70 height 14
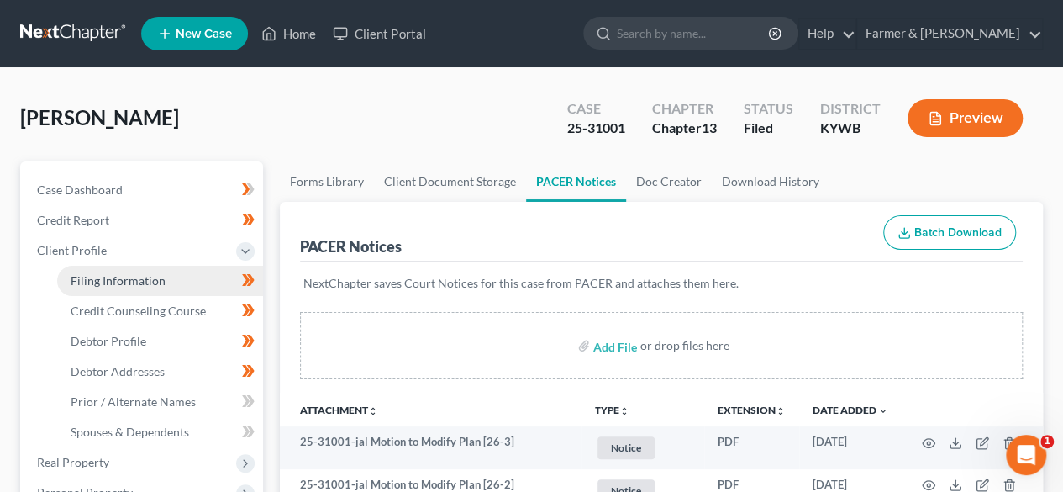
click at [129, 275] on span "Filing Information" at bounding box center [118, 280] width 95 height 14
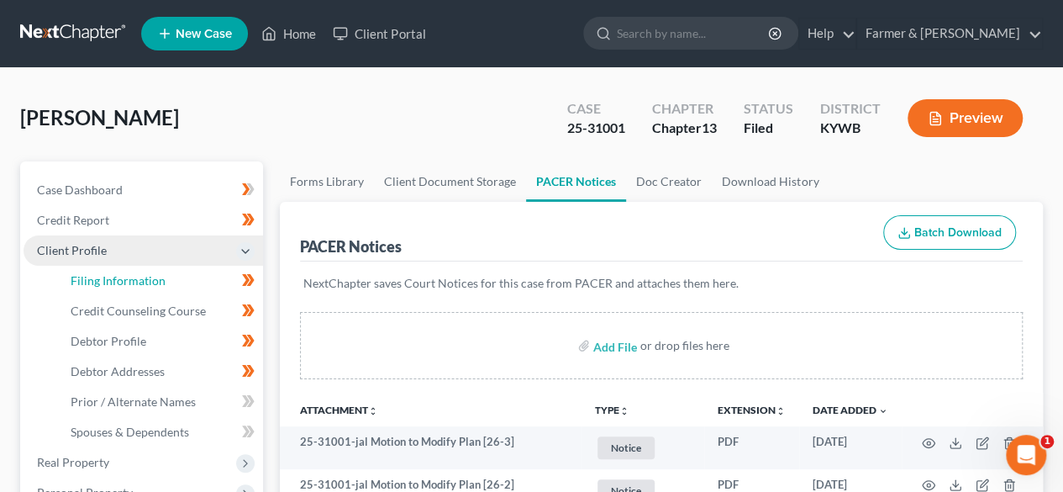
select select "1"
select select "0"
select select "3"
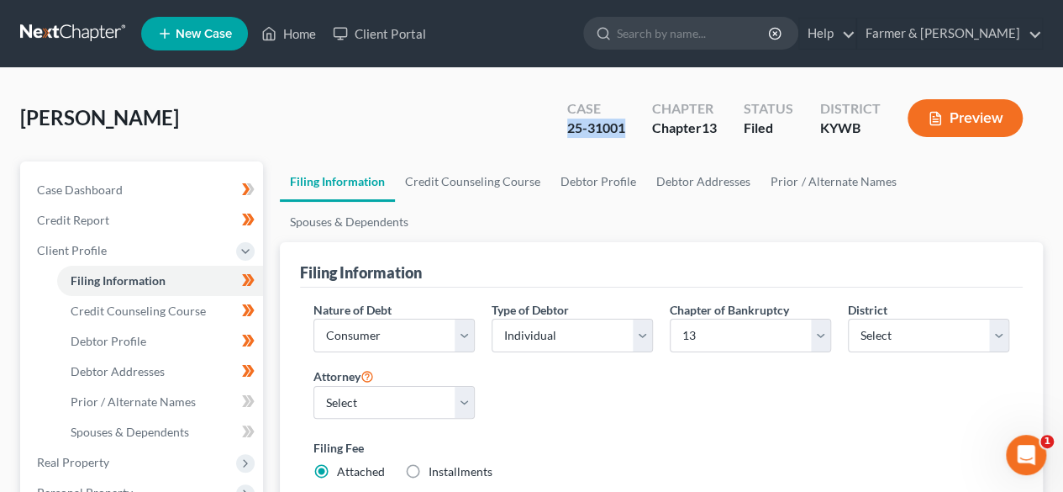
drag, startPoint x: 623, startPoint y: 128, endPoint x: 543, endPoint y: 142, distance: 81.1
click at [543, 142] on div "Draxler, Kimberly Upgraded Case 25-31001 Chapter Chapter 13 Status Filed Distri…" at bounding box center [531, 124] width 1023 height 73
copy div "25-31001"
click at [691, 35] on input "search" at bounding box center [694, 33] width 154 height 31
paste input "25-31001"
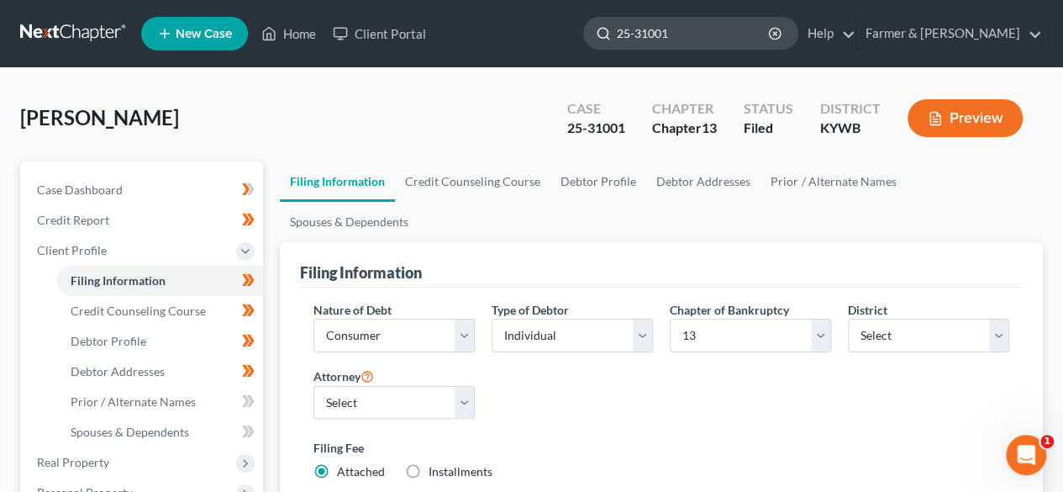
click at [698, 38] on input "25-31001" at bounding box center [694, 33] width 154 height 31
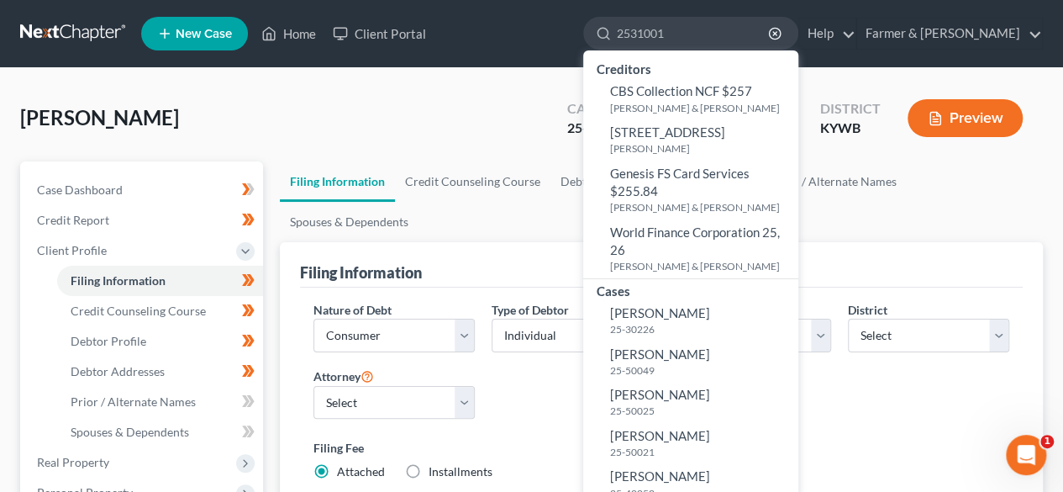
type input "2531001"
click at [432, 113] on div "Draxler, Kimberly Upgraded Case 25-31001 Chapter Chapter 13 Status Filed Distri…" at bounding box center [531, 124] width 1023 height 73
drag, startPoint x: 726, startPoint y: 40, endPoint x: 646, endPoint y: 40, distance: 79.9
click at [646, 40] on div "2531001" at bounding box center [690, 33] width 215 height 33
drag, startPoint x: 103, startPoint y: 35, endPoint x: 146, endPoint y: 7, distance: 51.5
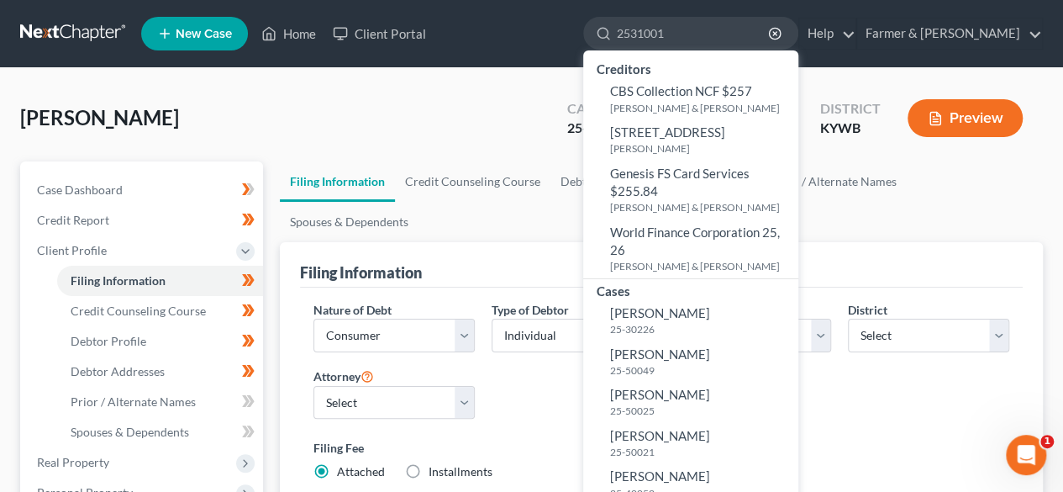
click at [103, 34] on link at bounding box center [74, 33] width 108 height 30
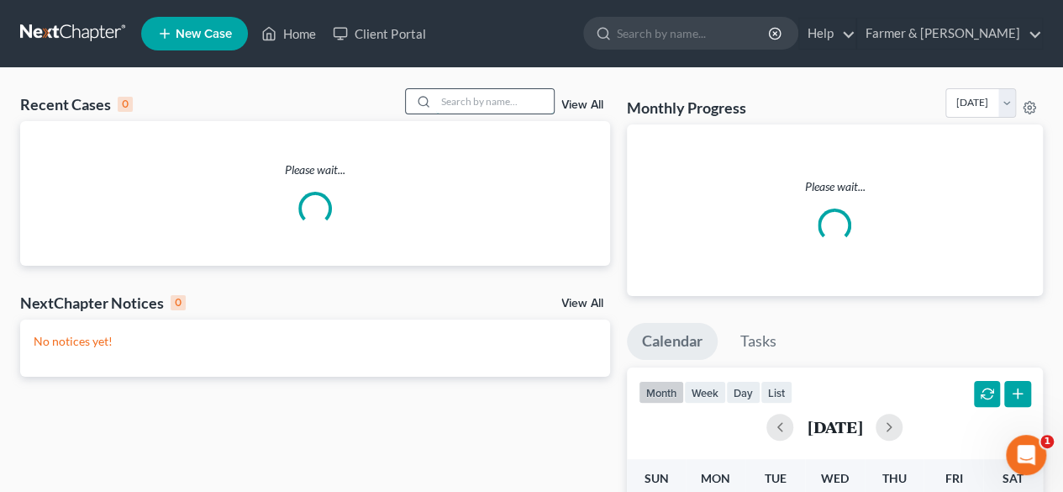
click at [479, 103] on input "search" at bounding box center [495, 101] width 118 height 24
paste input "24-10113"
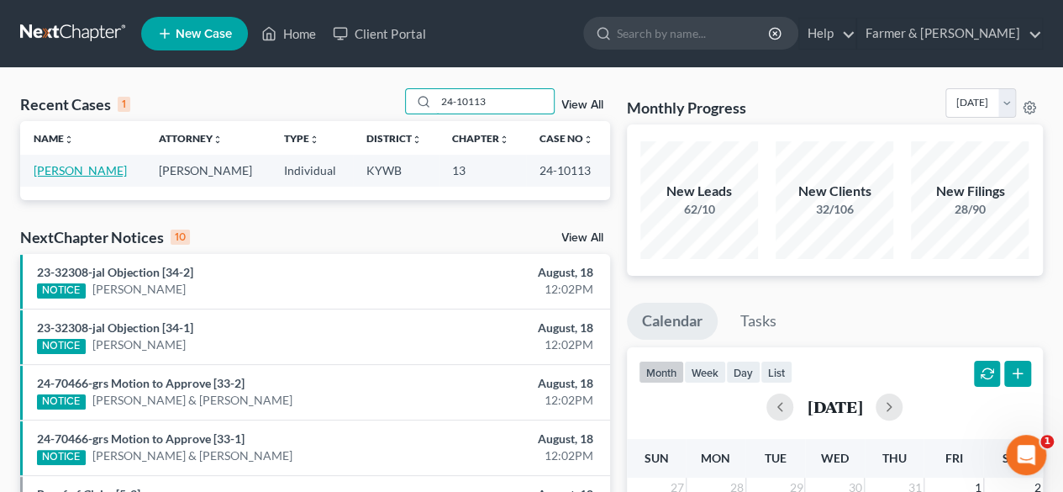
type input "24-10113"
click at [91, 169] on link "[PERSON_NAME]" at bounding box center [80, 170] width 93 height 14
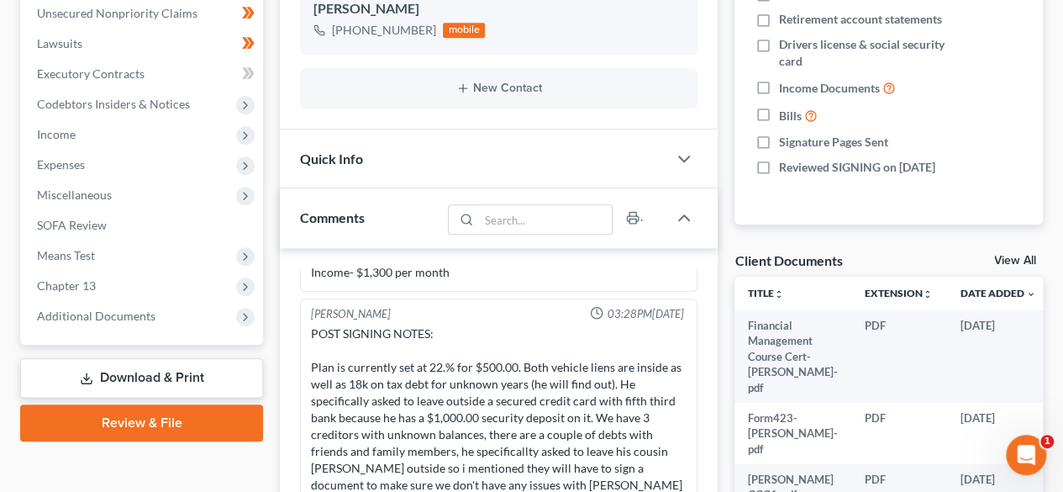
scroll to position [420, 0]
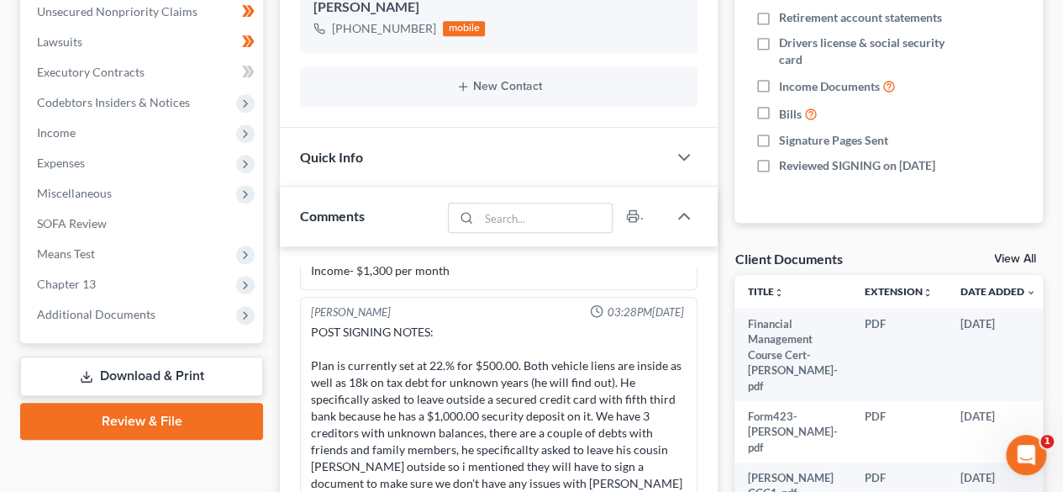
drag, startPoint x: 115, startPoint y: 314, endPoint x: 268, endPoint y: 235, distance: 172.6
click at [115, 314] on span "Additional Documents" at bounding box center [96, 314] width 119 height 14
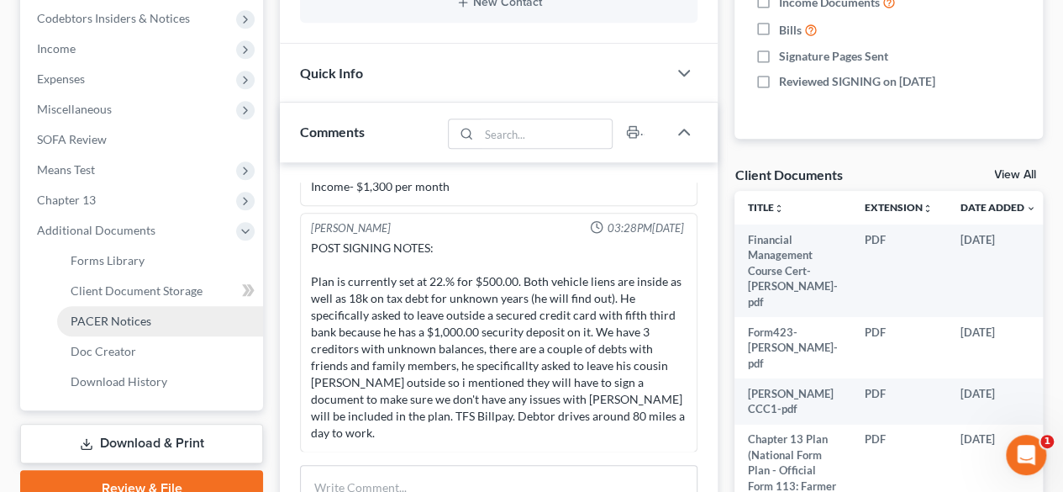
drag, startPoint x: 128, startPoint y: 314, endPoint x: 312, endPoint y: 262, distance: 191.1
click at [128, 314] on span "PACER Notices" at bounding box center [111, 321] width 81 height 14
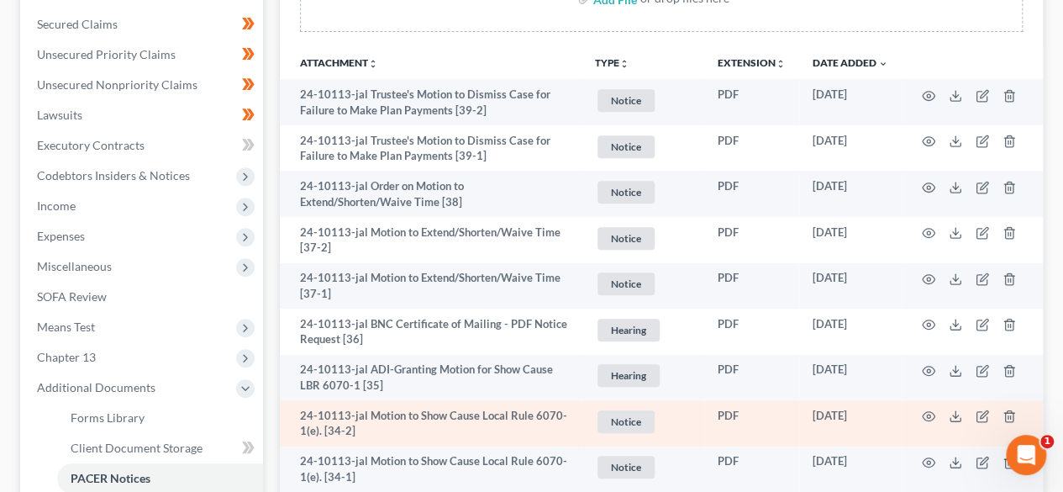
scroll to position [252, 0]
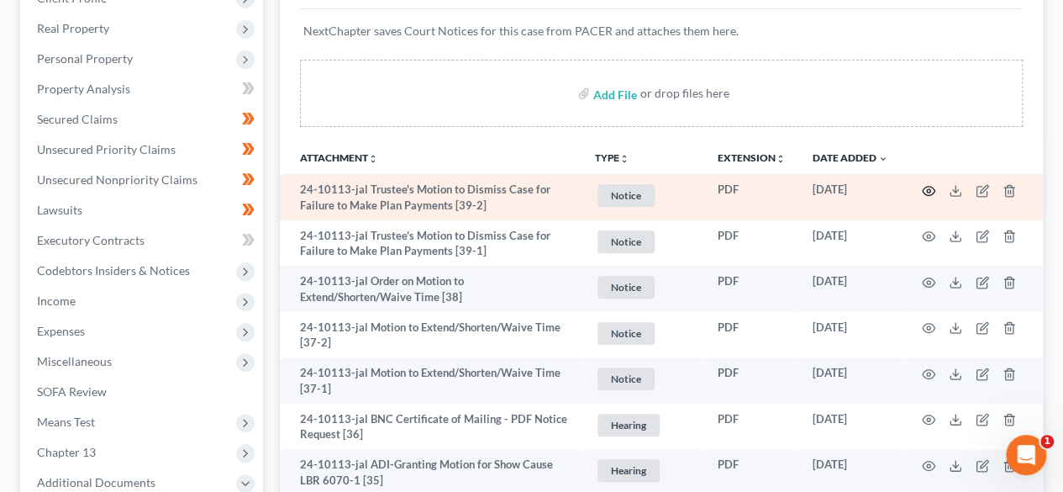
click at [928, 186] on icon "button" at bounding box center [929, 190] width 13 height 9
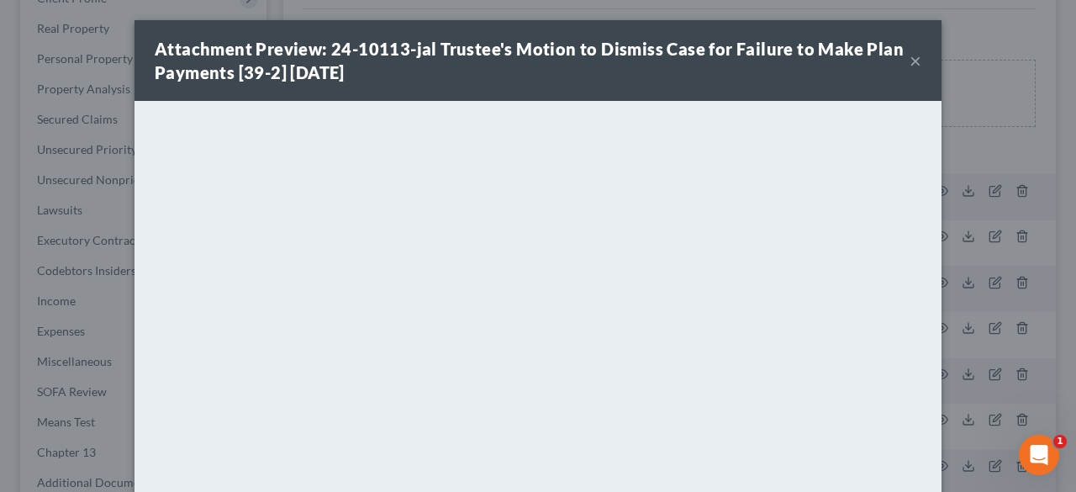
click at [910, 61] on button "×" at bounding box center [916, 60] width 12 height 20
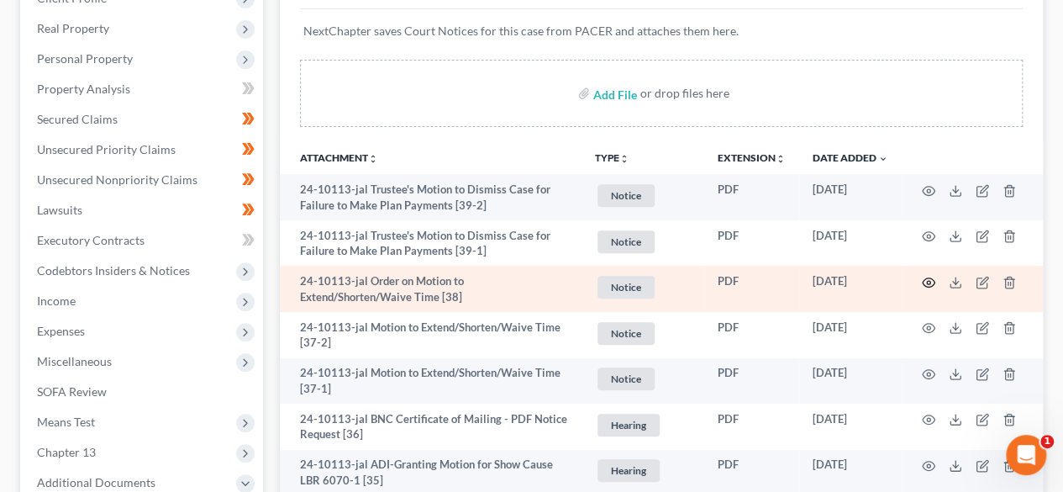
click at [930, 281] on circle "button" at bounding box center [928, 282] width 3 height 3
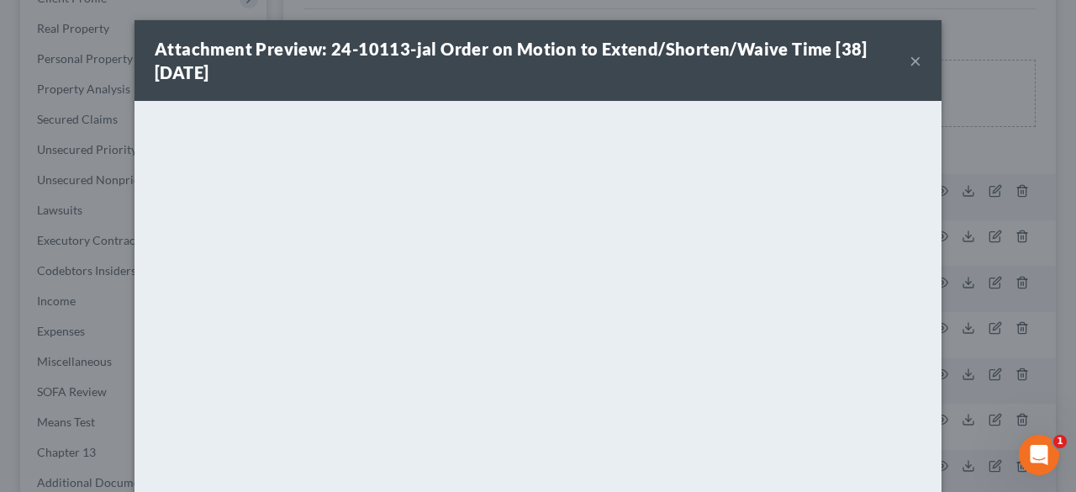
click at [911, 55] on button "×" at bounding box center [916, 60] width 12 height 20
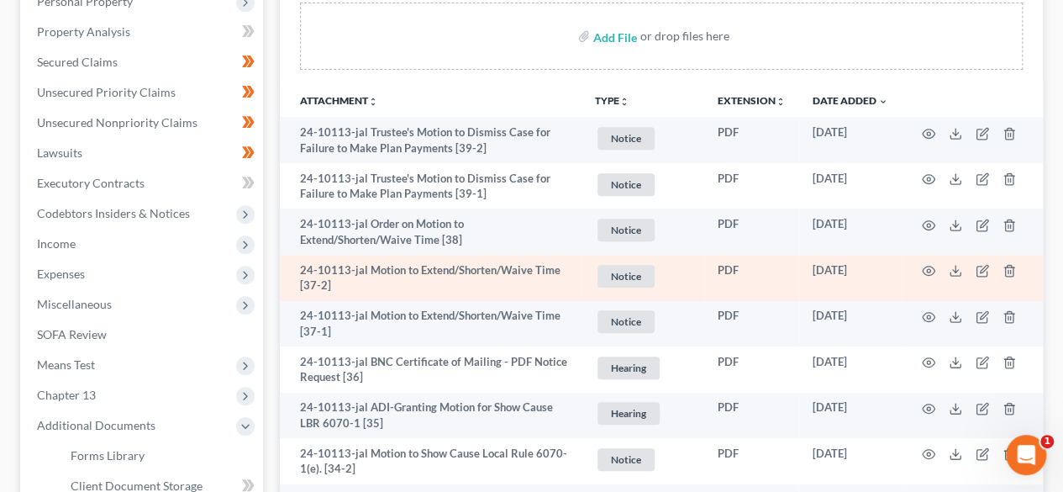
scroll to position [336, 0]
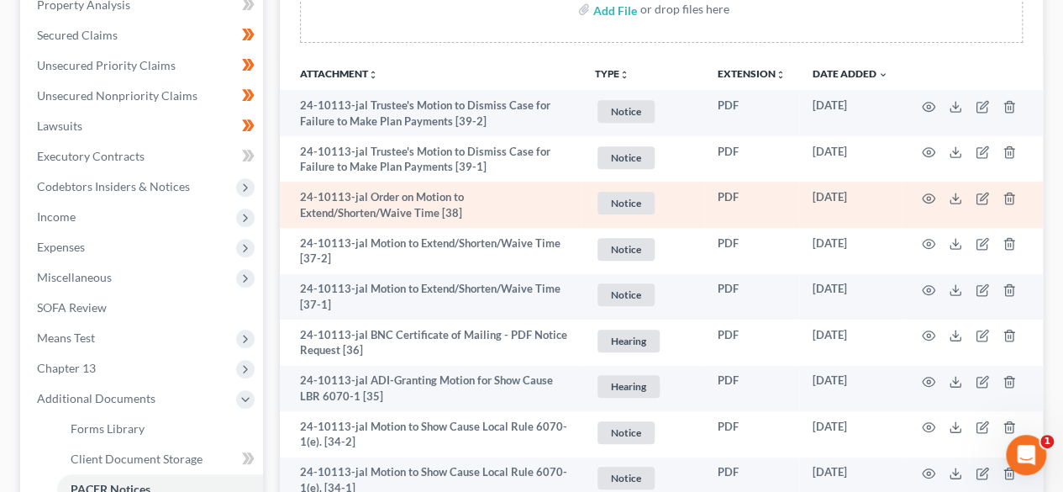
click at [416, 214] on td "24-10113-jal Order on Motion to Extend/Shorten/Waive Time [38]" at bounding box center [431, 205] width 302 height 46
click at [525, 209] on td "24-10113-jal Order on Motion to Extend/Shorten/Waive Time [38]" at bounding box center [431, 205] width 302 height 46
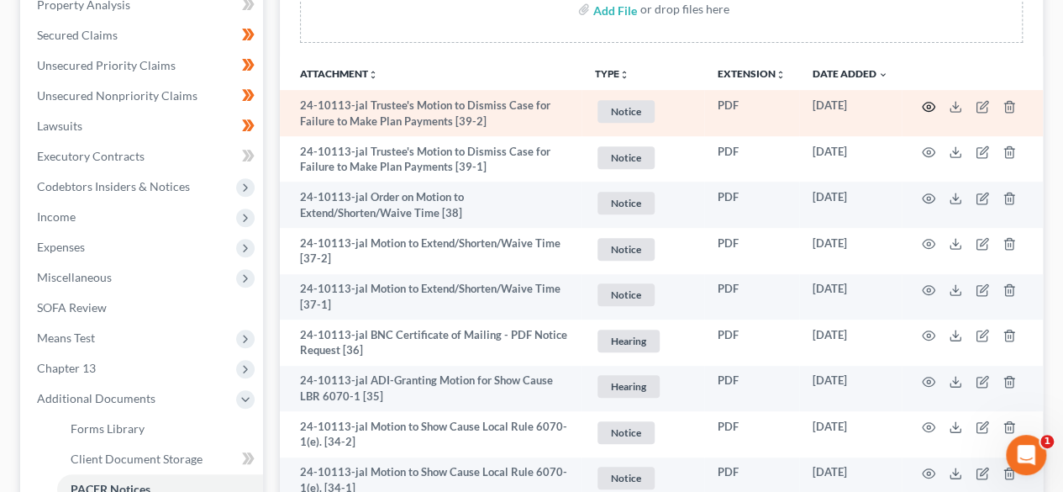
click at [930, 105] on circle "button" at bounding box center [928, 106] width 3 height 3
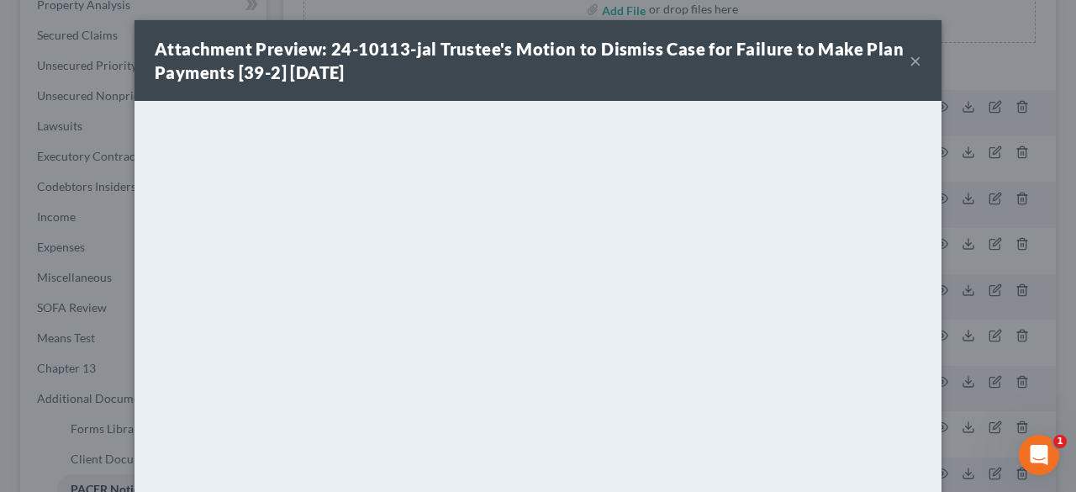
click at [911, 63] on button "×" at bounding box center [916, 60] width 12 height 20
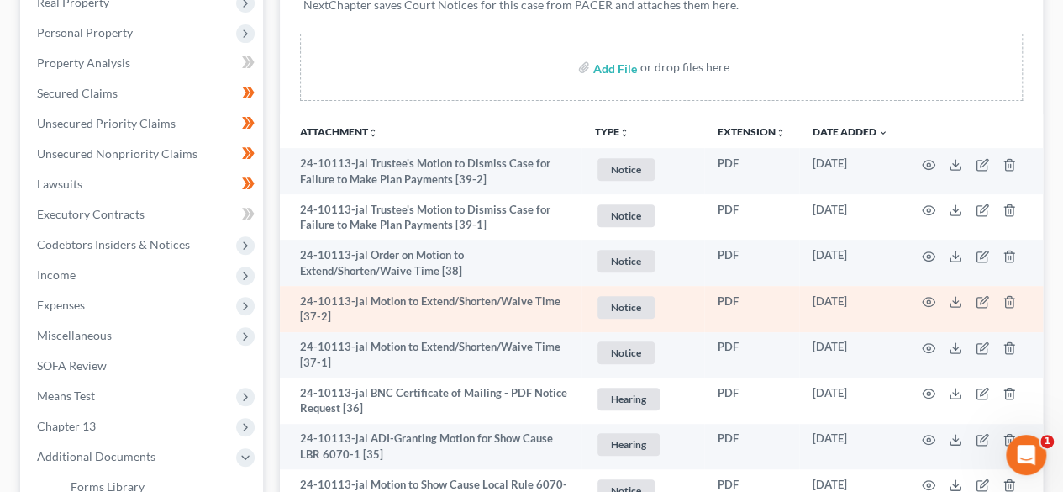
scroll to position [252, 0]
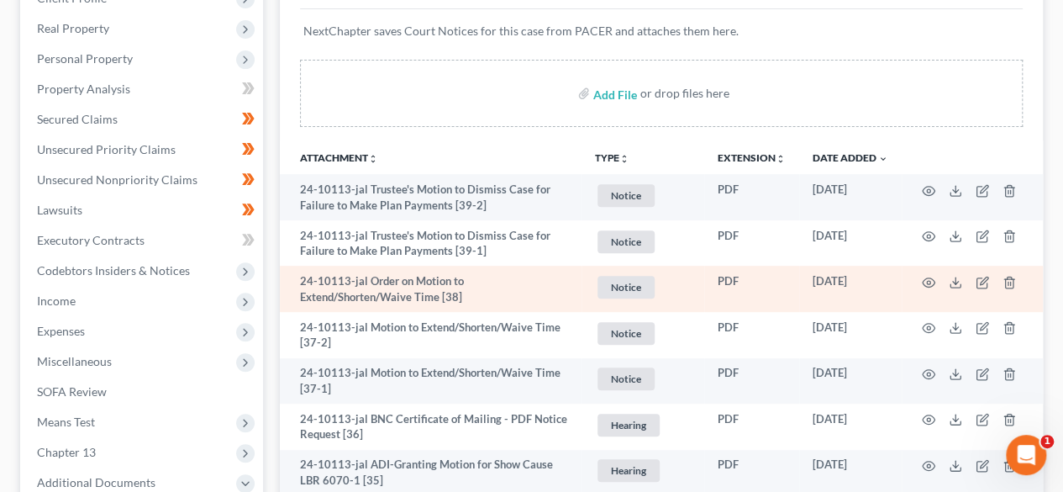
click at [489, 299] on td "24-10113-jal Order on Motion to Extend/Shorten/Waive Time [38]" at bounding box center [431, 289] width 302 height 46
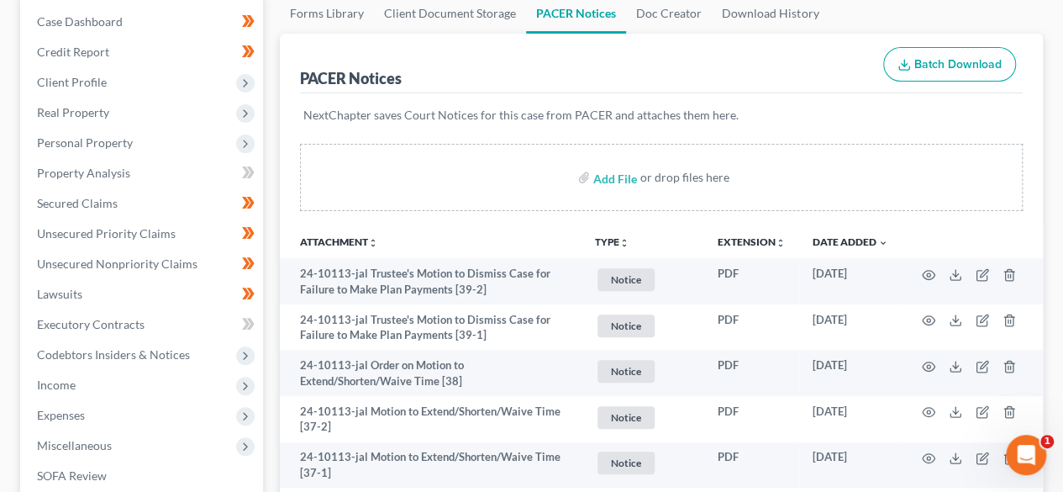
scroll to position [0, 0]
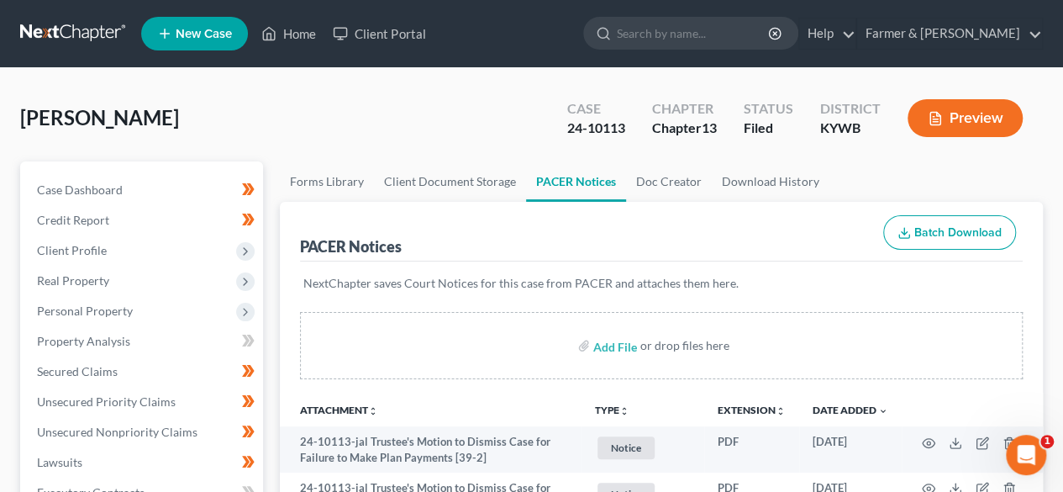
click at [430, 134] on div "Williams, Ronnie Upgraded Case 24-10113 Chapter Chapter 13 Status Filed Distric…" at bounding box center [531, 124] width 1023 height 73
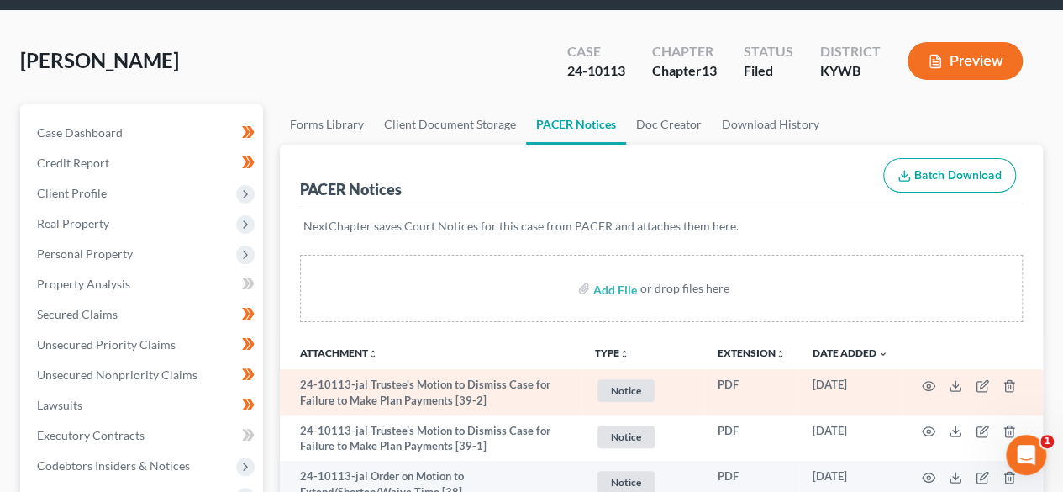
scroll to position [84, 0]
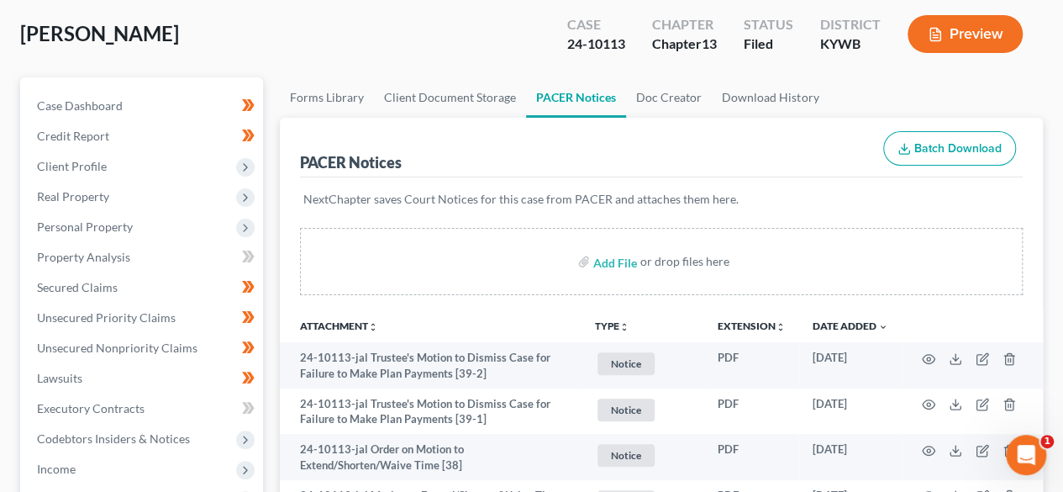
click at [303, 44] on div "Williams, Ronnie Upgraded Case 24-10113 Chapter Chapter 13 Status Filed Distric…" at bounding box center [531, 40] width 1023 height 73
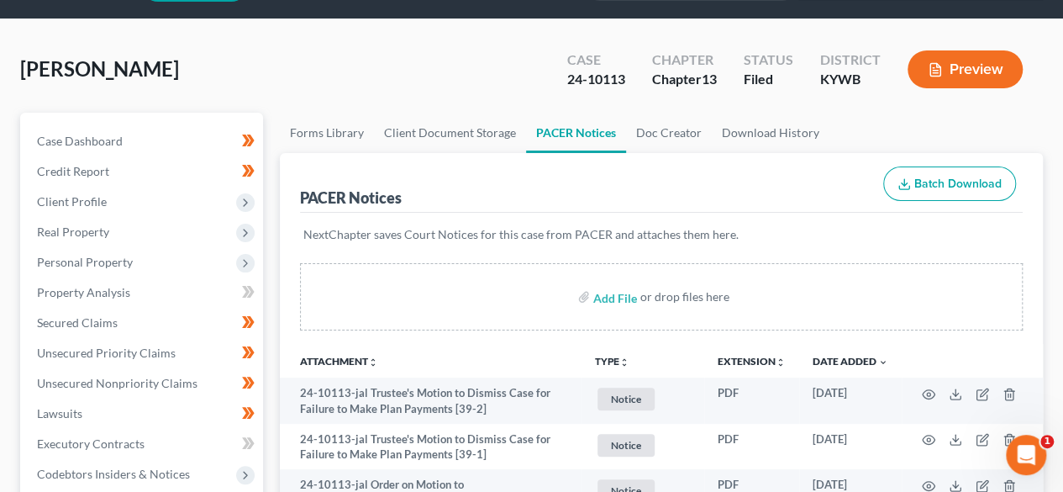
scroll to position [0, 0]
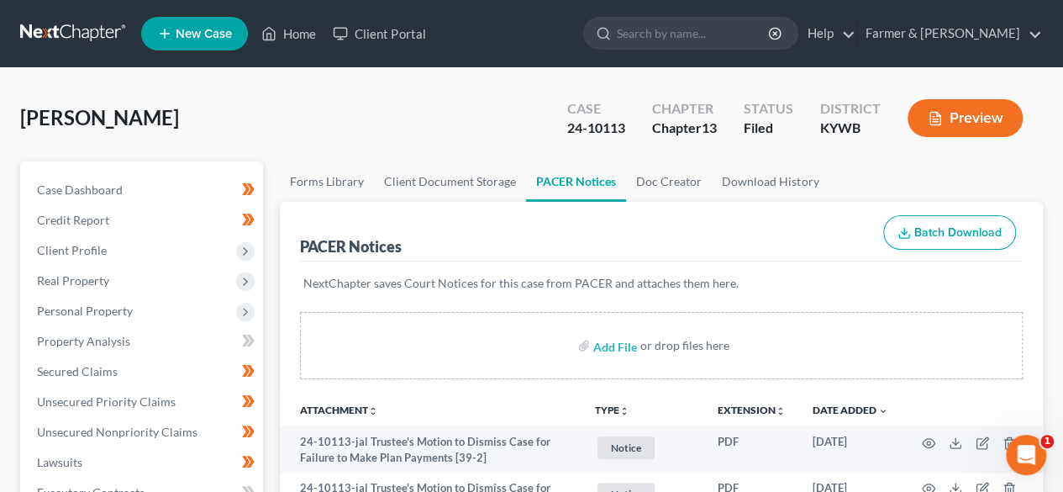
drag, startPoint x: 62, startPoint y: 30, endPoint x: 81, endPoint y: 29, distance: 18.5
click at [62, 30] on link at bounding box center [74, 33] width 108 height 30
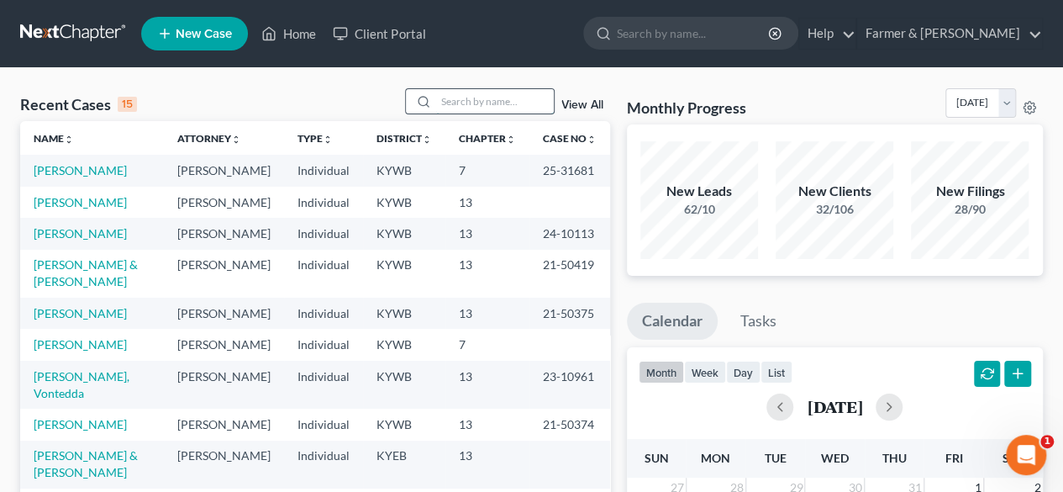
click at [461, 92] on input "search" at bounding box center [495, 101] width 118 height 24
paste input "21-50374"
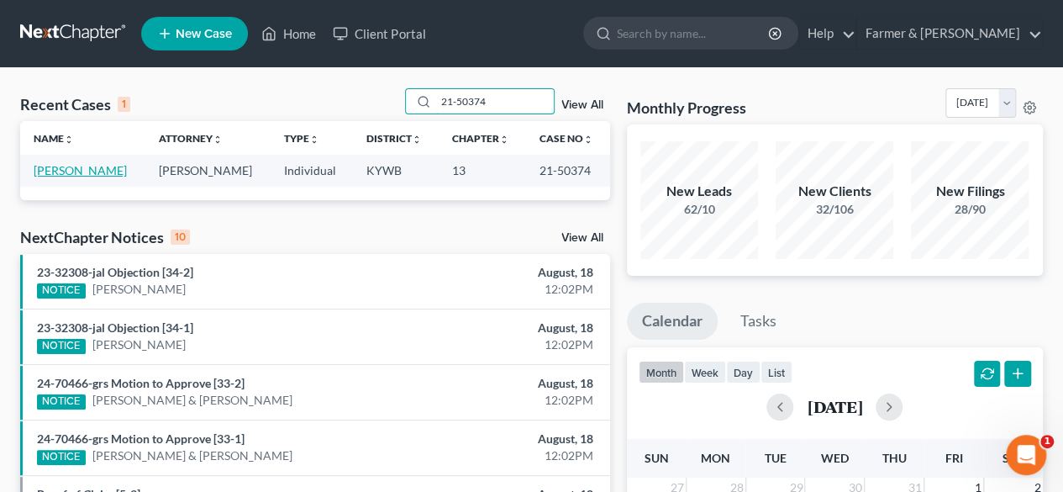
type input "21-50374"
drag, startPoint x: 65, startPoint y: 167, endPoint x: 79, endPoint y: 166, distance: 14.3
click at [65, 167] on link "[PERSON_NAME]" at bounding box center [80, 170] width 93 height 14
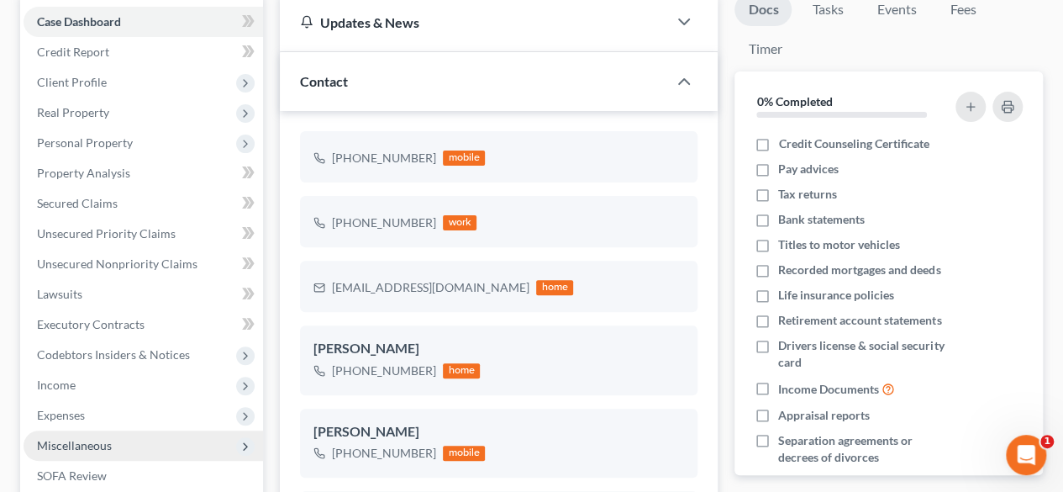
scroll to position [420, 0]
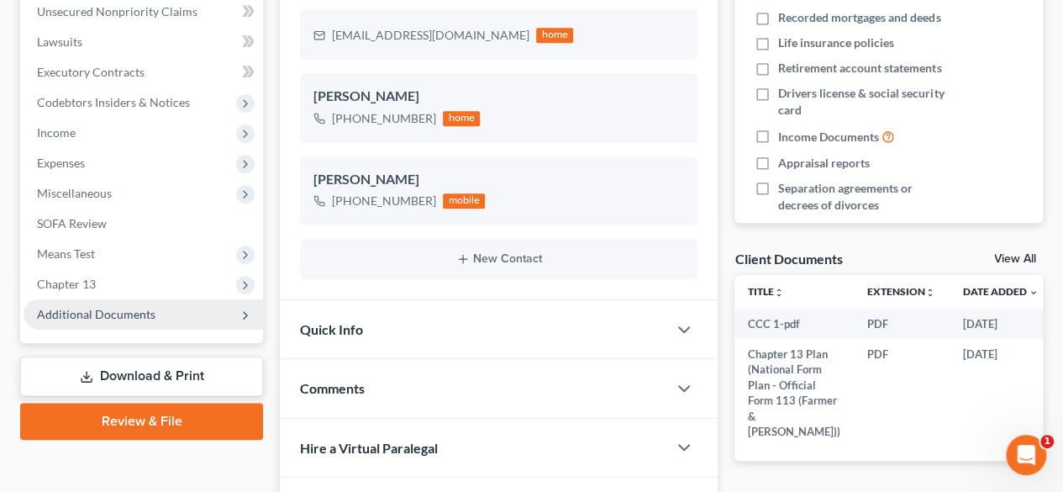
click at [113, 319] on span "Additional Documents" at bounding box center [96, 314] width 119 height 14
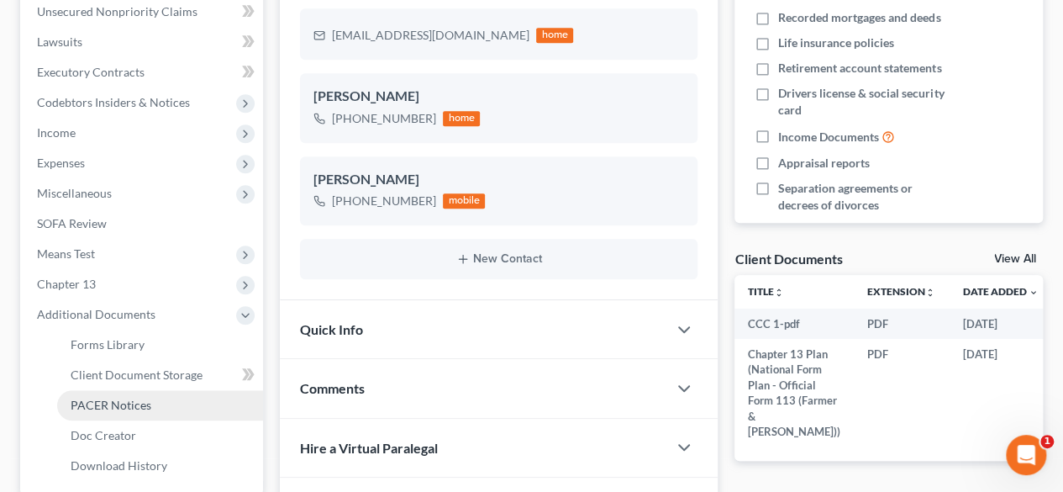
click at [129, 406] on span "PACER Notices" at bounding box center [111, 405] width 81 height 14
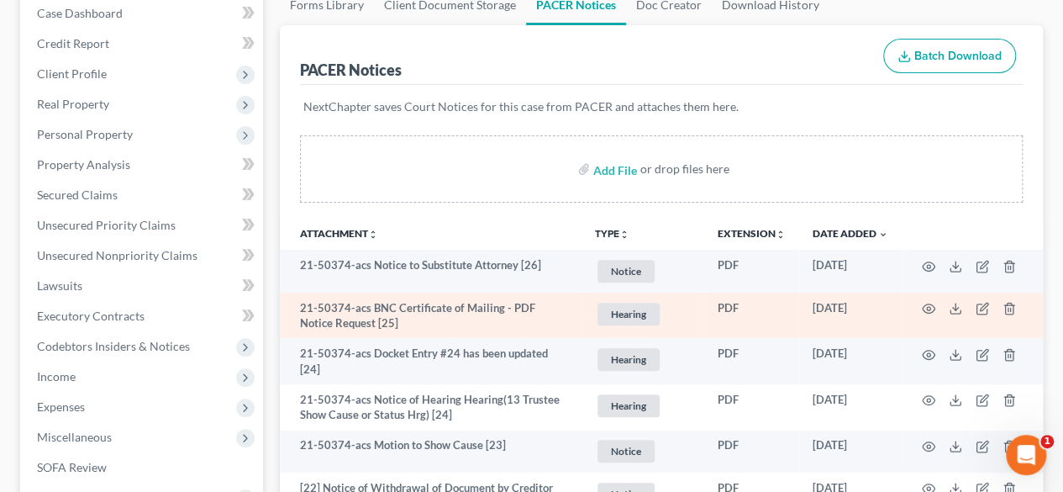
scroll to position [252, 0]
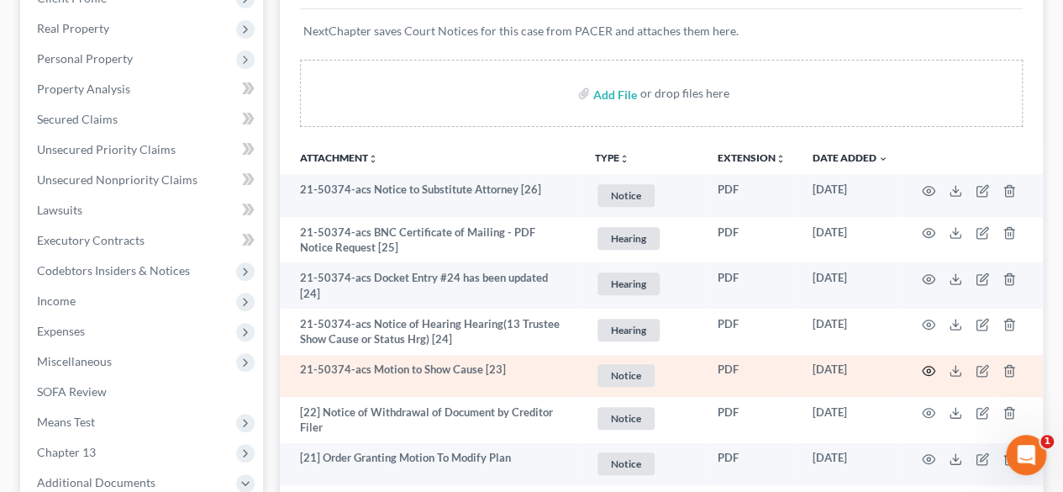
click at [929, 368] on icon "button" at bounding box center [928, 370] width 13 height 13
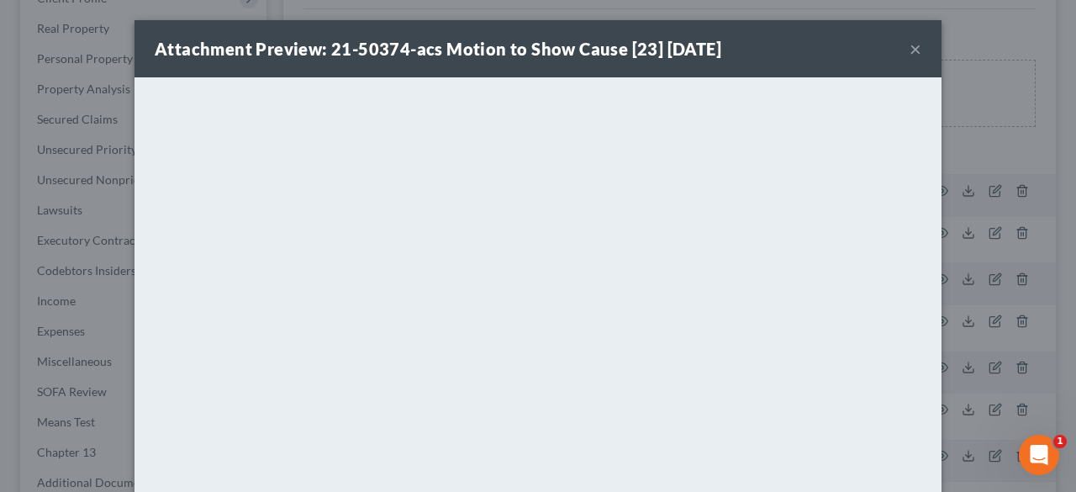
click at [910, 51] on button "×" at bounding box center [916, 49] width 12 height 20
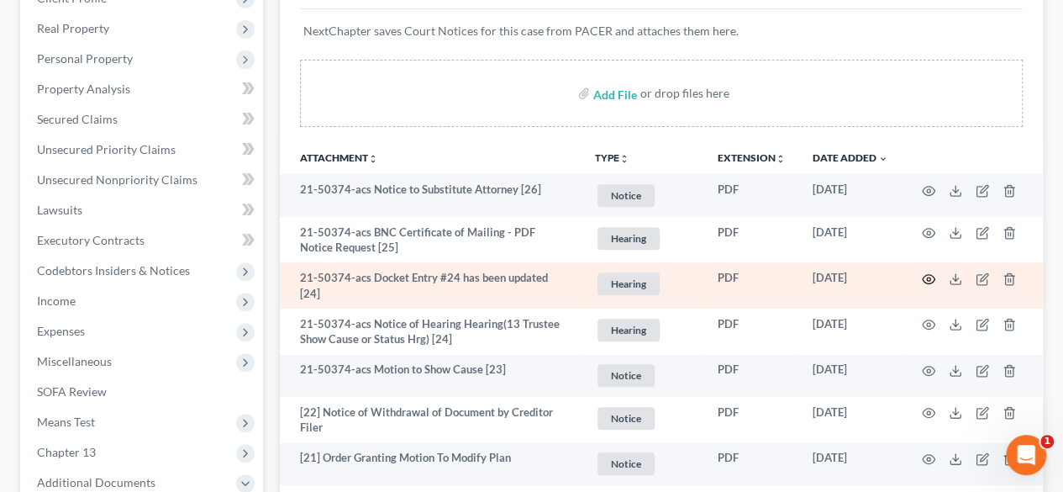
click at [923, 277] on icon "button" at bounding box center [928, 278] width 13 height 13
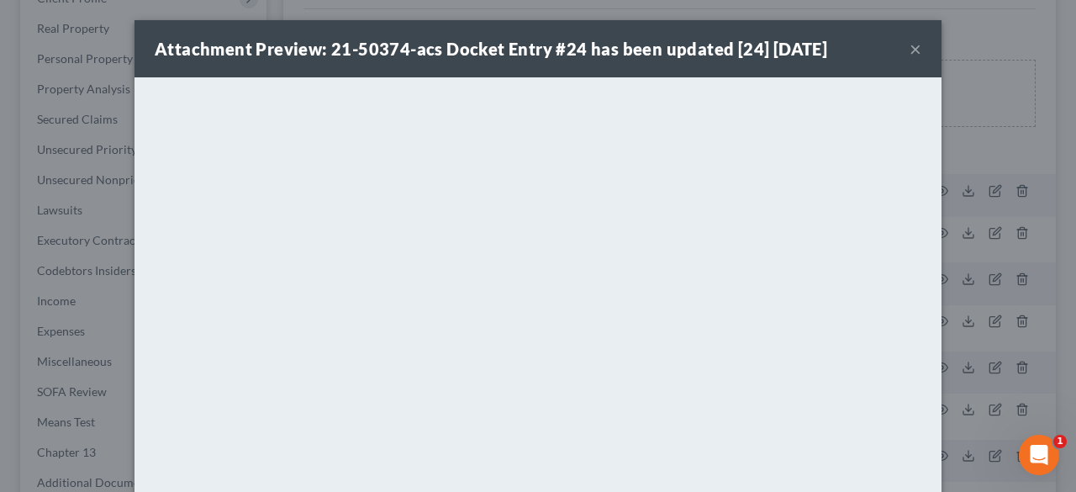
click at [910, 50] on button "×" at bounding box center [916, 49] width 12 height 20
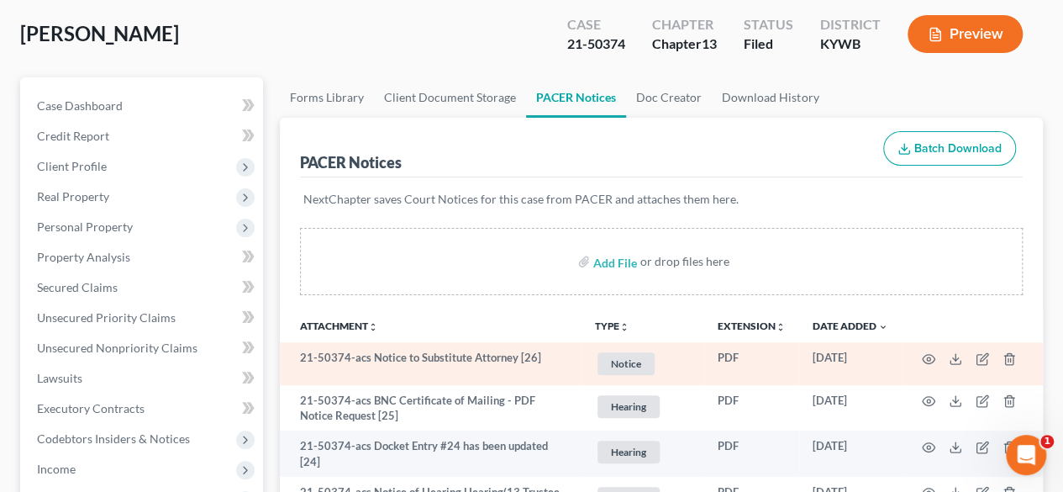
scroll to position [0, 0]
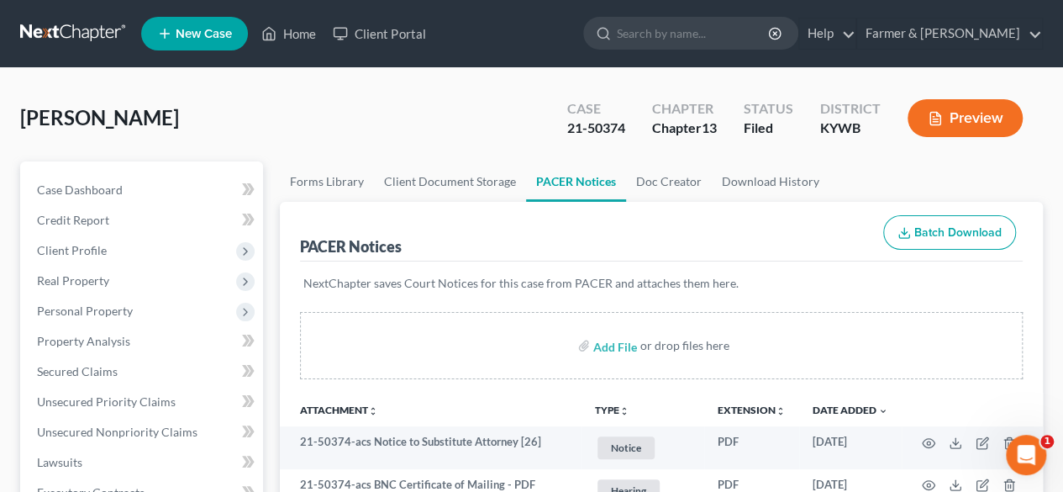
click at [97, 33] on link at bounding box center [74, 33] width 108 height 30
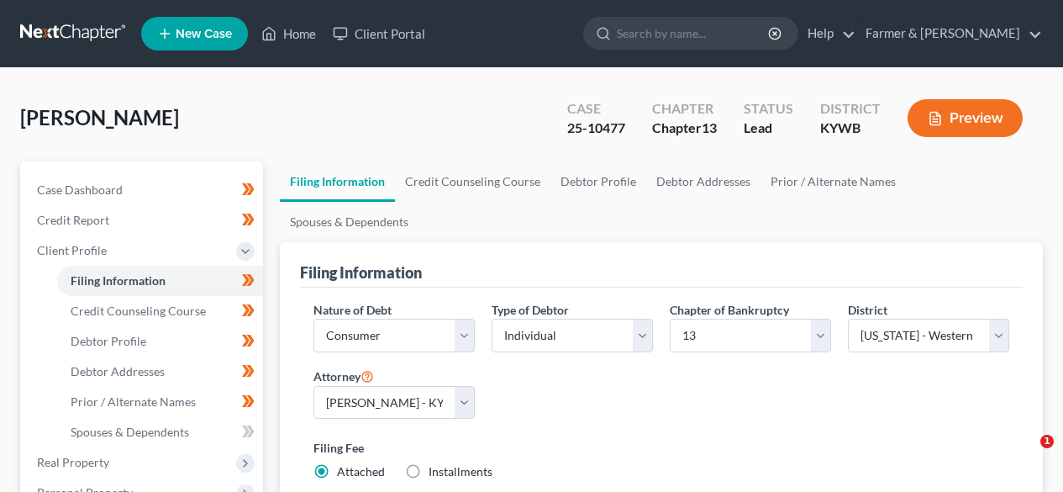
select select "1"
select select "0"
select select "3"
select select "33"
select select "0"
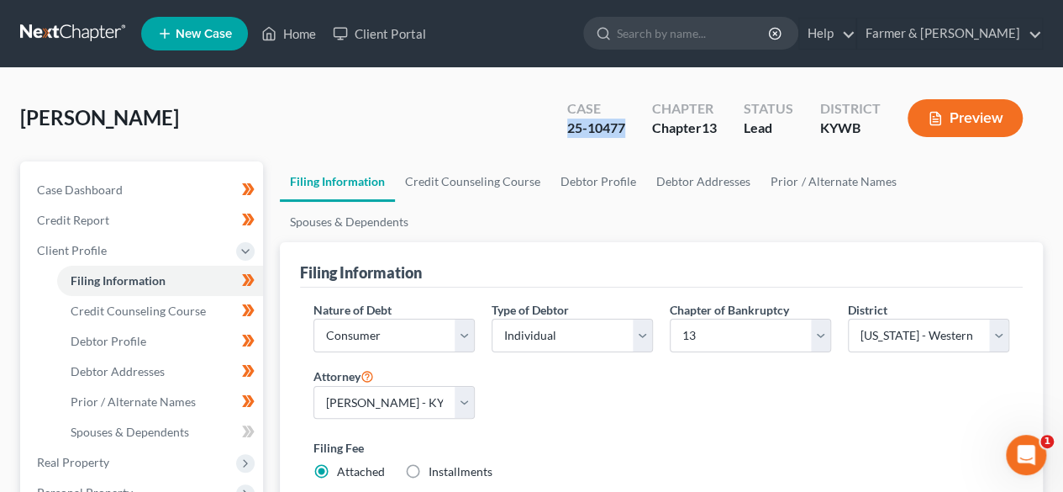
click at [92, 22] on link at bounding box center [74, 33] width 108 height 30
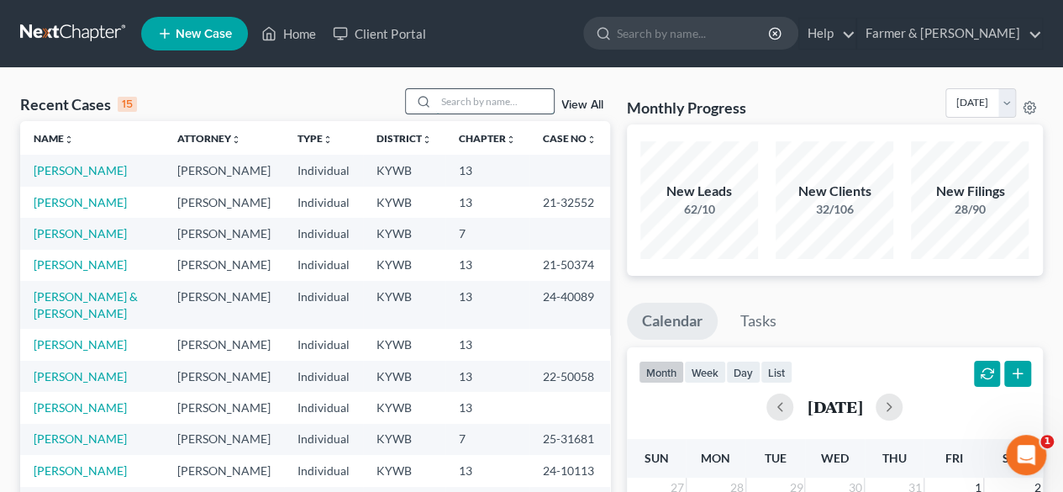
click at [440, 103] on input "search" at bounding box center [495, 101] width 118 height 24
paste input "24-70212"
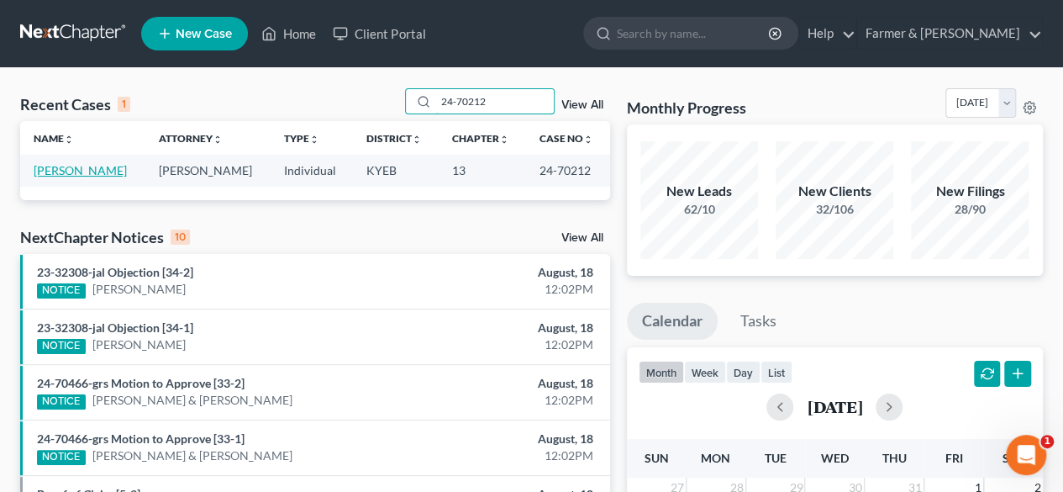
type input "24-70212"
click at [100, 173] on link "[PERSON_NAME]" at bounding box center [80, 170] width 93 height 14
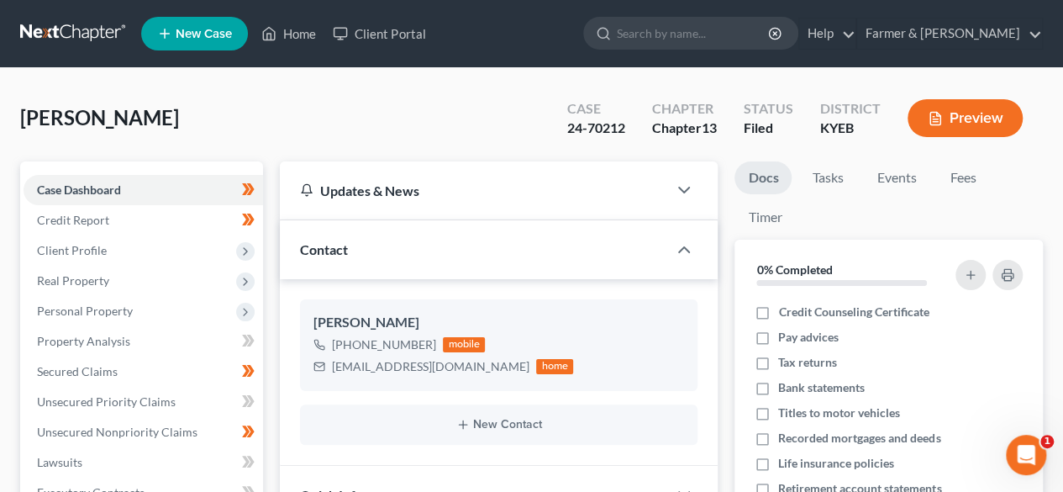
scroll to position [30, 0]
click at [126, 253] on span "Client Profile" at bounding box center [144, 250] width 240 height 30
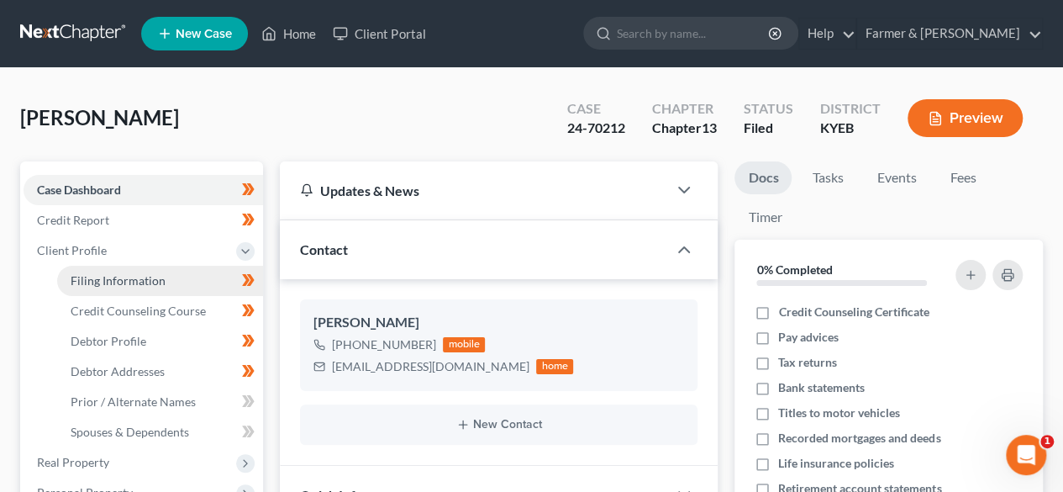
click at [141, 283] on span "Filing Information" at bounding box center [118, 280] width 95 height 14
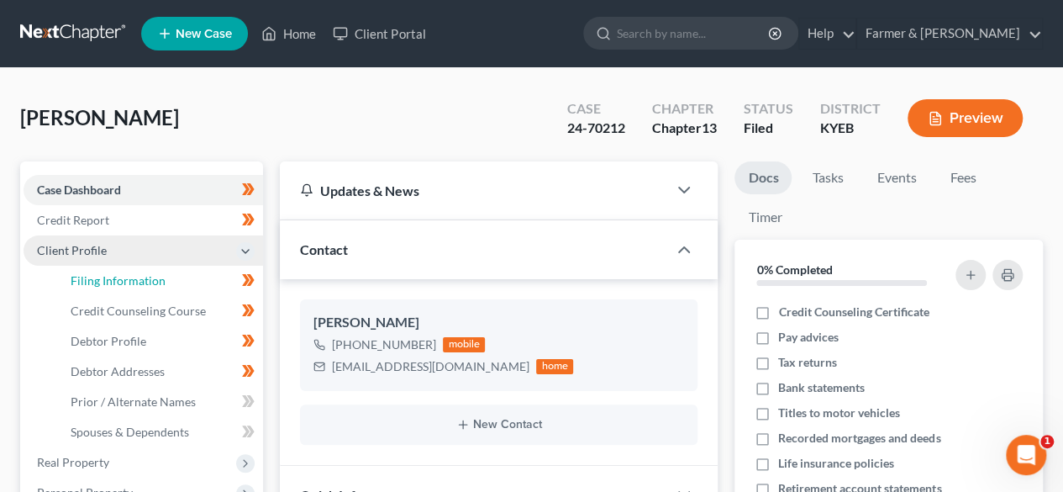
select select "1"
select select "0"
select select "3"
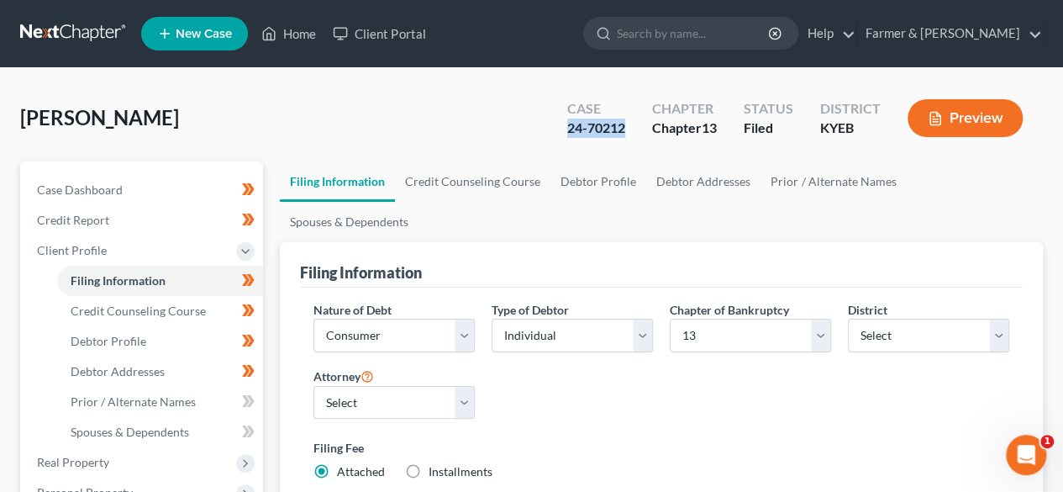
drag, startPoint x: 625, startPoint y: 134, endPoint x: 554, endPoint y: 138, distance: 70.7
click at [554, 138] on div "Case 24-70212" at bounding box center [596, 120] width 85 height 50
copy div "24-70212"
click at [722, 36] on input "search" at bounding box center [694, 33] width 154 height 31
paste input "24-70212"
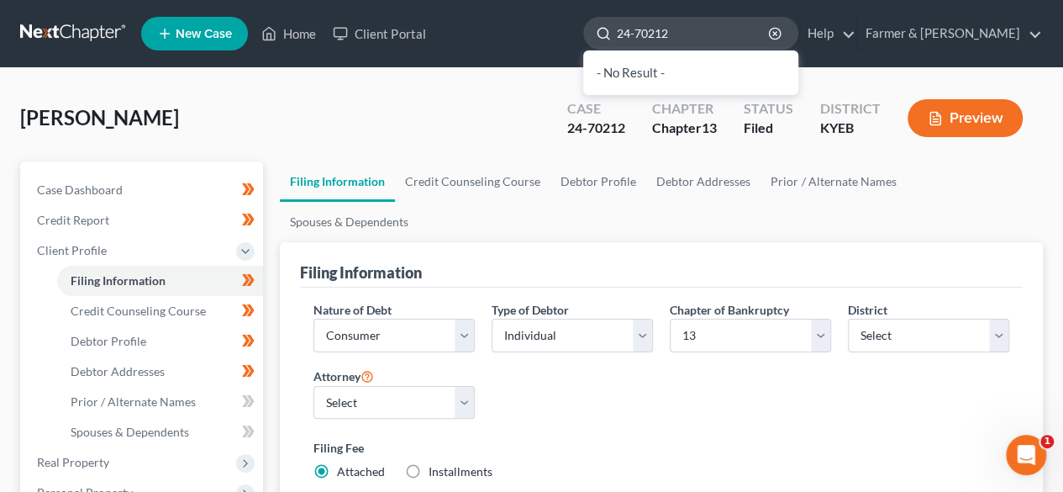
click at [698, 29] on input "24-70212" at bounding box center [694, 33] width 154 height 31
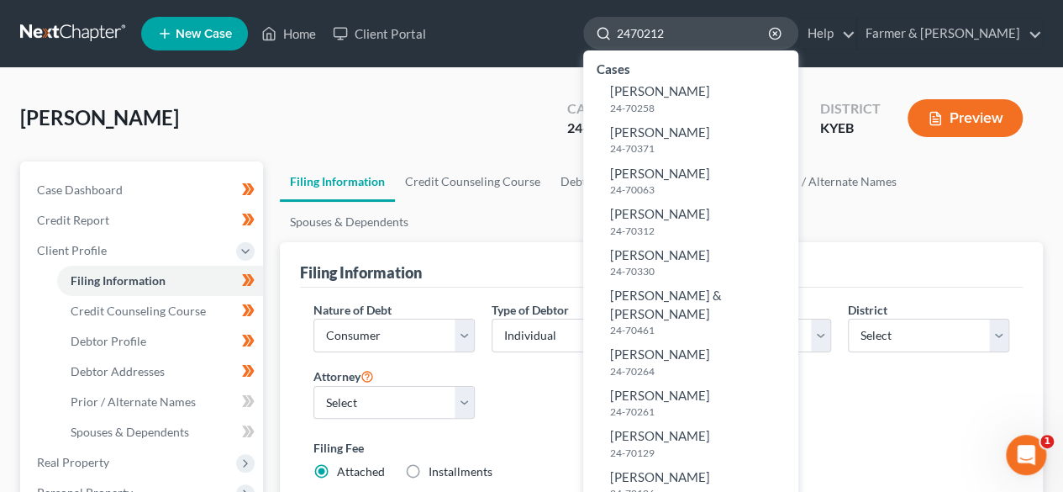
drag, startPoint x: 769, startPoint y: 33, endPoint x: 675, endPoint y: 36, distance: 94.2
click at [675, 36] on div "2470212" at bounding box center [690, 33] width 215 height 33
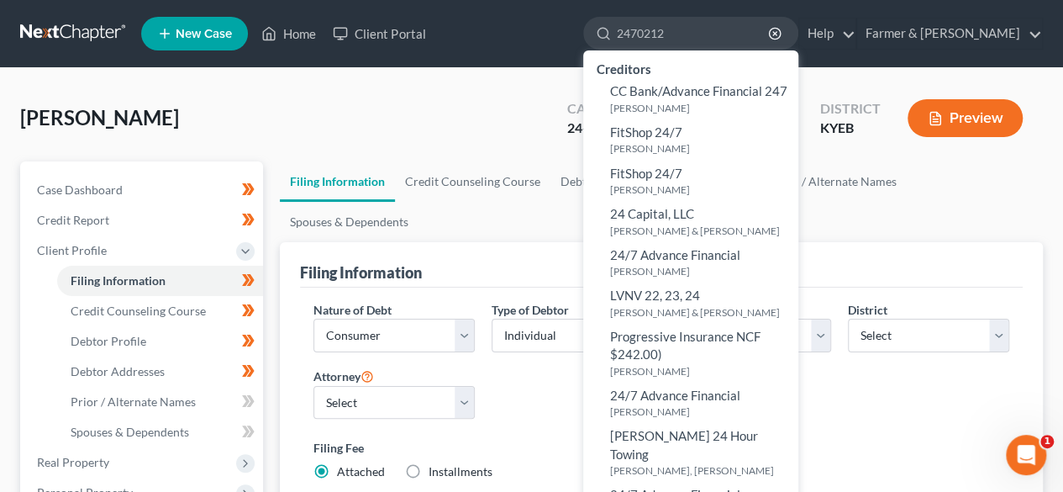
type input "2470212"
drag, startPoint x: 83, startPoint y: 29, endPoint x: 169, endPoint y: 2, distance: 89.9
click at [84, 29] on link at bounding box center [74, 33] width 108 height 30
